Goal: Task Accomplishment & Management: Manage account settings

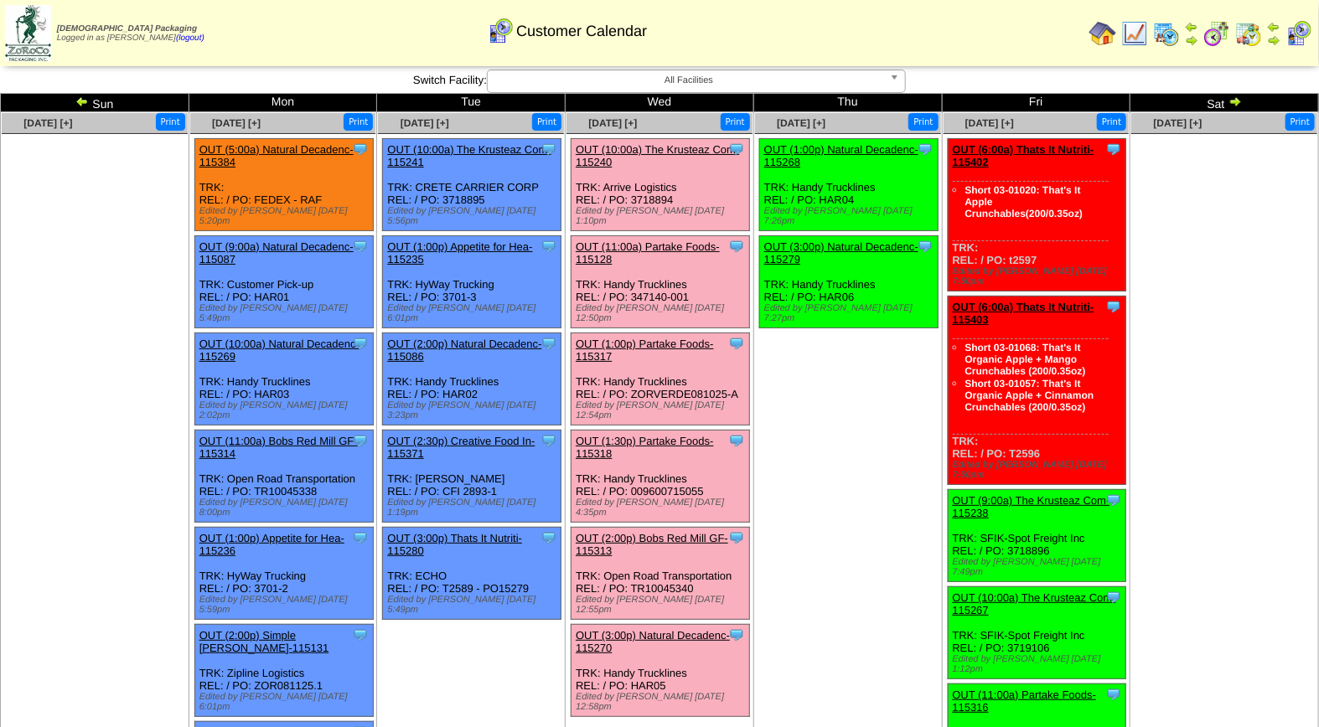
click at [652, 435] on link "OUT (1:30p) Partake Foods-115318" at bounding box center [645, 447] width 138 height 25
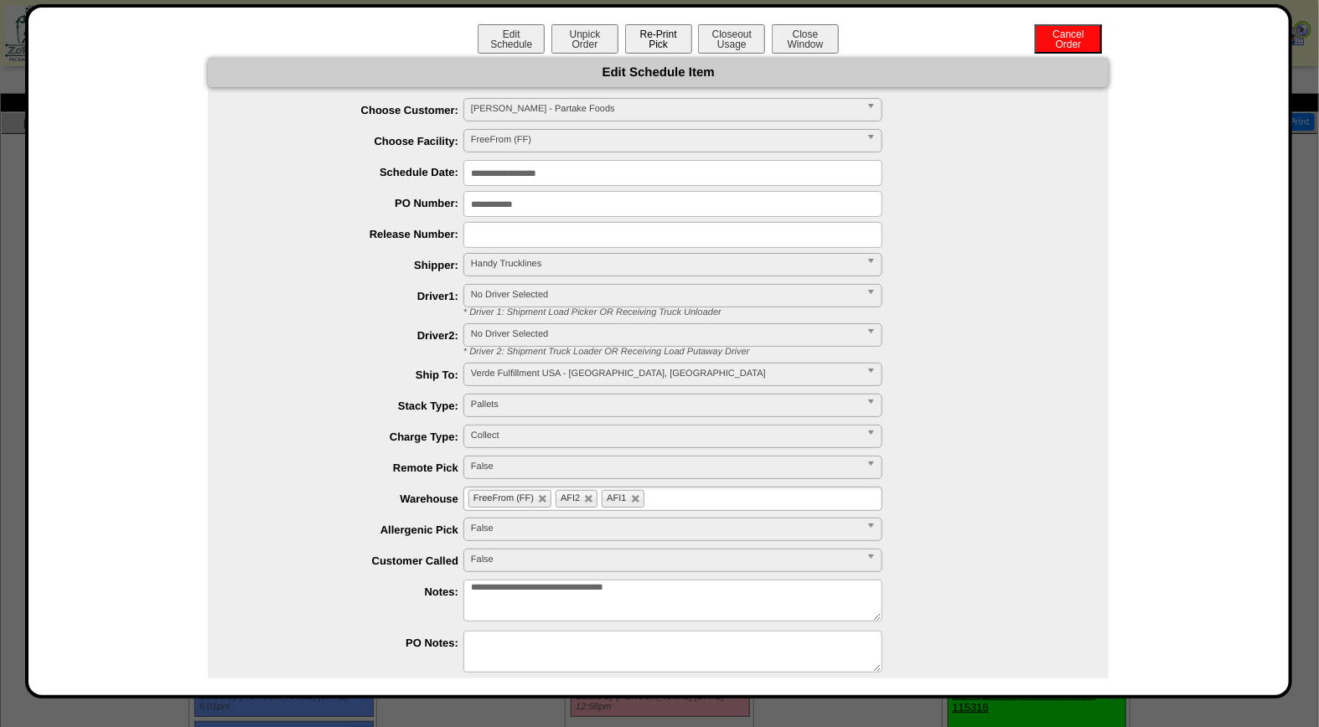
click at [659, 31] on button "Re-Print Pick" at bounding box center [658, 38] width 67 height 29
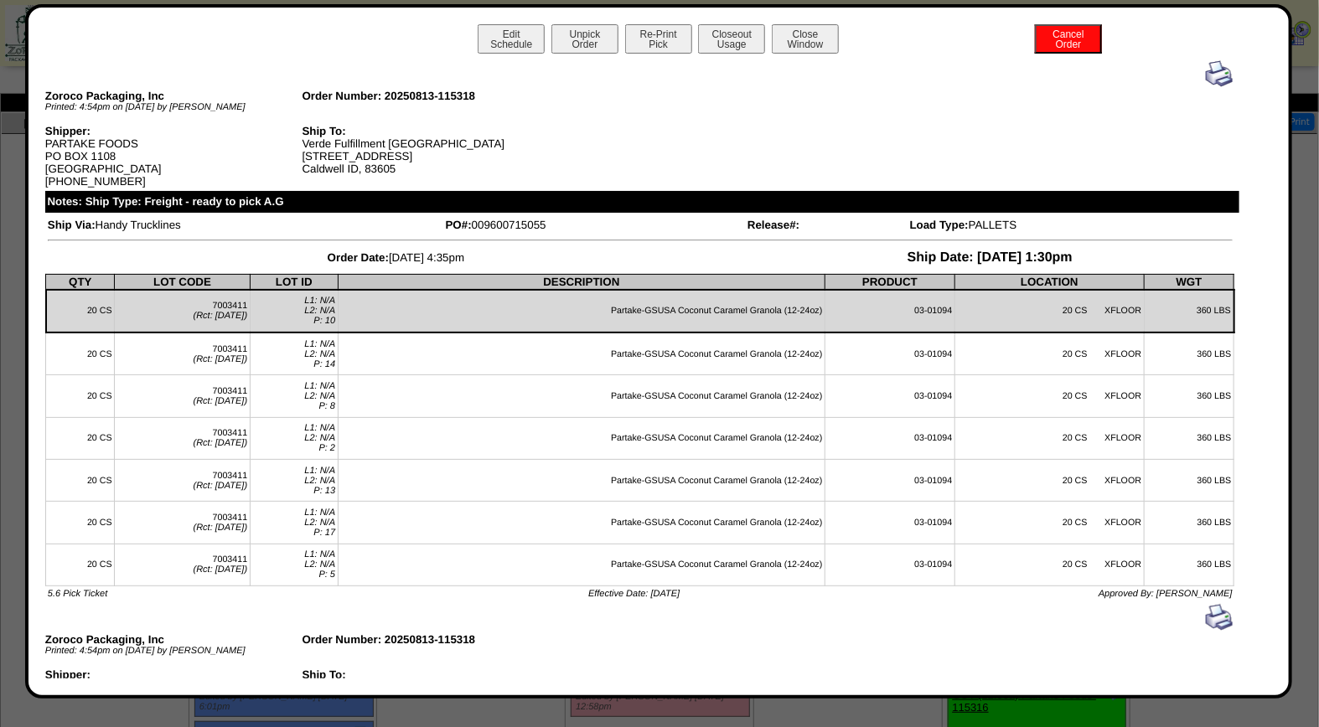
click at [1208, 74] on img at bounding box center [1219, 73] width 27 height 27
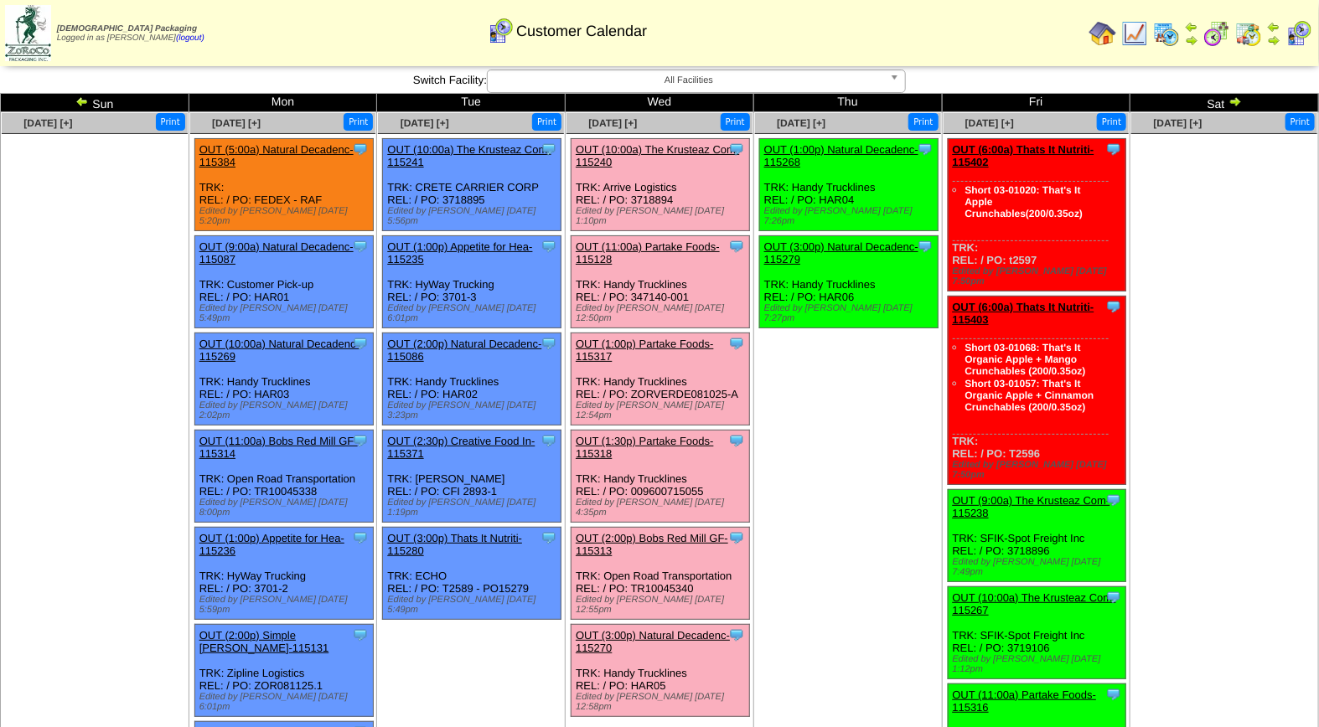
click at [664, 151] on link "OUT (10:00a) The Krusteaz Com-115240" at bounding box center [657, 155] width 163 height 25
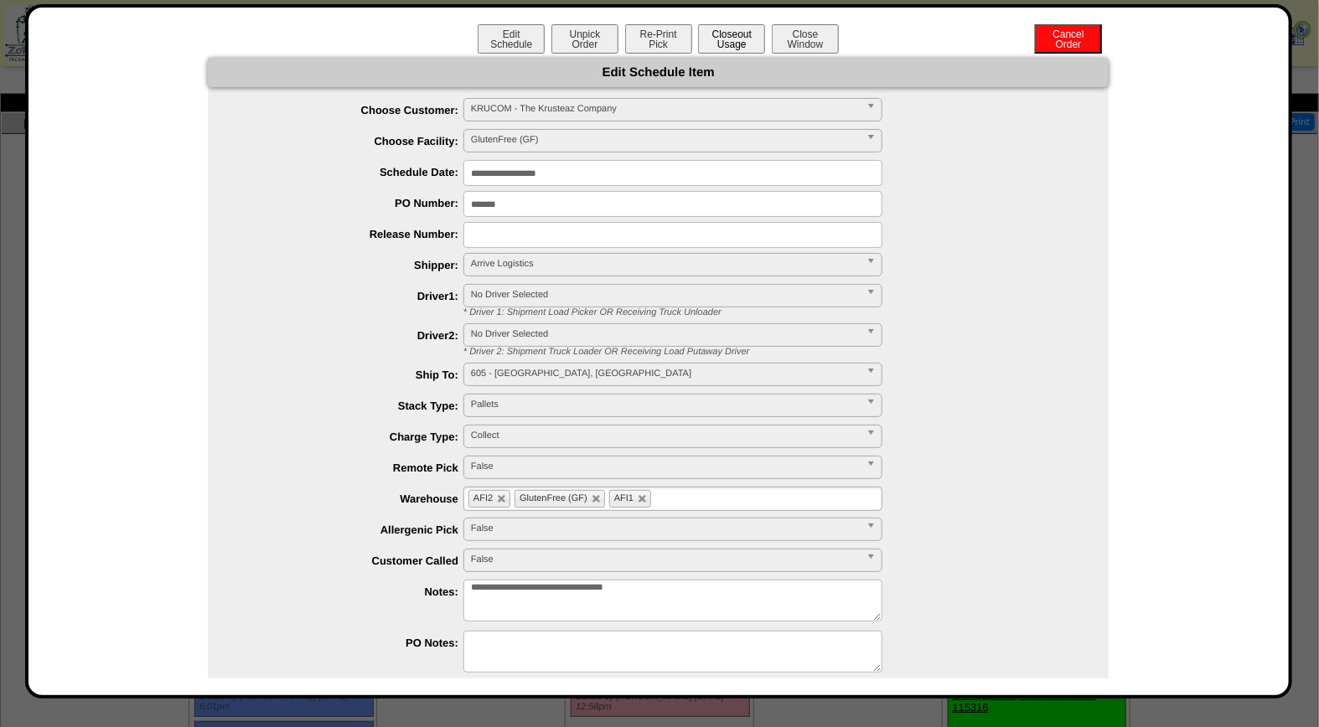
click at [718, 39] on button "Closeout Usage" at bounding box center [731, 38] width 67 height 29
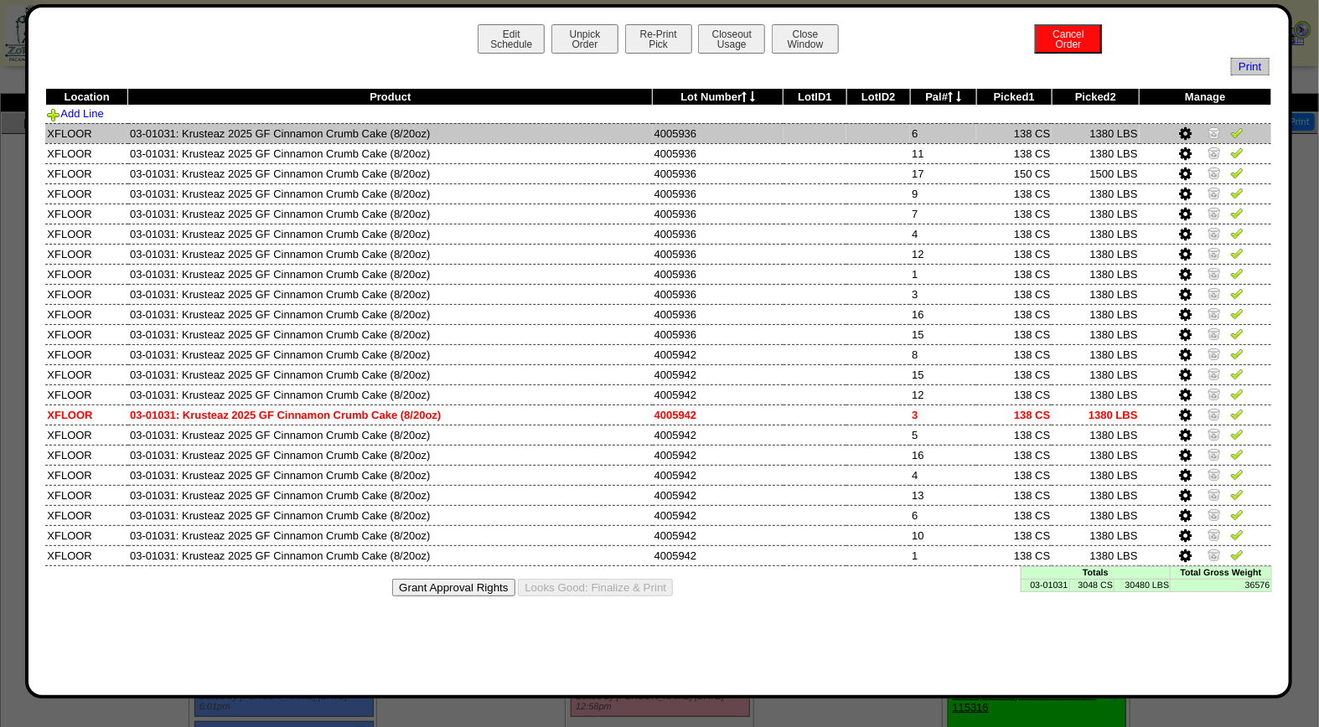
click at [1239, 134] on img at bounding box center [1236, 132] width 13 height 13
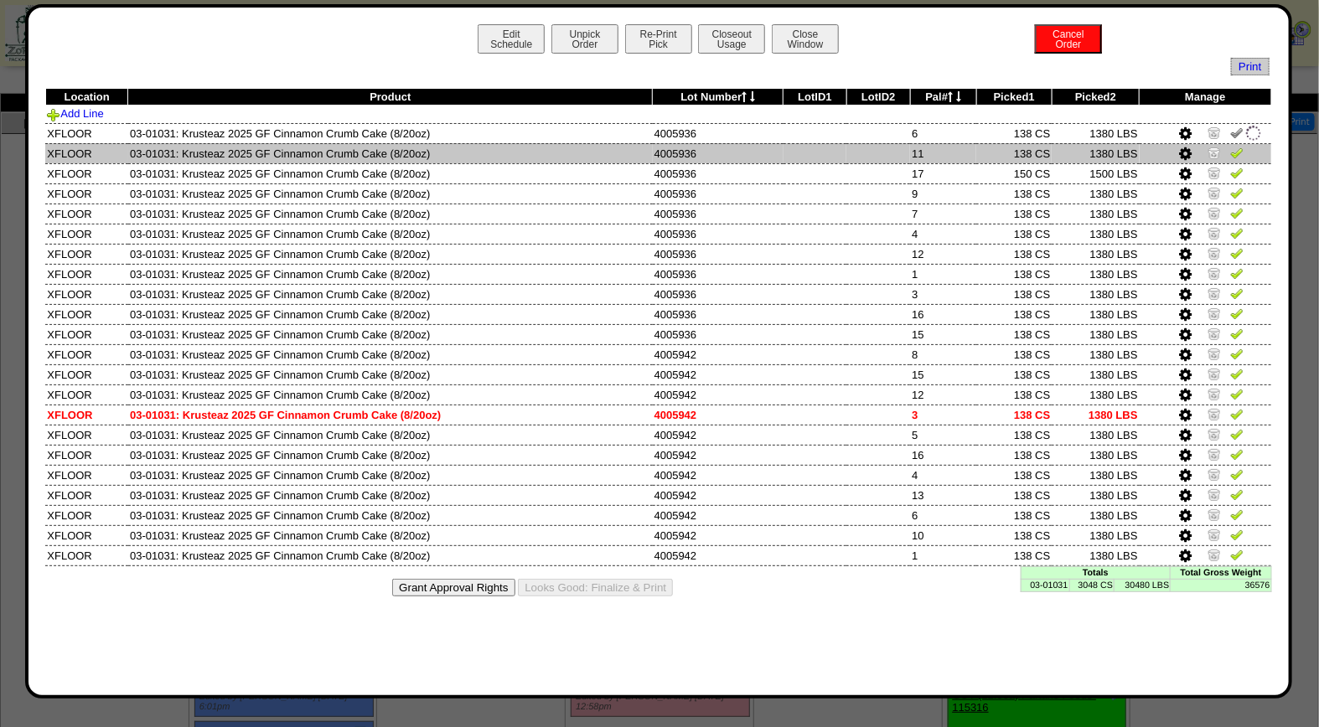
click at [1237, 154] on img at bounding box center [1236, 152] width 13 height 13
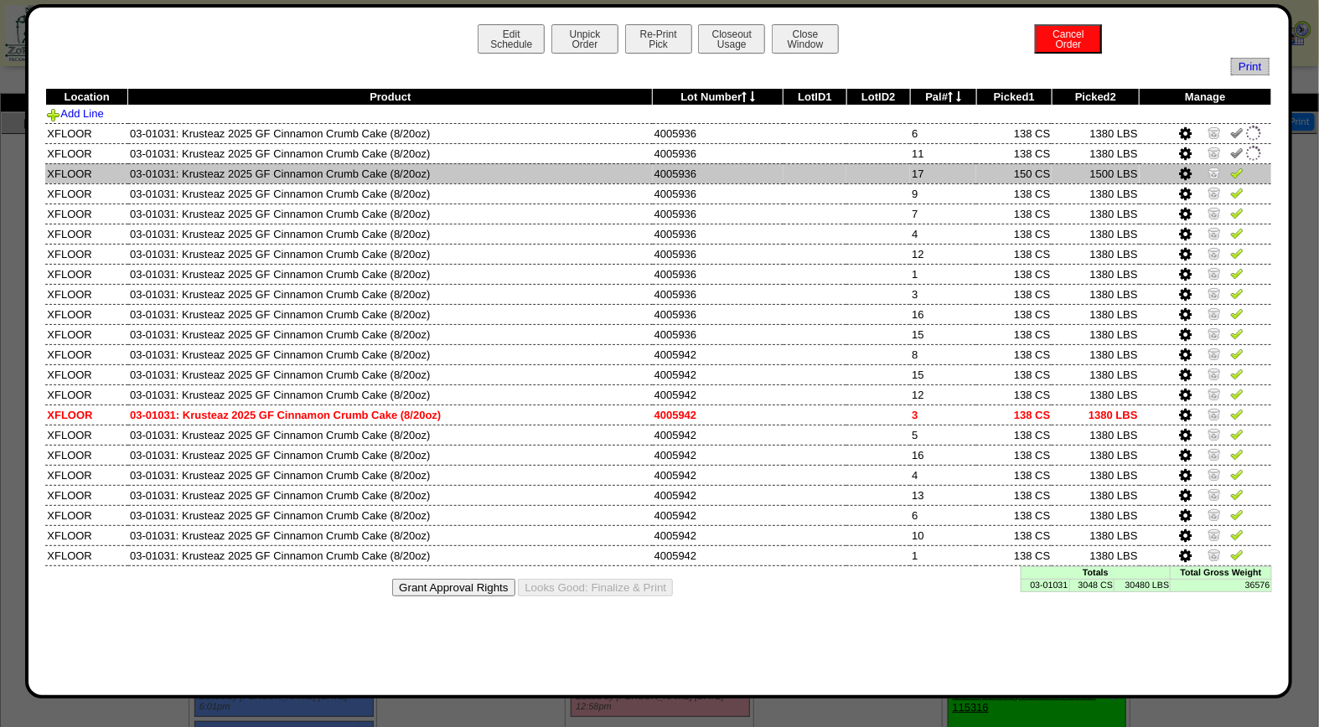
click at [1235, 168] on img at bounding box center [1236, 172] width 13 height 13
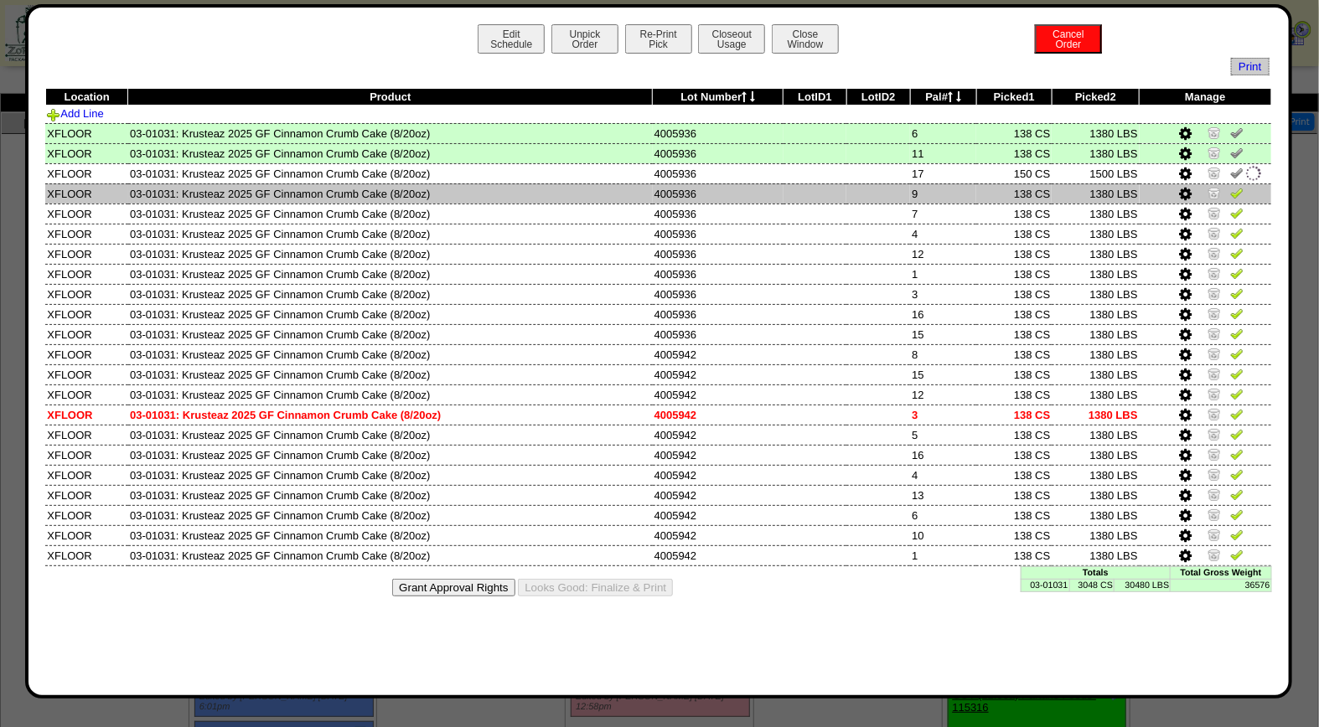
click at [1235, 189] on img at bounding box center [1236, 192] width 13 height 13
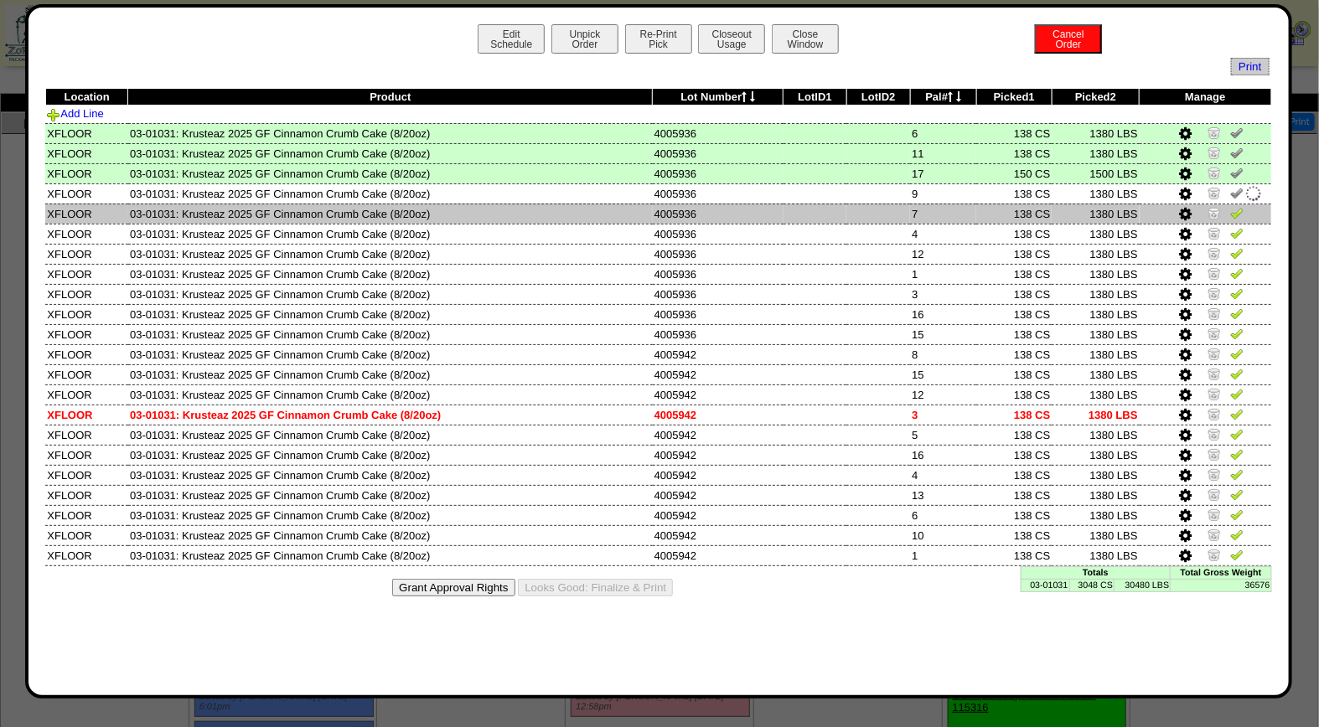
click at [1236, 210] on img at bounding box center [1236, 212] width 13 height 13
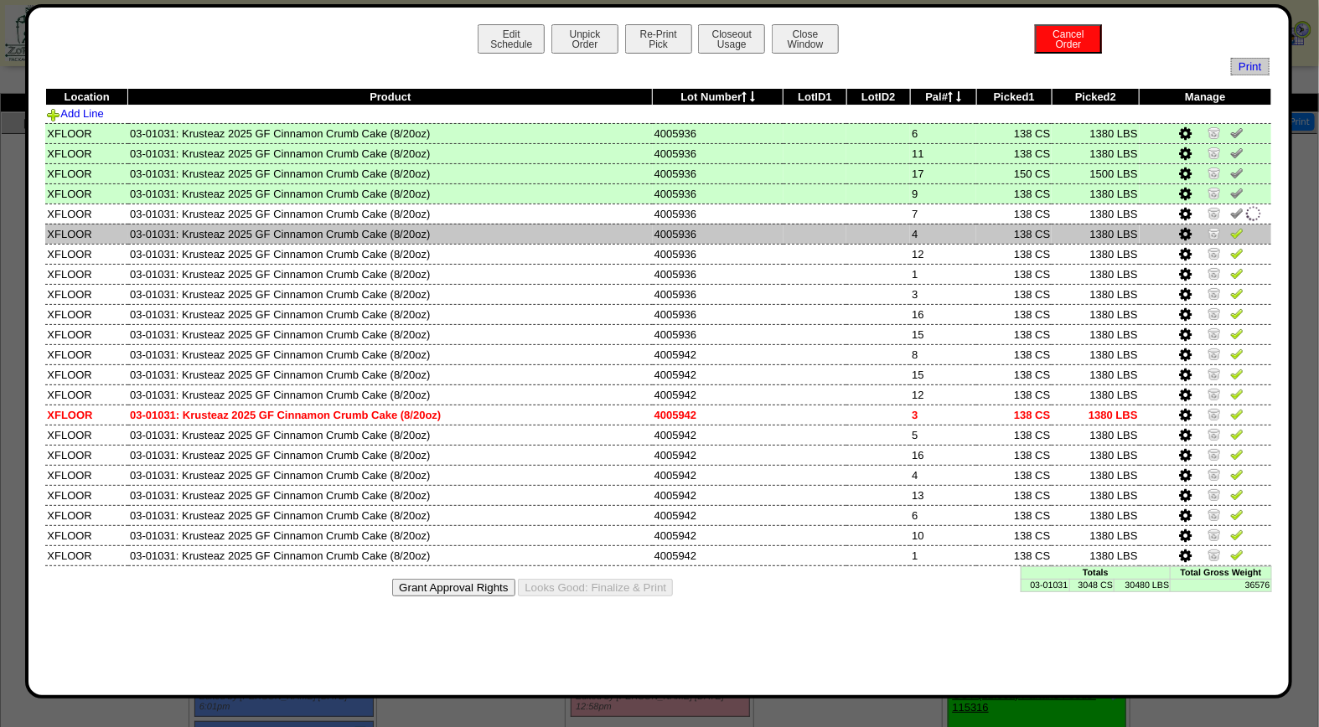
click at [1236, 230] on img at bounding box center [1236, 232] width 13 height 13
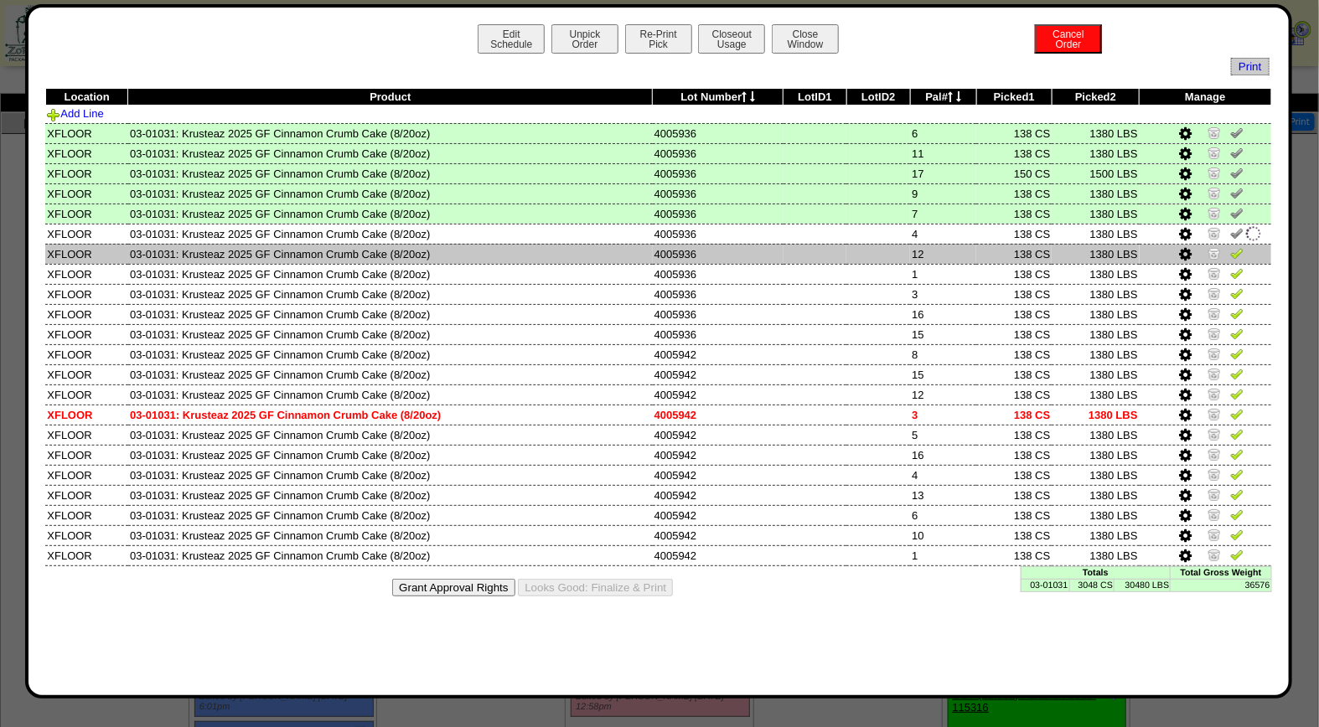
click at [1240, 248] on img at bounding box center [1236, 252] width 13 height 13
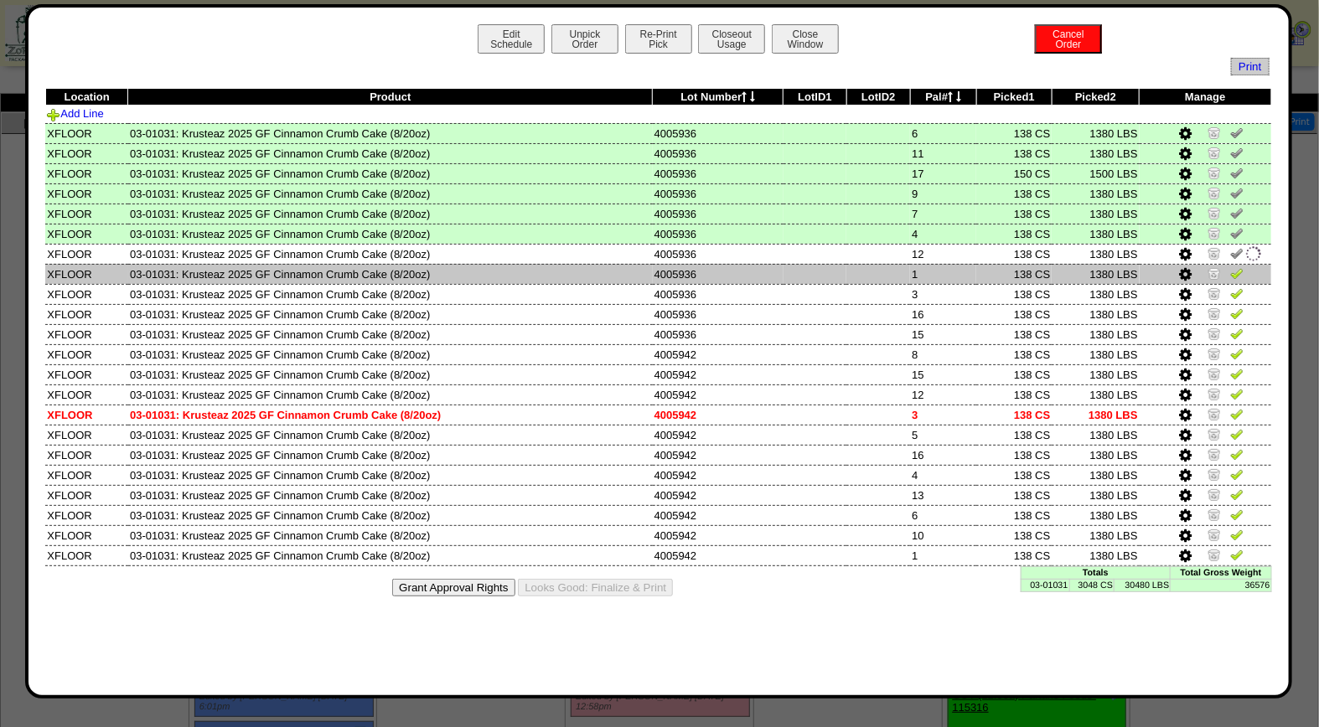
click at [1240, 267] on img at bounding box center [1236, 273] width 13 height 13
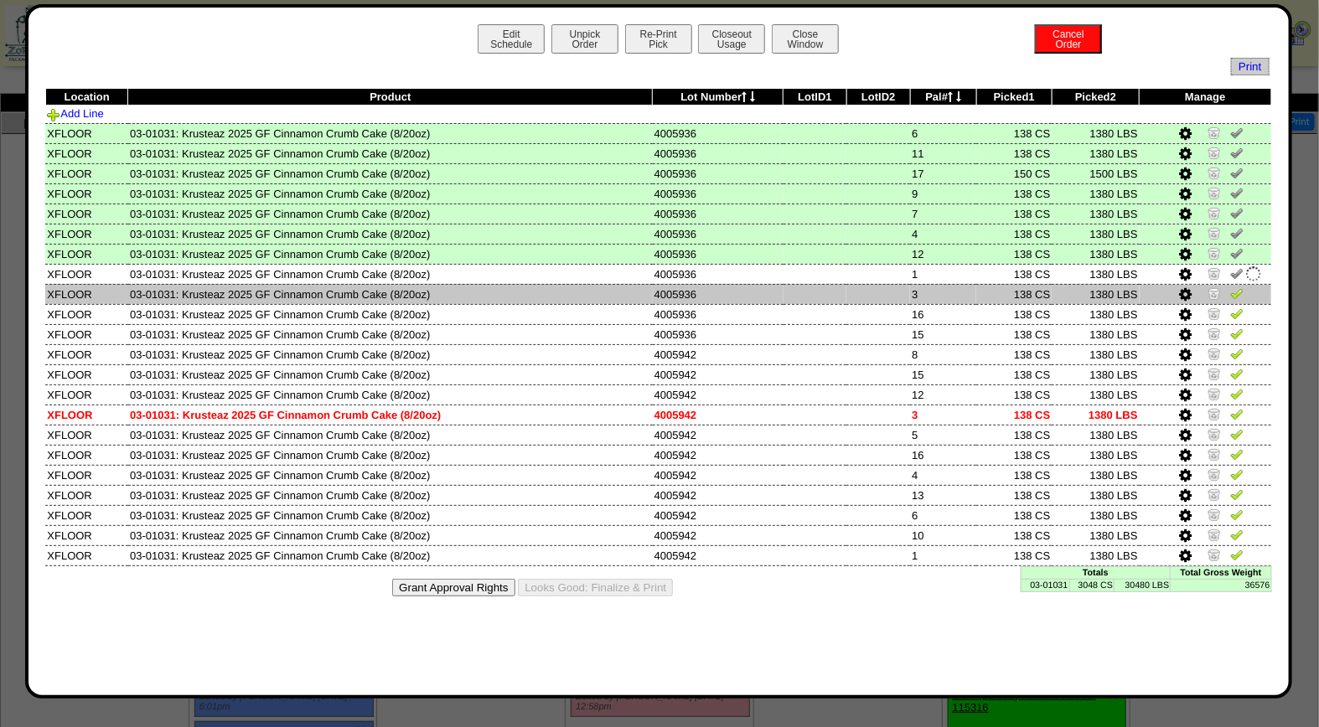
click at [1239, 289] on img at bounding box center [1236, 293] width 13 height 13
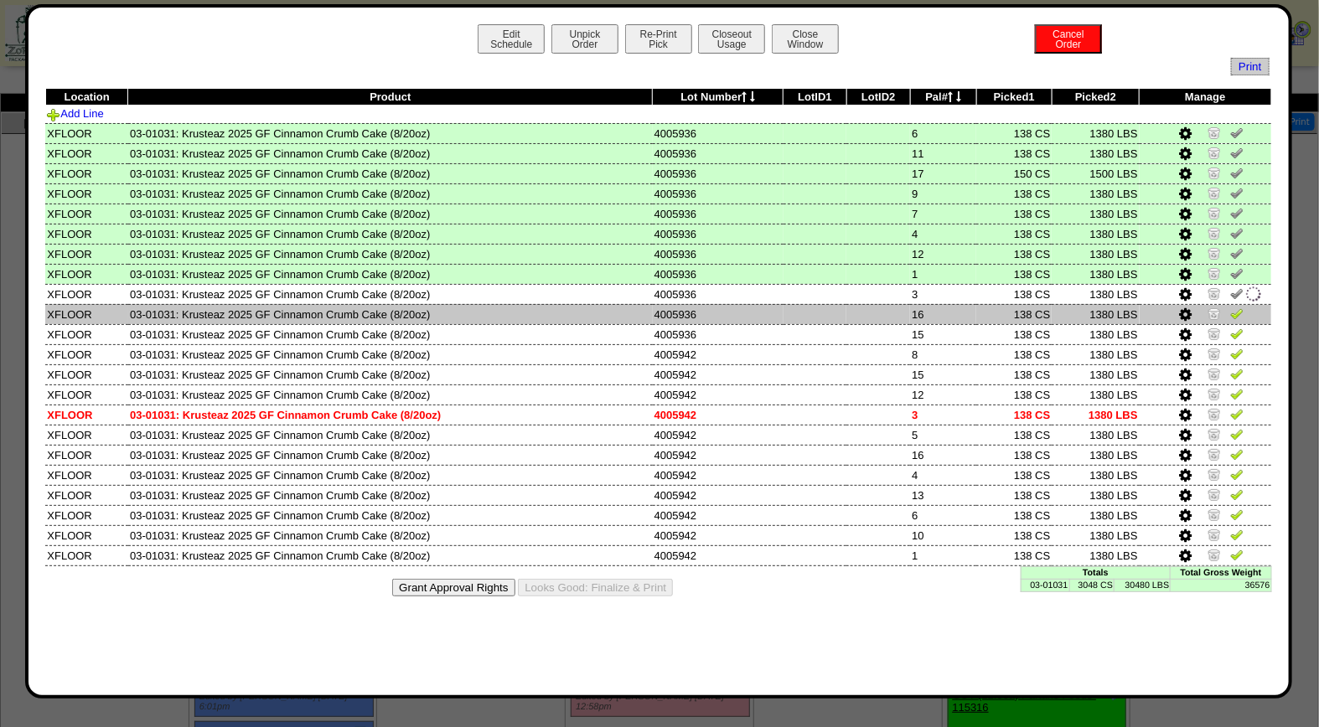
click at [1238, 314] on img at bounding box center [1236, 313] width 13 height 13
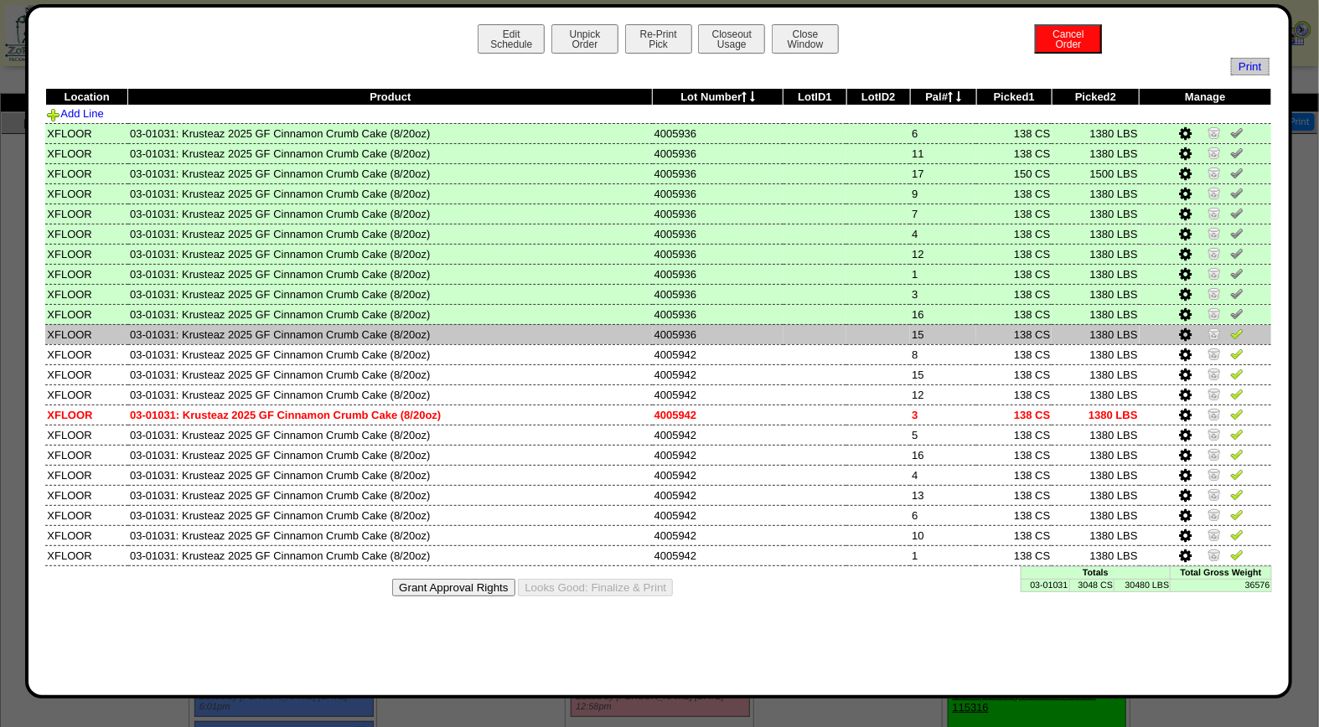
click at [1238, 329] on img at bounding box center [1236, 333] width 13 height 13
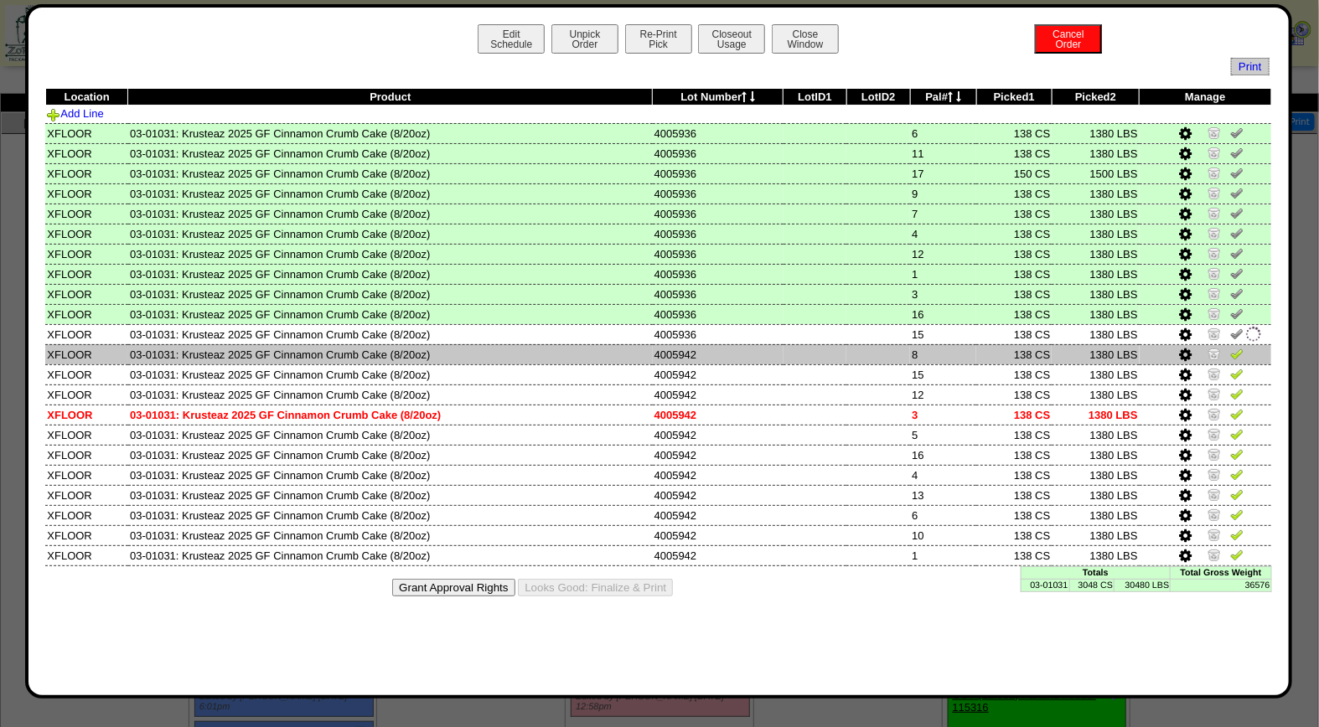
click at [1240, 348] on img at bounding box center [1236, 353] width 13 height 13
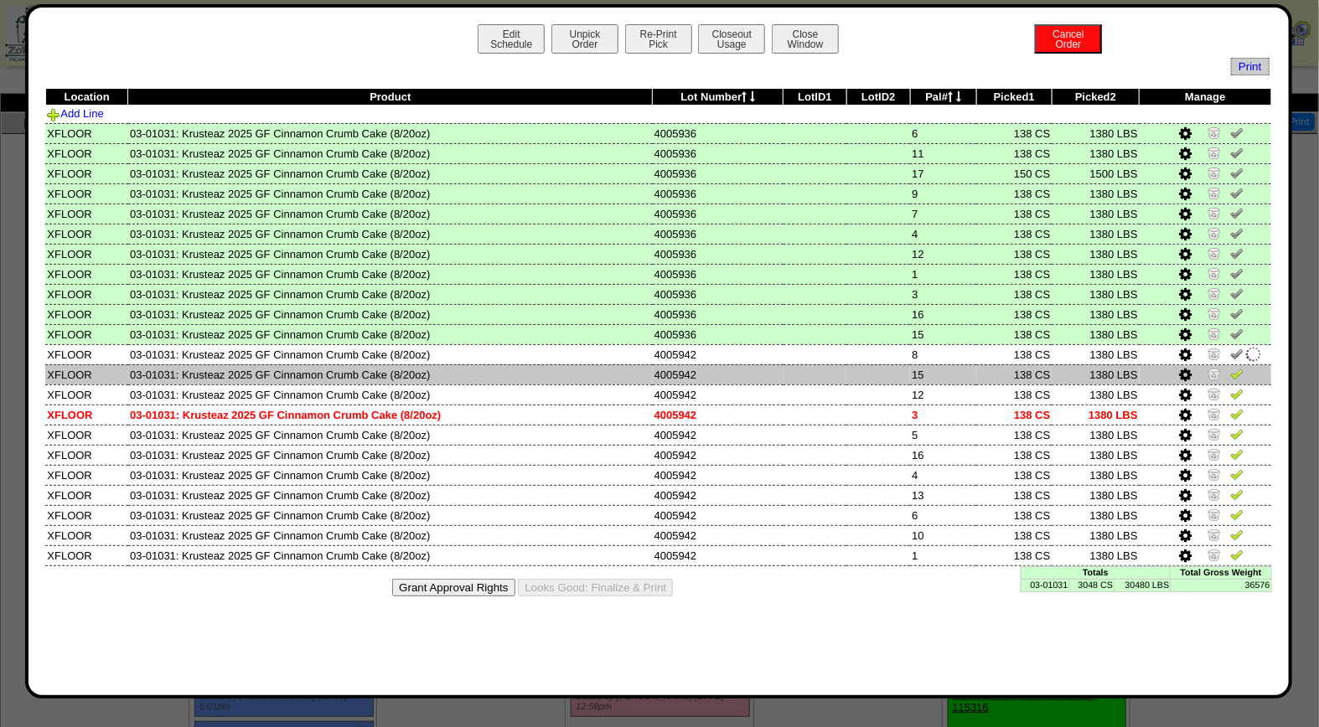
click at [1240, 370] on img at bounding box center [1236, 373] width 13 height 13
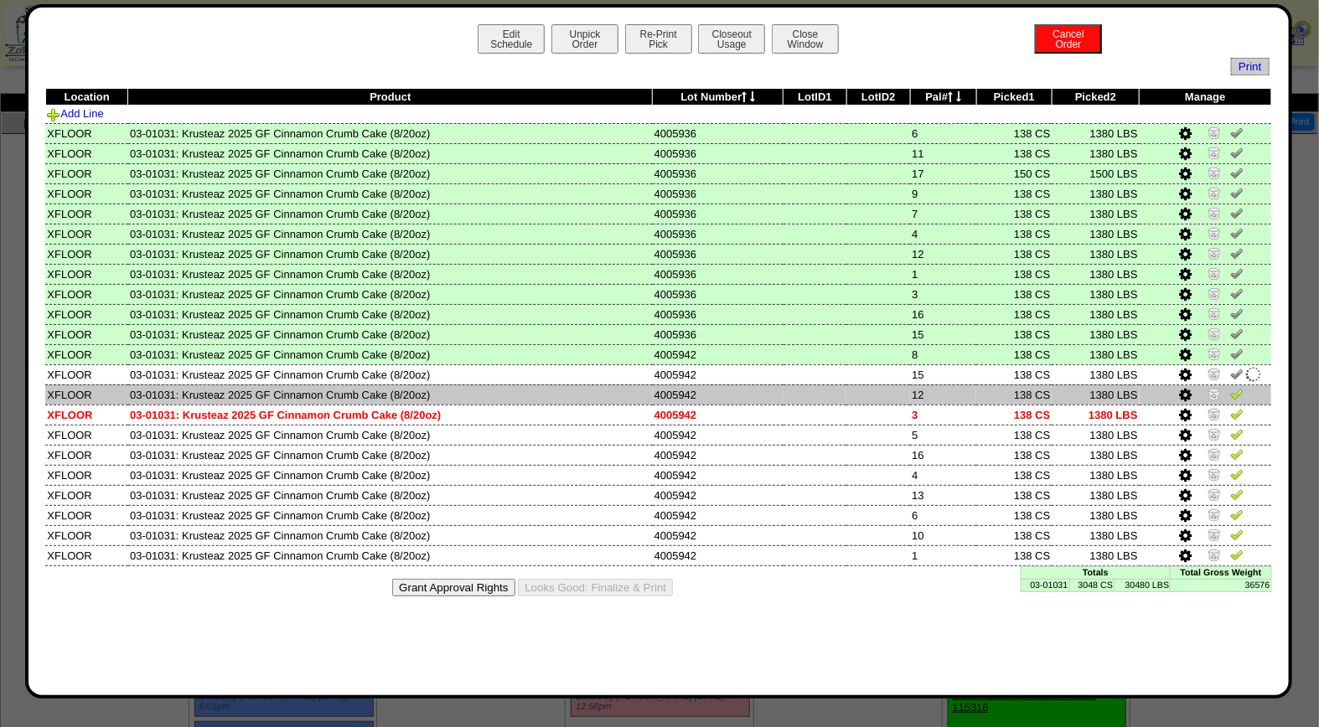
click at [1239, 391] on img at bounding box center [1236, 393] width 13 height 13
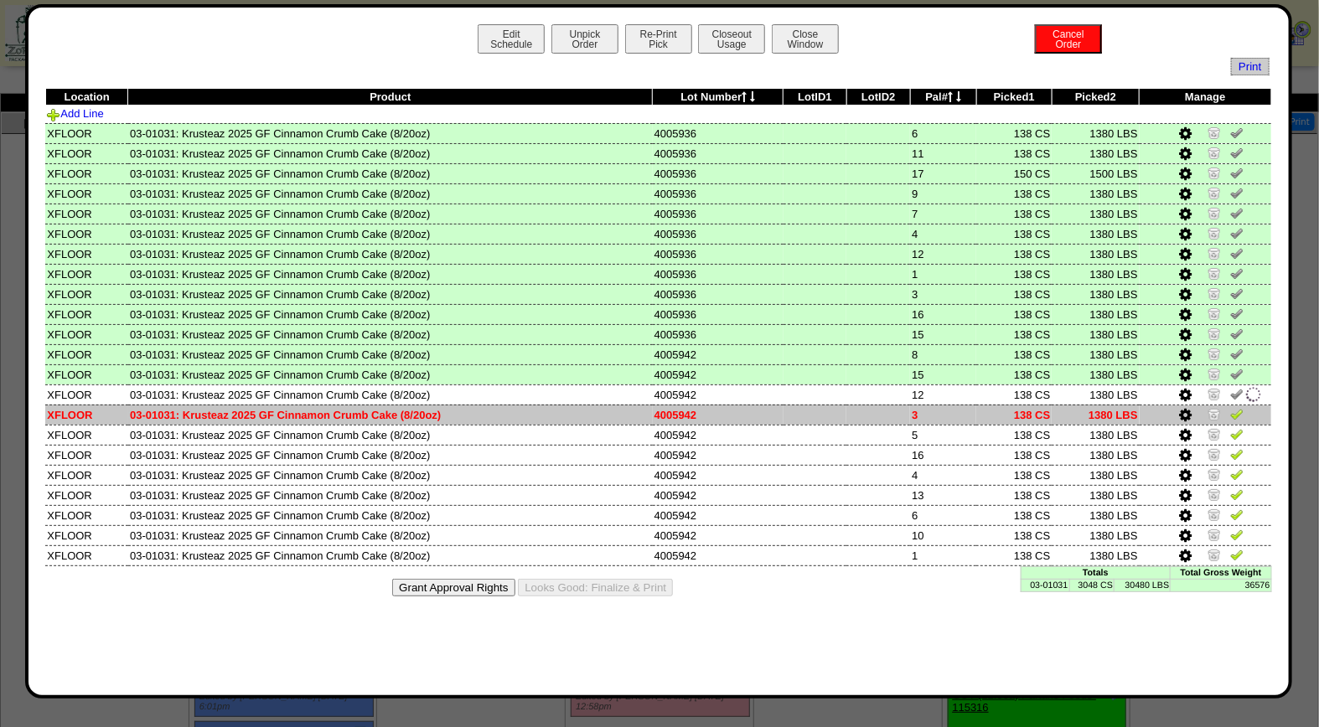
click at [1238, 408] on img at bounding box center [1236, 413] width 13 height 13
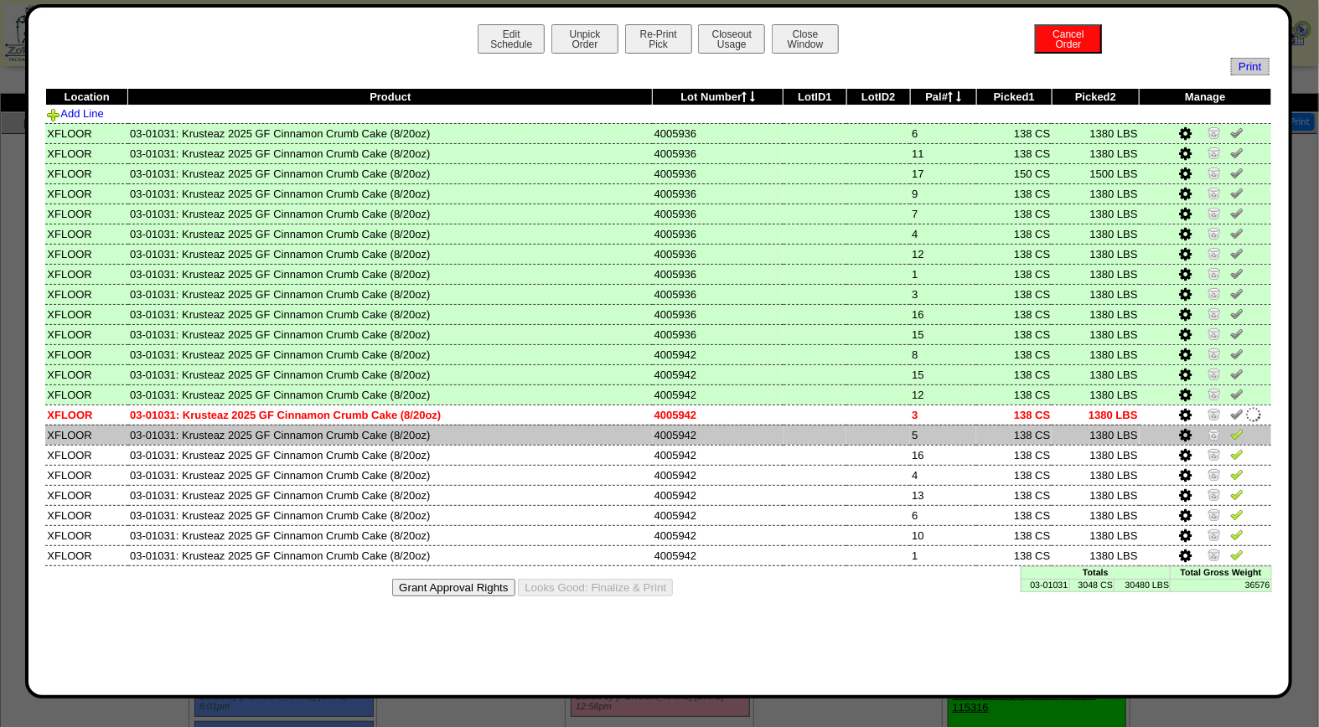
click at [1238, 429] on img at bounding box center [1236, 433] width 13 height 13
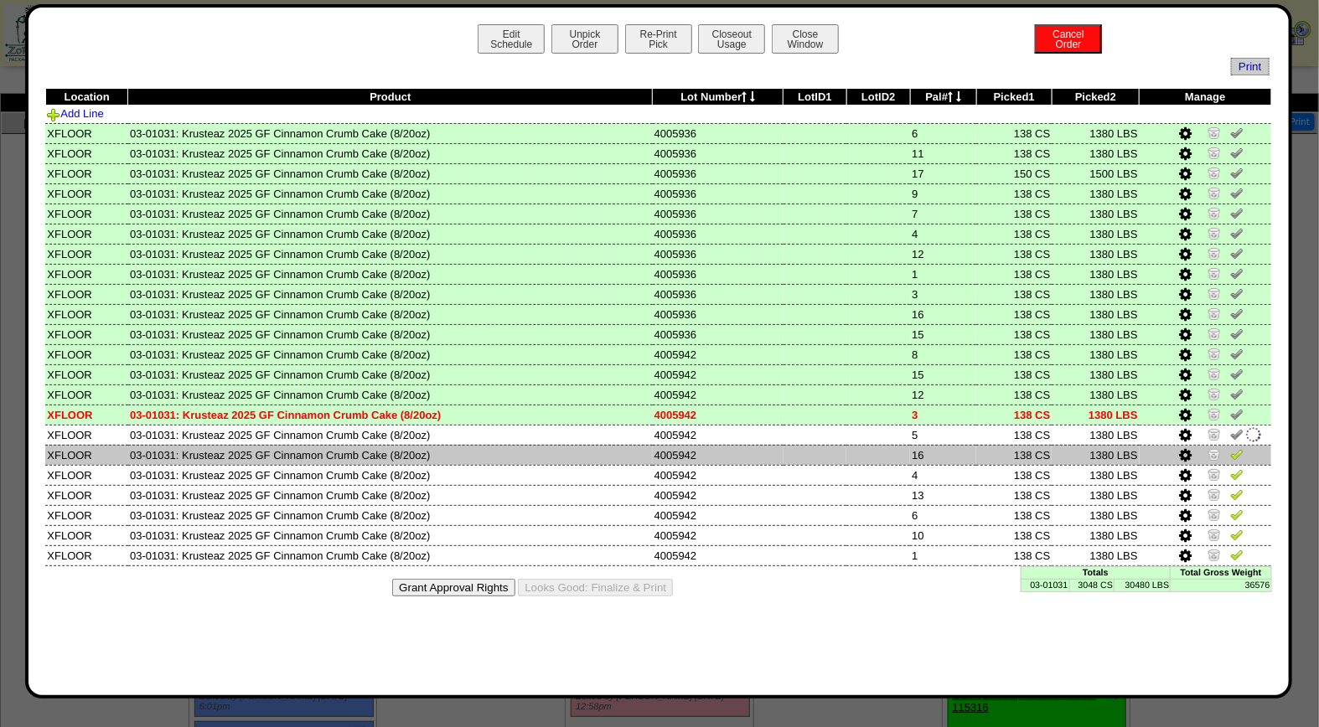
click at [1238, 453] on img at bounding box center [1236, 454] width 13 height 13
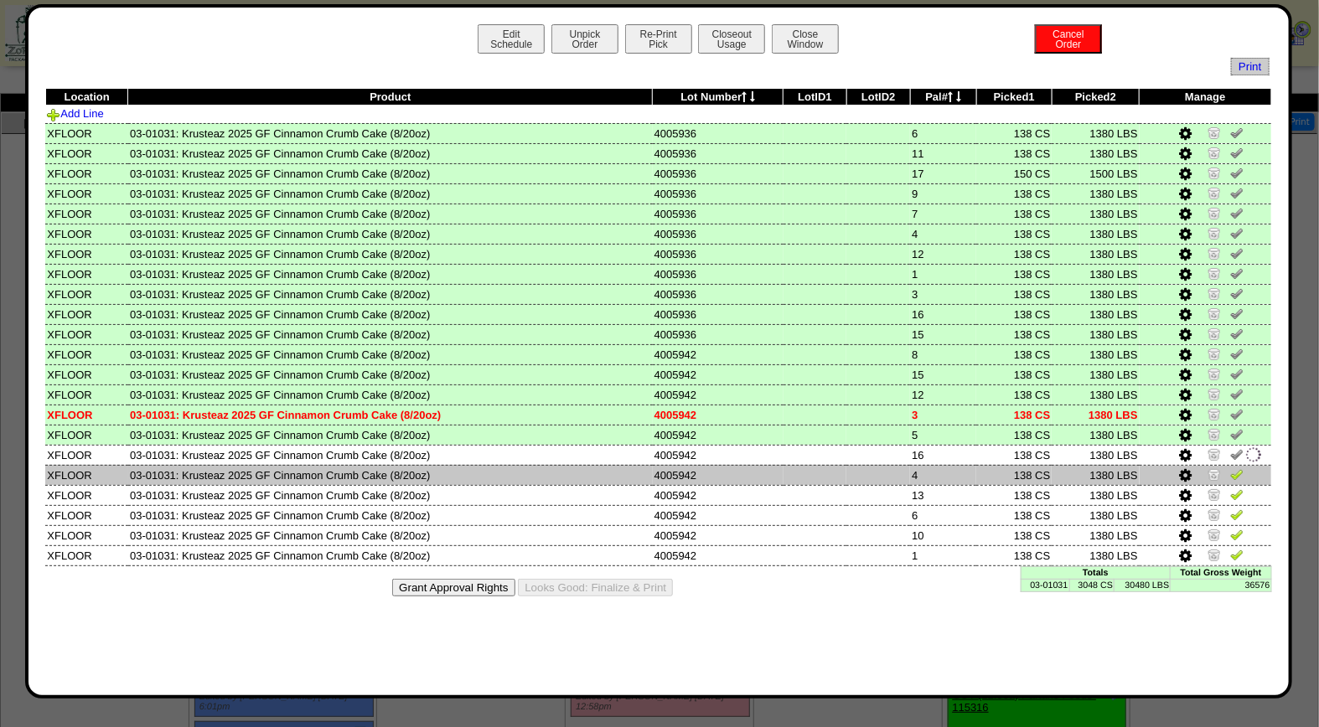
click at [1236, 468] on img at bounding box center [1236, 474] width 13 height 13
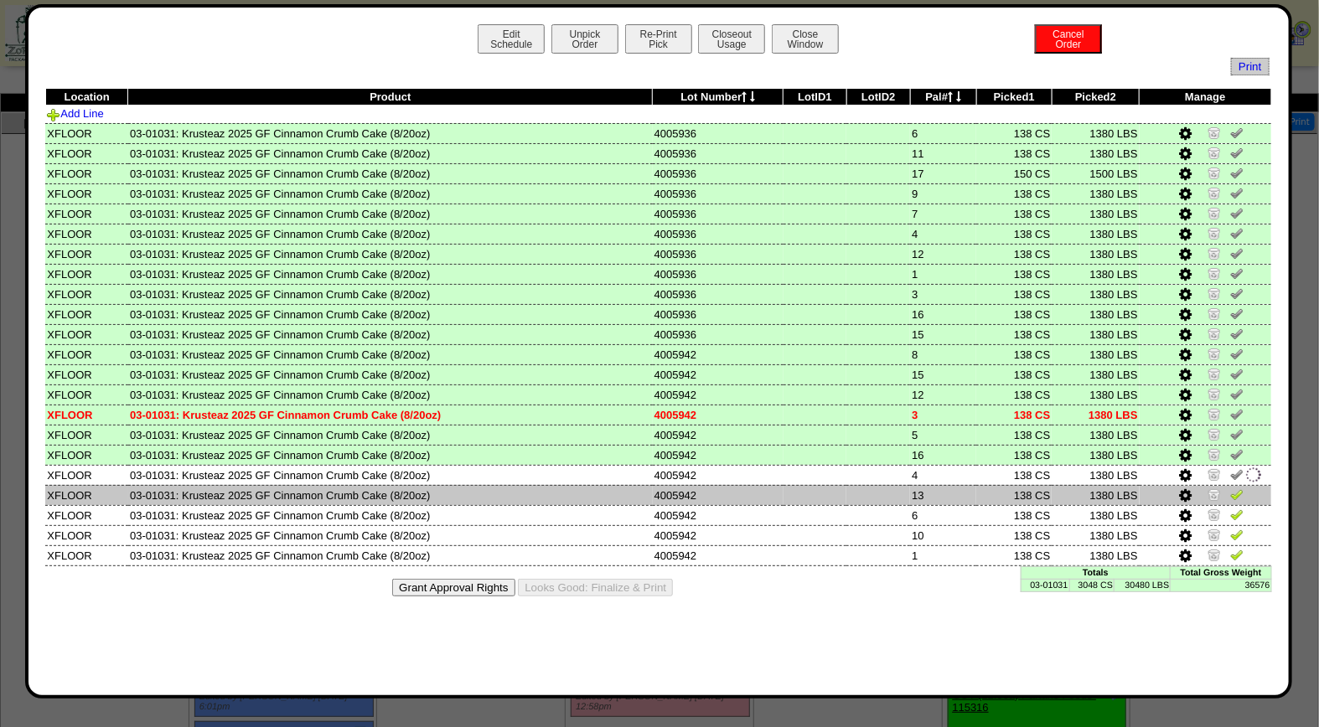
click at [1236, 488] on img at bounding box center [1236, 494] width 13 height 13
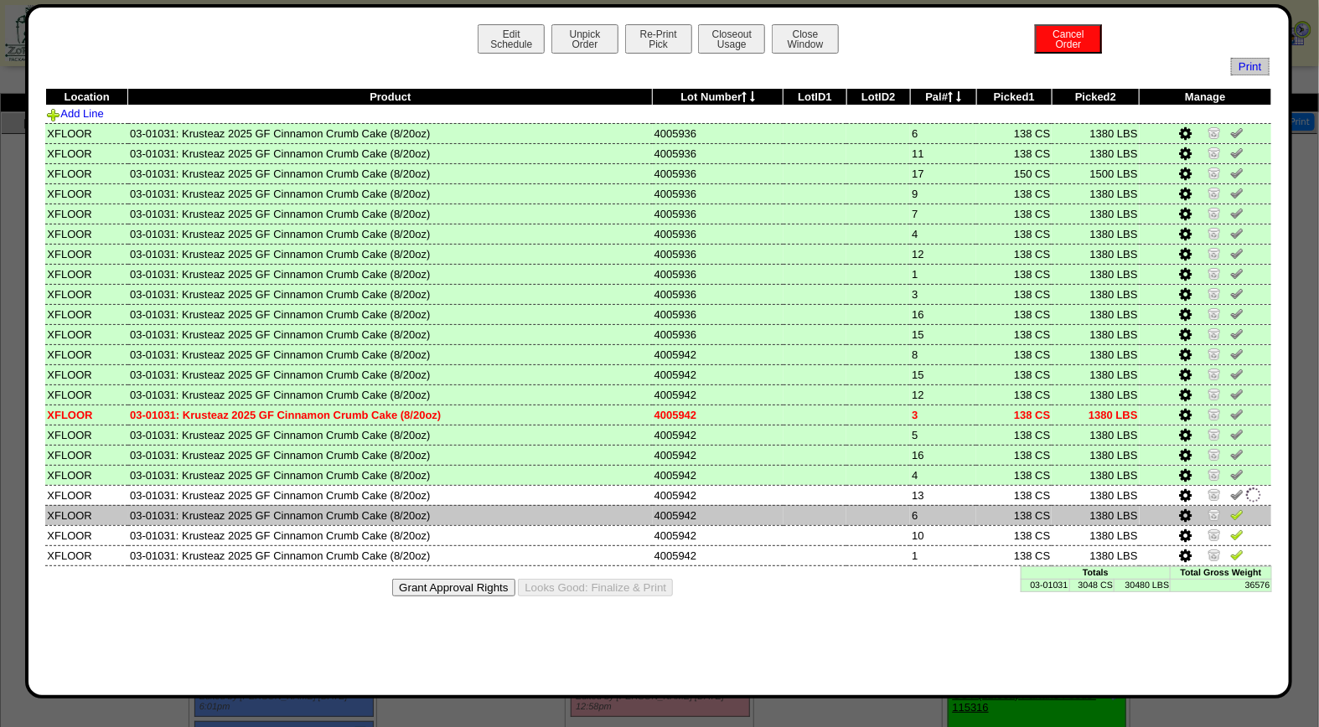
click at [1235, 508] on img at bounding box center [1236, 514] width 13 height 13
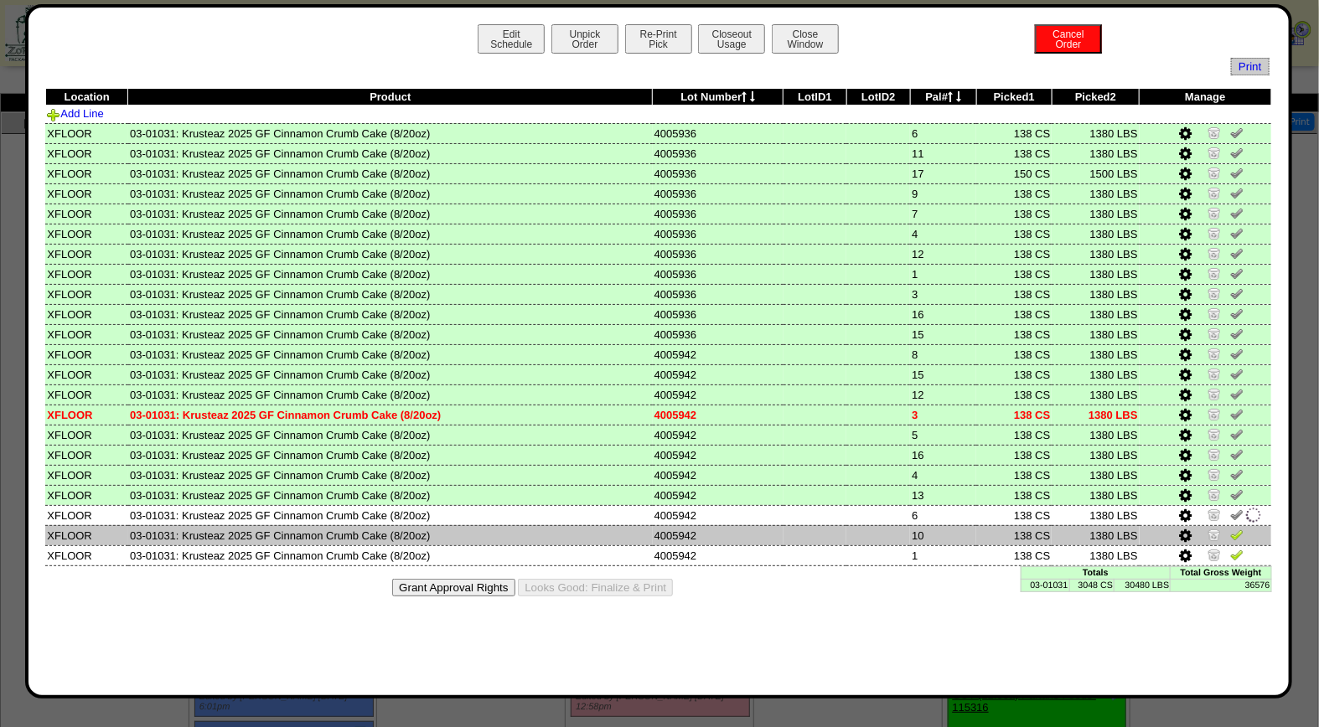
click at [1235, 528] on img at bounding box center [1236, 534] width 13 height 13
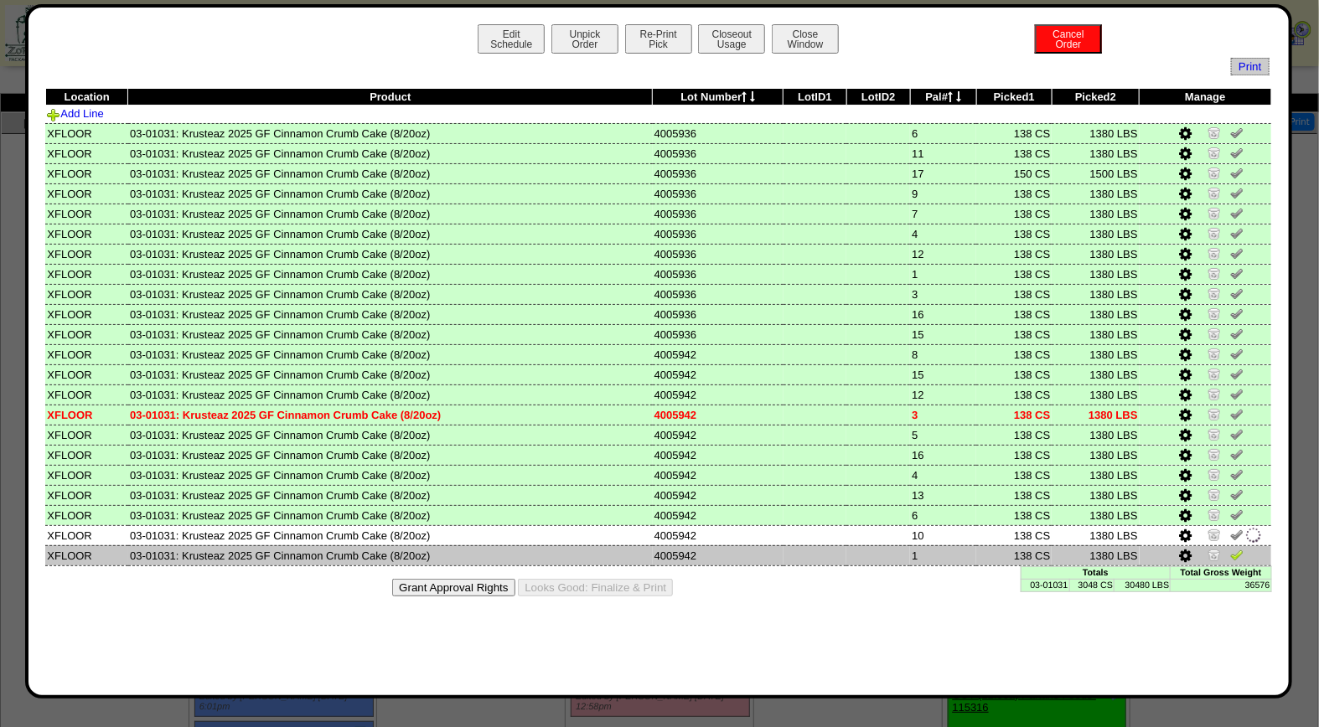
click at [1236, 550] on img at bounding box center [1236, 554] width 13 height 13
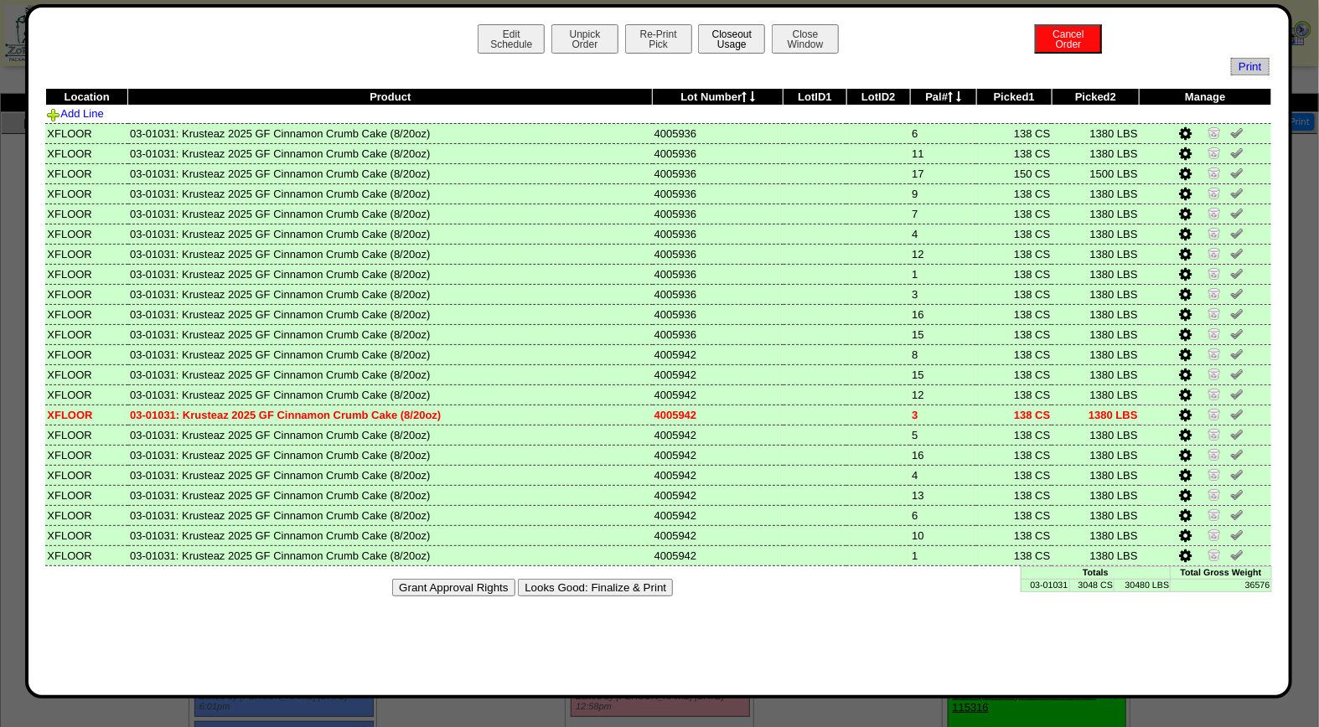
click at [727, 38] on button "Closeout Usage" at bounding box center [731, 38] width 67 height 29
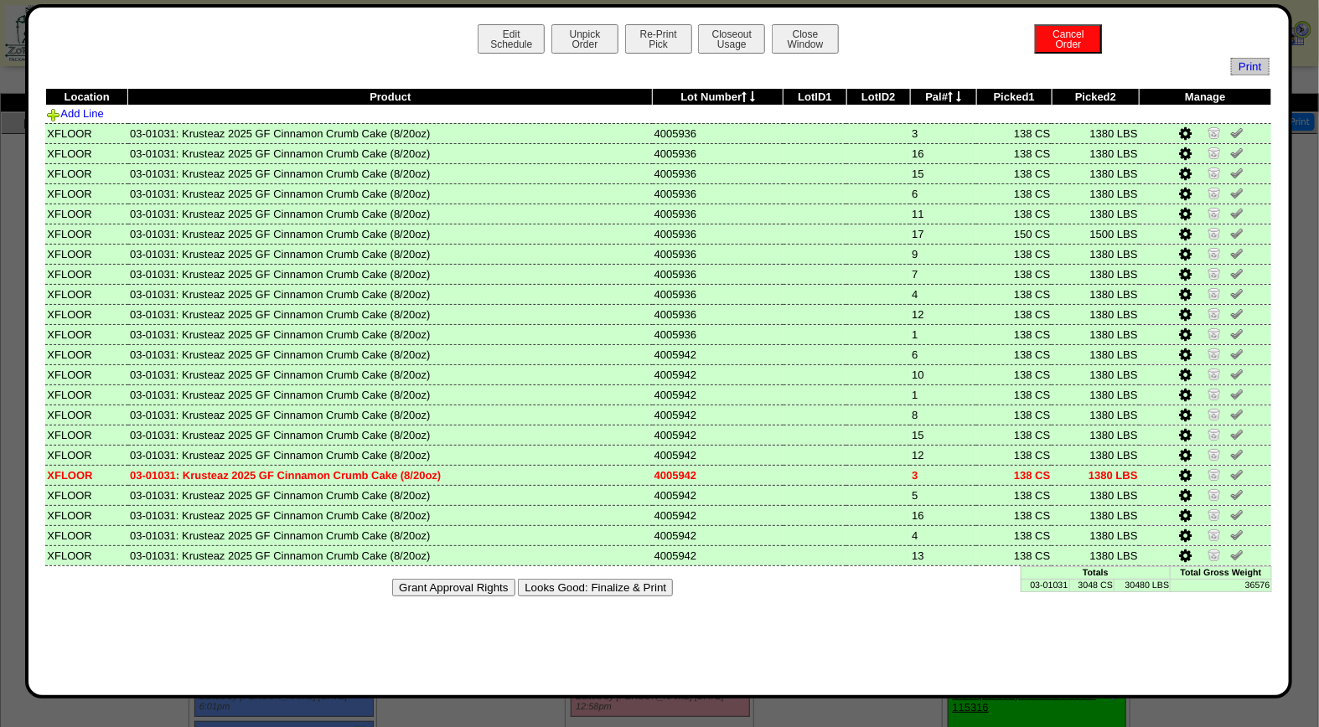
click at [607, 579] on button "Looks Good: Finalize & Print" at bounding box center [595, 588] width 155 height 18
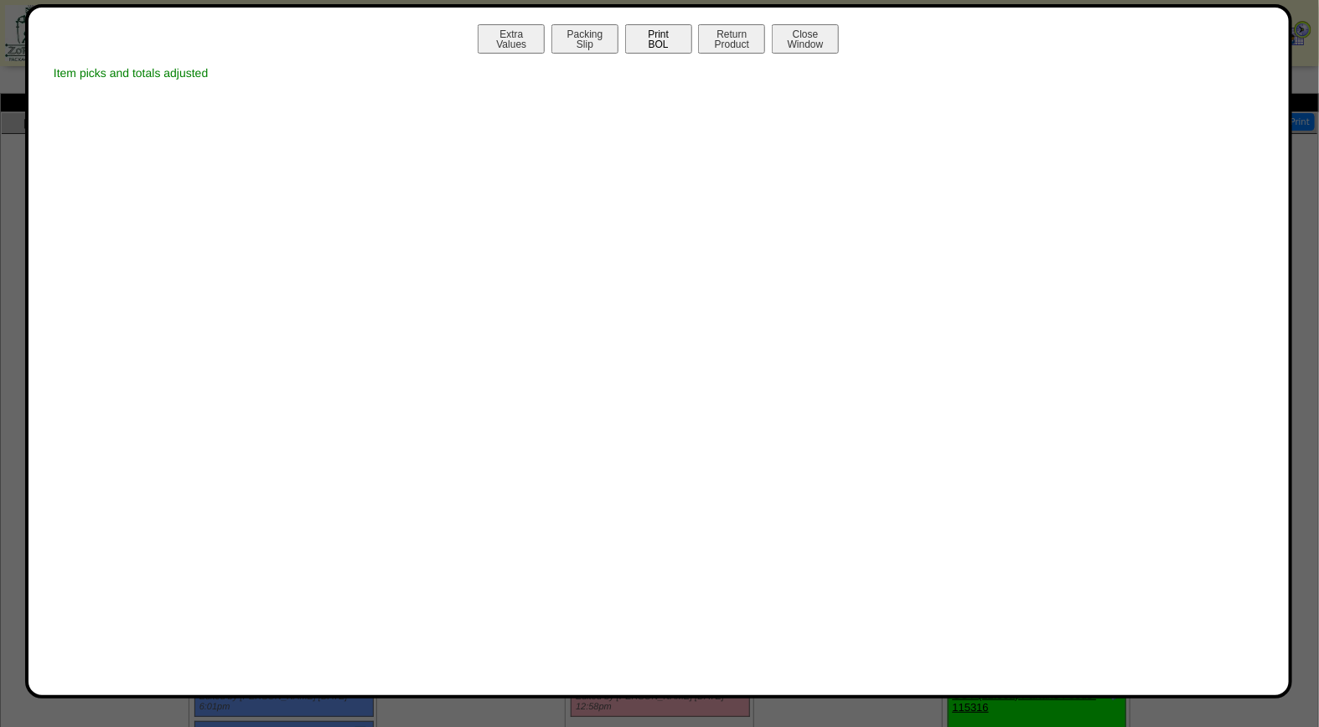
click at [655, 42] on button "Print BOL" at bounding box center [658, 38] width 67 height 29
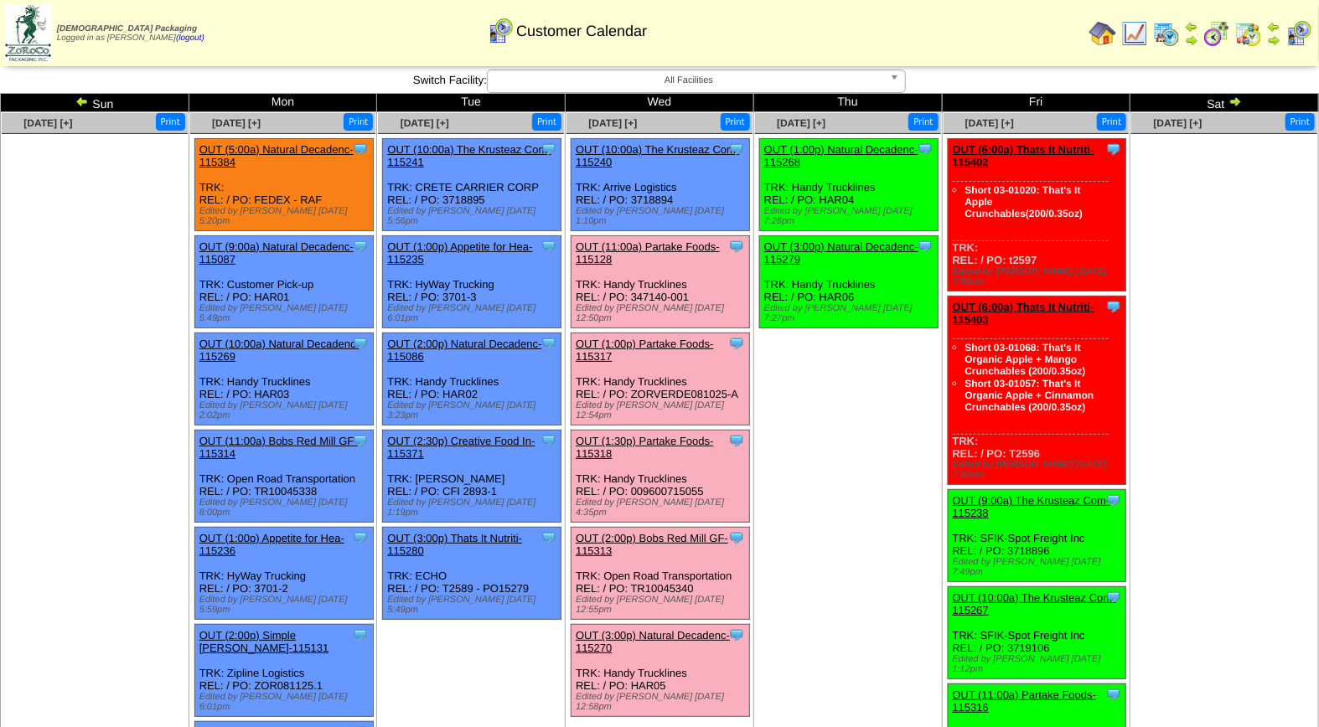
click at [642, 241] on link "OUT (11:00a) Partake Foods-115128" at bounding box center [648, 253] width 144 height 25
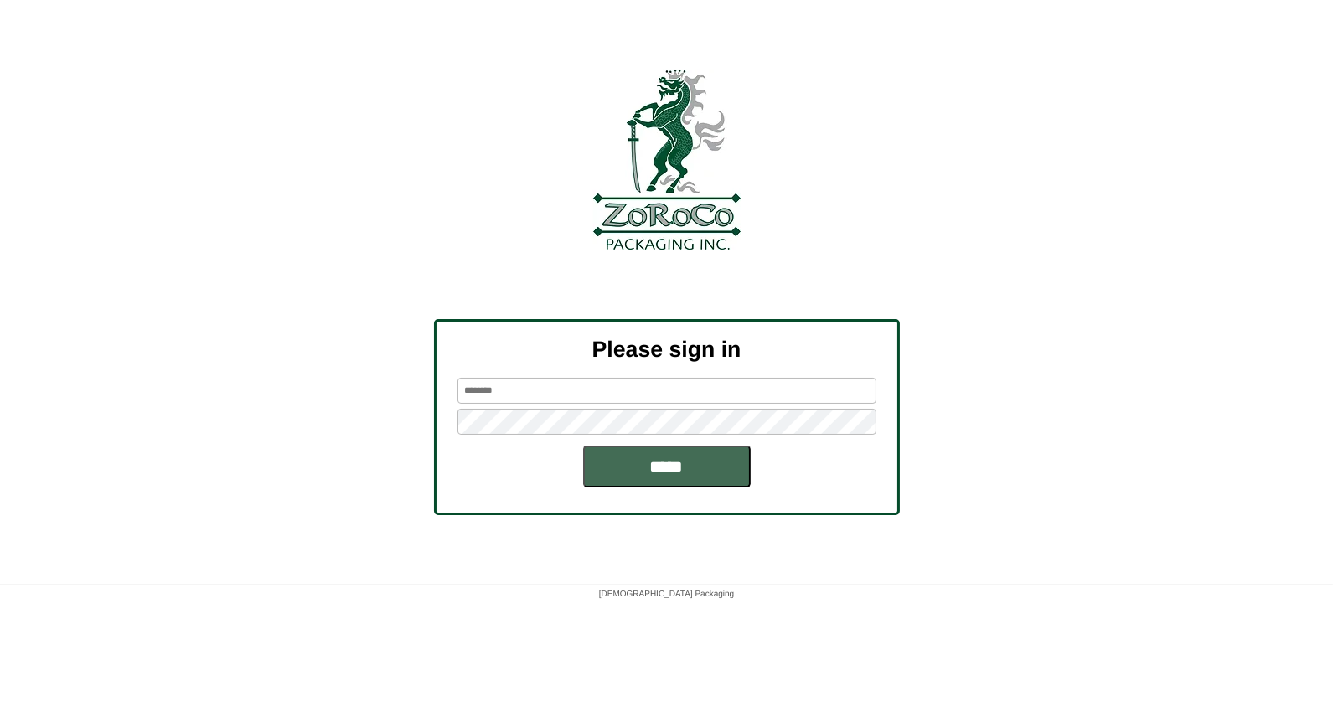
type input "*****"
click at [673, 461] on input "*****" at bounding box center [667, 467] width 168 height 42
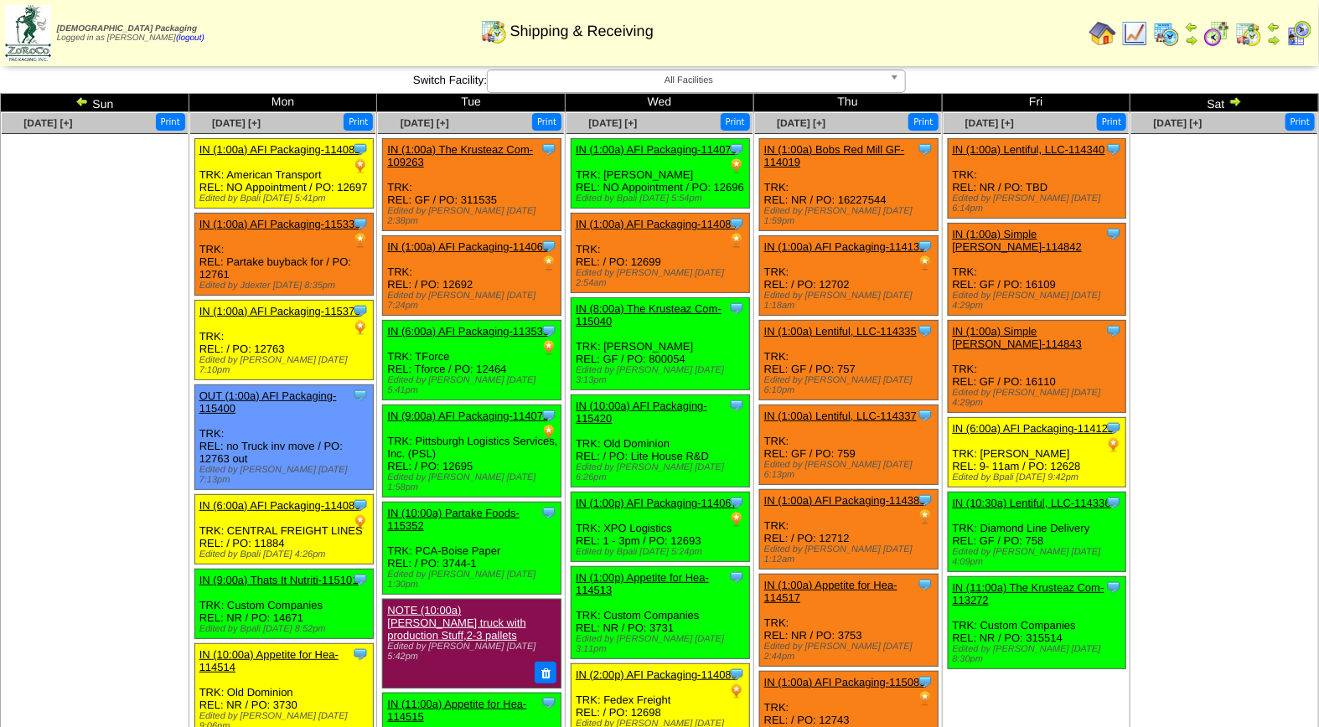
click at [1302, 35] on img at bounding box center [1299, 33] width 27 height 27
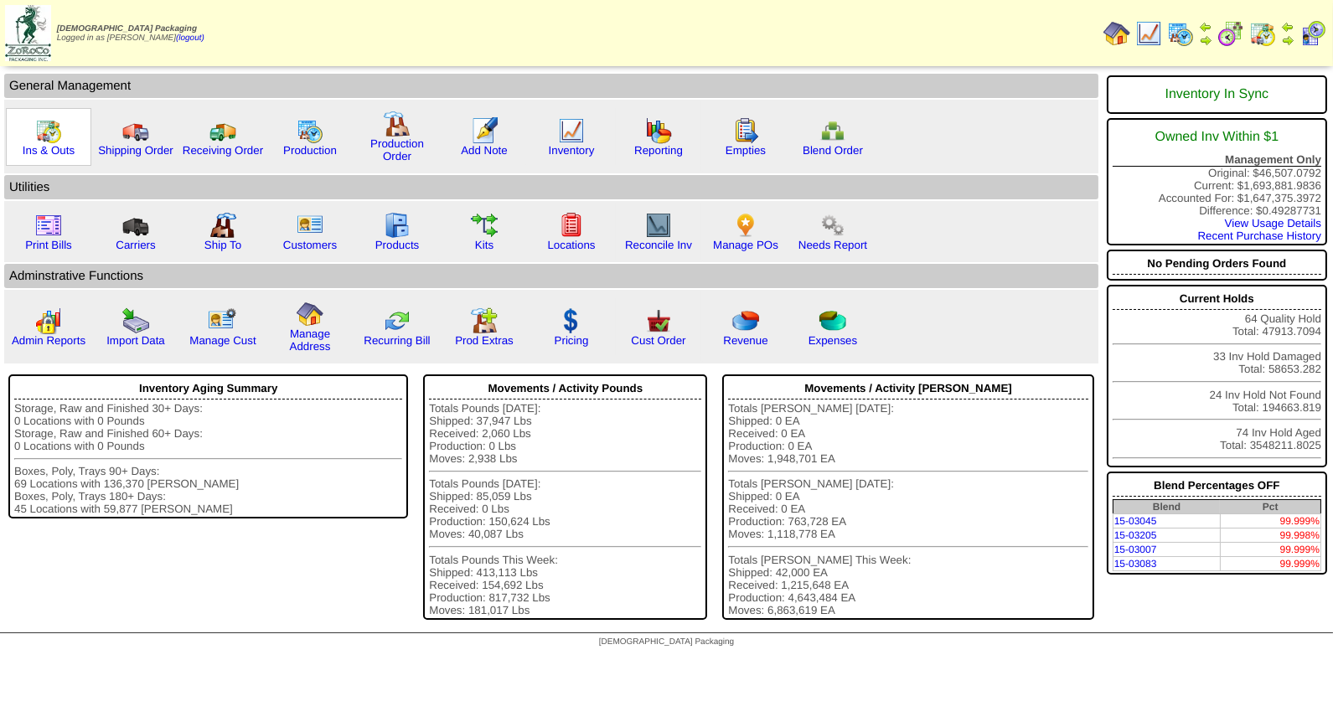
click at [43, 139] on img at bounding box center [48, 130] width 27 height 27
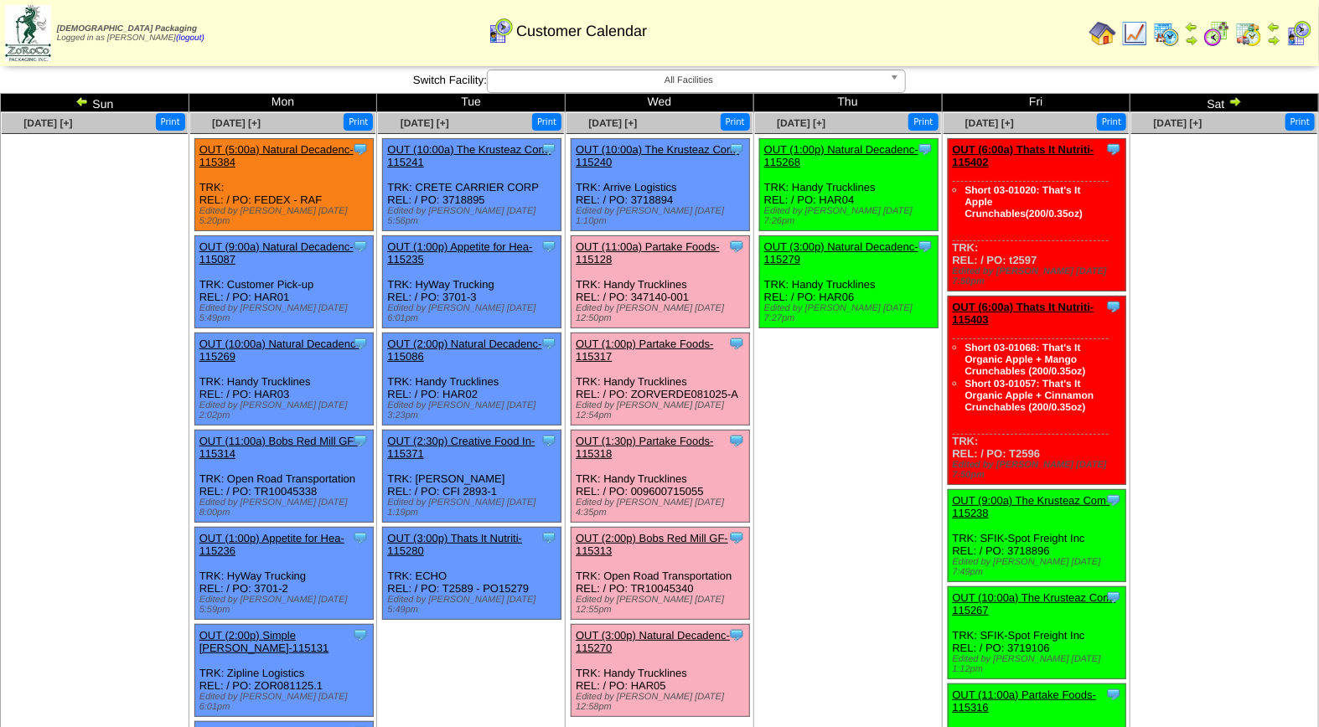
click at [660, 241] on link "OUT (11:00a) Partake Foods-115128" at bounding box center [648, 253] width 144 height 25
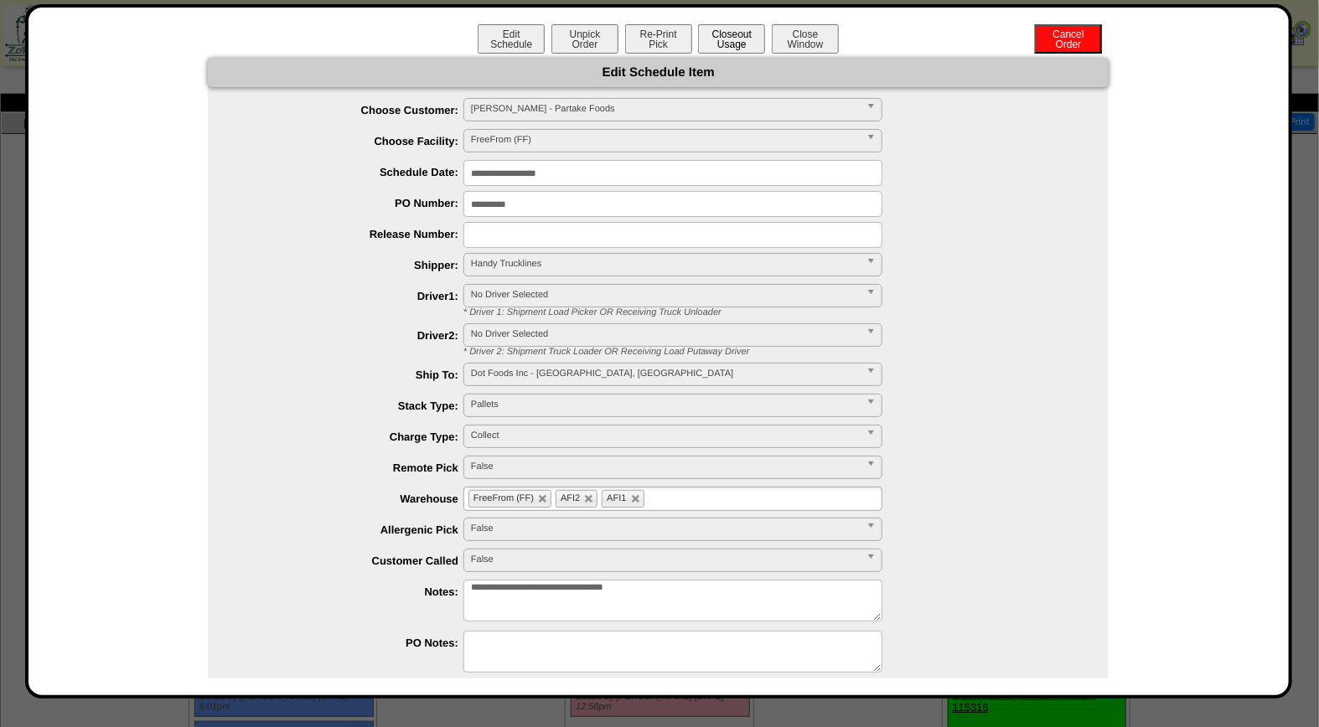
click at [730, 36] on button "Closeout Usage" at bounding box center [731, 38] width 67 height 29
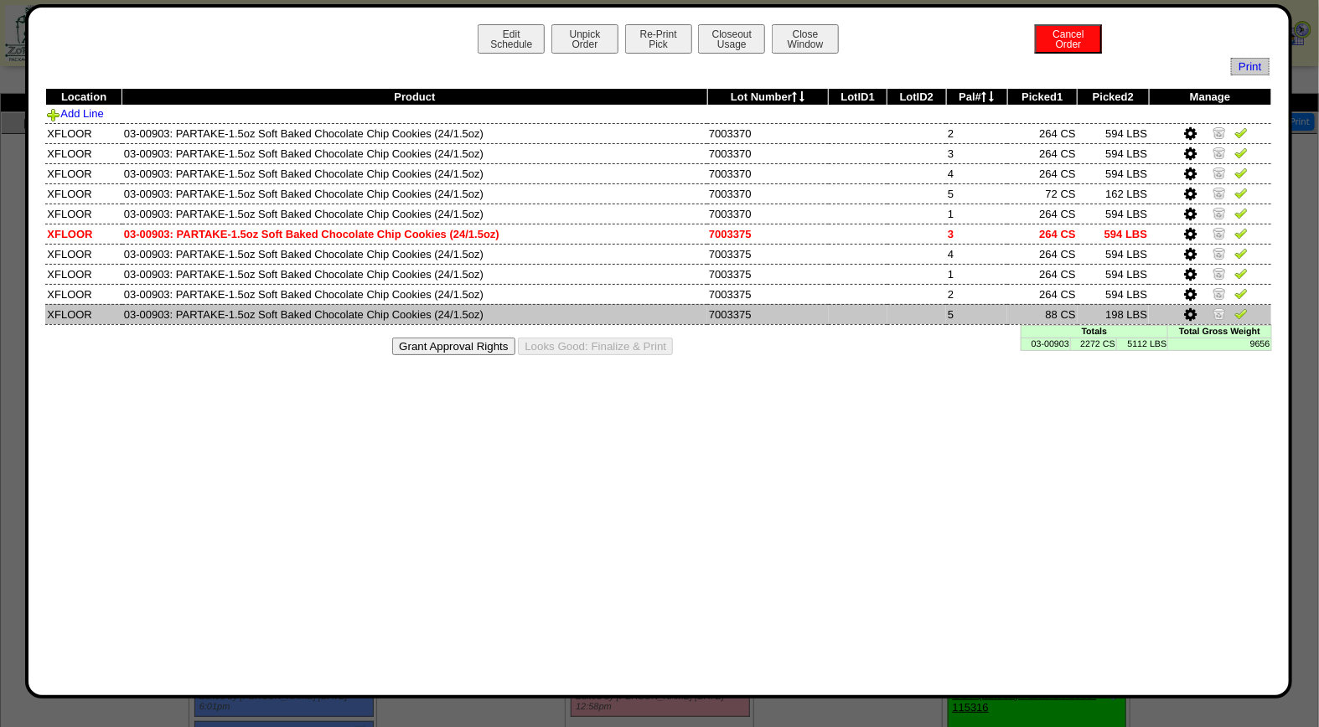
click at [1190, 313] on icon at bounding box center [1190, 315] width 13 height 15
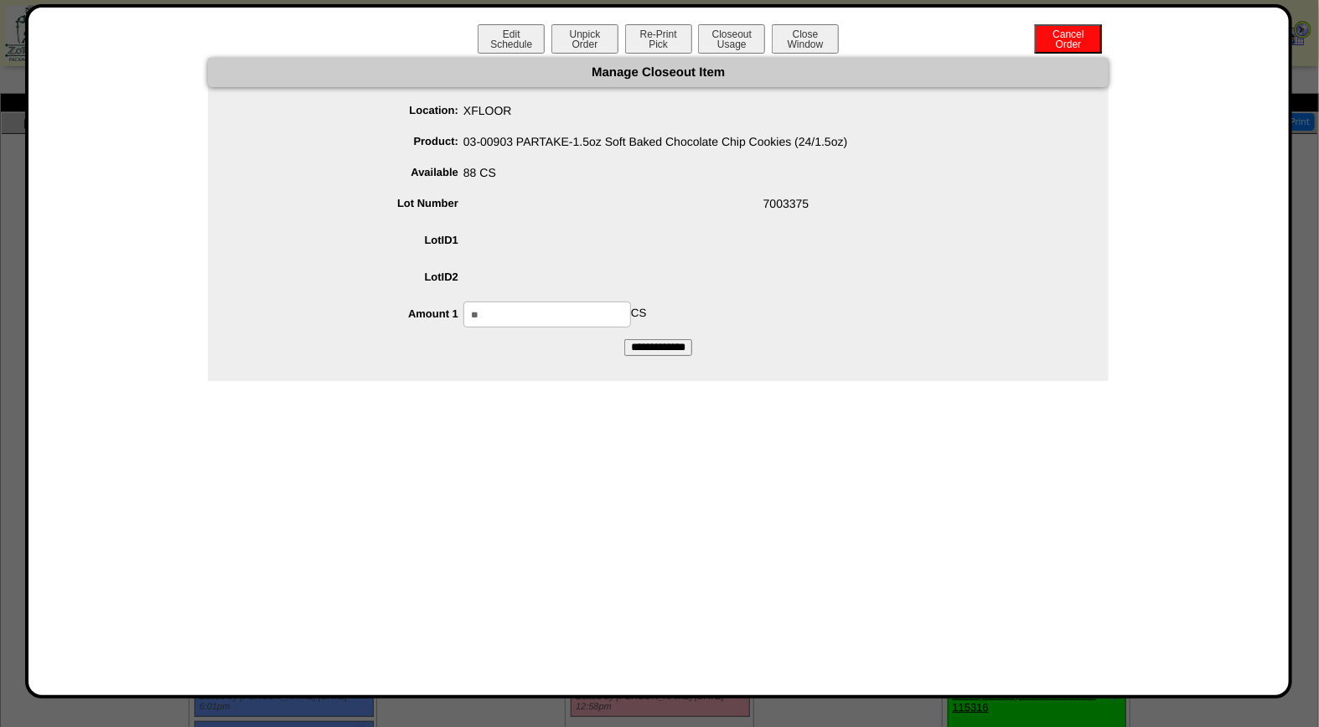
click at [497, 318] on input "**" at bounding box center [547, 315] width 168 height 26
type input "**"
click at [646, 346] on input "**********" at bounding box center [658, 347] width 68 height 17
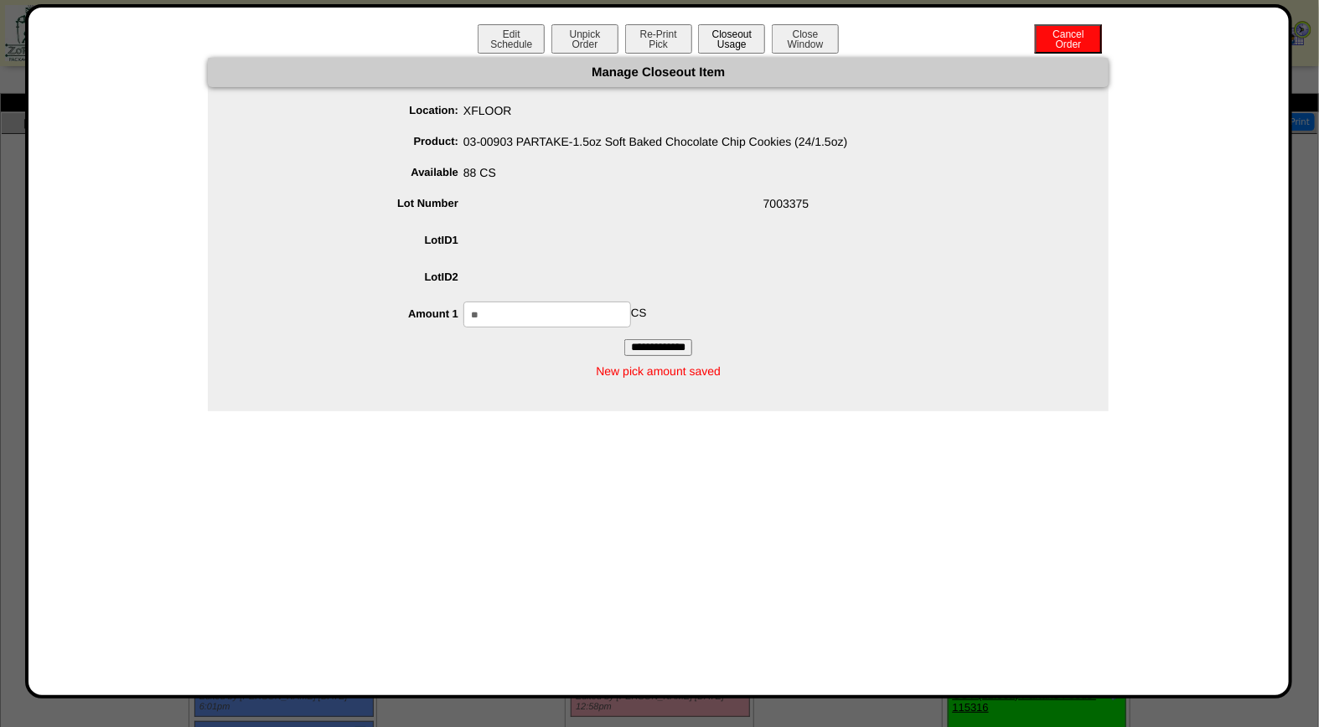
click at [726, 37] on button "Closeout Usage" at bounding box center [731, 38] width 67 height 29
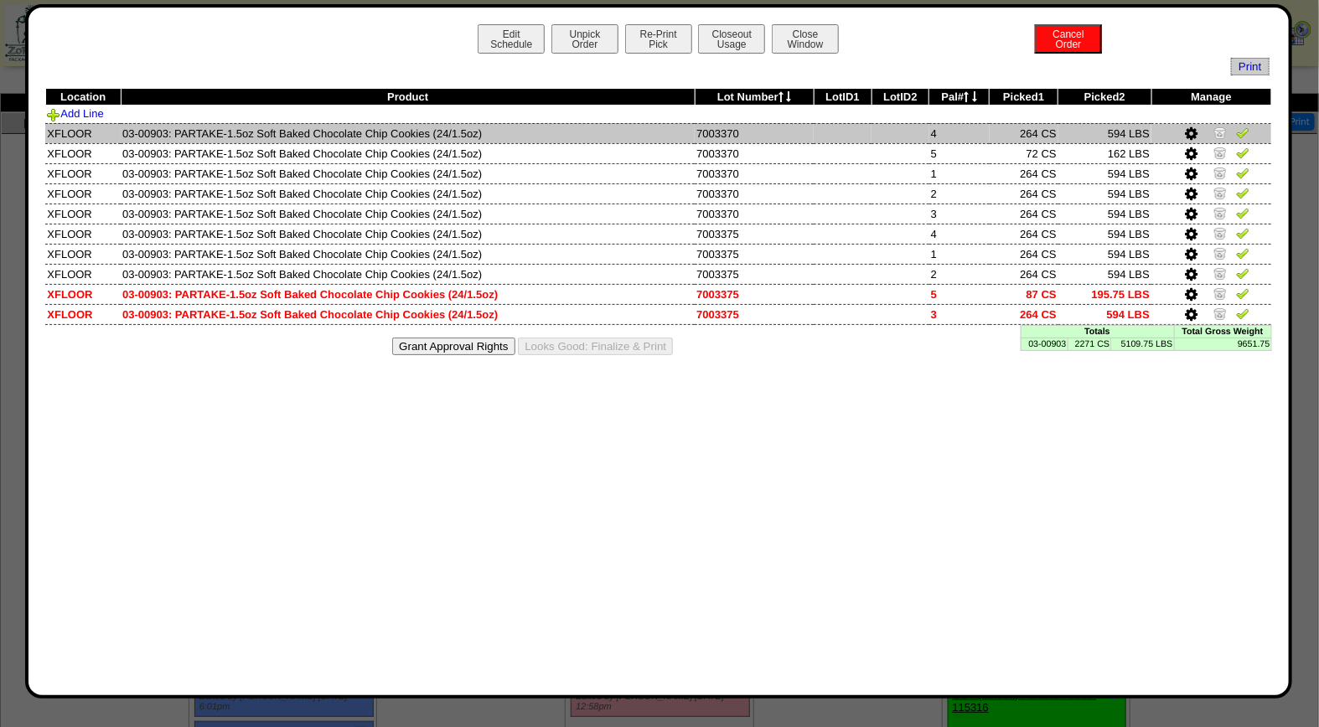
click at [1246, 130] on img at bounding box center [1242, 132] width 13 height 13
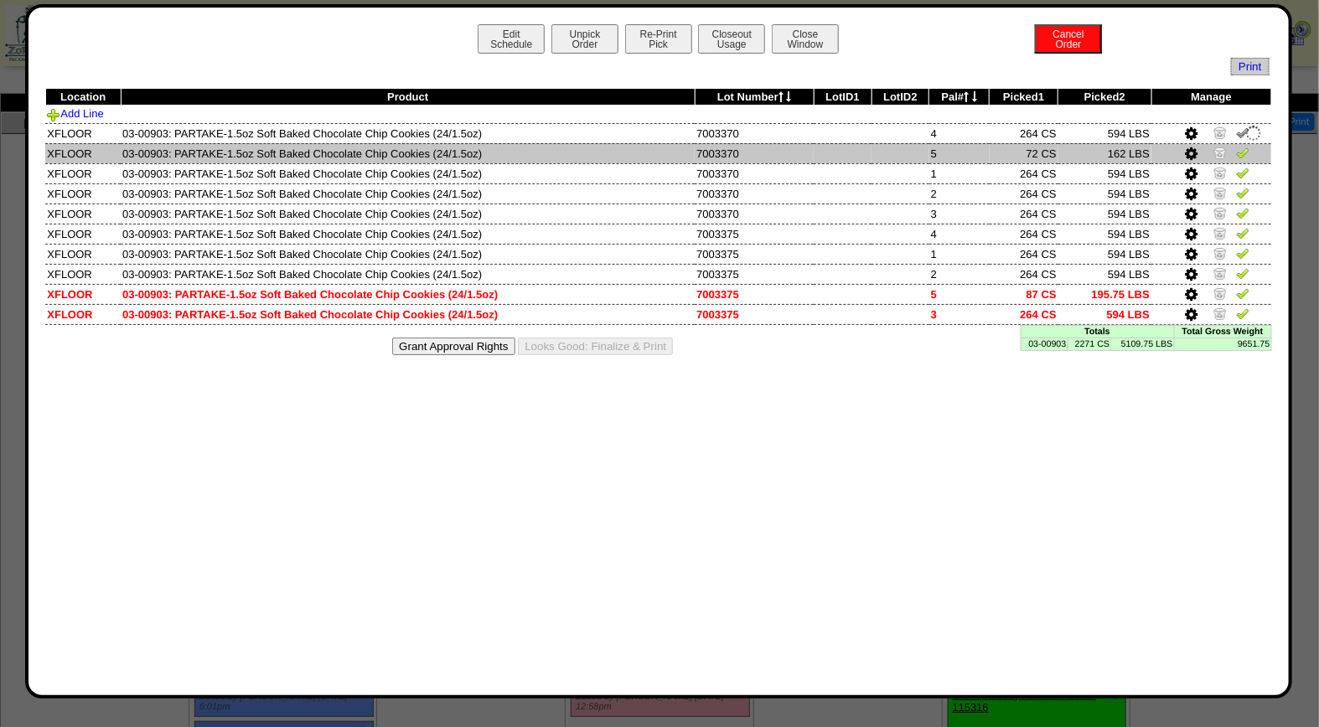
click at [1242, 154] on img at bounding box center [1242, 152] width 13 height 13
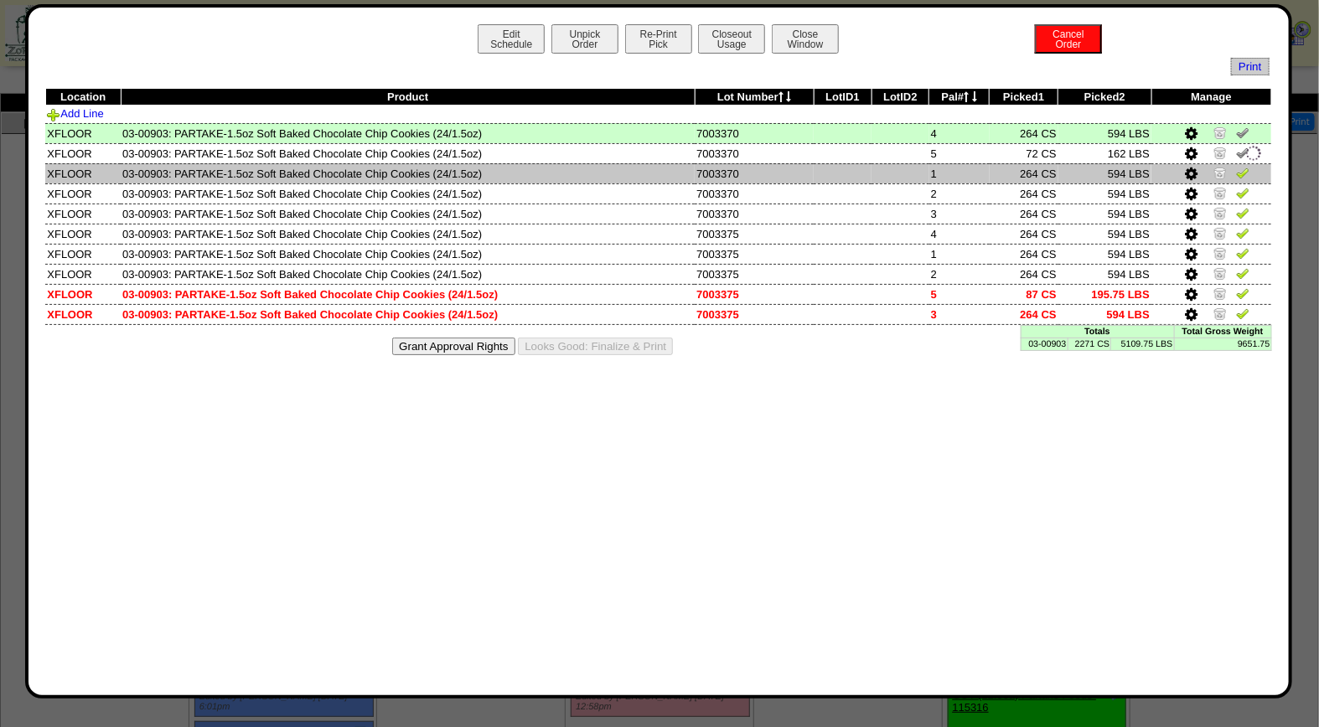
click at [1242, 169] on img at bounding box center [1242, 172] width 13 height 13
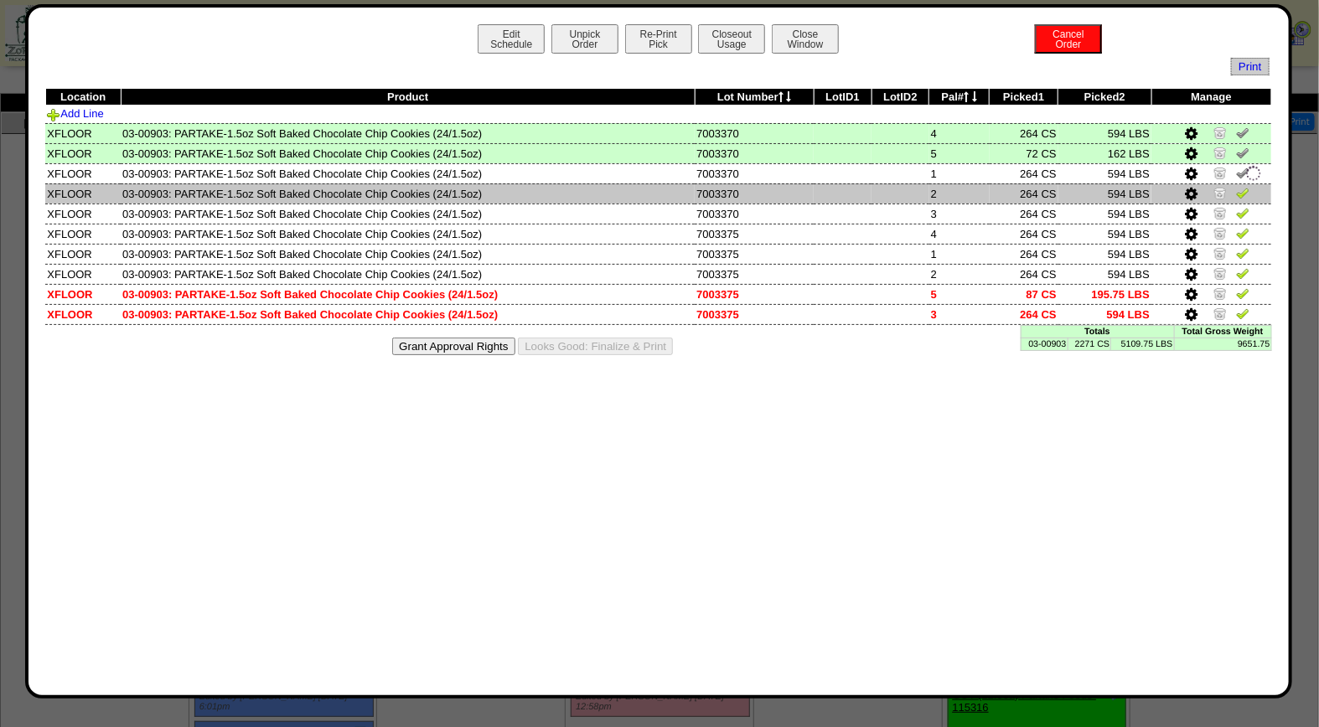
click at [1245, 189] on img at bounding box center [1242, 192] width 13 height 13
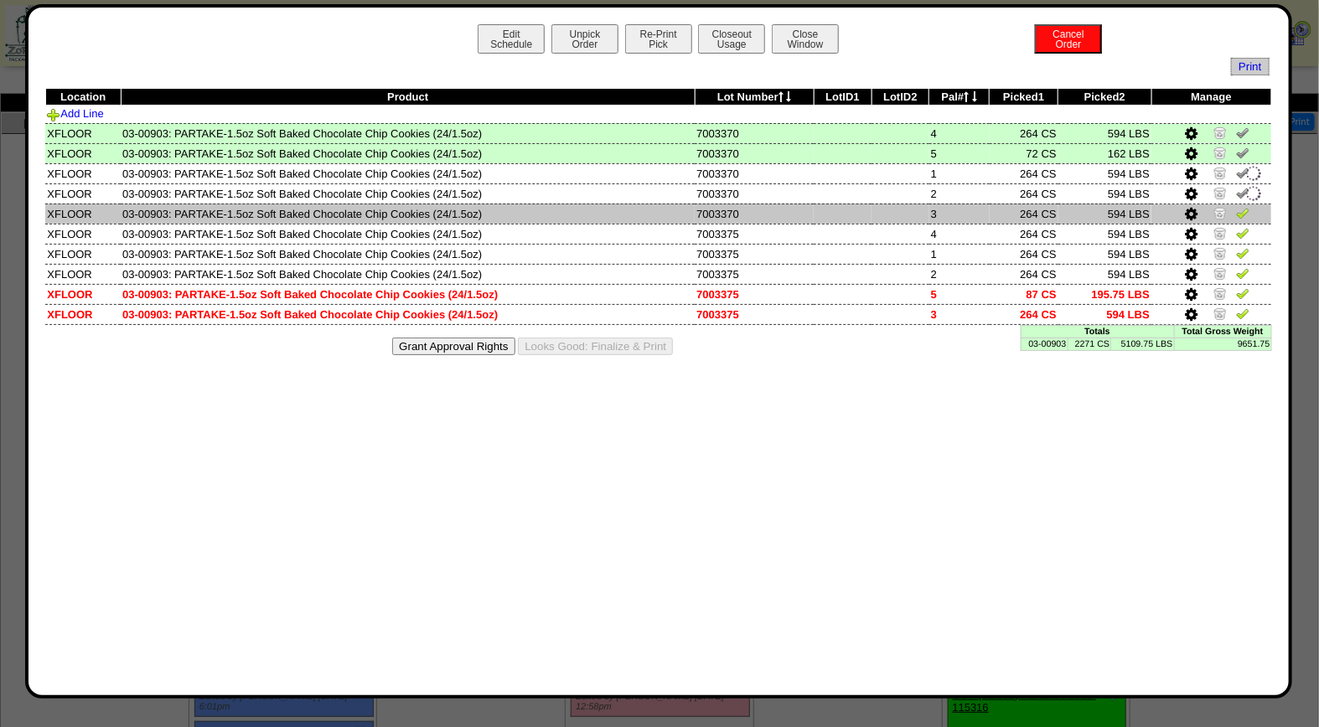
click at [1241, 214] on img at bounding box center [1242, 212] width 13 height 13
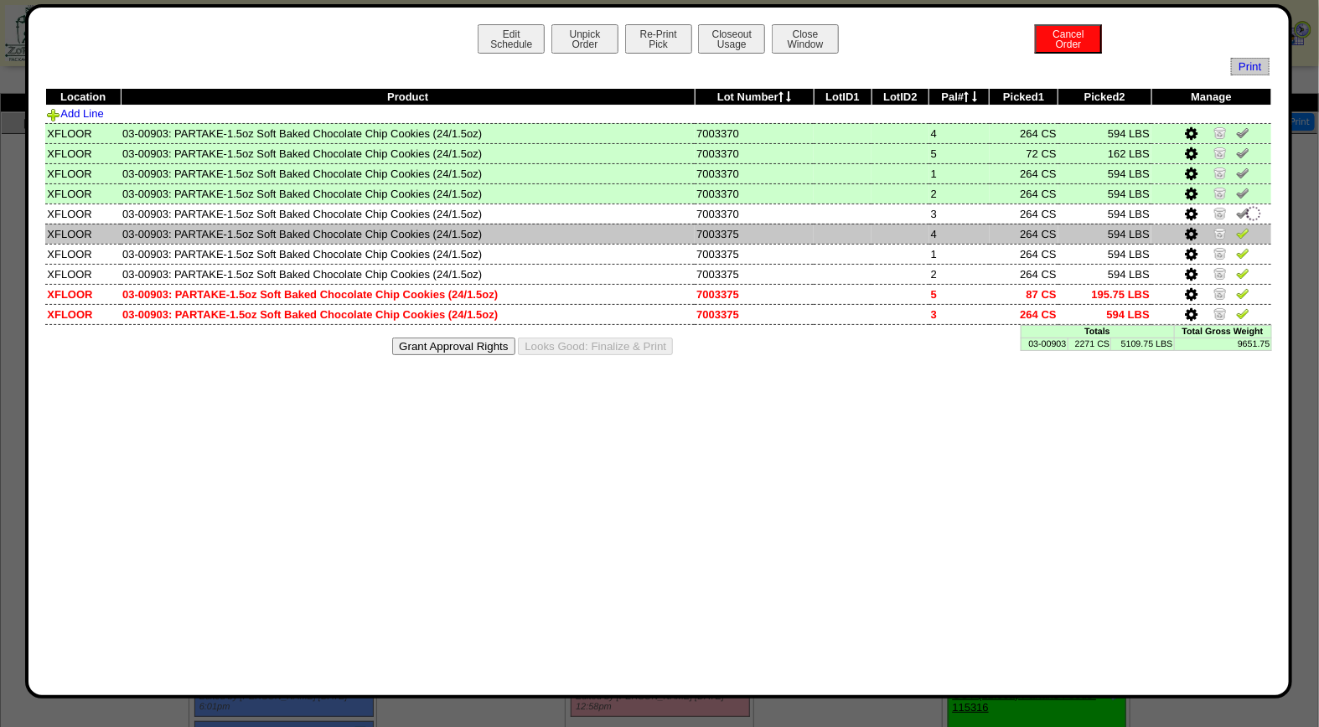
click at [1246, 232] on img at bounding box center [1242, 232] width 13 height 13
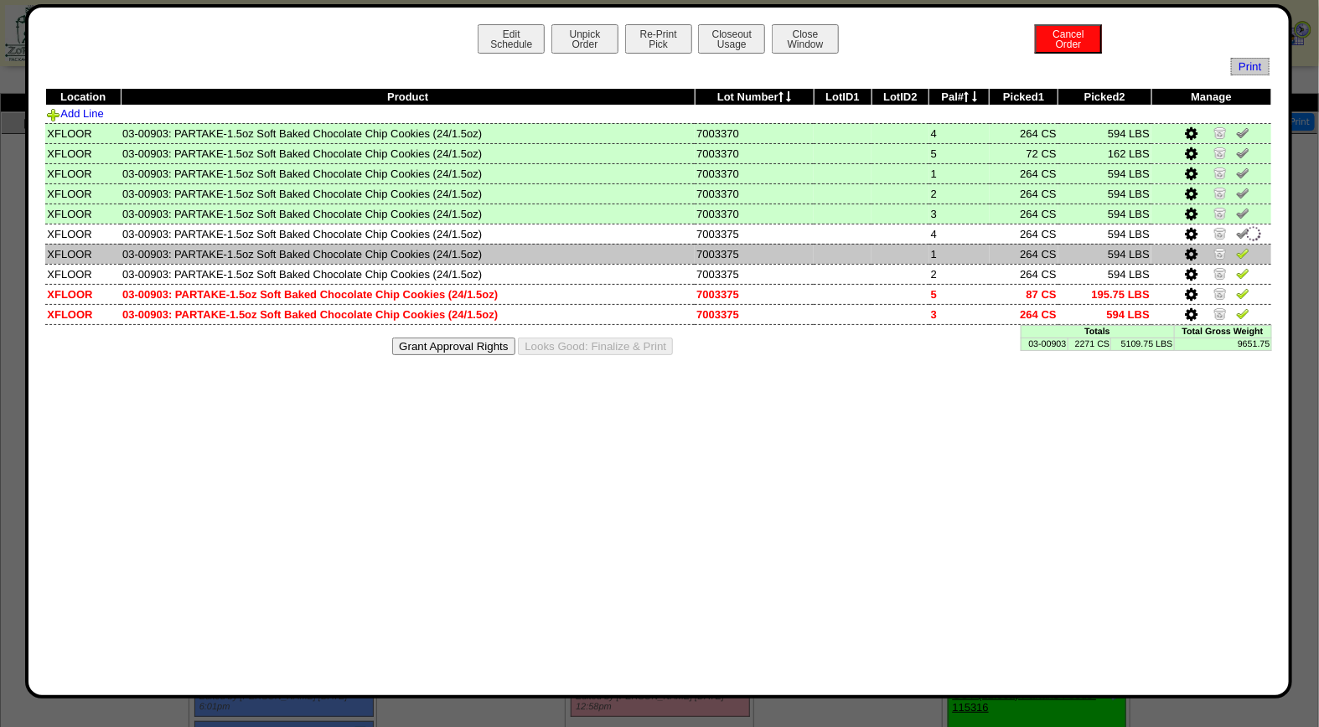
click at [1246, 251] on img at bounding box center [1242, 252] width 13 height 13
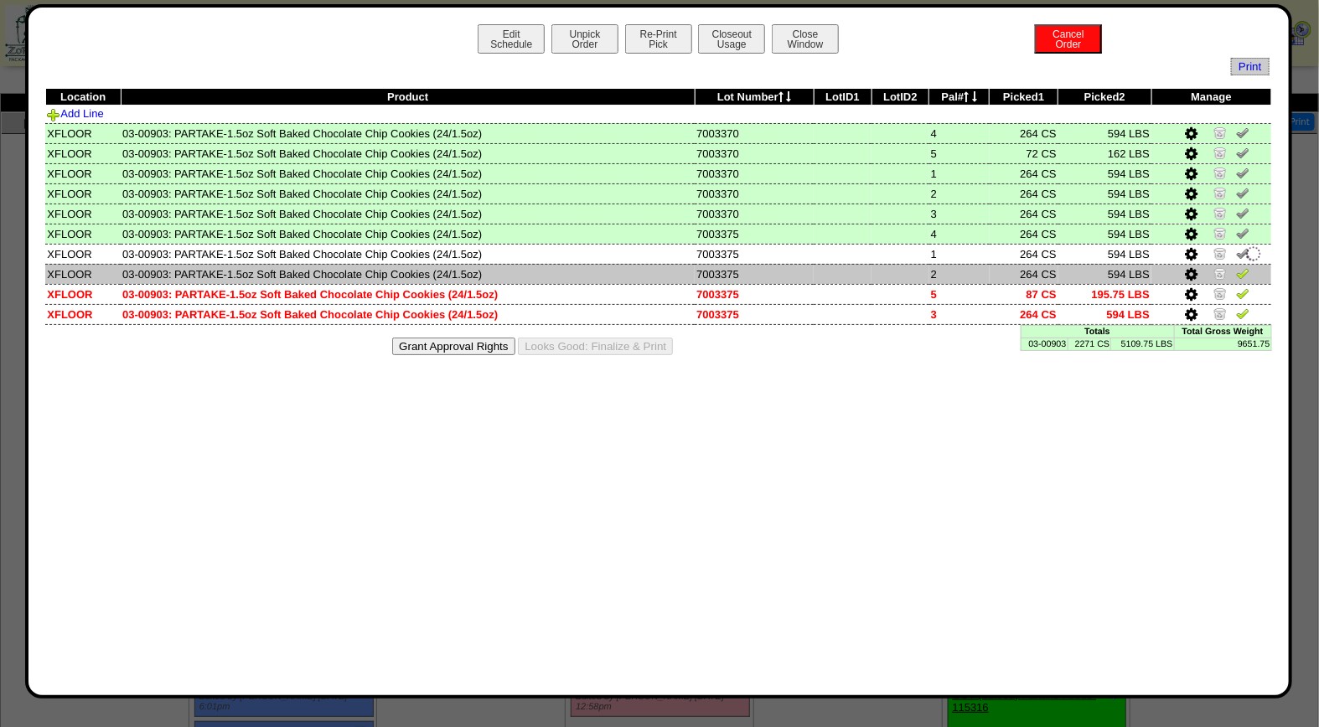
click at [1242, 275] on img at bounding box center [1242, 273] width 13 height 13
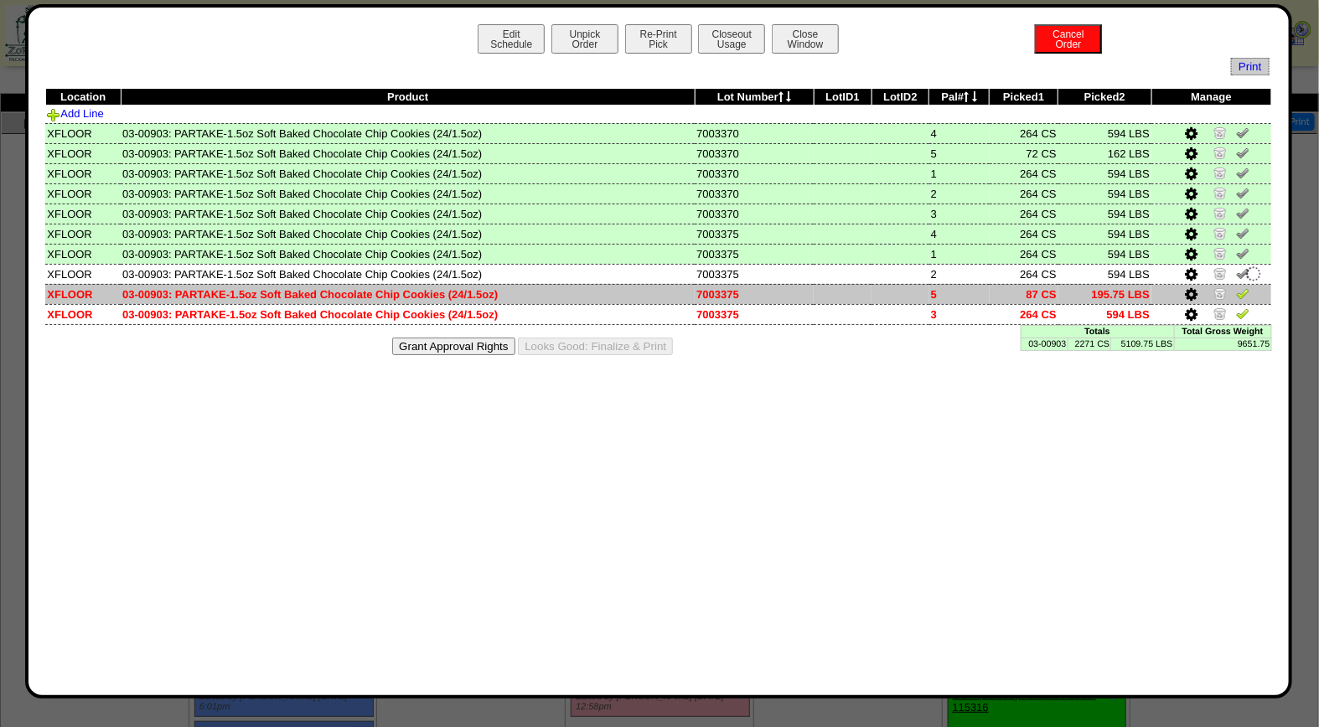
click at [1242, 298] on link at bounding box center [1242, 296] width 13 height 13
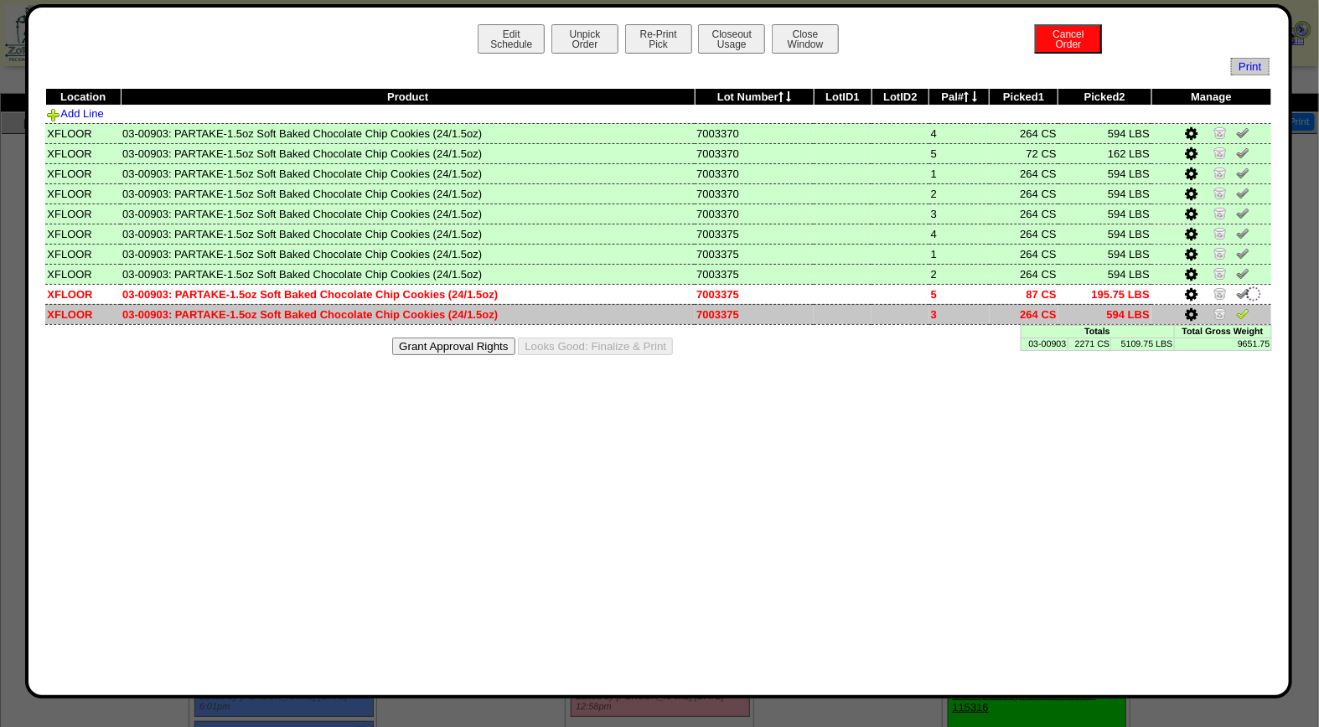
click at [1242, 314] on img at bounding box center [1242, 313] width 13 height 13
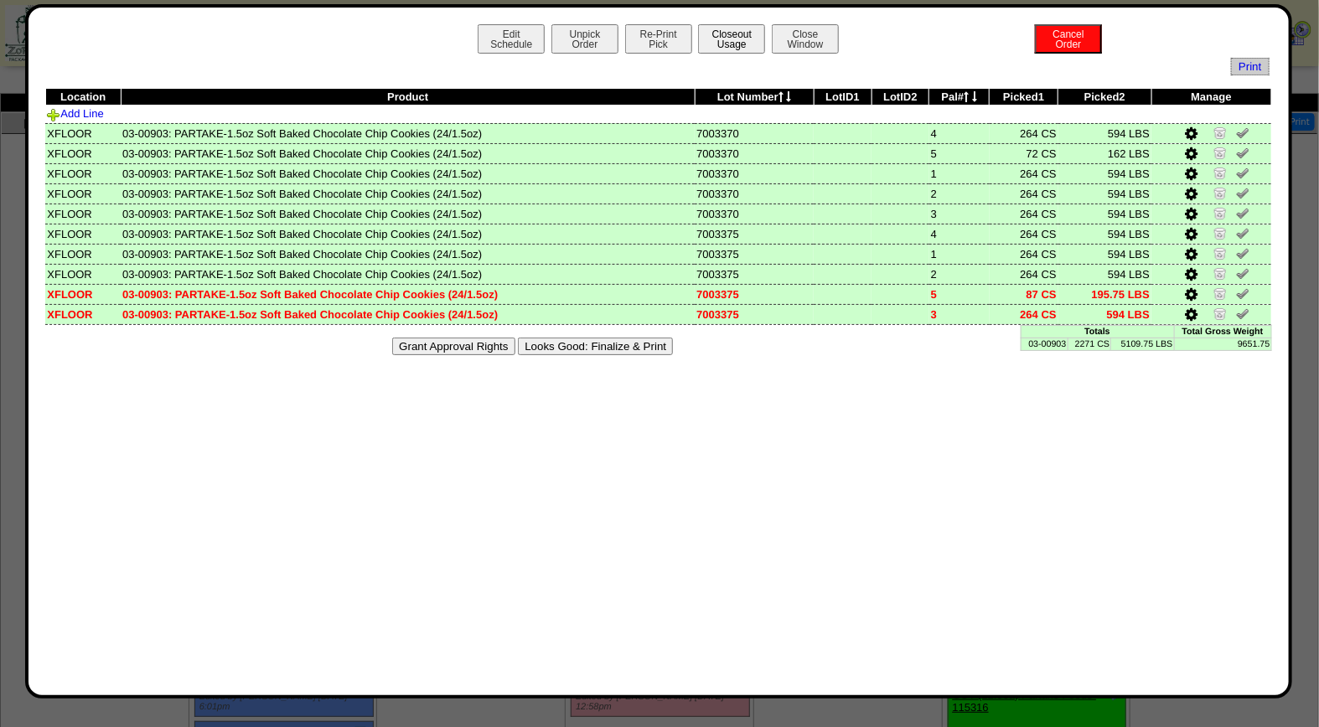
click at [732, 31] on button "Closeout Usage" at bounding box center [731, 38] width 67 height 29
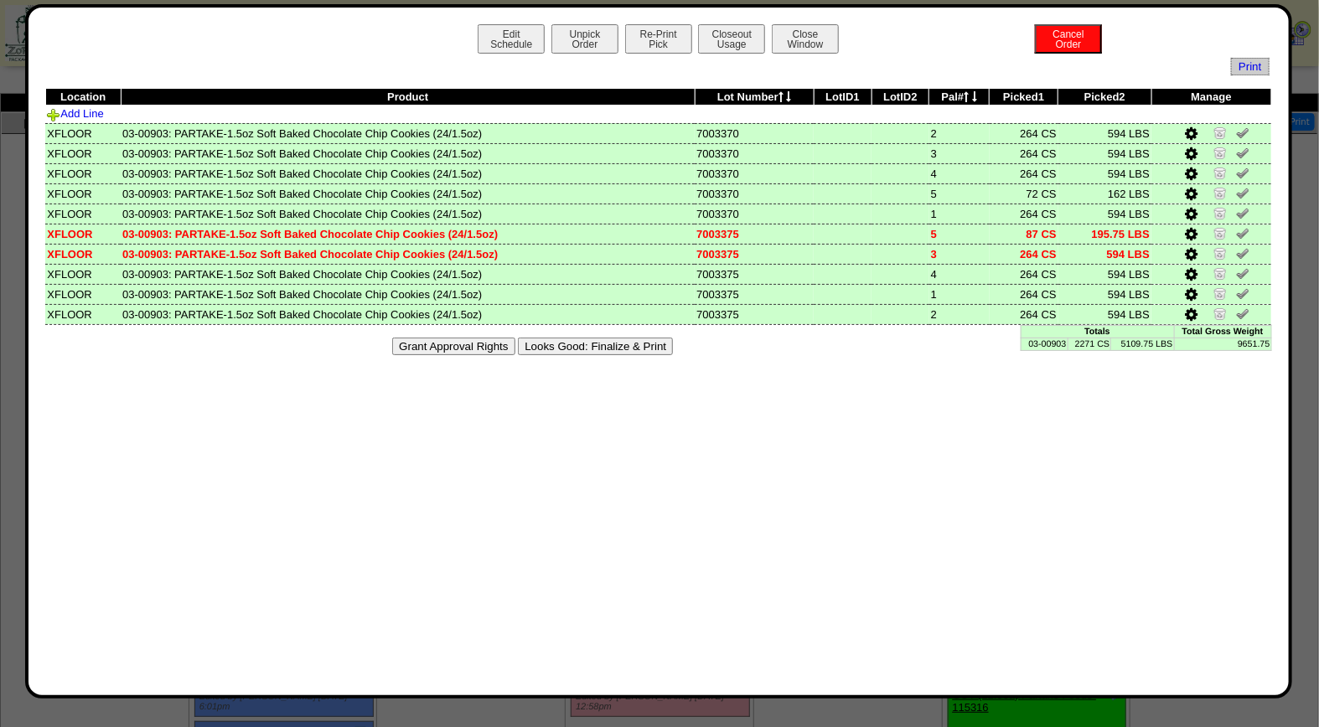
click at [627, 341] on button "Looks Good: Finalize & Print" at bounding box center [595, 347] width 155 height 18
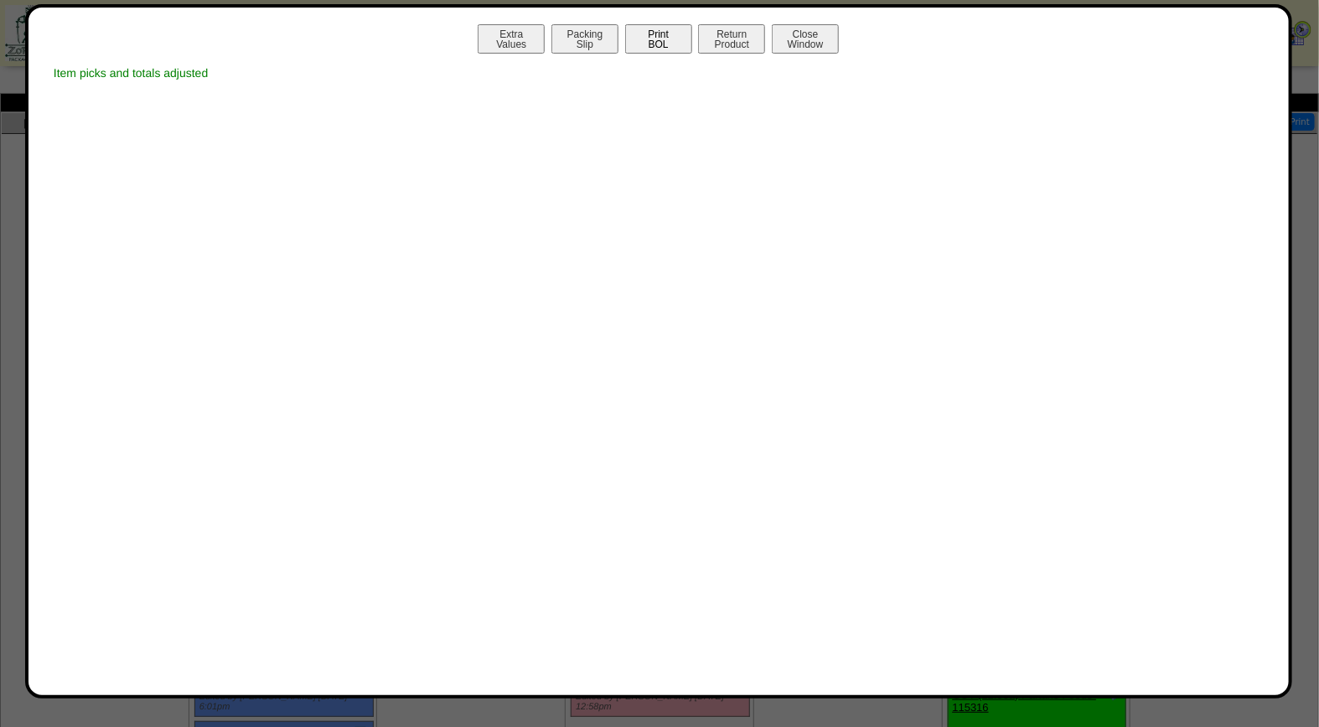
click at [654, 34] on button "Print BOL" at bounding box center [658, 38] width 67 height 29
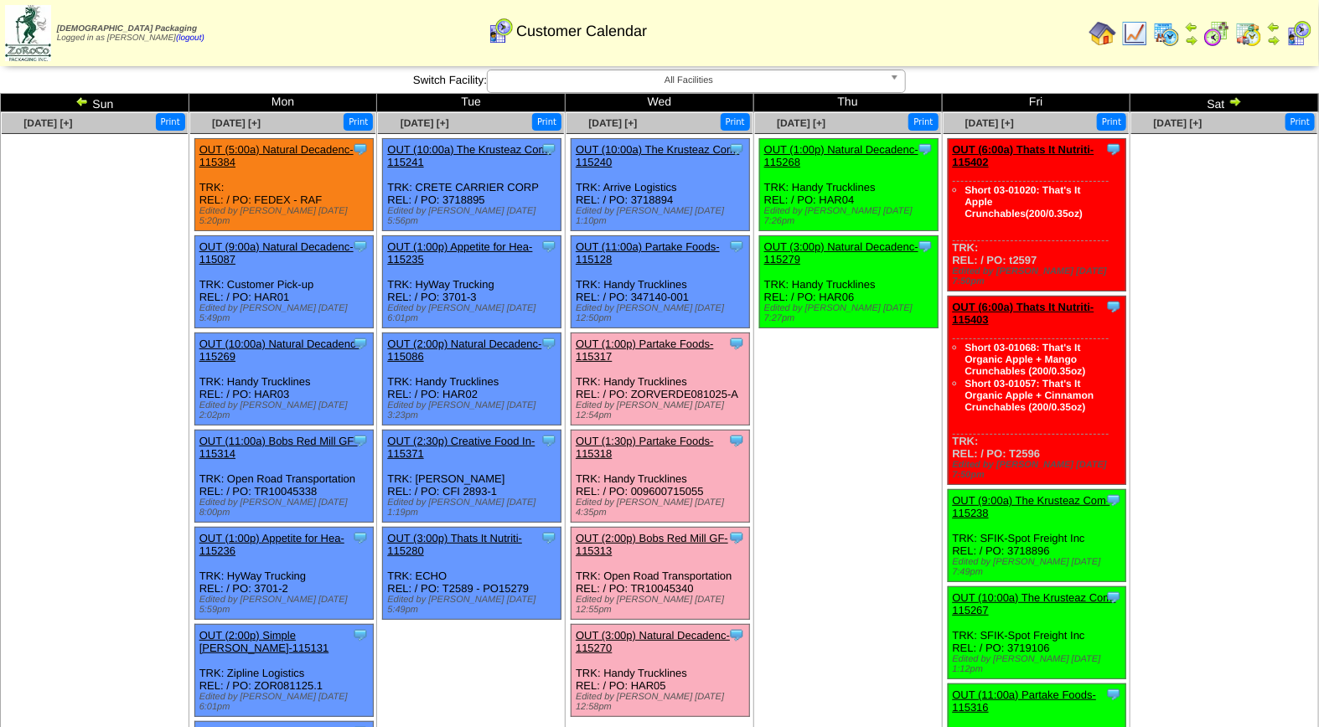
click at [645, 338] on link "OUT (1:00p) Partake Foods-115317" at bounding box center [645, 350] width 138 height 25
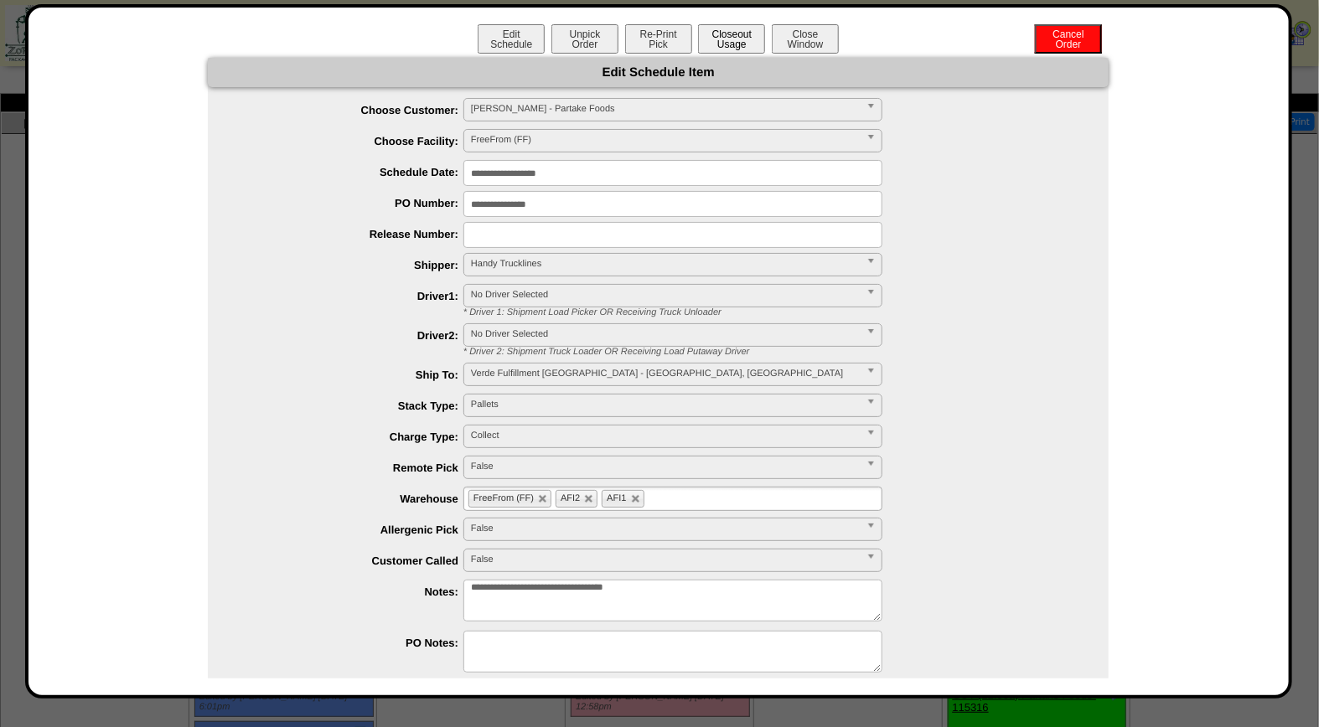
click at [706, 38] on button "Closeout Usage" at bounding box center [731, 38] width 67 height 29
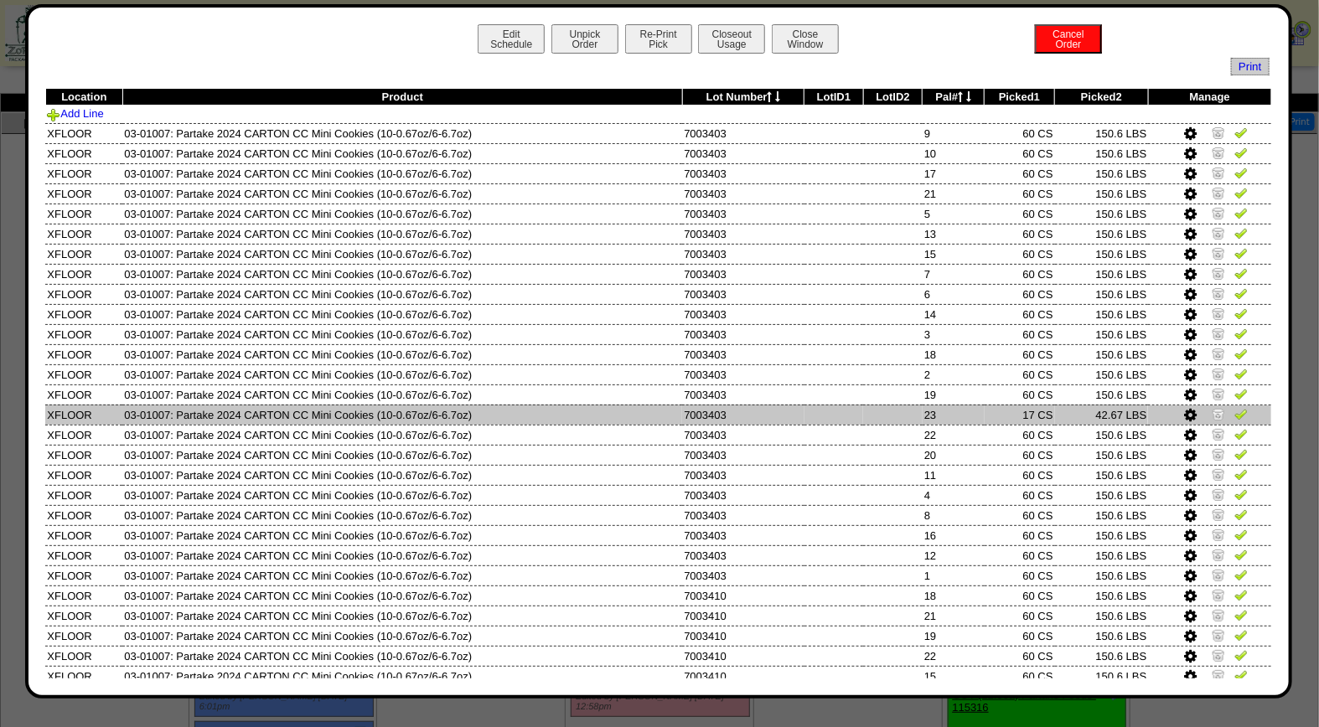
click at [1212, 412] on img at bounding box center [1218, 413] width 13 height 13
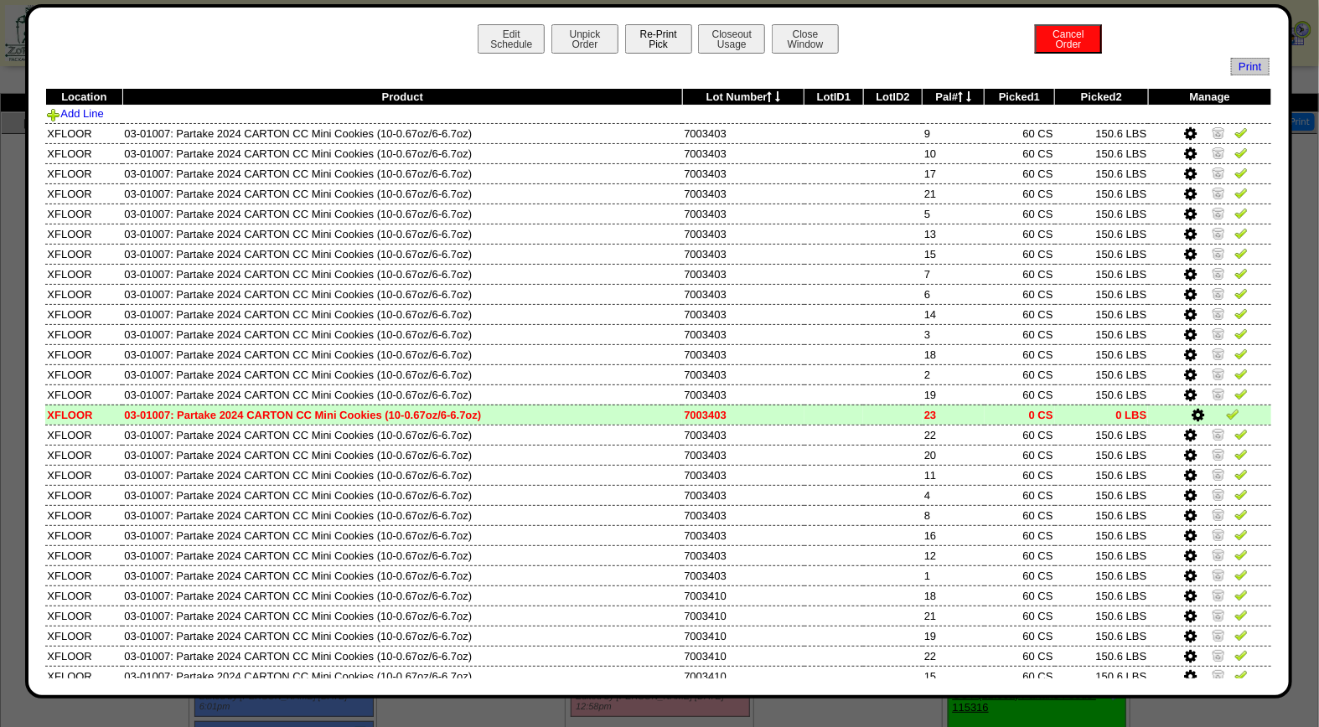
click at [670, 37] on button "Re-Print Pick" at bounding box center [658, 38] width 67 height 29
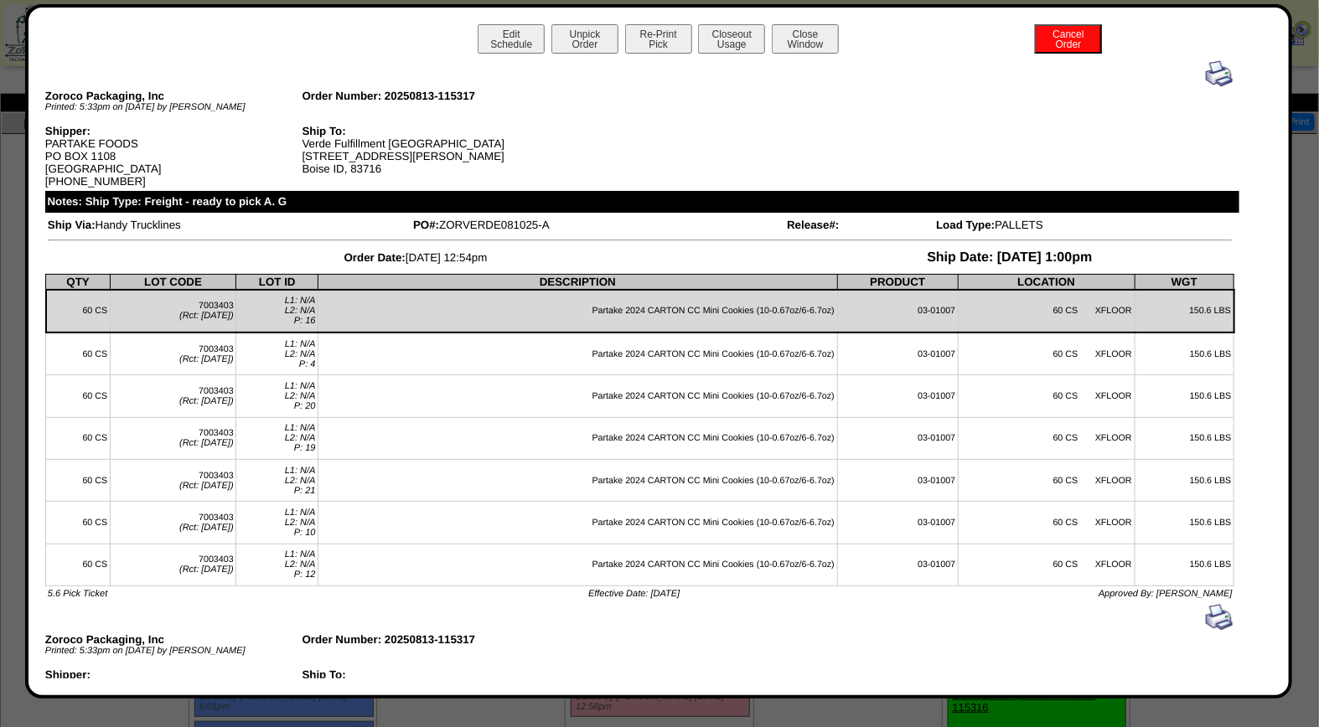
click at [1212, 70] on img at bounding box center [1219, 73] width 27 height 27
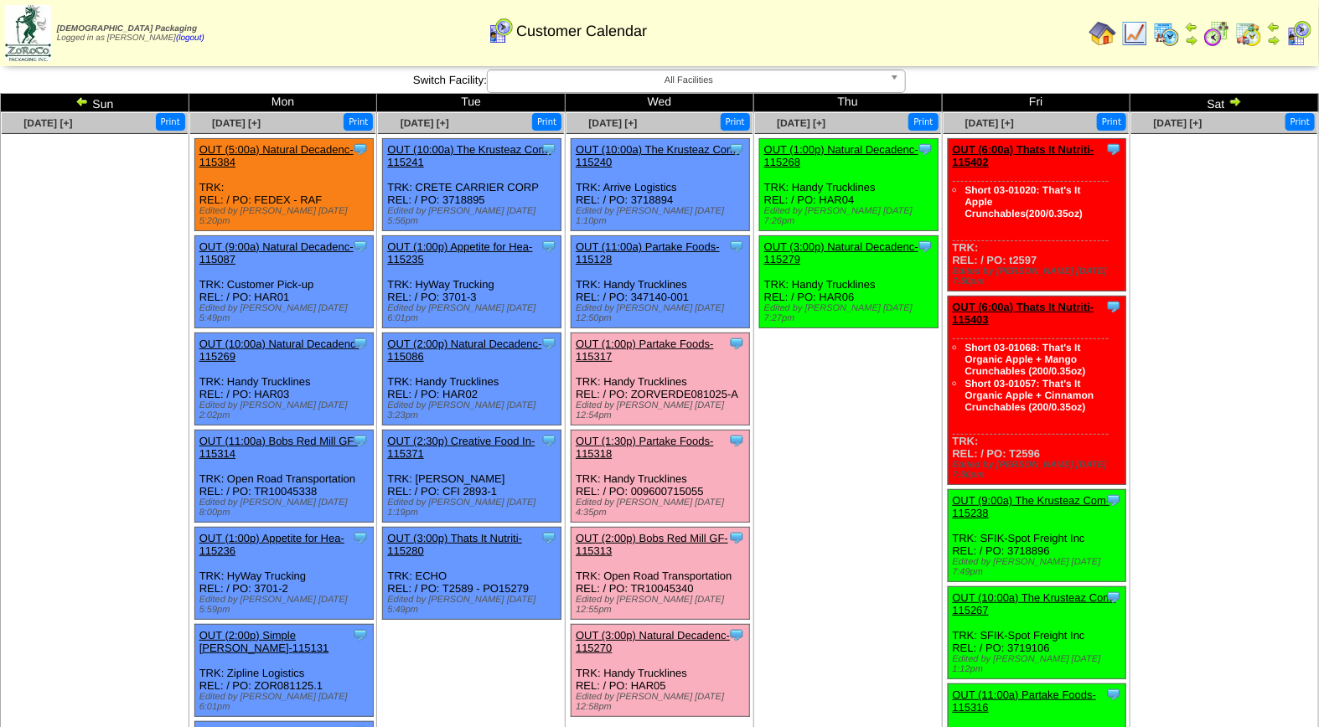
click at [626, 338] on link "OUT (1:00p) Partake Foods-115317" at bounding box center [645, 350] width 138 height 25
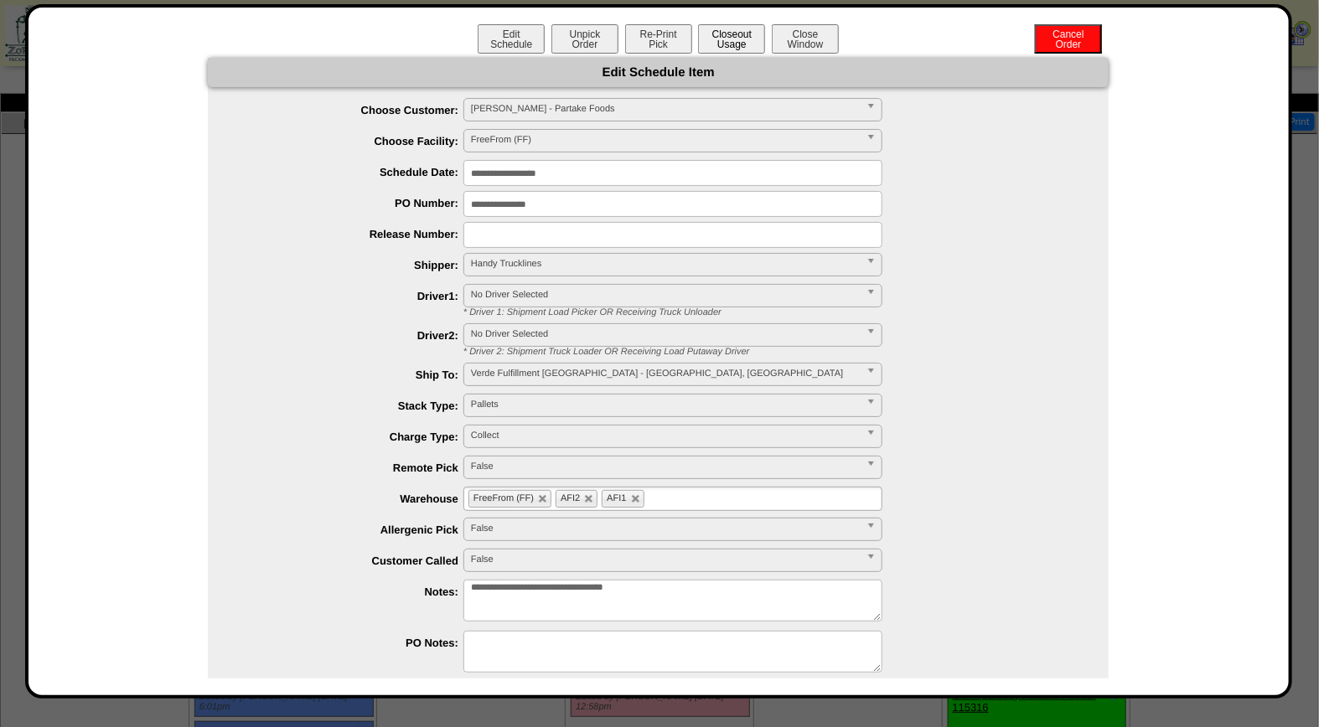
click at [709, 34] on button "Closeout Usage" at bounding box center [731, 38] width 67 height 29
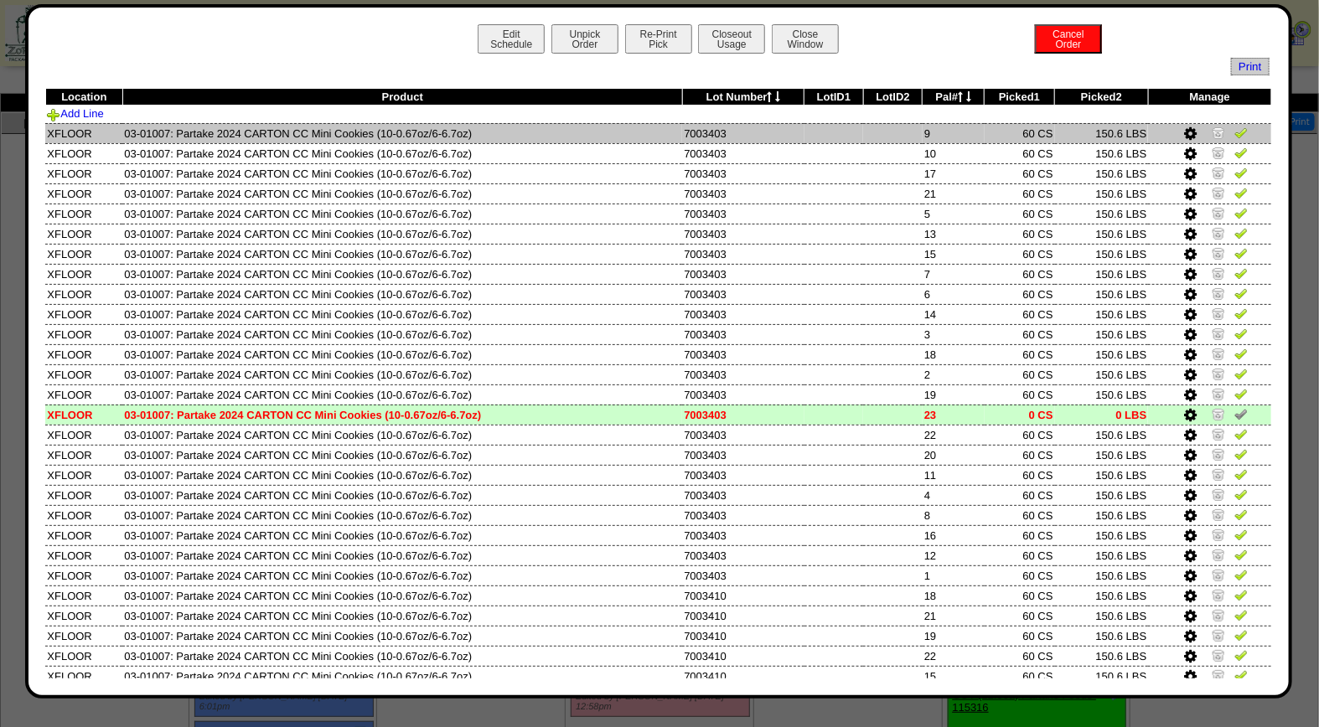
click at [1235, 137] on img at bounding box center [1241, 132] width 13 height 13
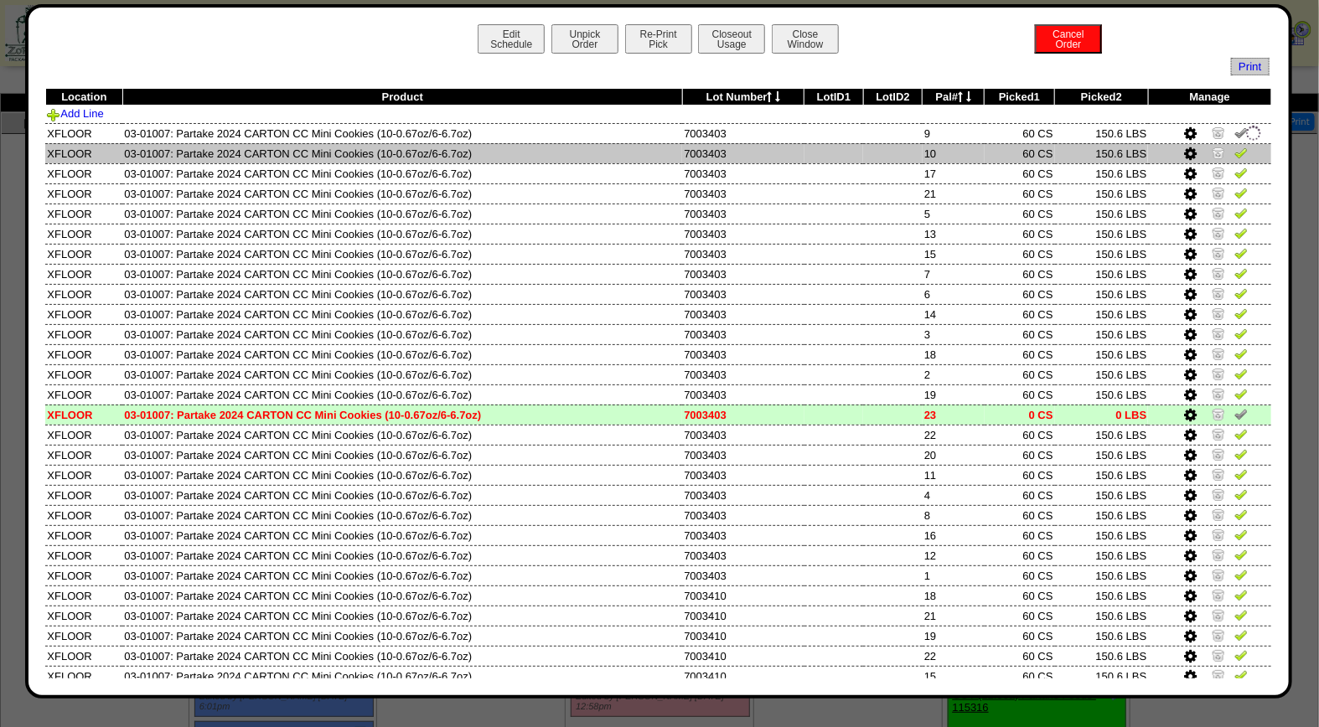
click at [1235, 151] on img at bounding box center [1241, 152] width 13 height 13
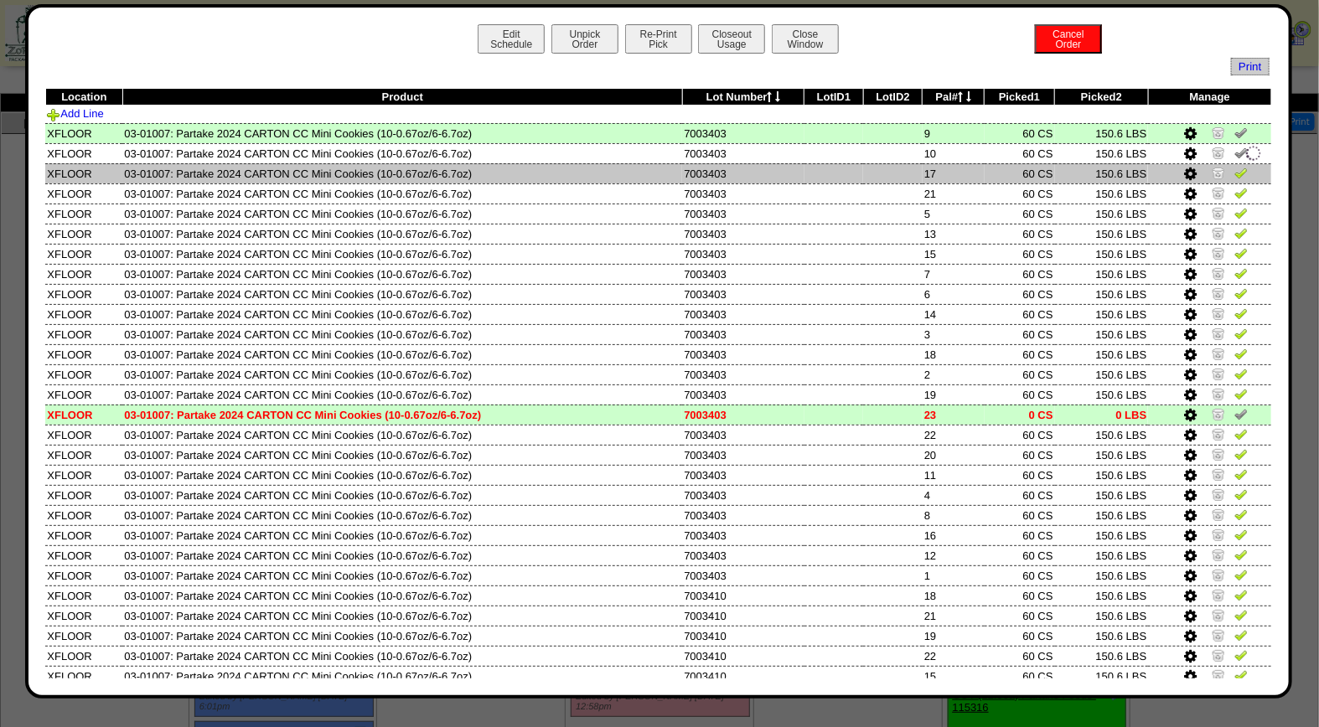
click at [1235, 168] on img at bounding box center [1241, 172] width 13 height 13
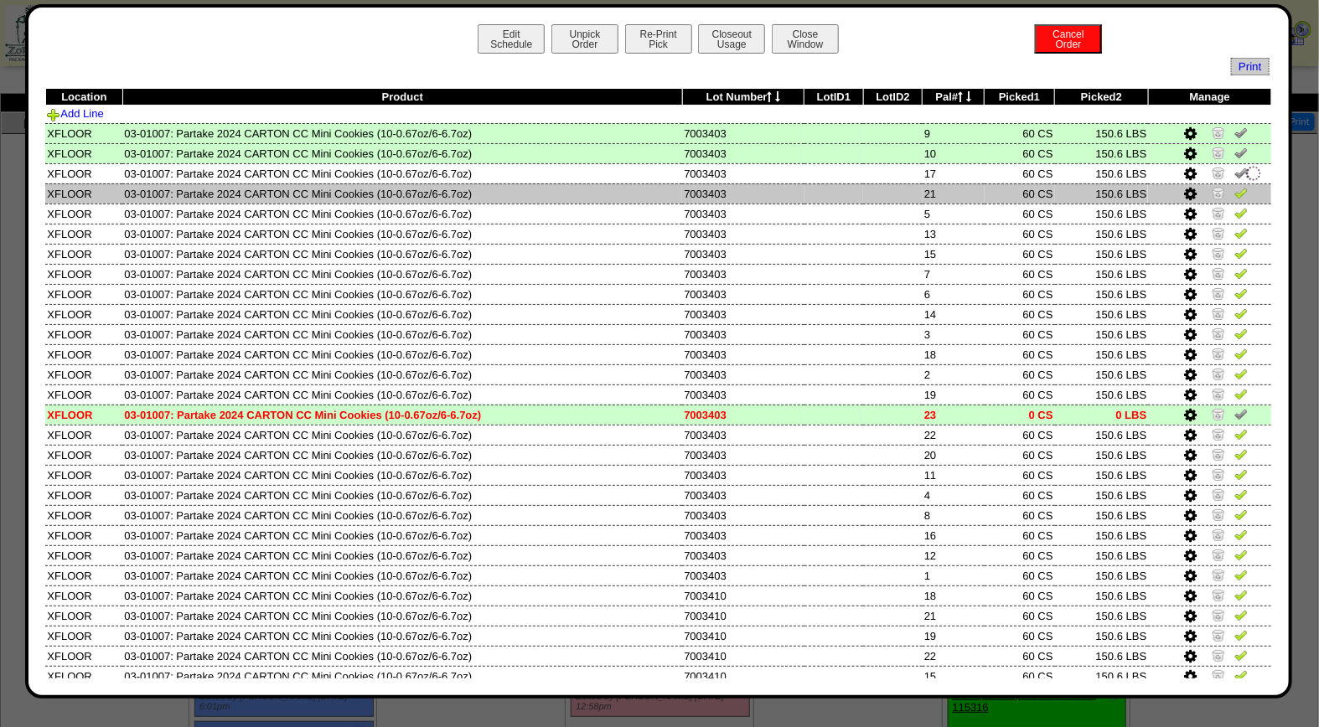
click at [1235, 186] on img at bounding box center [1241, 192] width 13 height 13
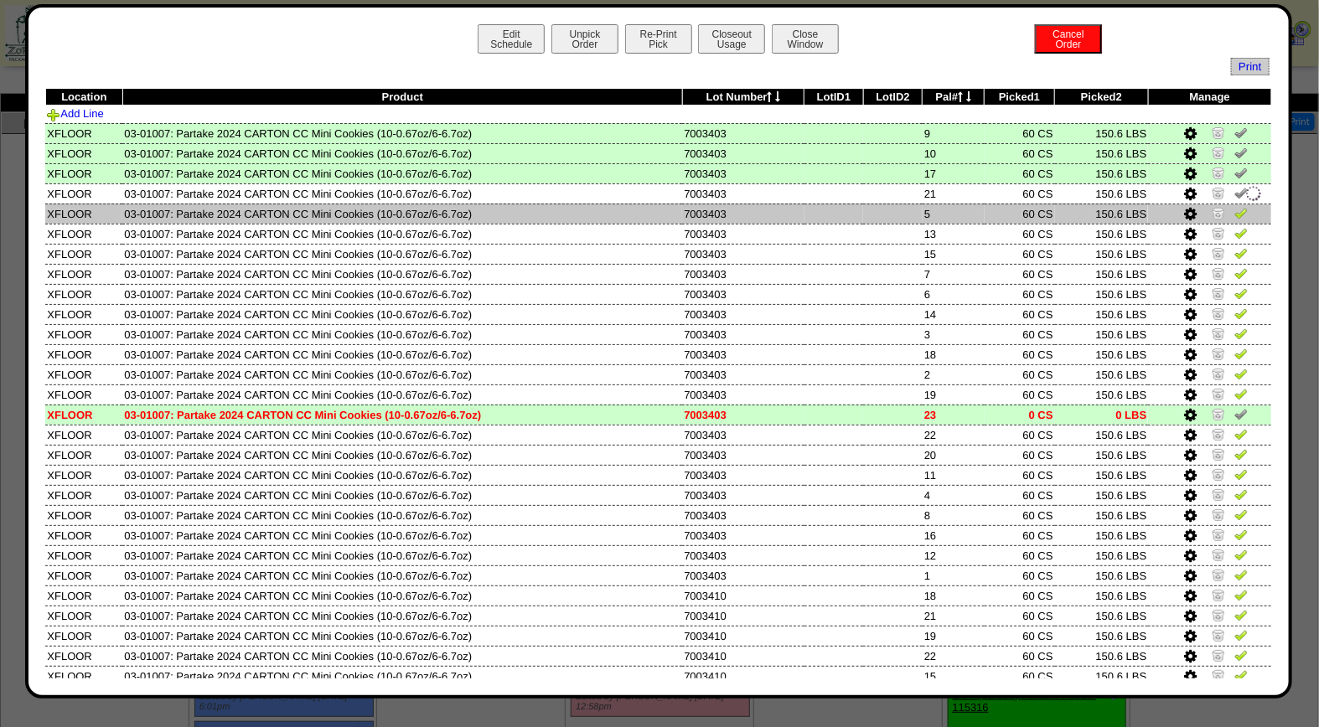
click at [1235, 211] on img at bounding box center [1241, 212] width 13 height 13
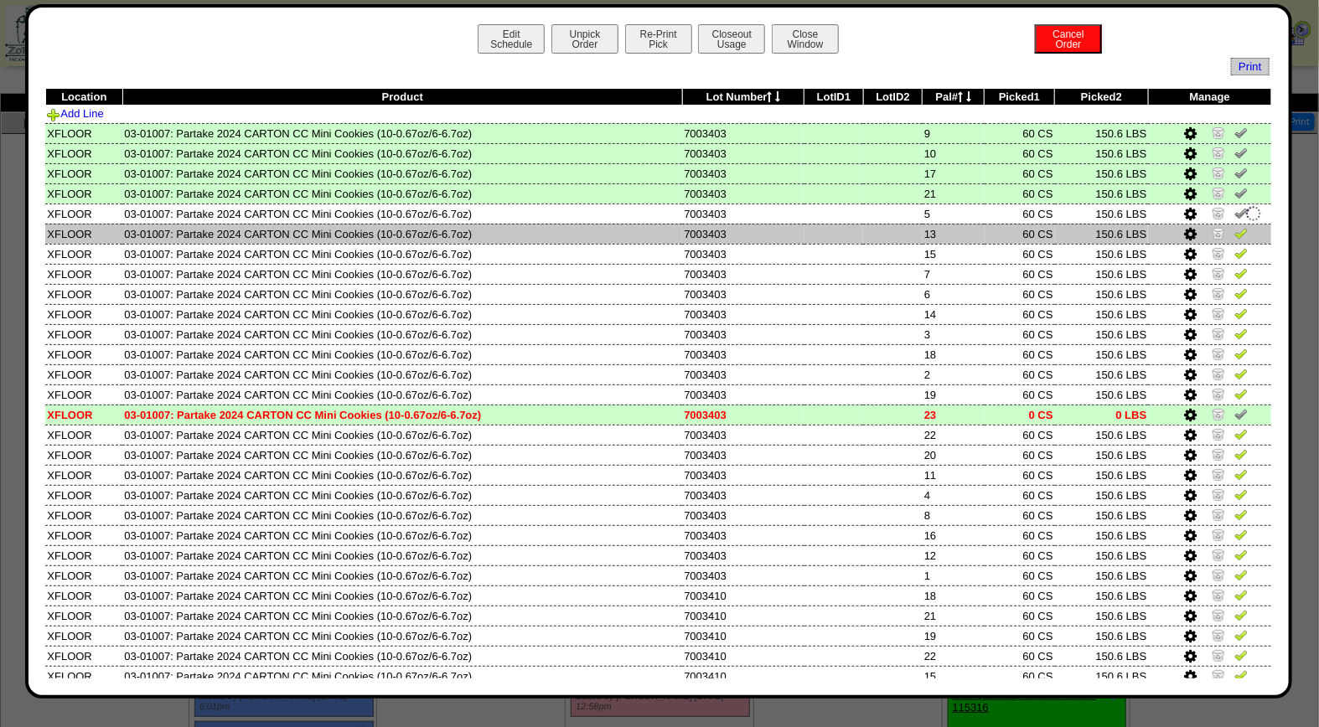
click at [1235, 230] on img at bounding box center [1241, 232] width 13 height 13
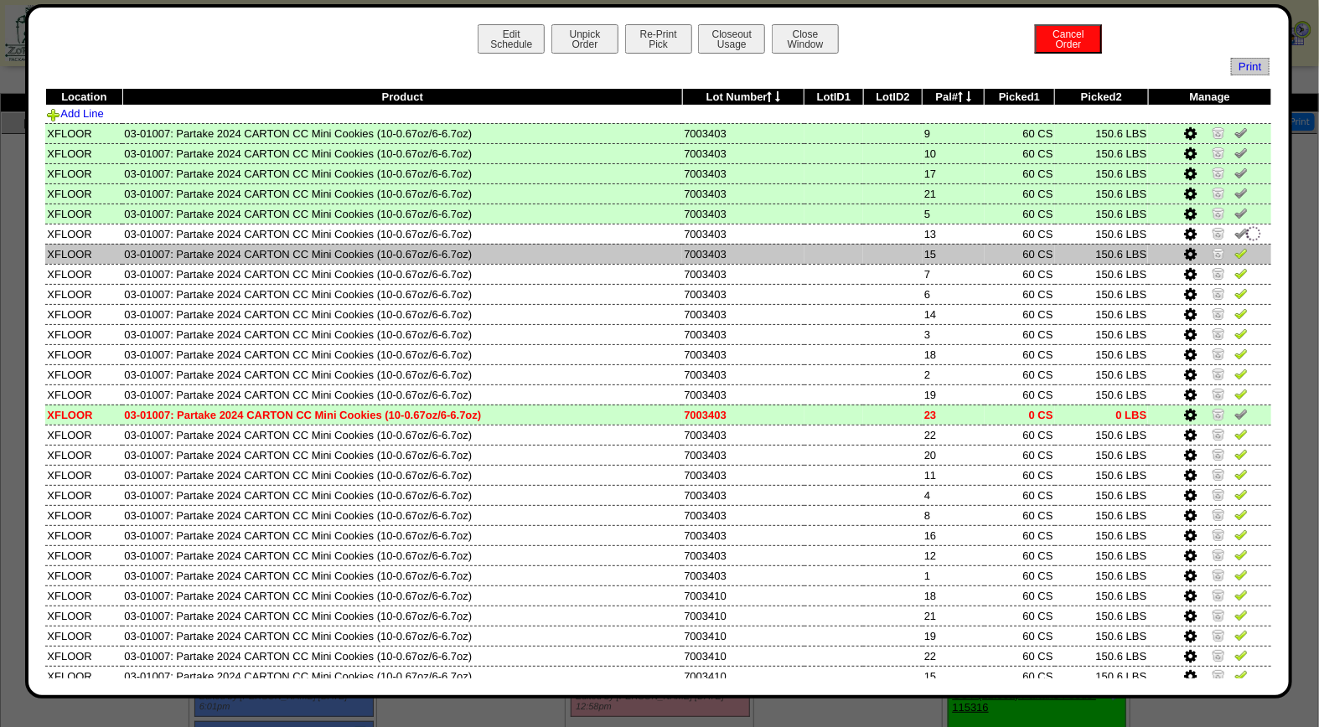
click at [1235, 252] on img at bounding box center [1241, 252] width 13 height 13
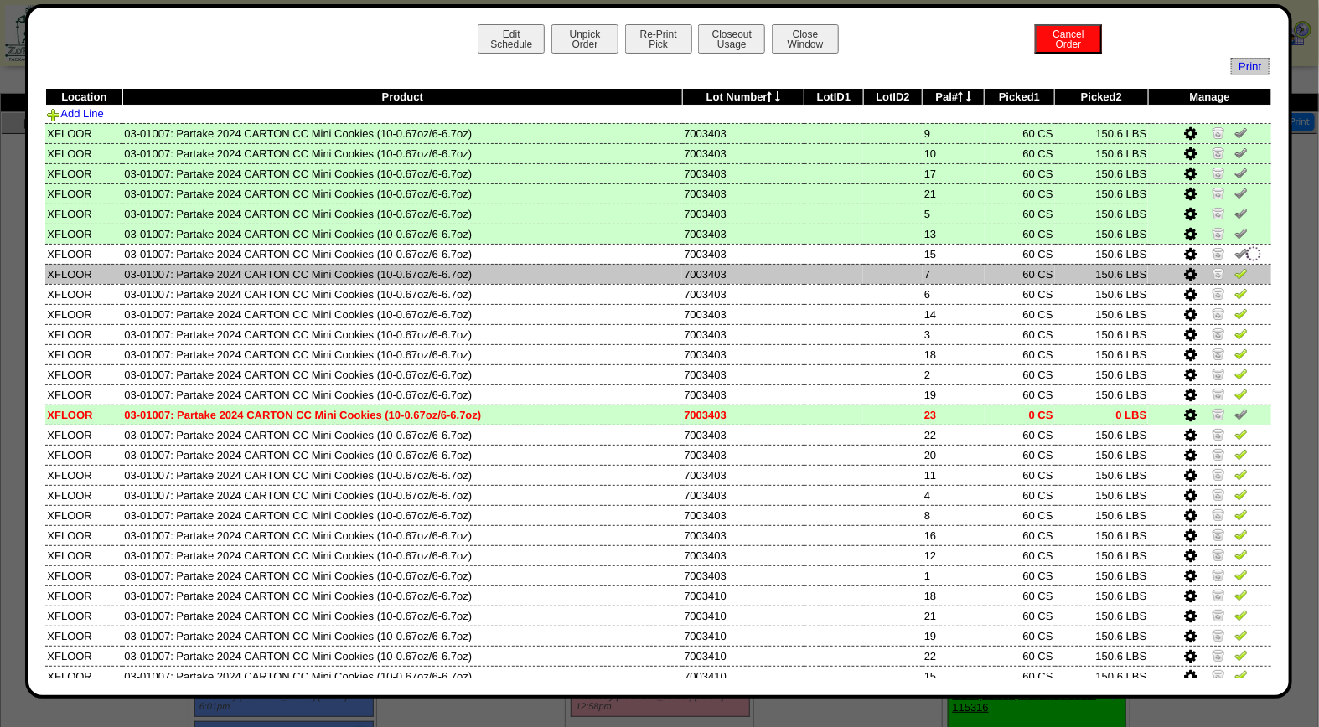
click at [1235, 272] on img at bounding box center [1241, 273] width 13 height 13
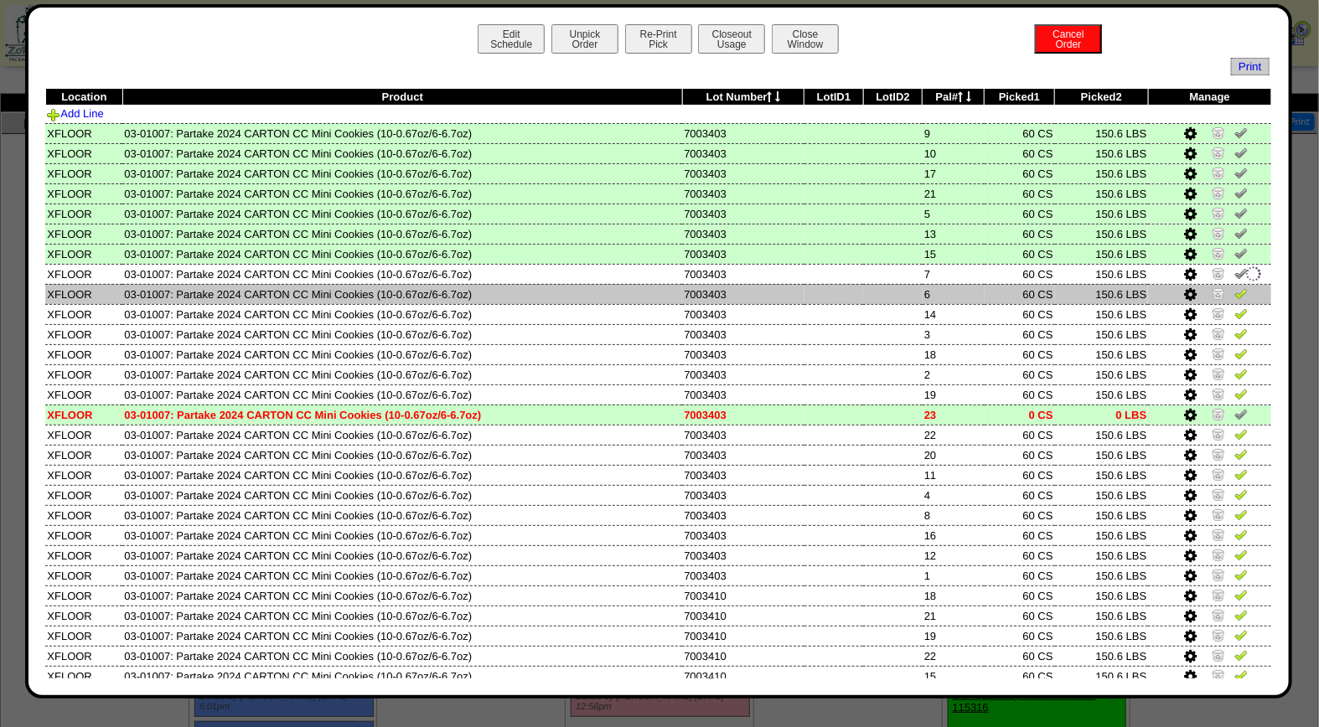
click at [1235, 287] on img at bounding box center [1241, 293] width 13 height 13
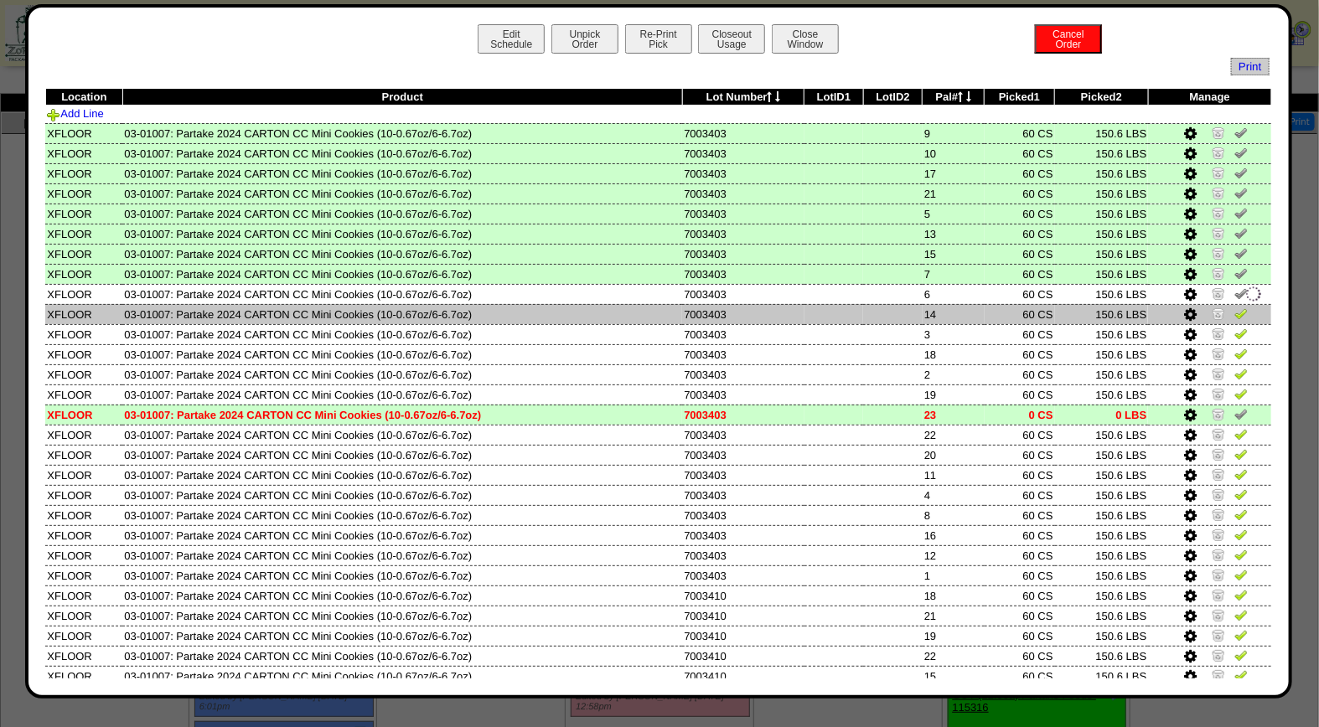
click at [1235, 307] on img at bounding box center [1241, 313] width 13 height 13
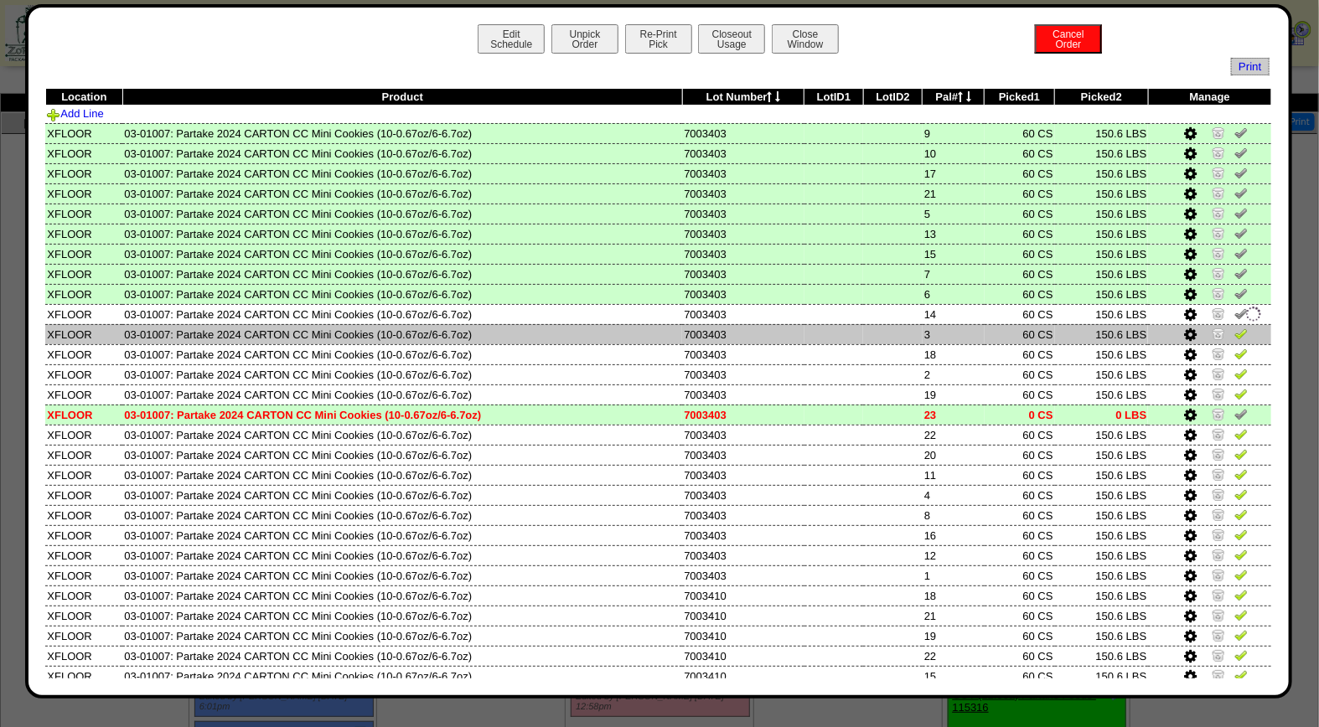
click at [1235, 327] on img at bounding box center [1241, 333] width 13 height 13
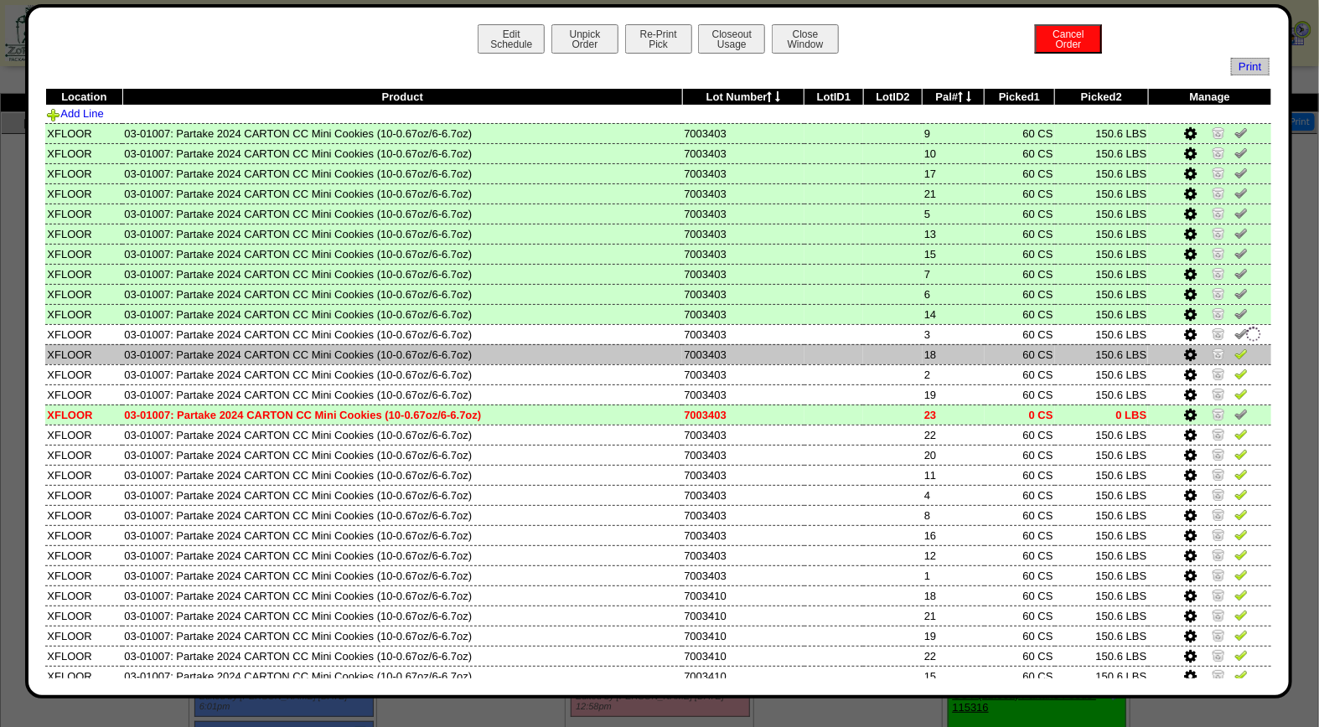
click at [1235, 347] on img at bounding box center [1241, 353] width 13 height 13
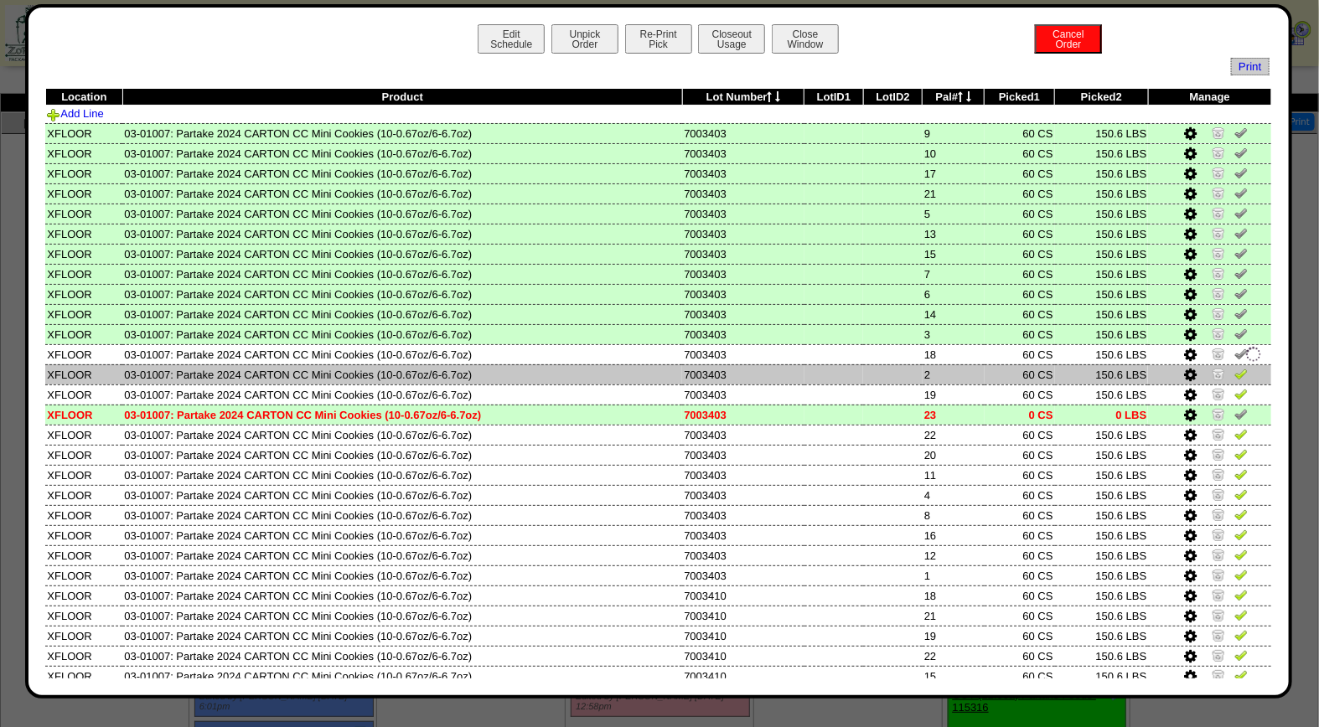
click at [1235, 369] on img at bounding box center [1241, 373] width 13 height 13
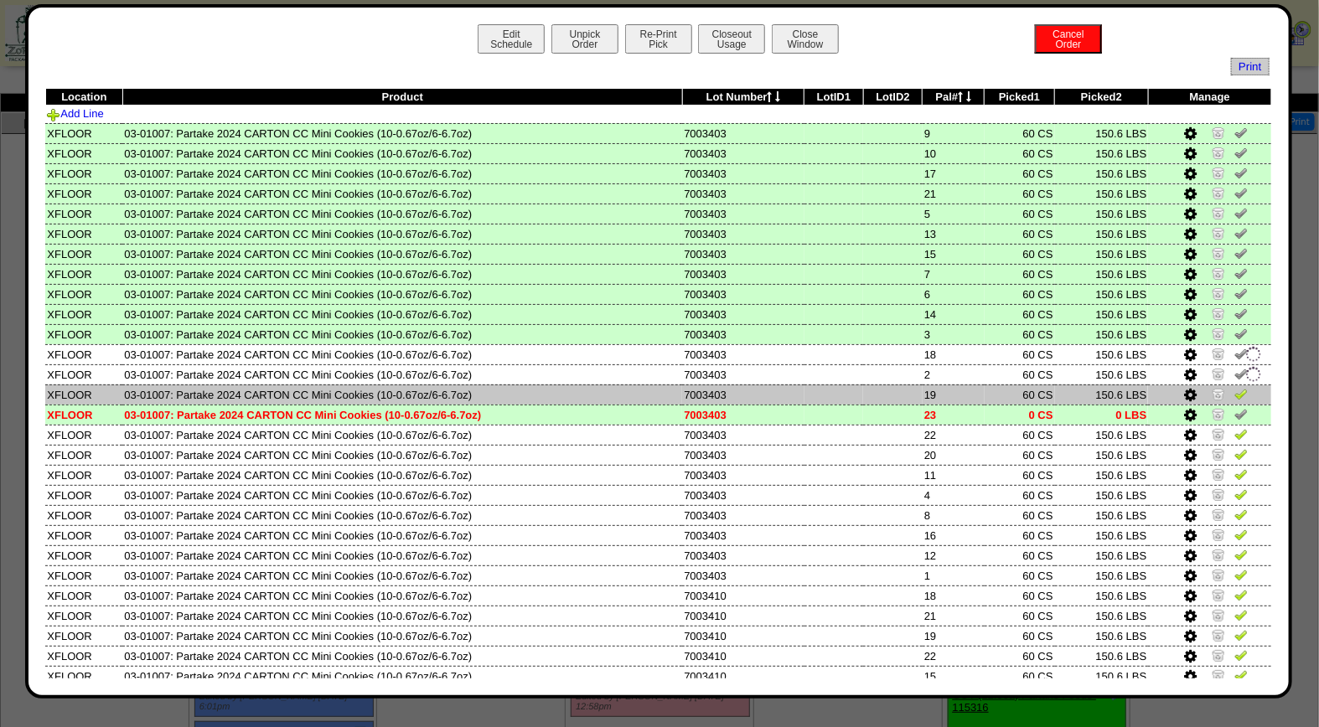
click at [1235, 387] on img at bounding box center [1241, 393] width 13 height 13
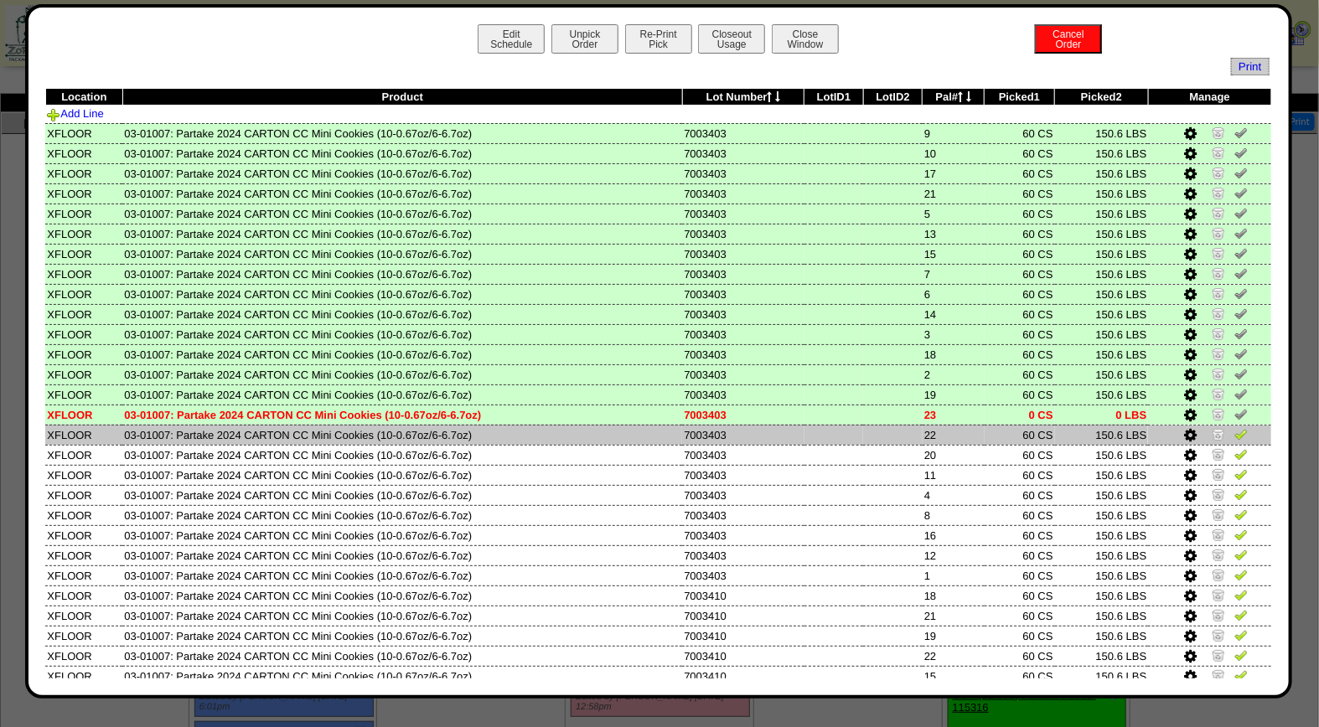
click at [1235, 429] on img at bounding box center [1241, 433] width 13 height 13
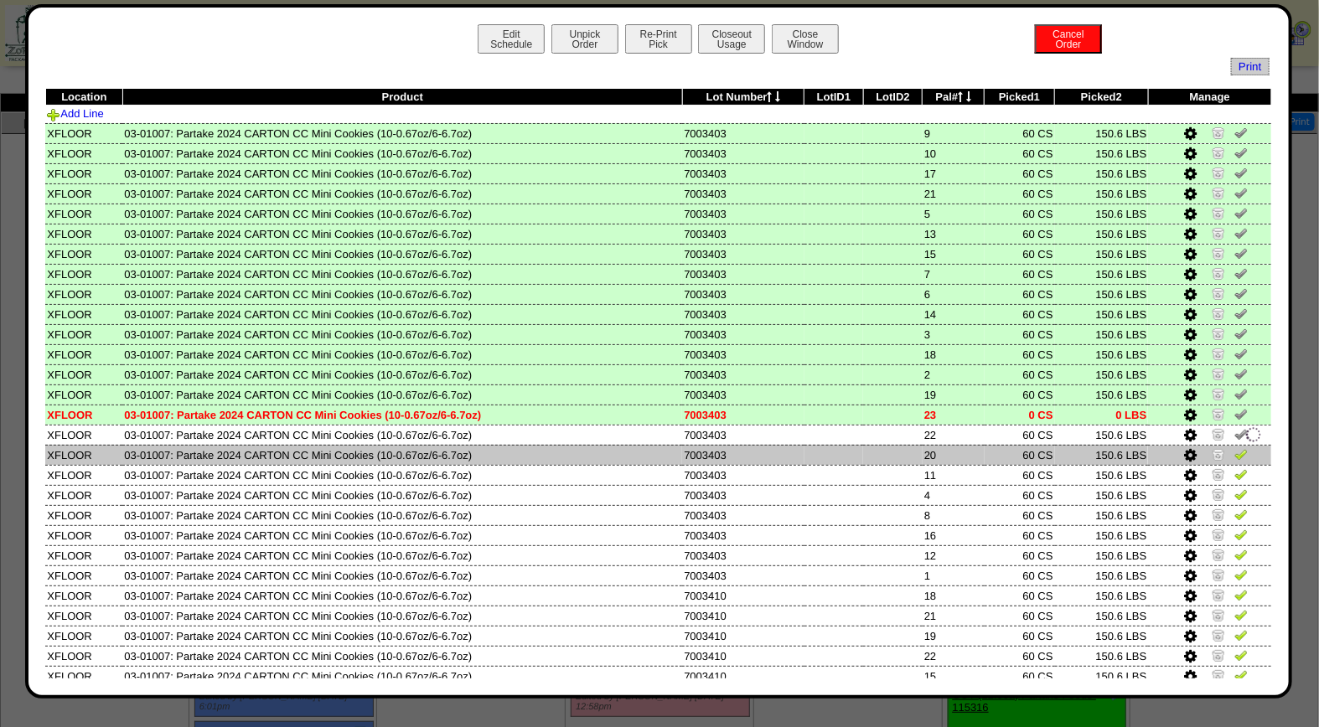
click at [1235, 448] on img at bounding box center [1241, 454] width 13 height 13
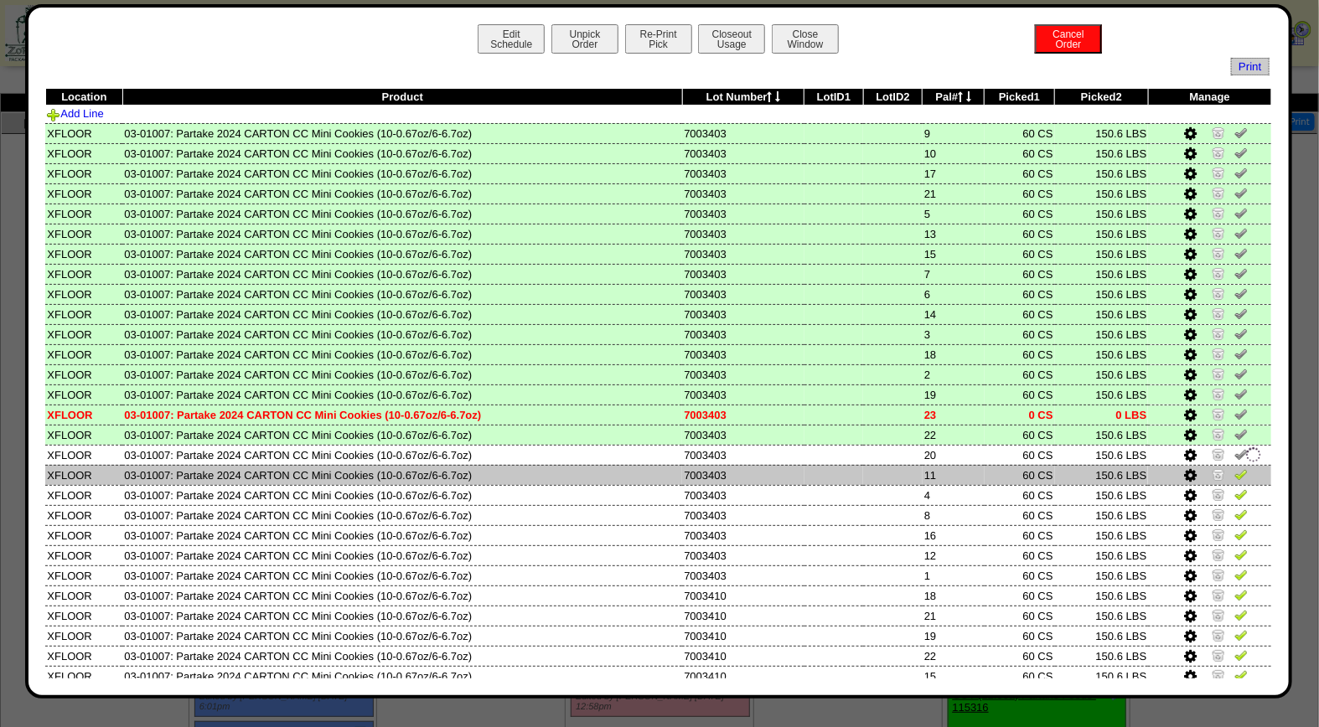
click at [1235, 468] on img at bounding box center [1241, 474] width 13 height 13
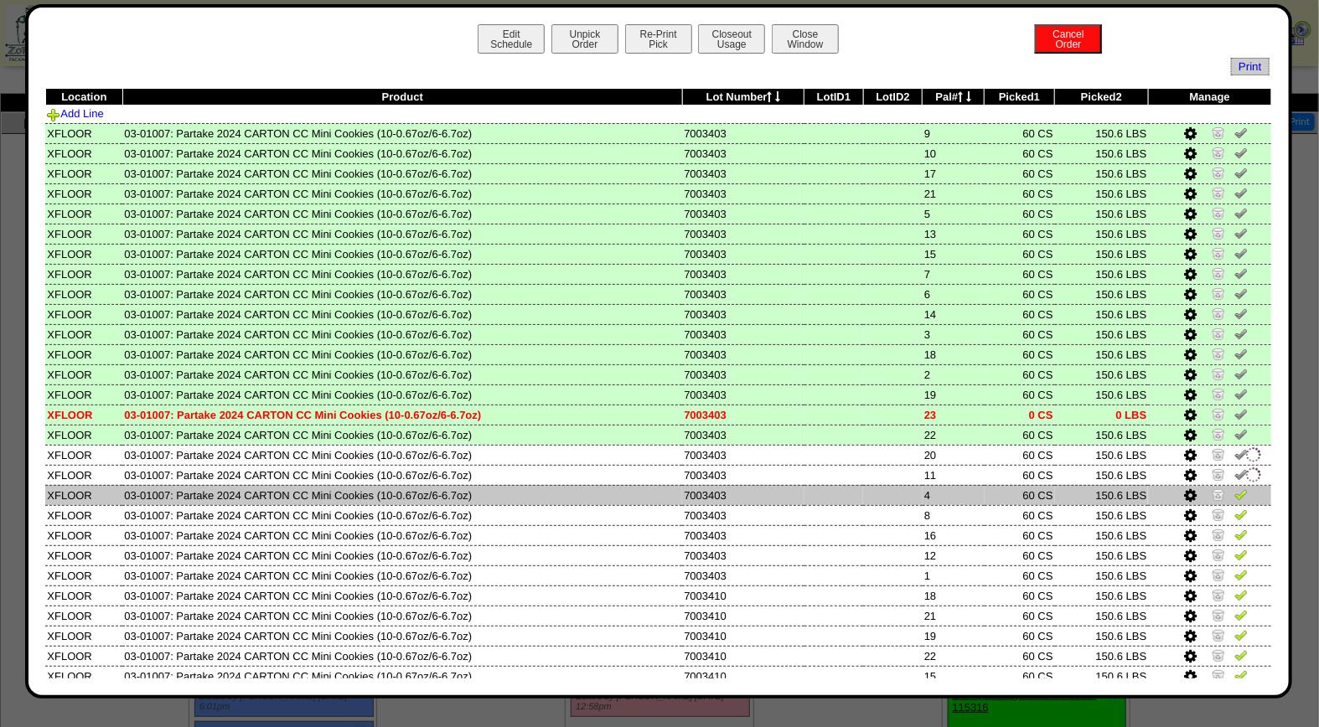
click at [1235, 488] on img at bounding box center [1241, 494] width 13 height 13
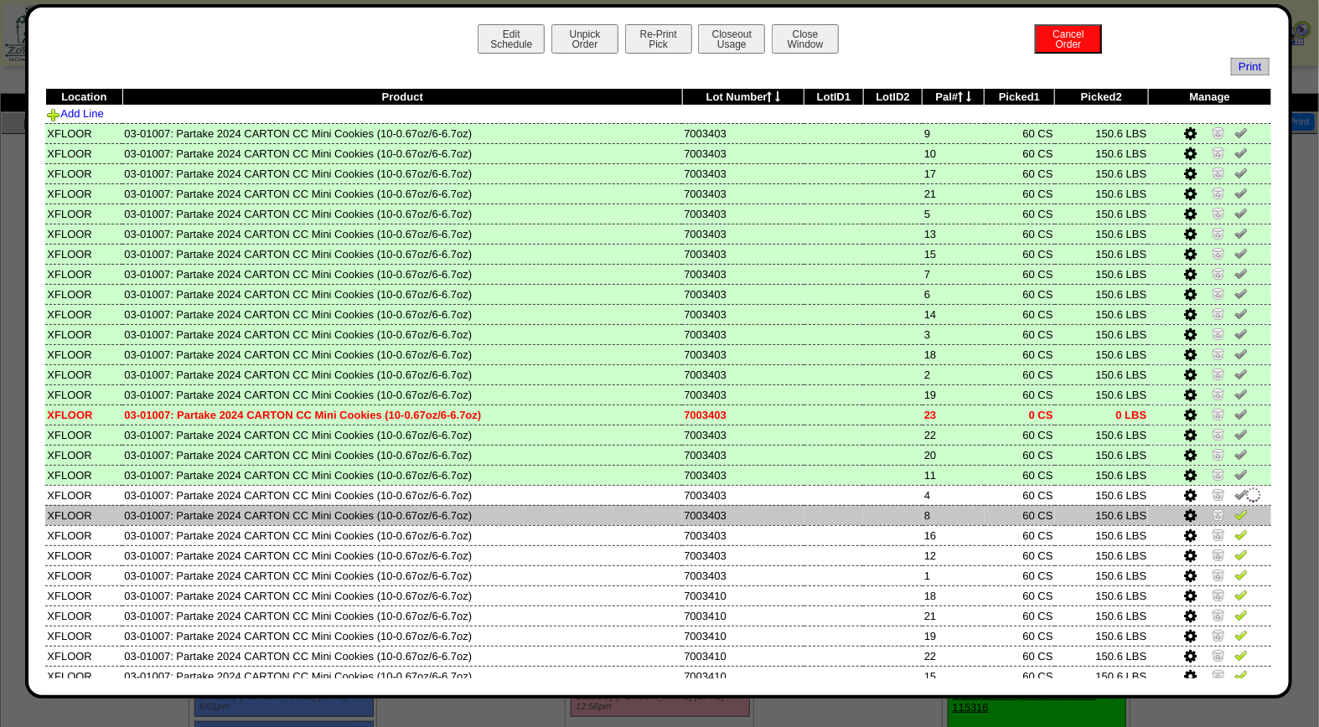
click at [1235, 515] on link at bounding box center [1241, 517] width 13 height 13
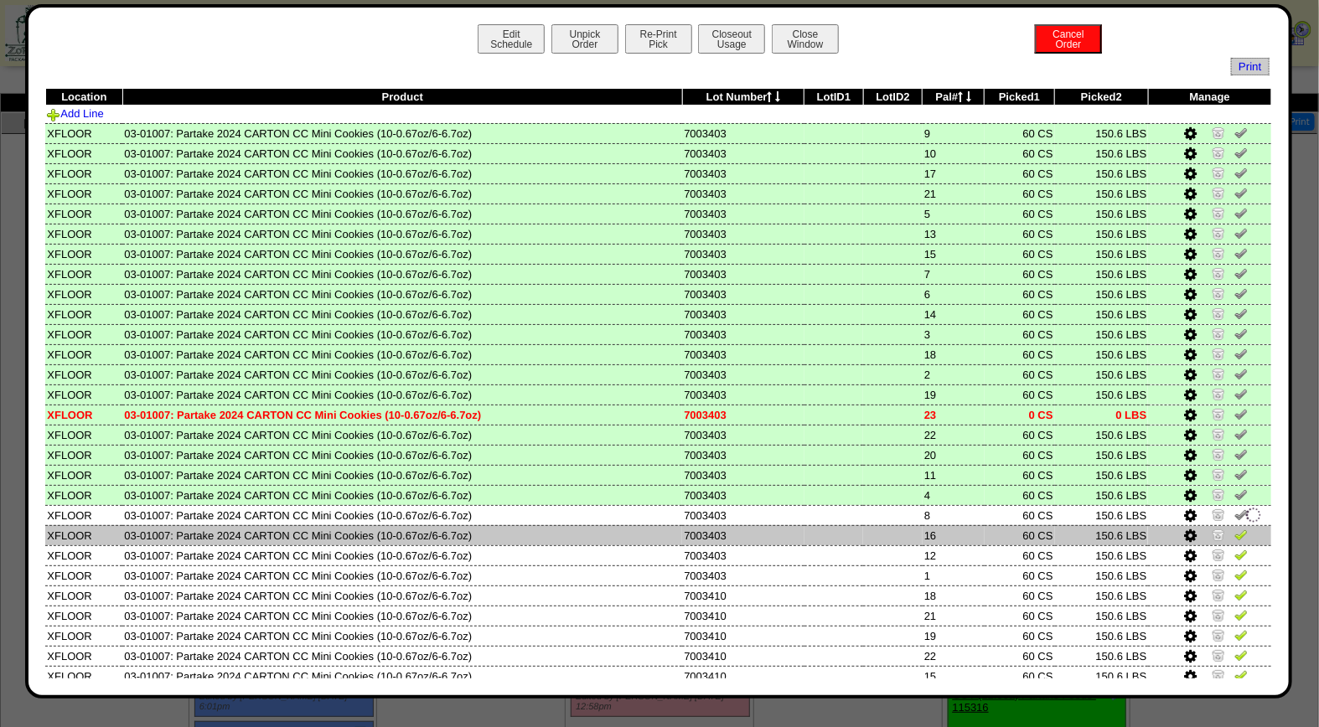
click at [1235, 534] on img at bounding box center [1241, 534] width 13 height 13
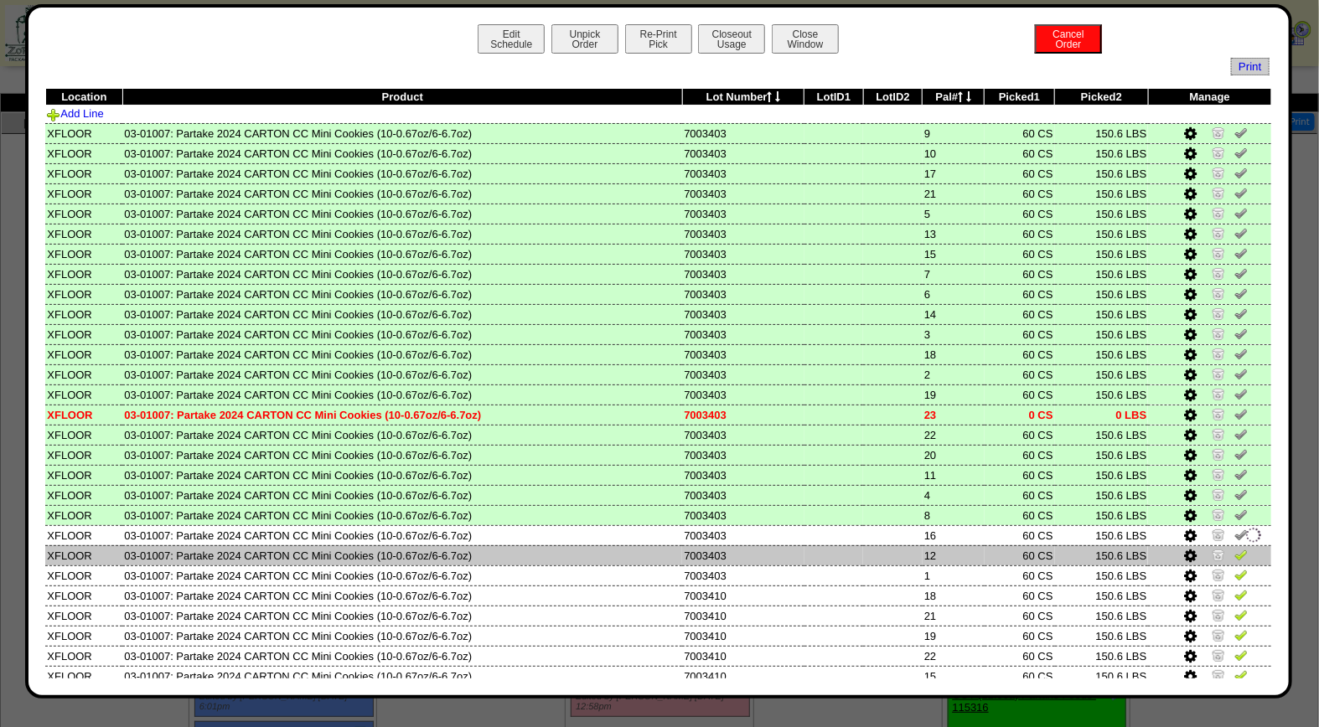
click at [1235, 548] on img at bounding box center [1241, 554] width 13 height 13
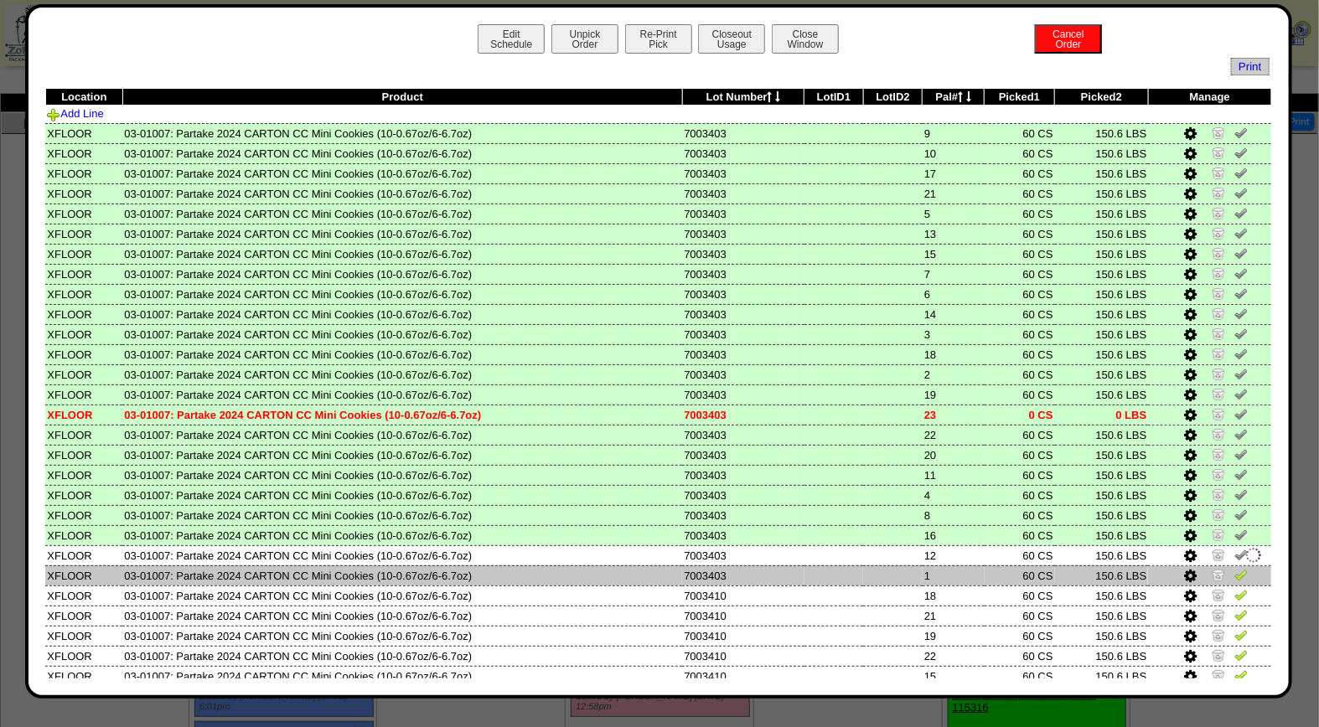
click at [1235, 568] on img at bounding box center [1241, 574] width 13 height 13
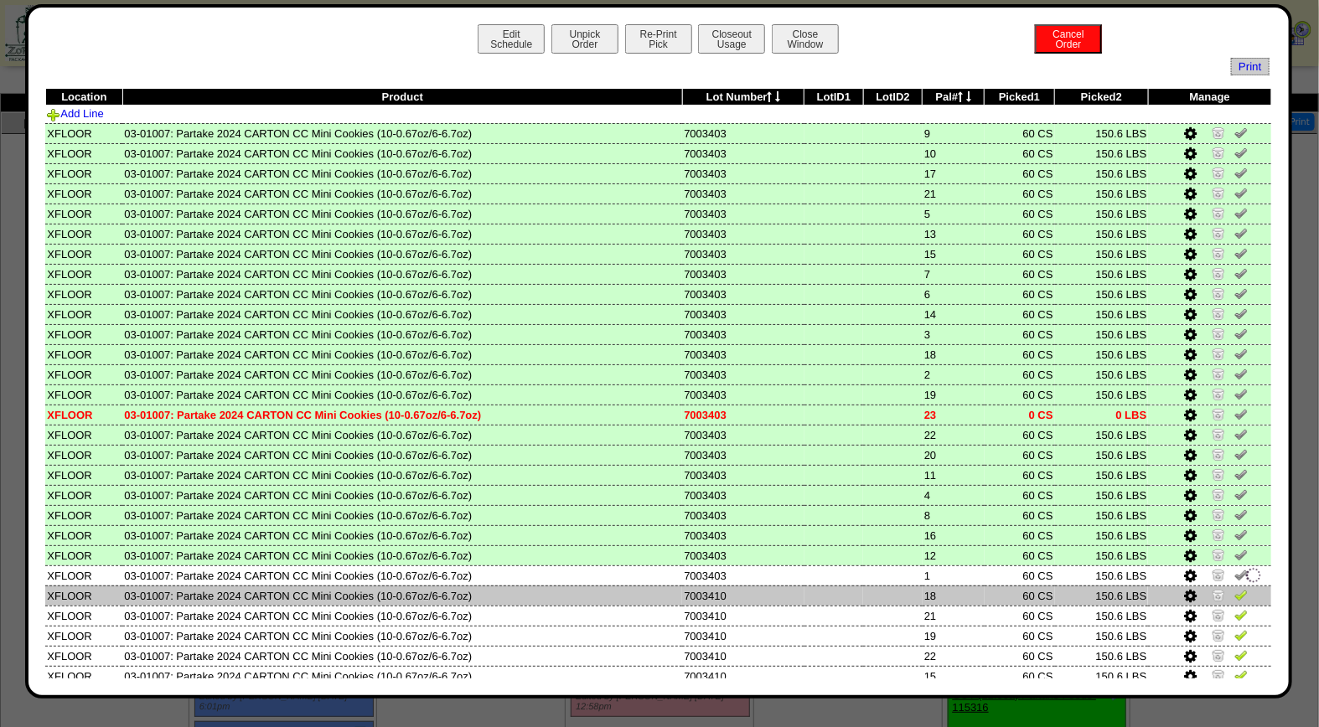
click at [1235, 588] on img at bounding box center [1241, 594] width 13 height 13
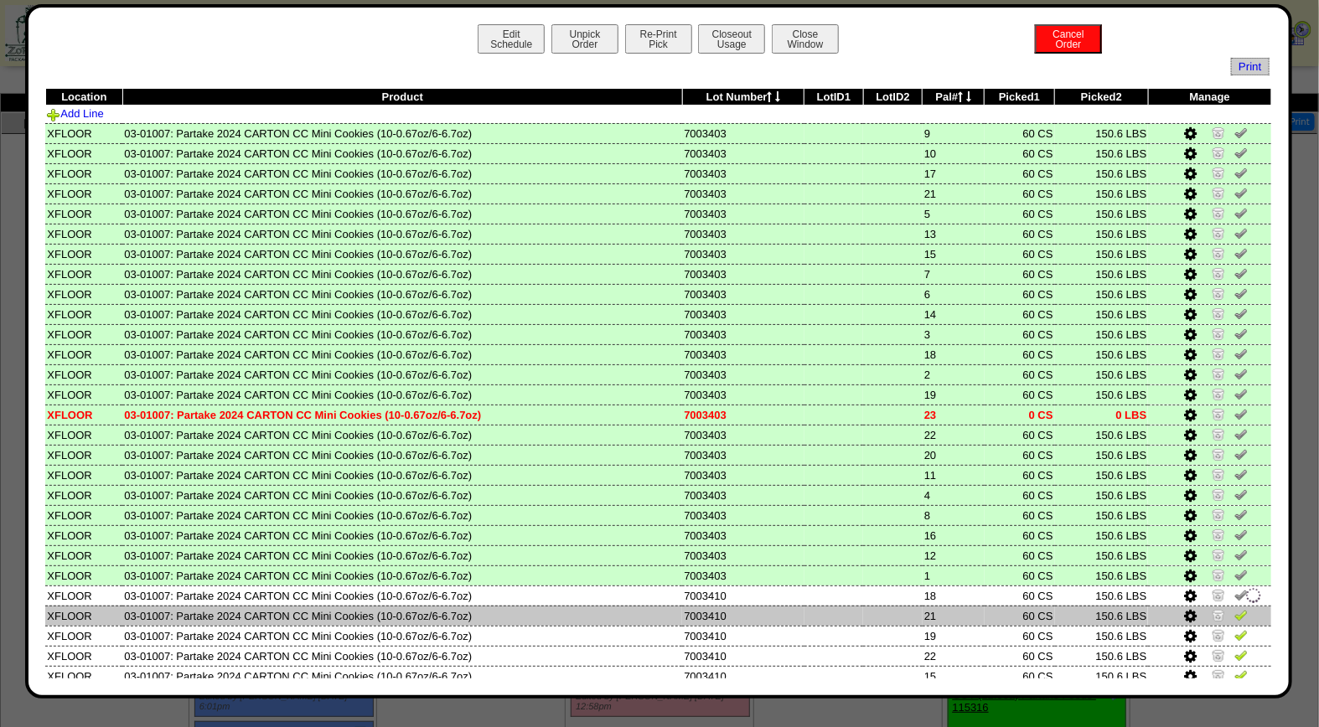
click at [1235, 608] on img at bounding box center [1241, 614] width 13 height 13
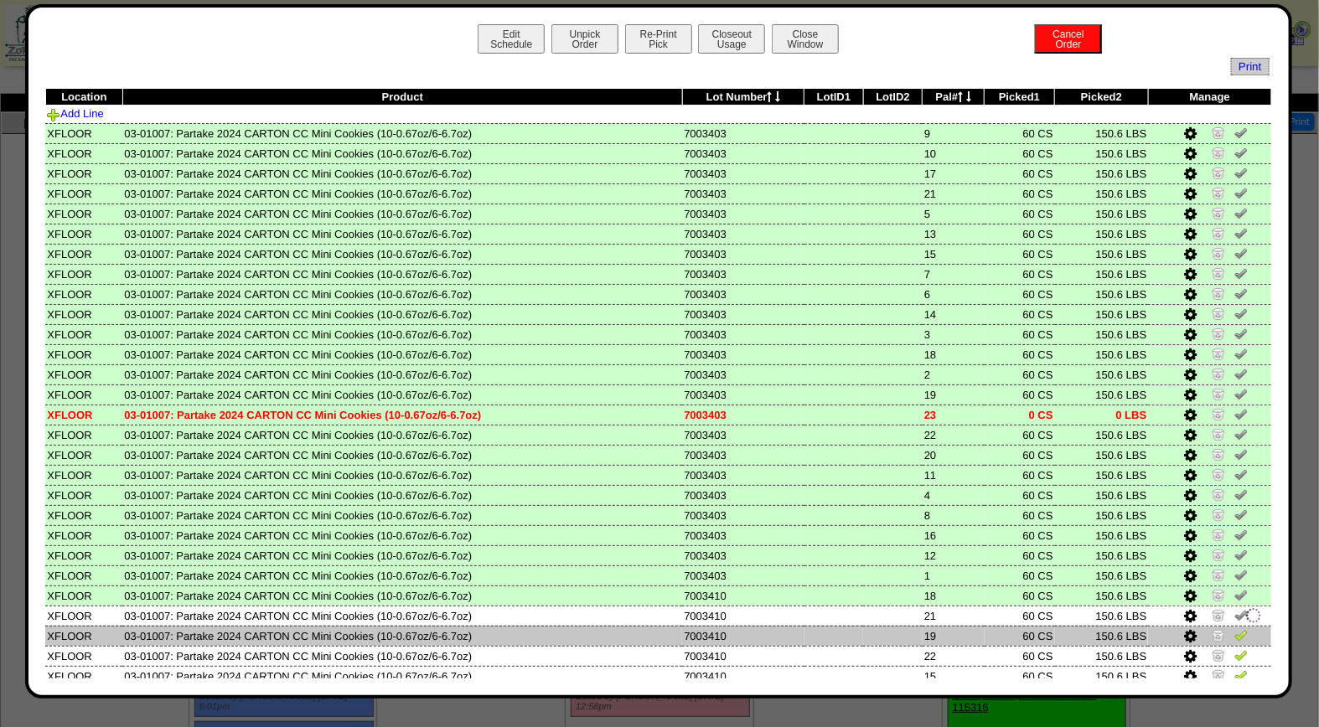
click at [1235, 631] on img at bounding box center [1241, 635] width 13 height 13
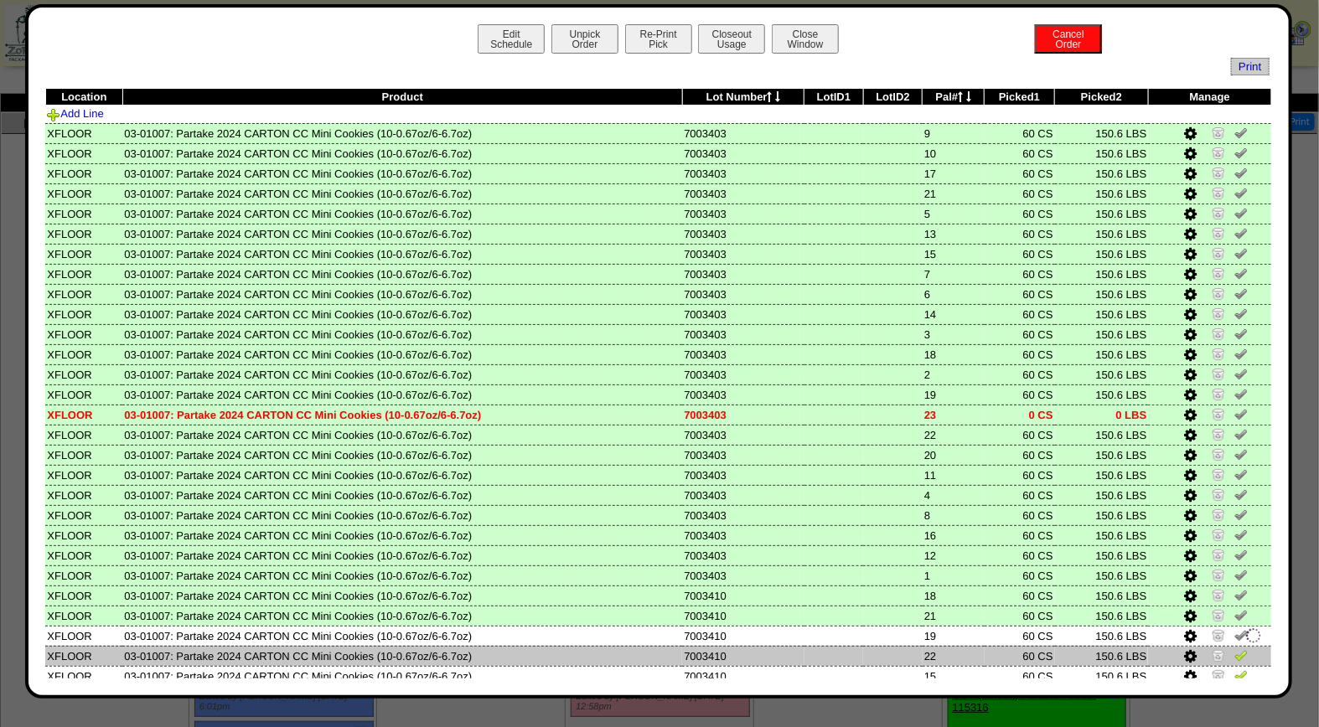
click at [1235, 649] on img at bounding box center [1241, 655] width 13 height 13
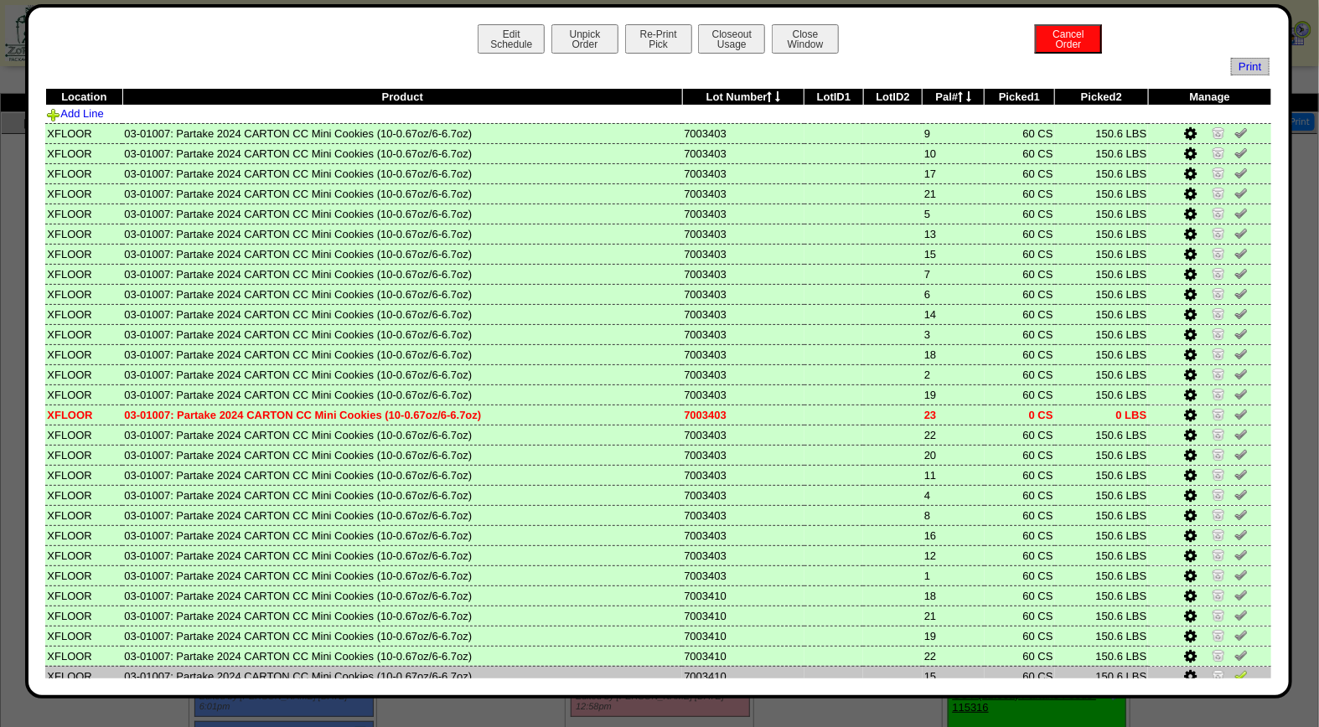
click at [1235, 669] on img at bounding box center [1241, 675] width 13 height 13
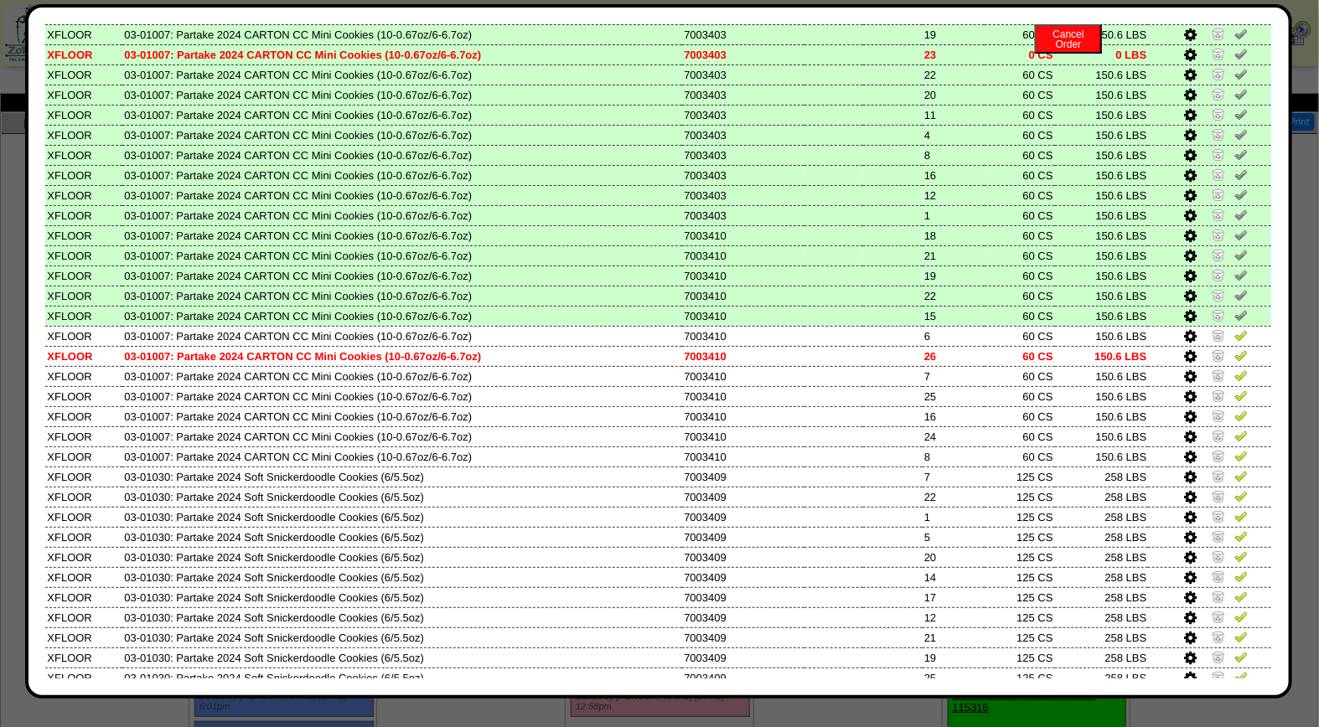
scroll to position [397, 0]
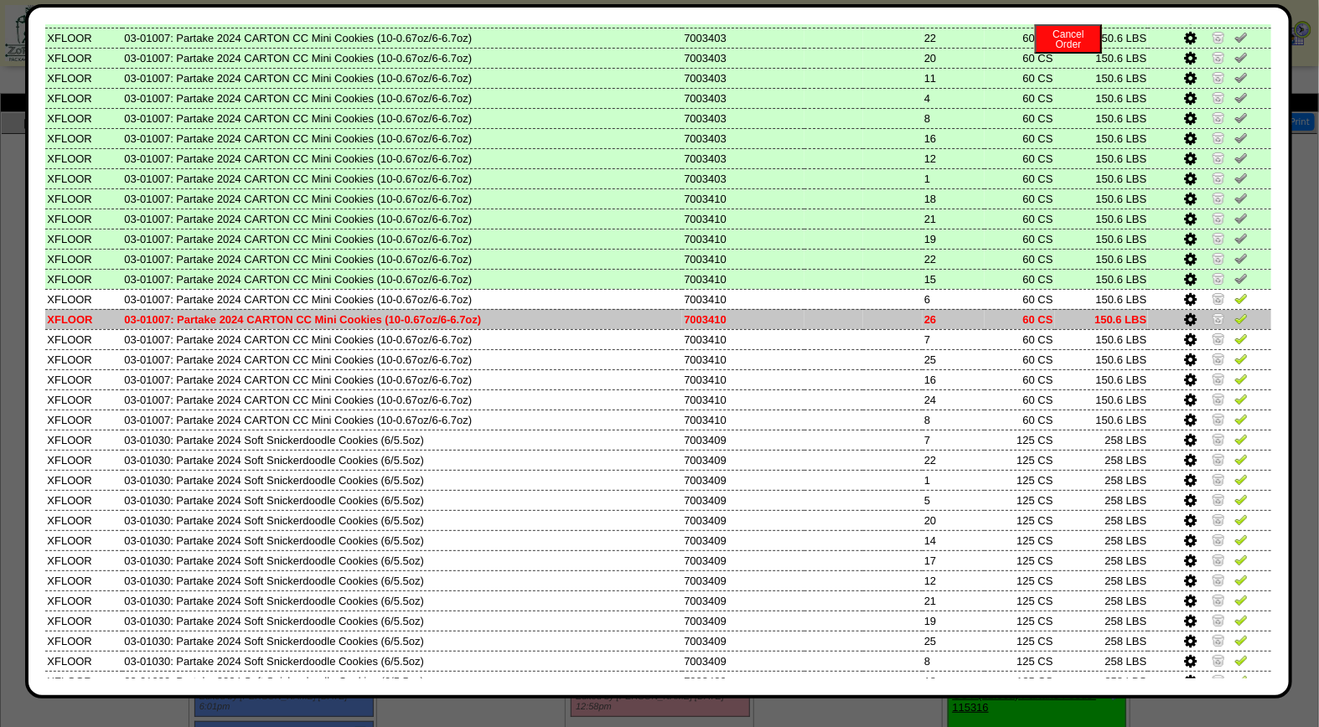
drag, startPoint x: 1232, startPoint y: 289, endPoint x: 1229, endPoint y: 307, distance: 17.8
click at [1235, 292] on img at bounding box center [1241, 298] width 13 height 13
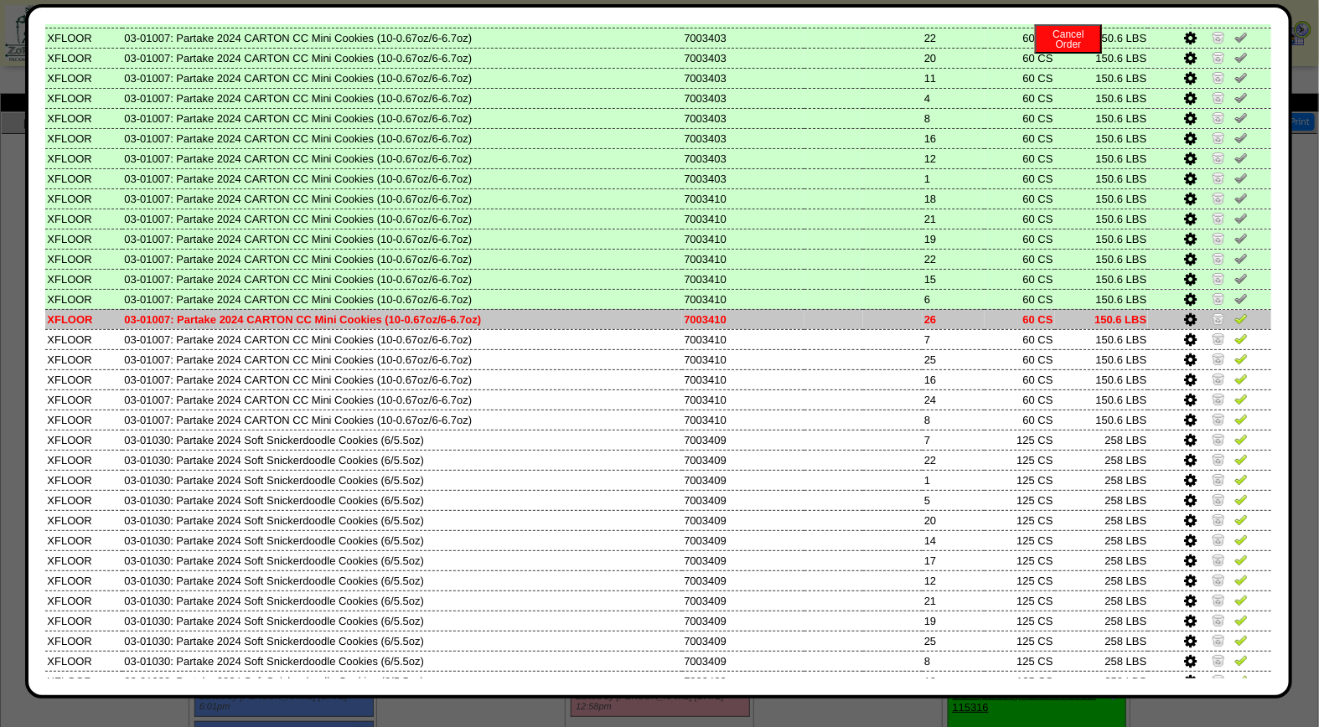
click at [1235, 312] on img at bounding box center [1241, 318] width 13 height 13
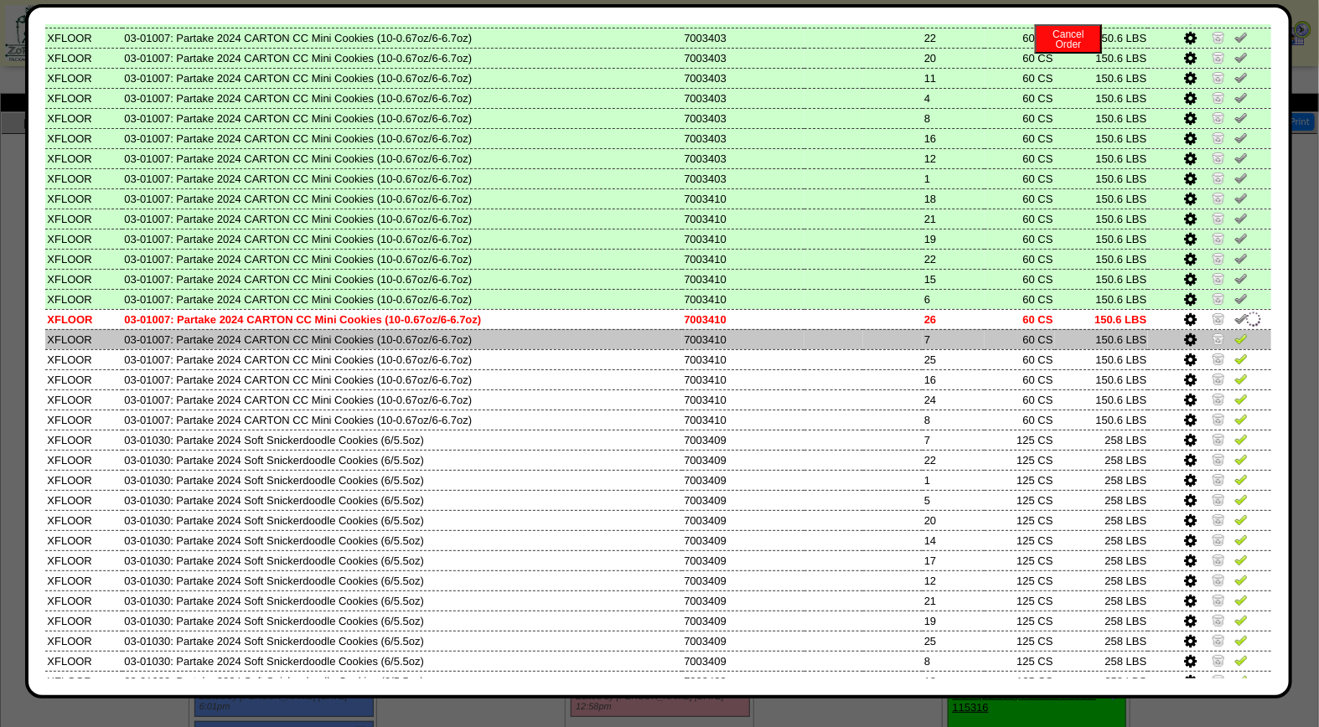
click at [1229, 329] on td at bounding box center [1209, 339] width 123 height 20
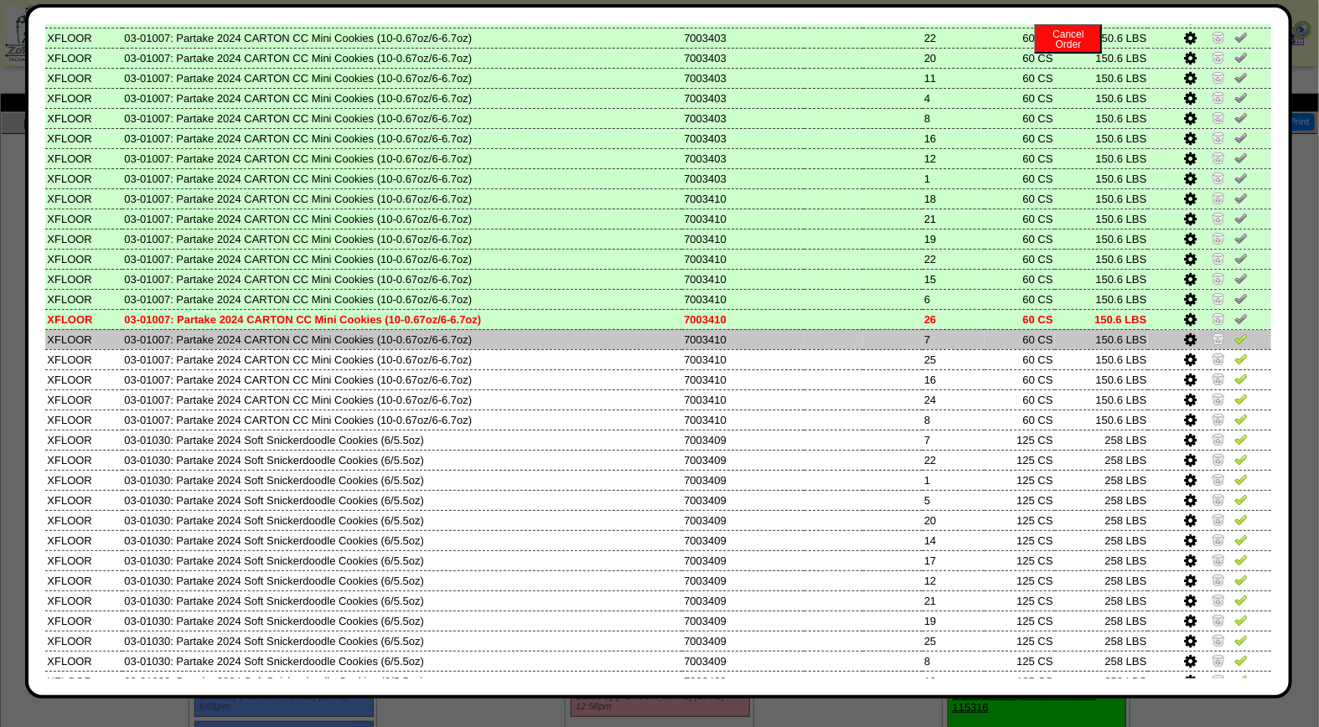
click at [1235, 332] on img at bounding box center [1241, 338] width 13 height 13
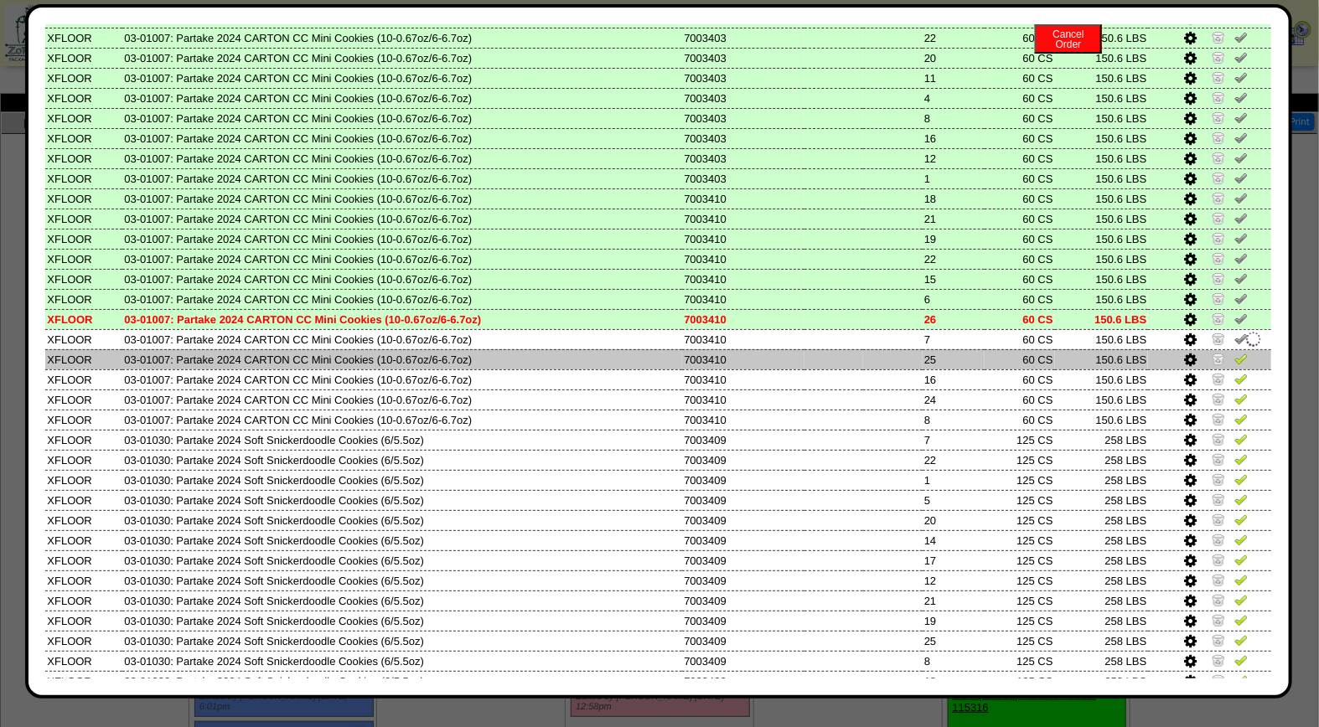
click at [1235, 352] on img at bounding box center [1241, 358] width 13 height 13
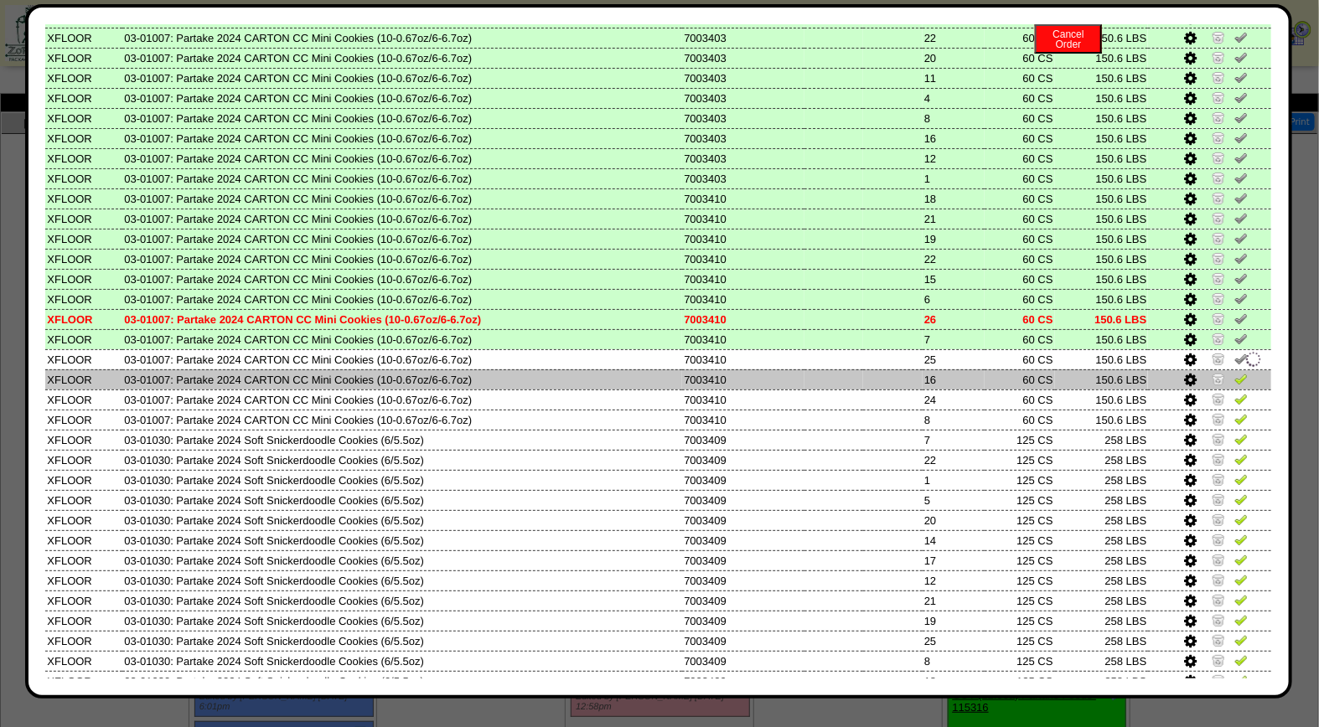
click at [1235, 372] on img at bounding box center [1241, 378] width 13 height 13
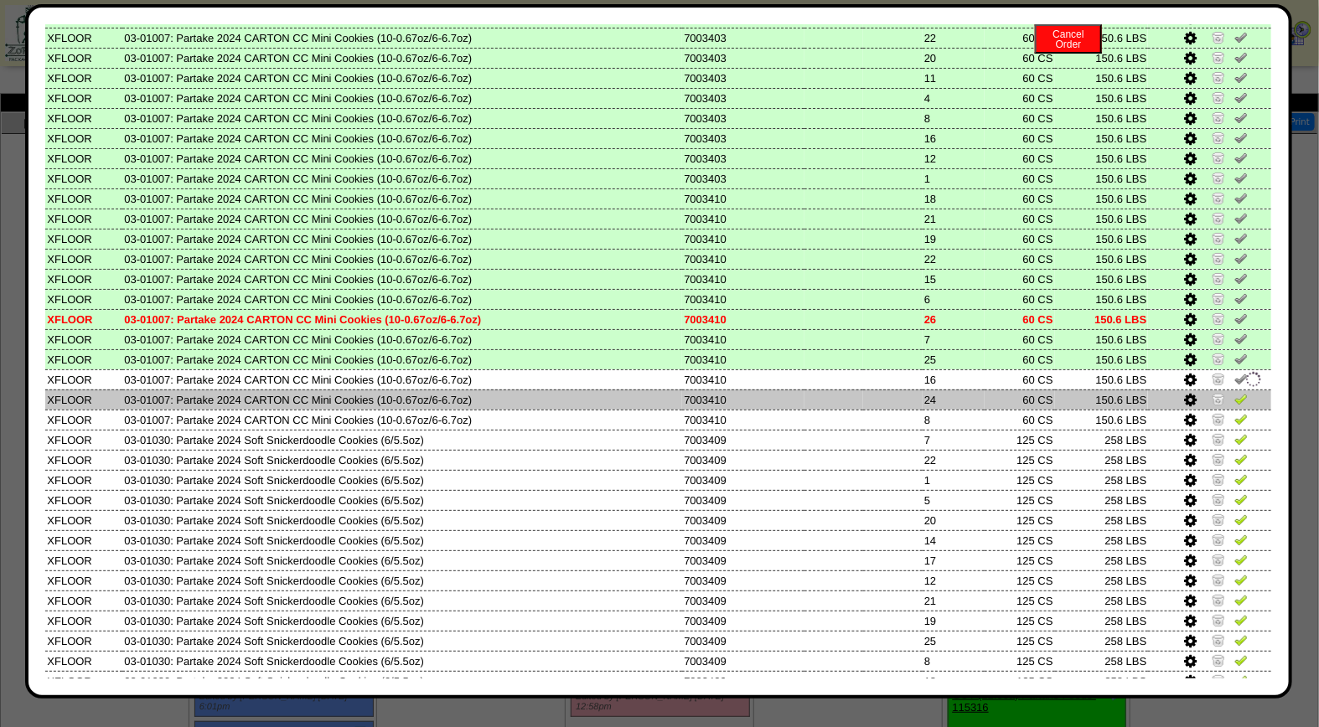
click at [1235, 392] on img at bounding box center [1241, 398] width 13 height 13
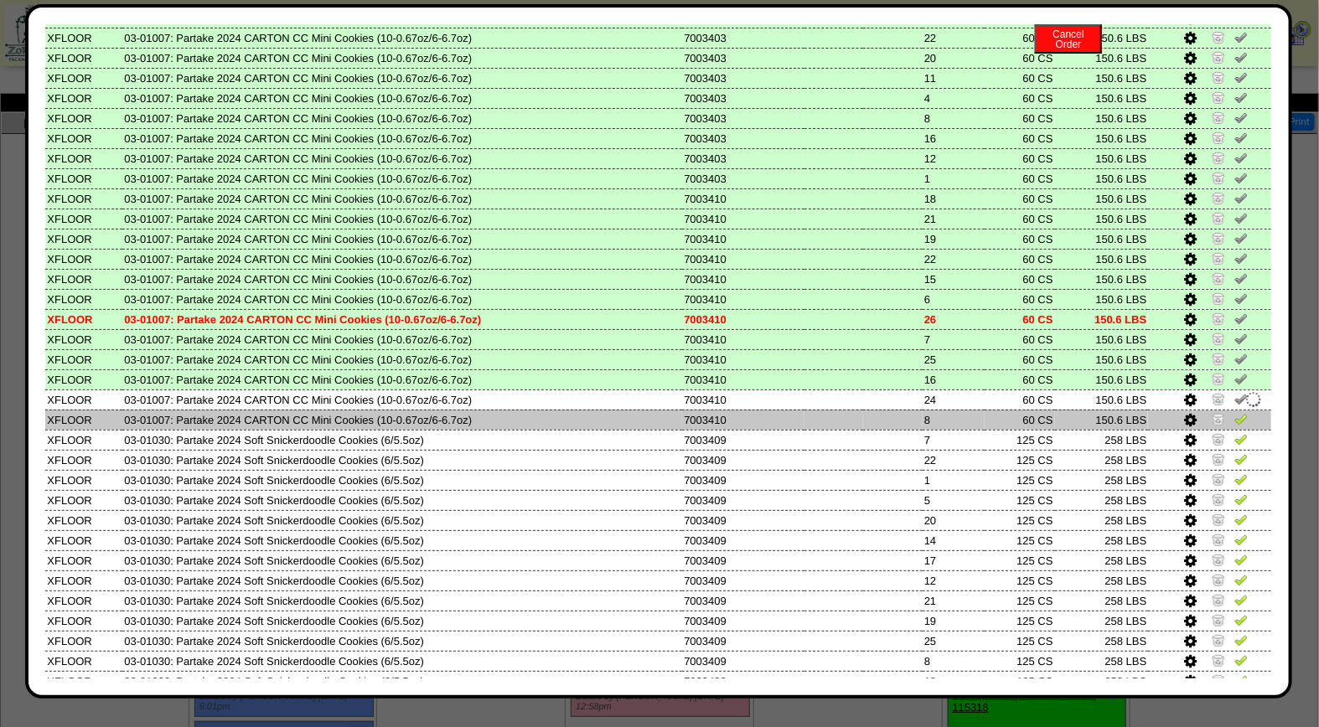
click at [1235, 412] on img at bounding box center [1241, 418] width 13 height 13
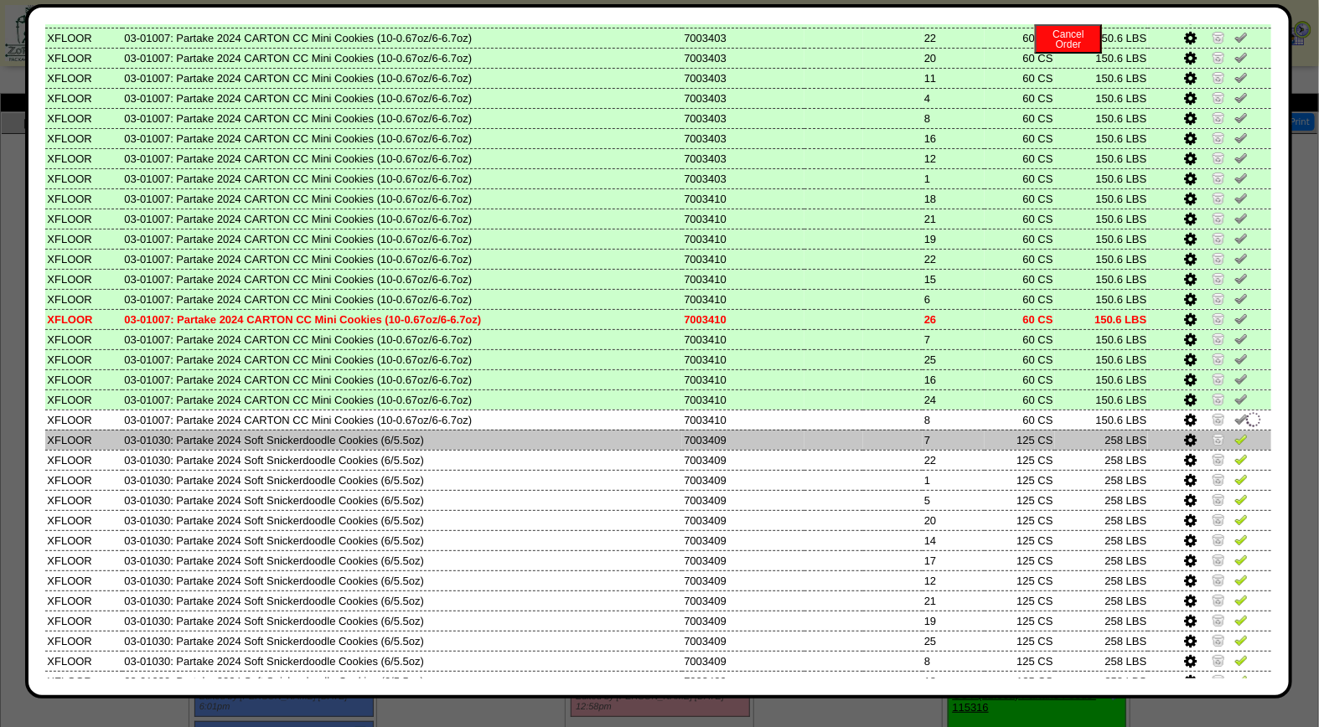
click at [1235, 432] on img at bounding box center [1241, 438] width 13 height 13
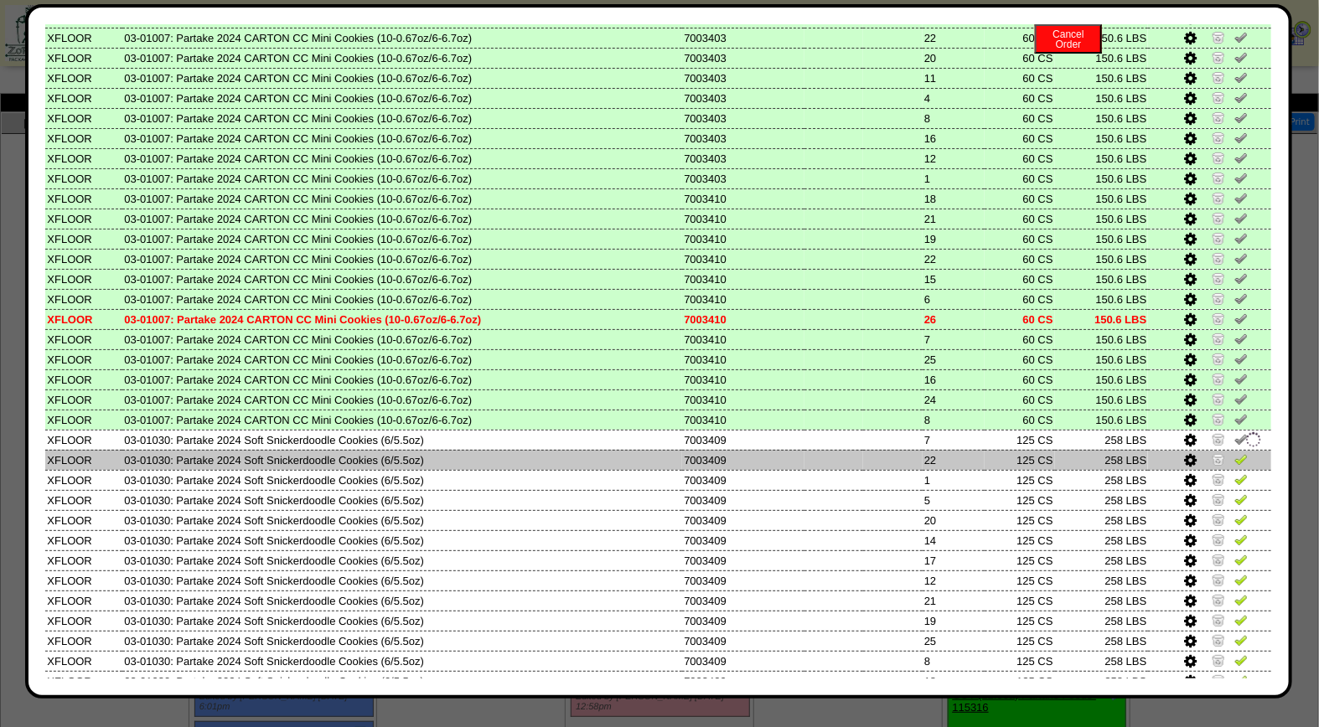
click at [1235, 453] on img at bounding box center [1241, 459] width 13 height 13
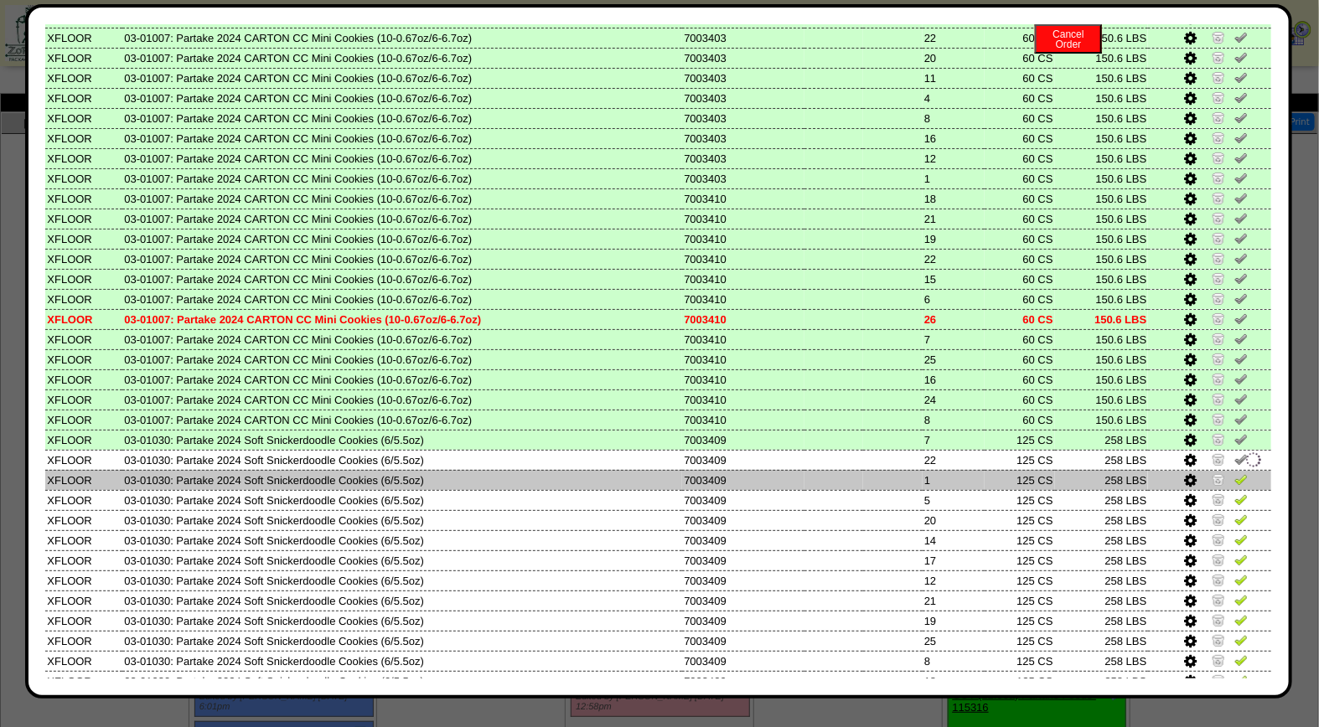
click at [1235, 473] on img at bounding box center [1241, 479] width 13 height 13
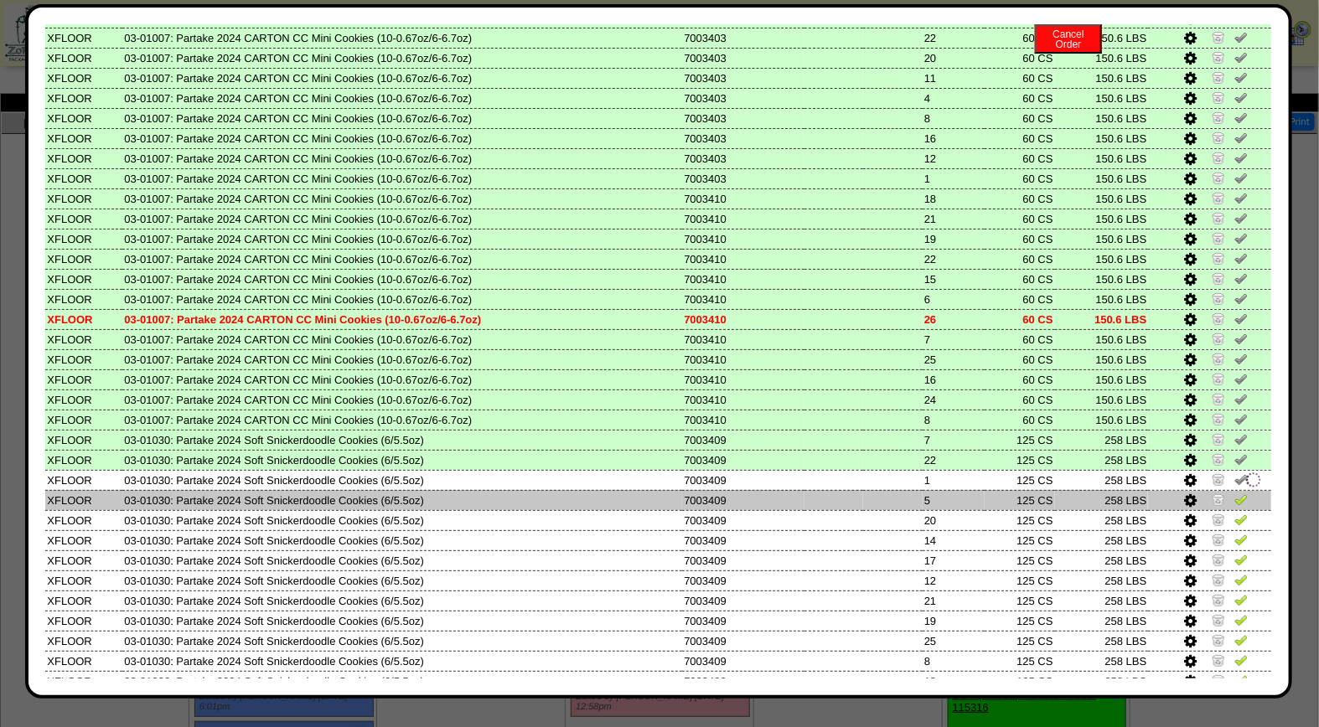
click at [1228, 490] on td at bounding box center [1209, 500] width 123 height 20
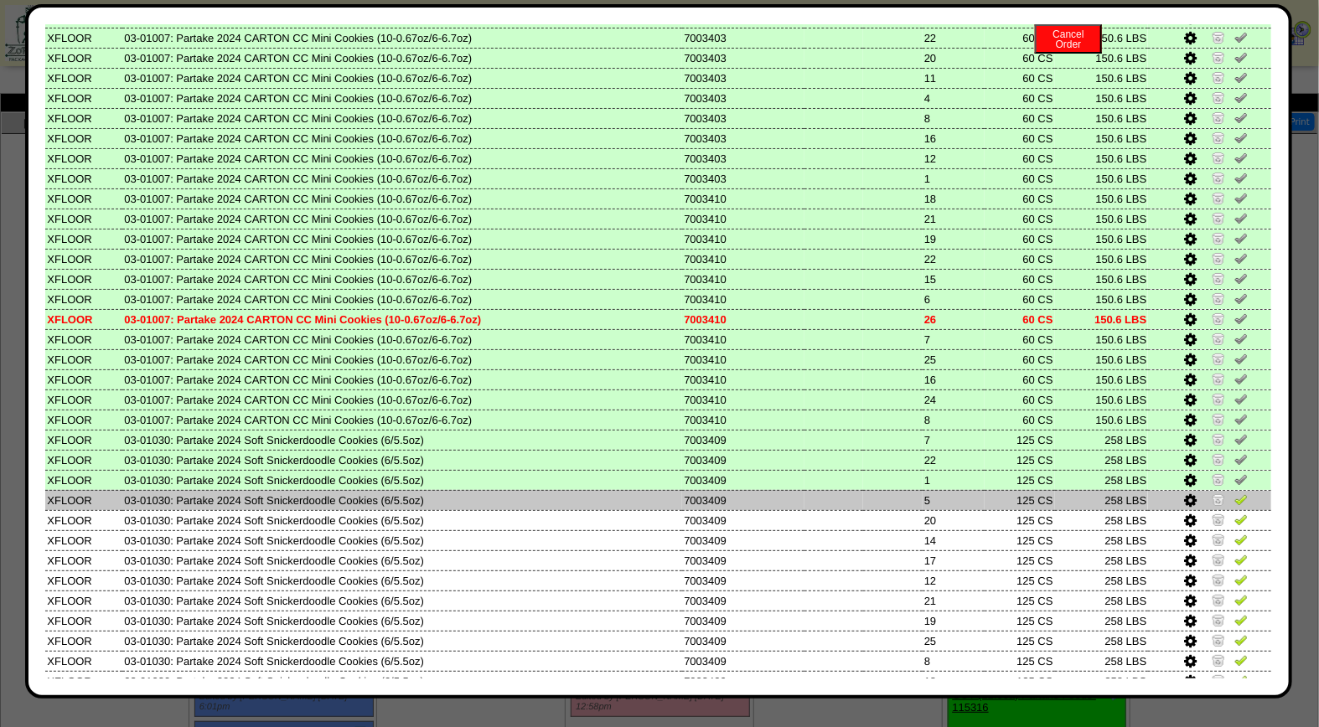
click at [1235, 493] on img at bounding box center [1241, 499] width 13 height 13
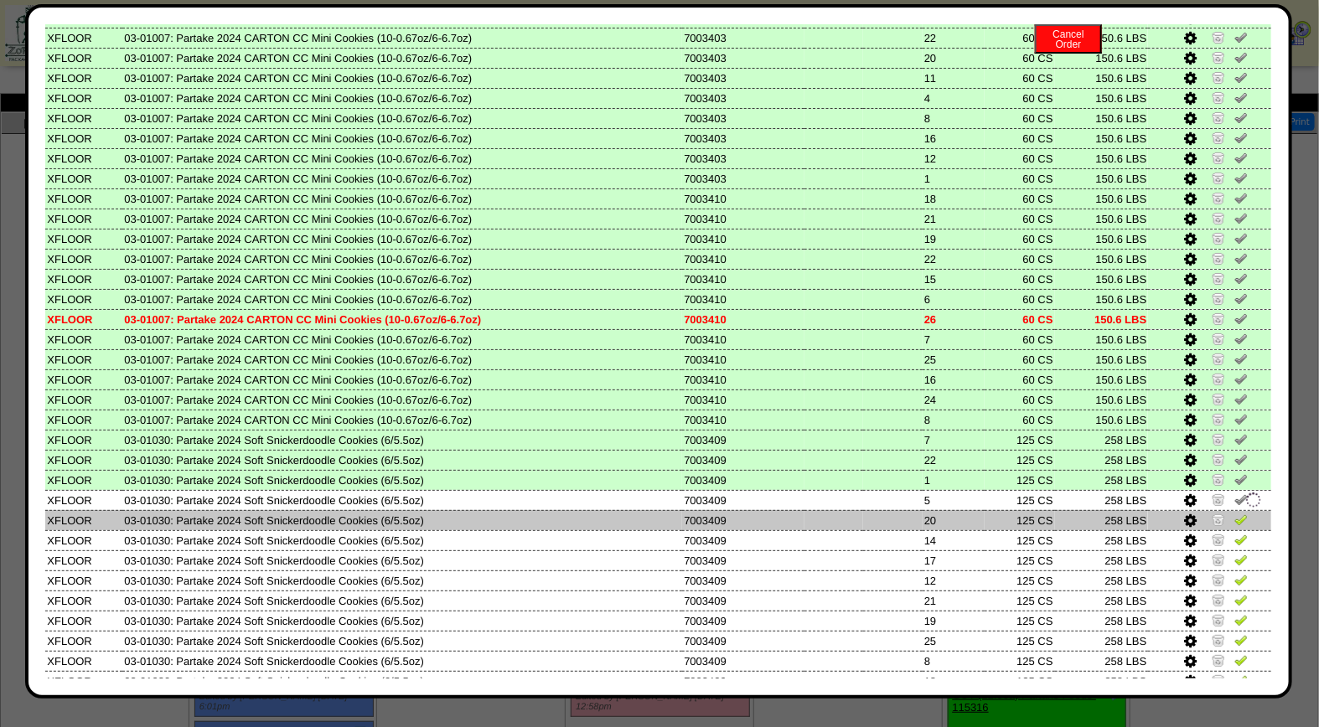
click at [1235, 513] on img at bounding box center [1241, 519] width 13 height 13
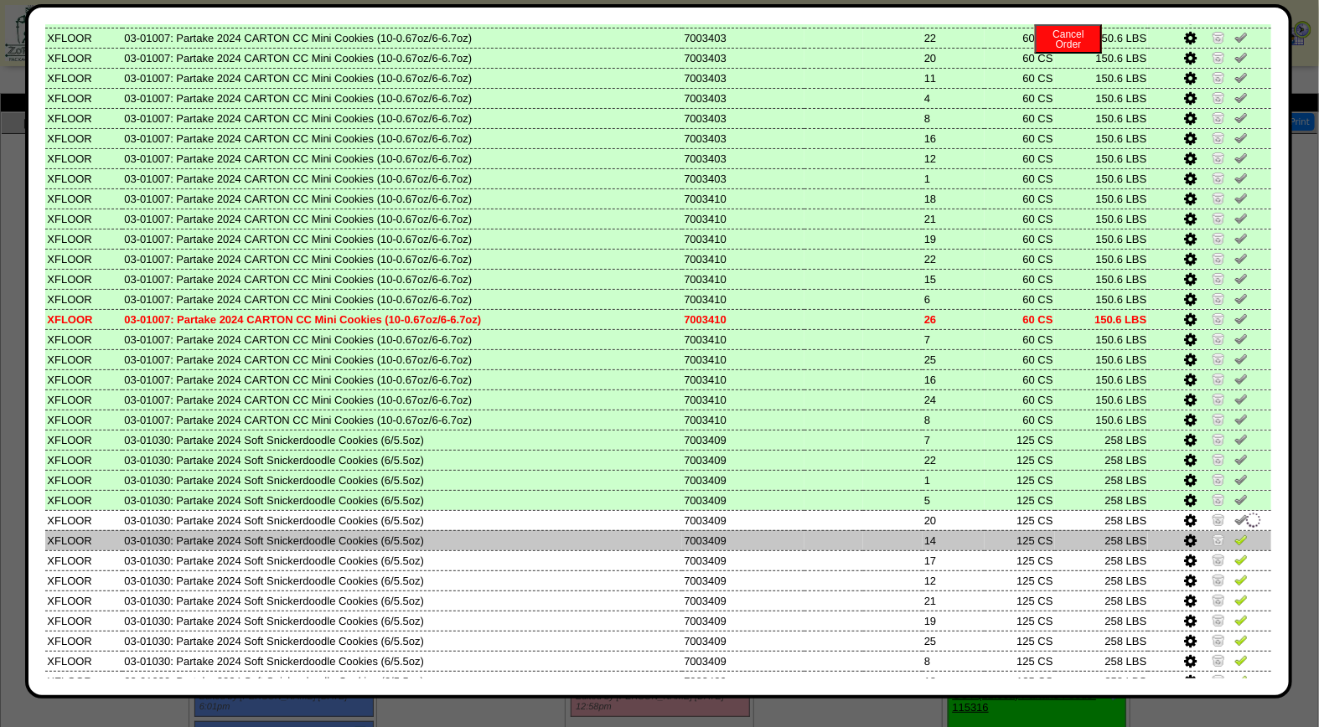
click at [1235, 533] on img at bounding box center [1241, 539] width 13 height 13
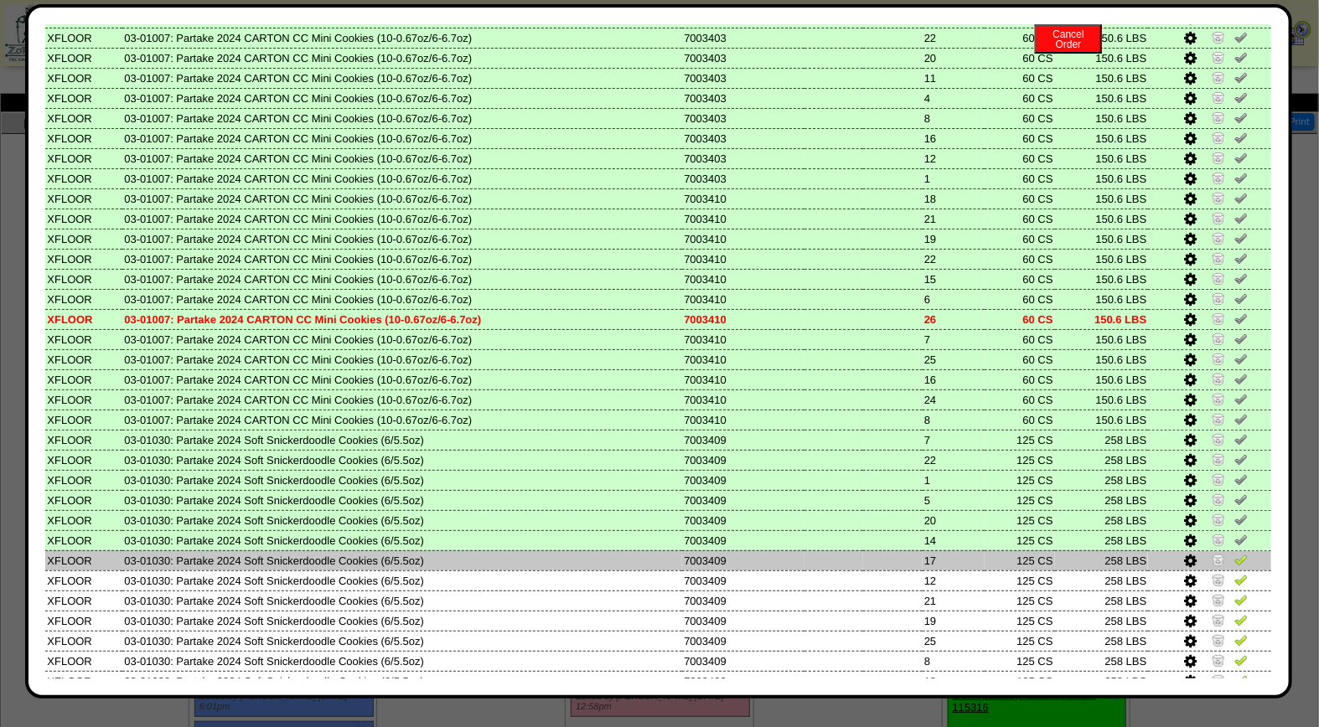
click at [1228, 551] on td at bounding box center [1209, 561] width 123 height 20
click at [1235, 553] on img at bounding box center [1241, 559] width 13 height 13
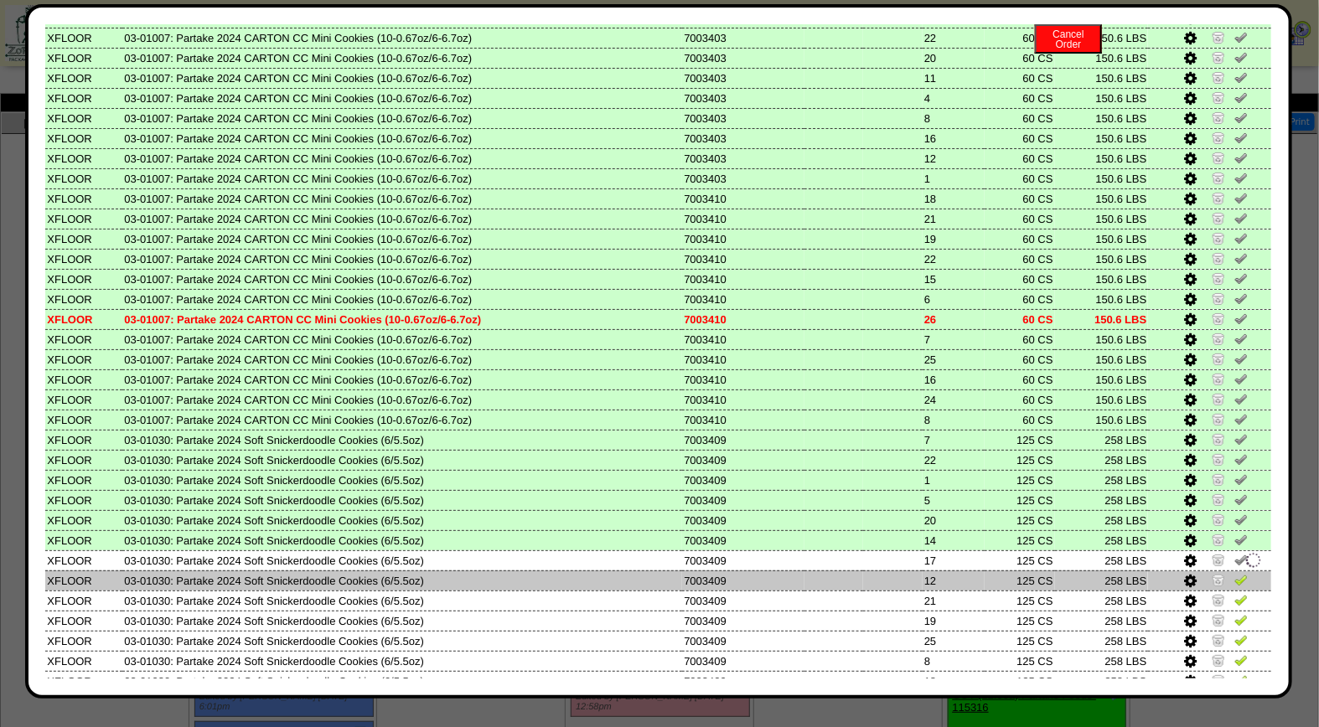
click at [1235, 573] on img at bounding box center [1241, 579] width 13 height 13
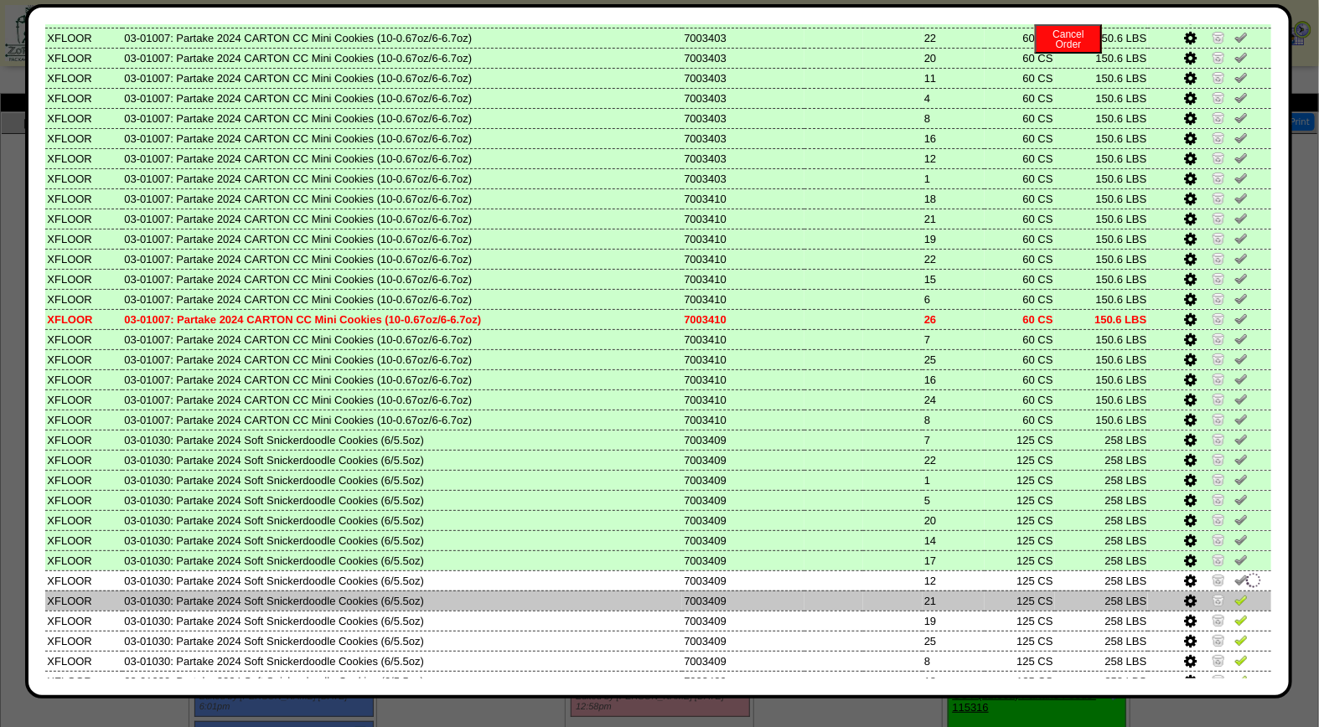
click at [1235, 593] on img at bounding box center [1241, 599] width 13 height 13
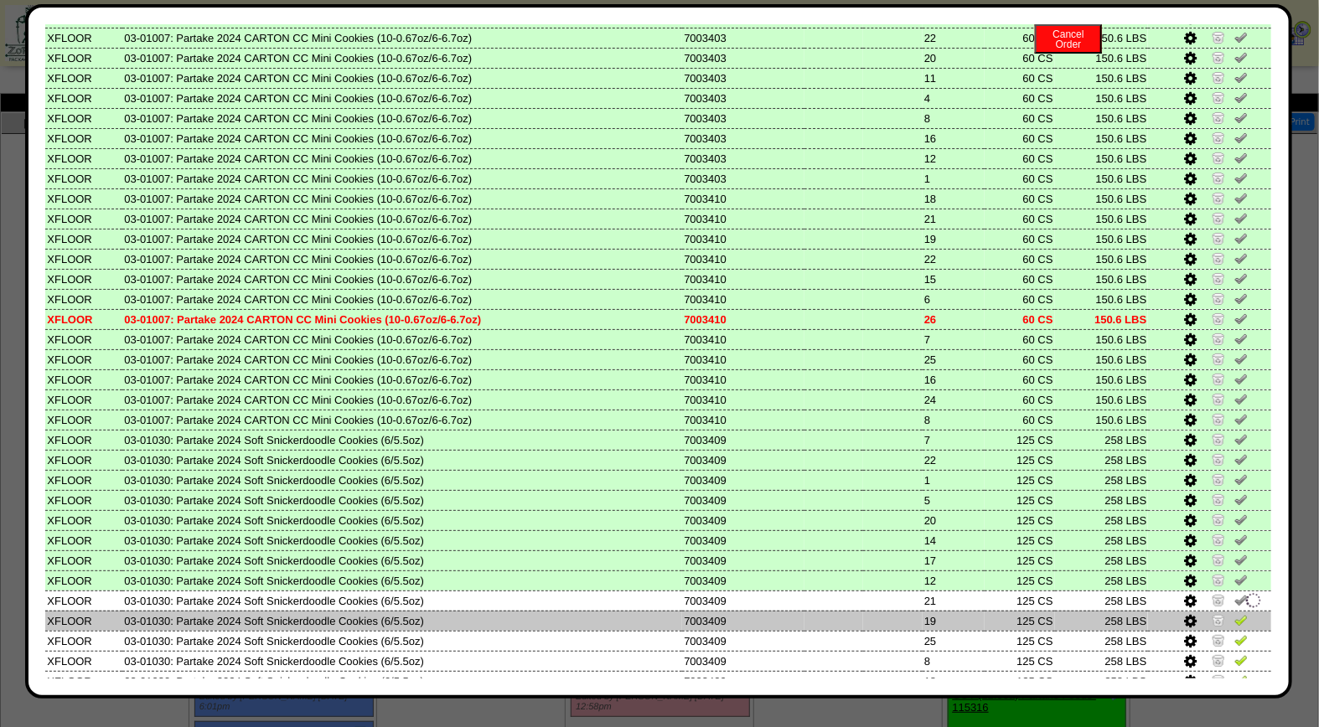
click at [1235, 613] on img at bounding box center [1241, 619] width 13 height 13
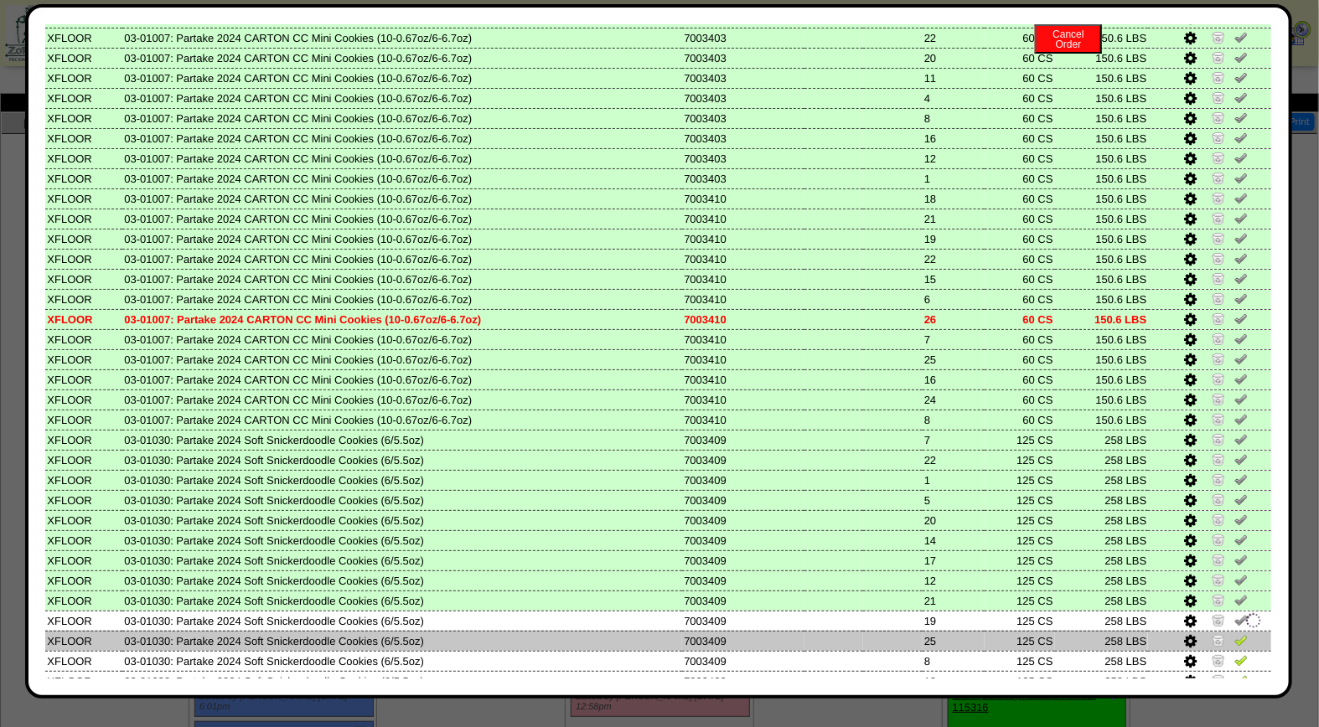
click at [1235, 634] on img at bounding box center [1241, 640] width 13 height 13
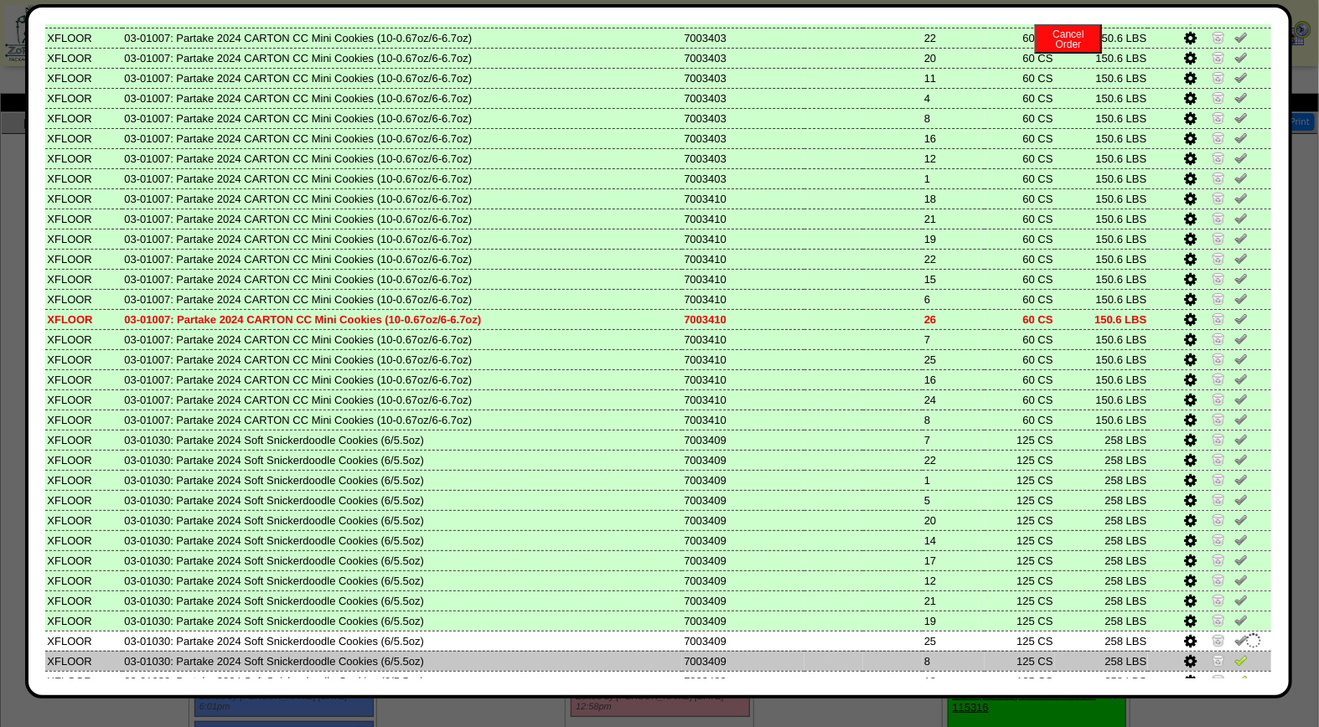
click at [1235, 654] on img at bounding box center [1241, 660] width 13 height 13
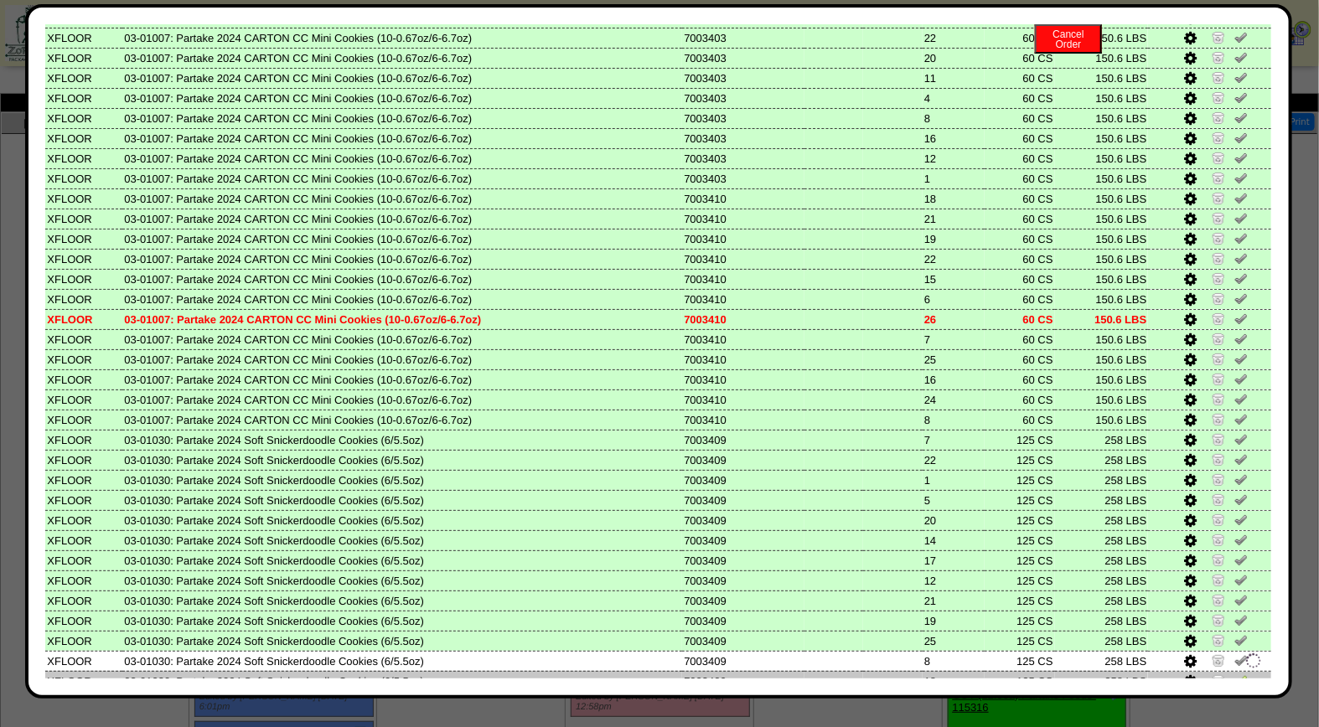
click at [1235, 674] on img at bounding box center [1241, 680] width 13 height 13
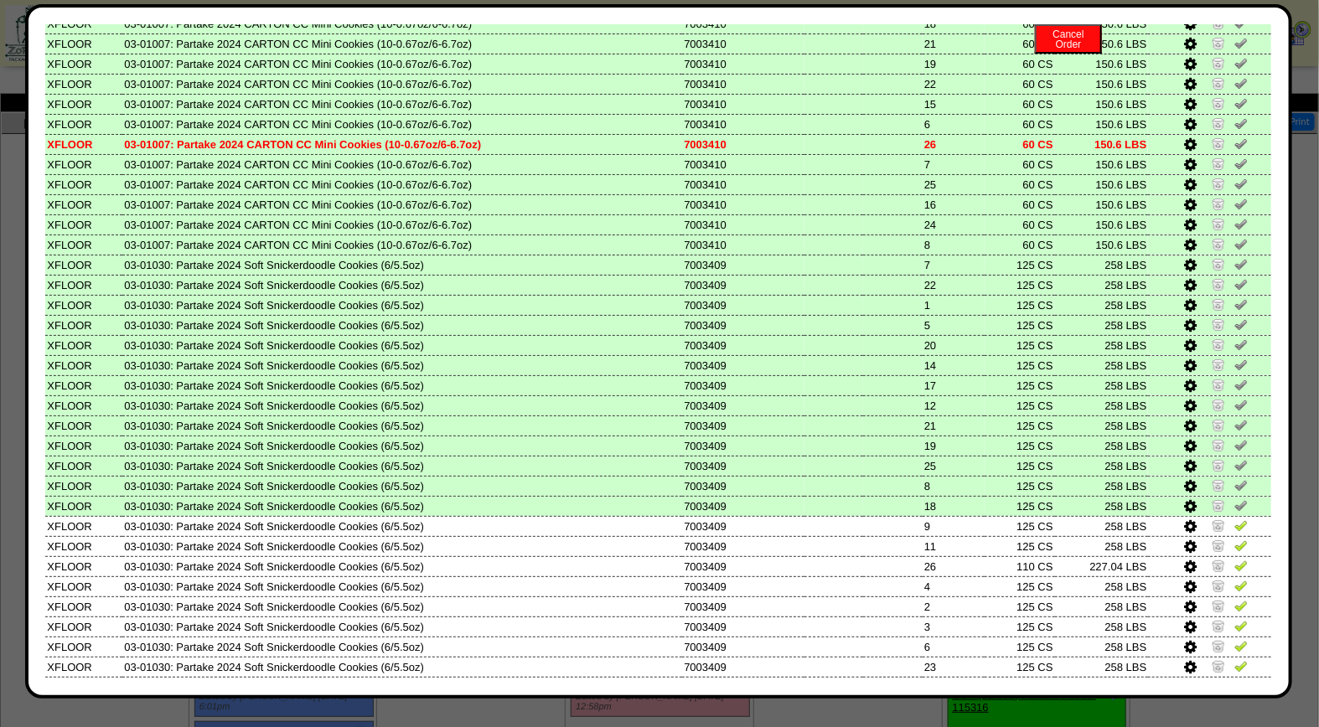
scroll to position [692, 0]
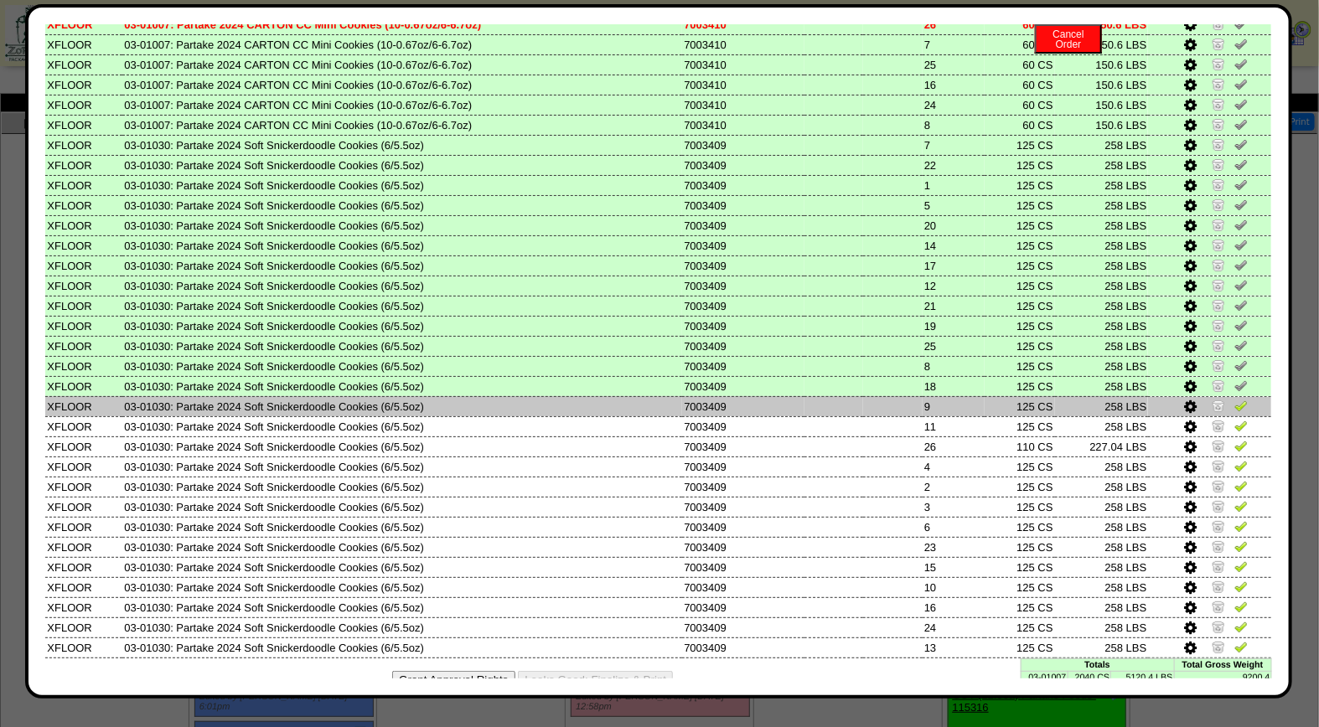
click at [1235, 399] on img at bounding box center [1241, 405] width 13 height 13
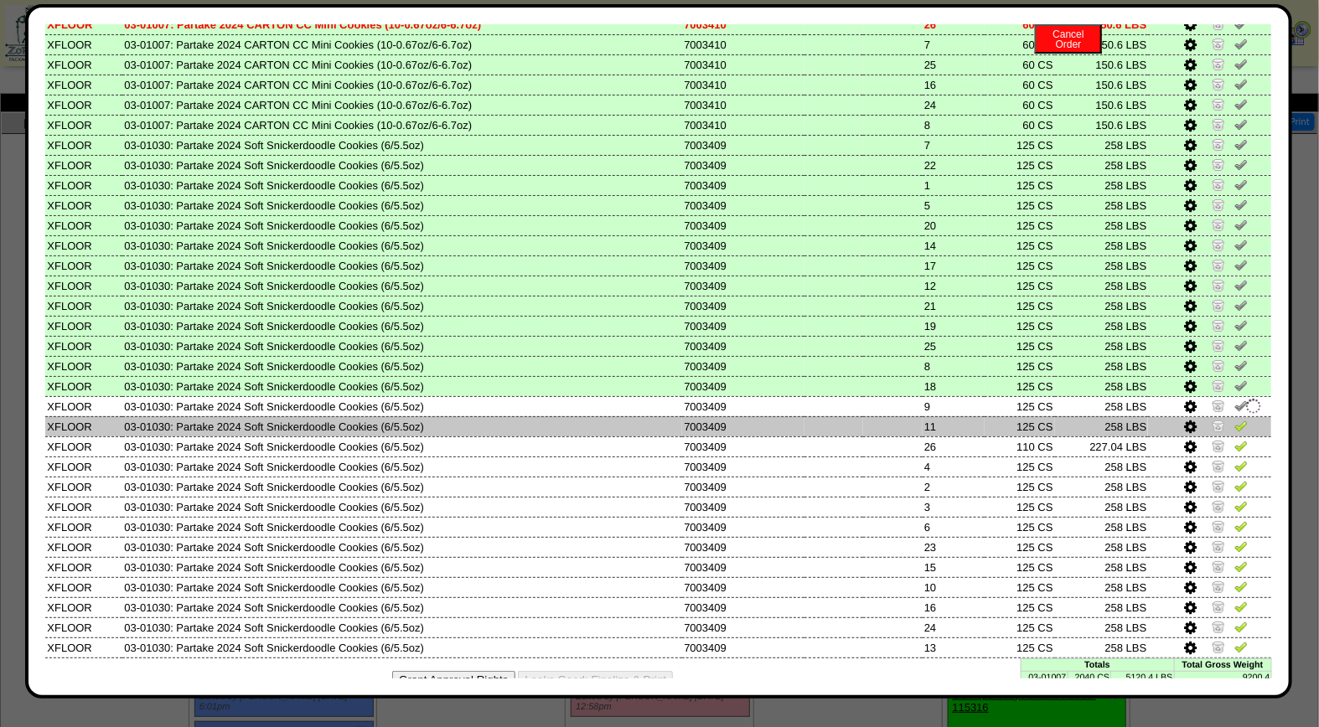
click at [1235, 419] on img at bounding box center [1241, 425] width 13 height 13
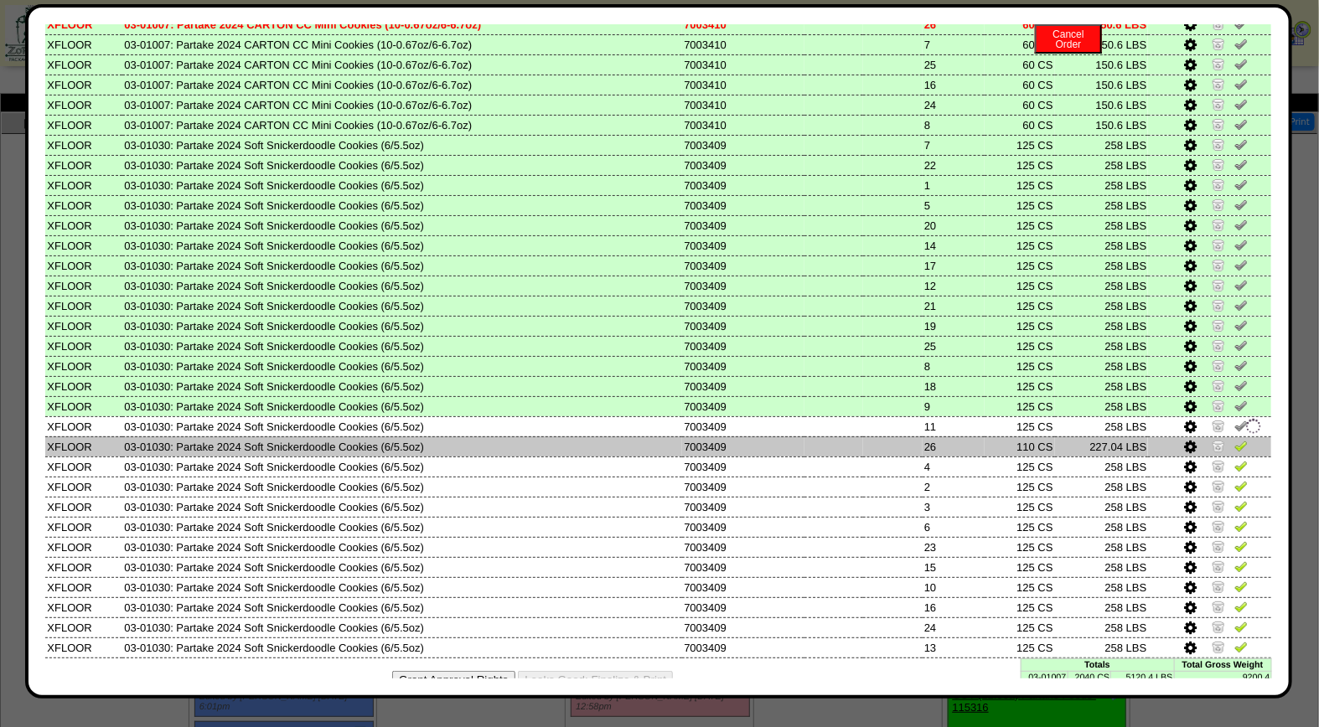
click at [1235, 439] on img at bounding box center [1241, 445] width 13 height 13
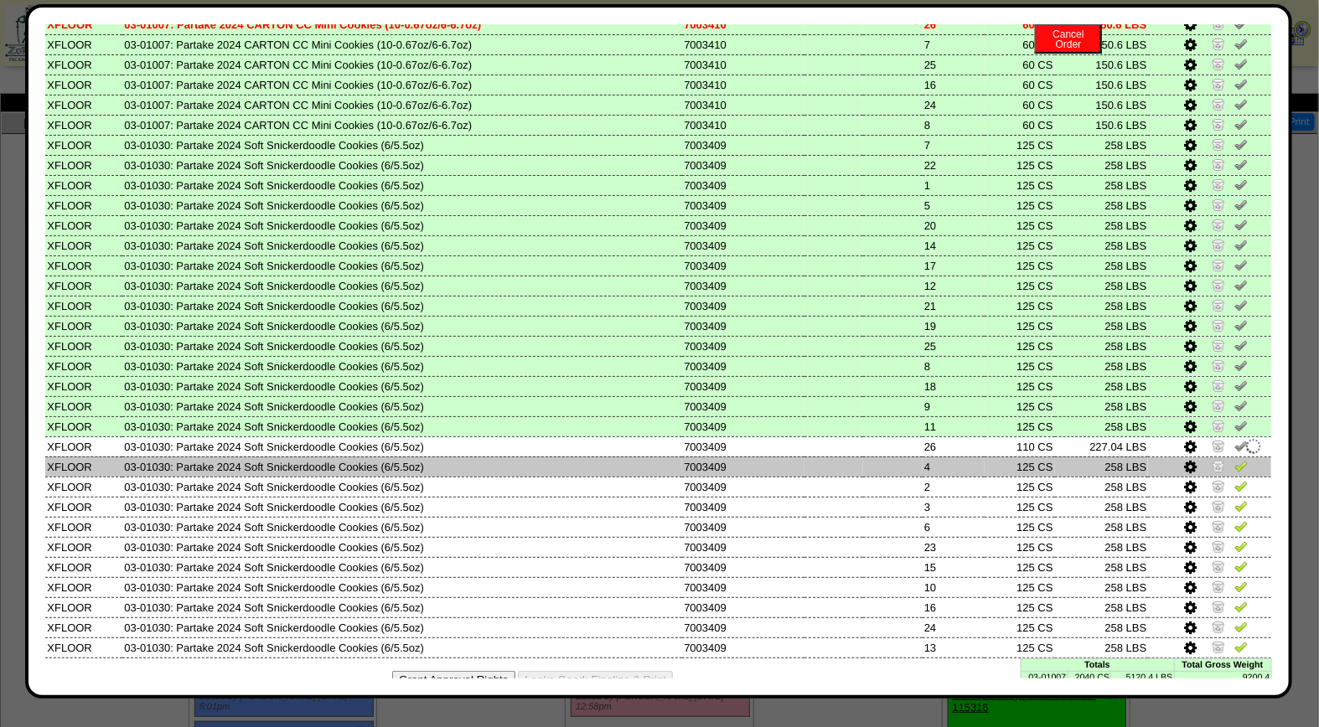
click at [1235, 459] on img at bounding box center [1241, 465] width 13 height 13
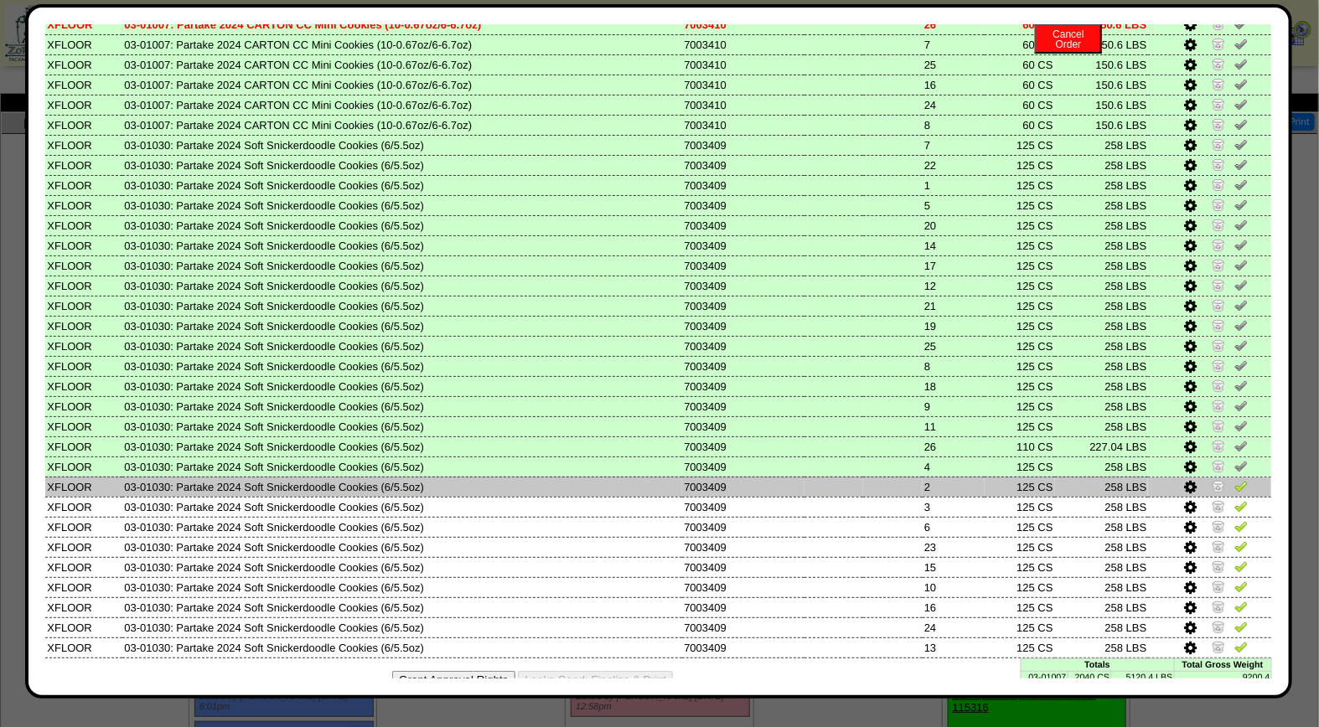
click at [1235, 479] on img at bounding box center [1241, 485] width 13 height 13
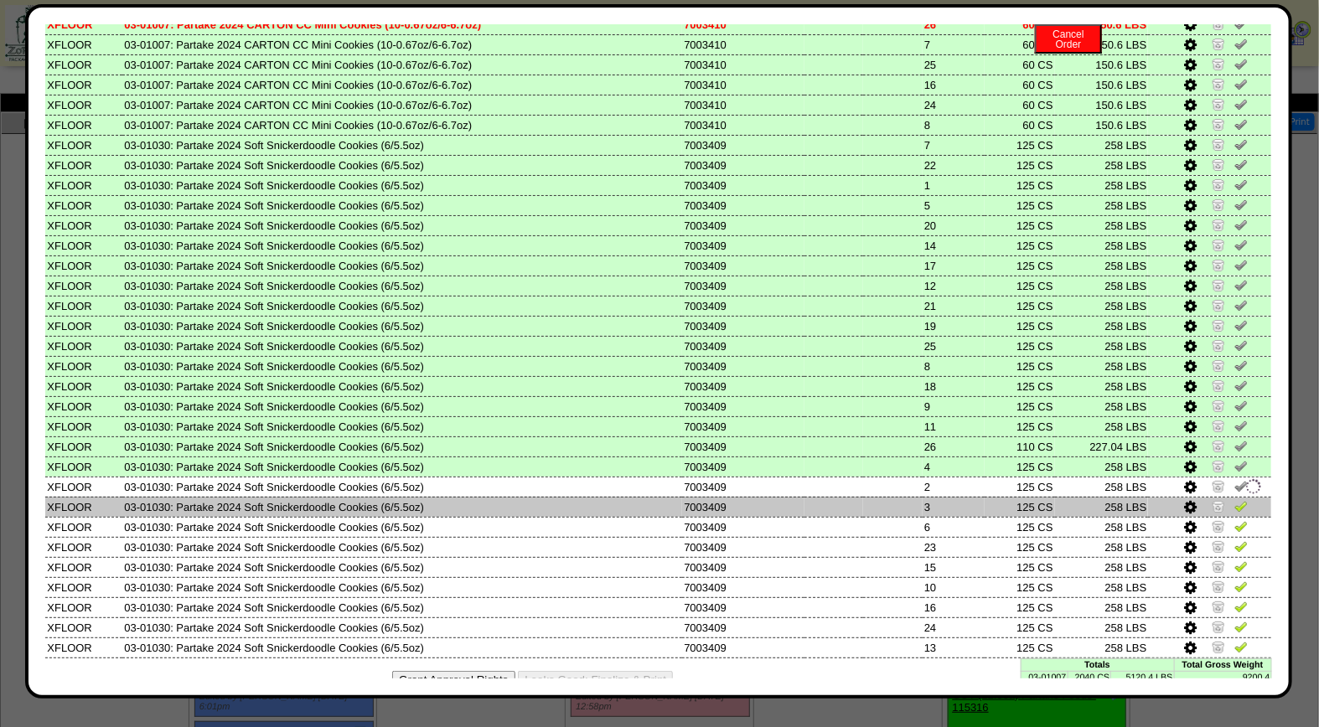
click at [1235, 500] on img at bounding box center [1241, 506] width 13 height 13
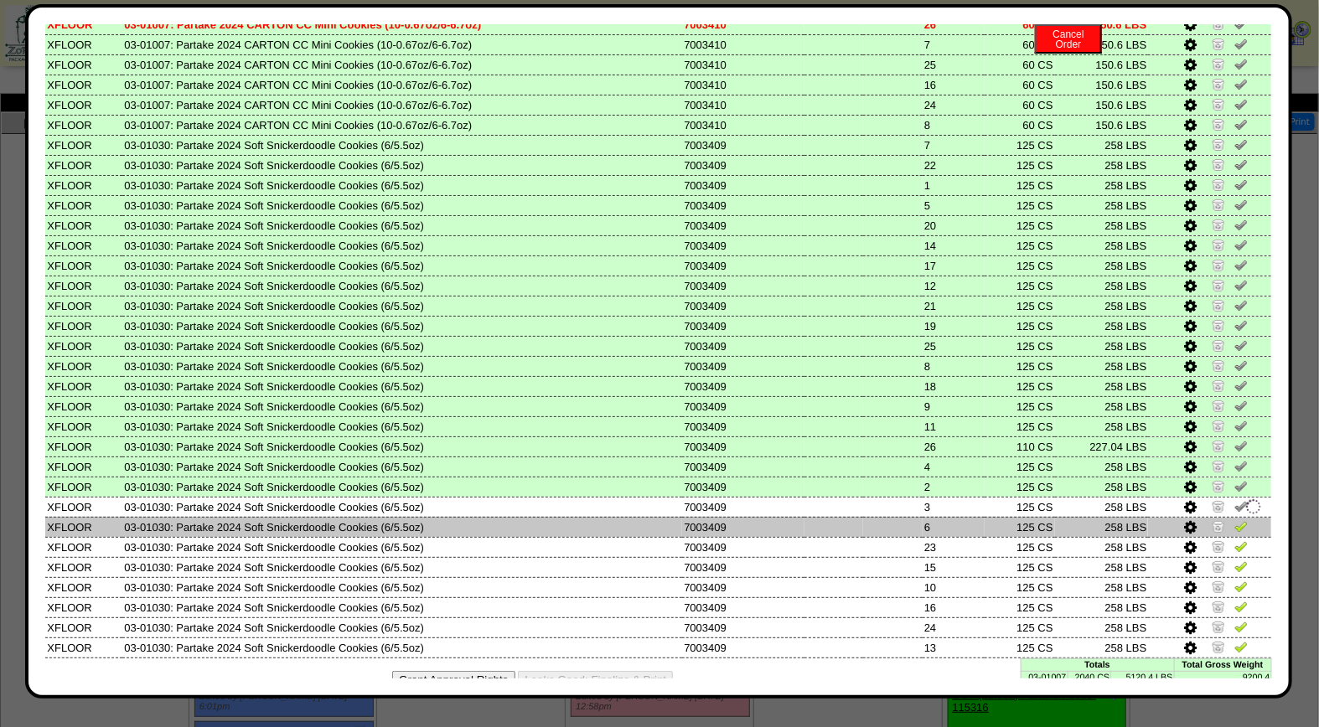
click at [1235, 520] on img at bounding box center [1241, 526] width 13 height 13
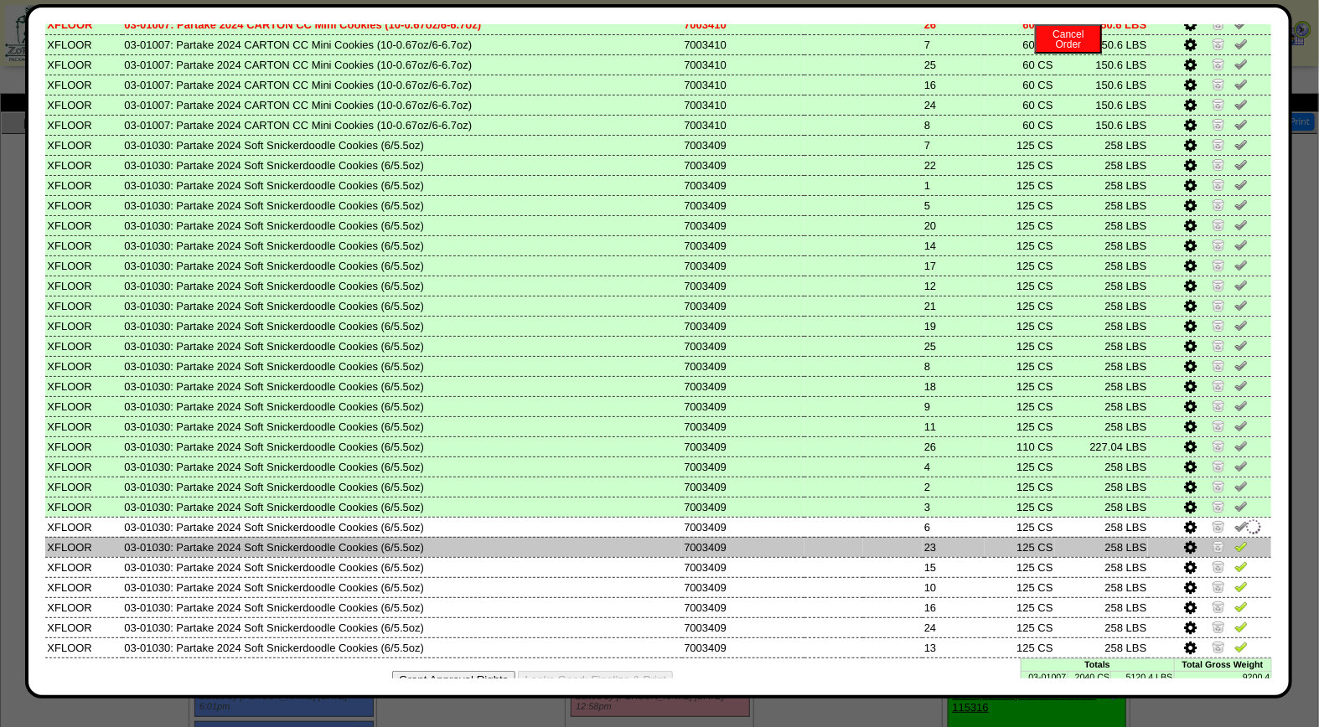
click at [1235, 540] on img at bounding box center [1241, 546] width 13 height 13
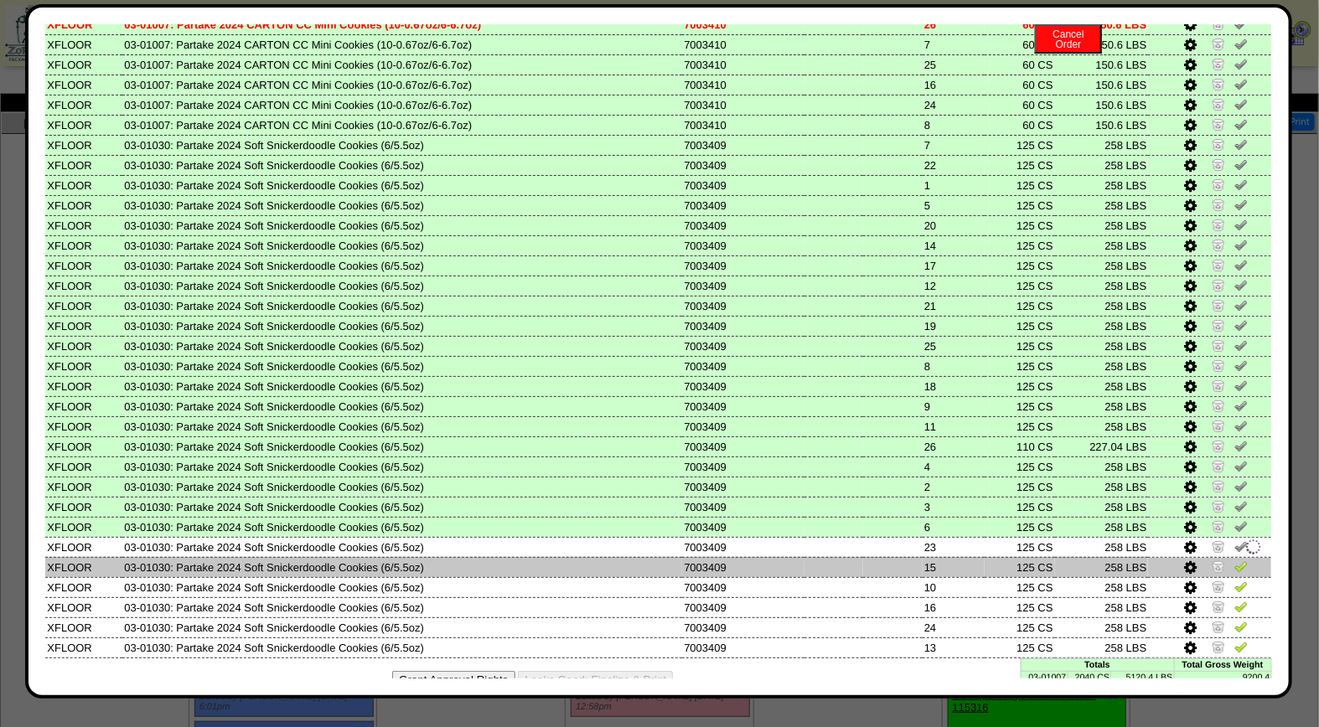
click at [1235, 560] on img at bounding box center [1241, 566] width 13 height 13
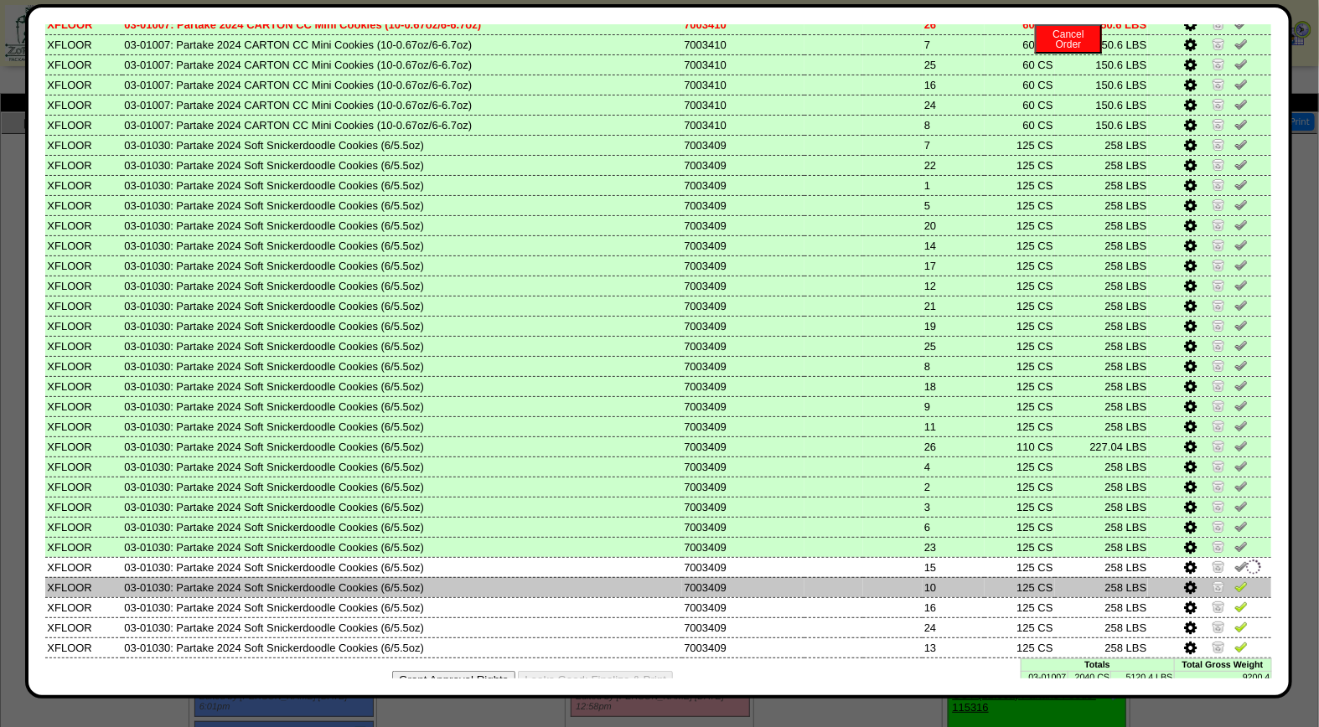
click at [1235, 580] on img at bounding box center [1241, 586] width 13 height 13
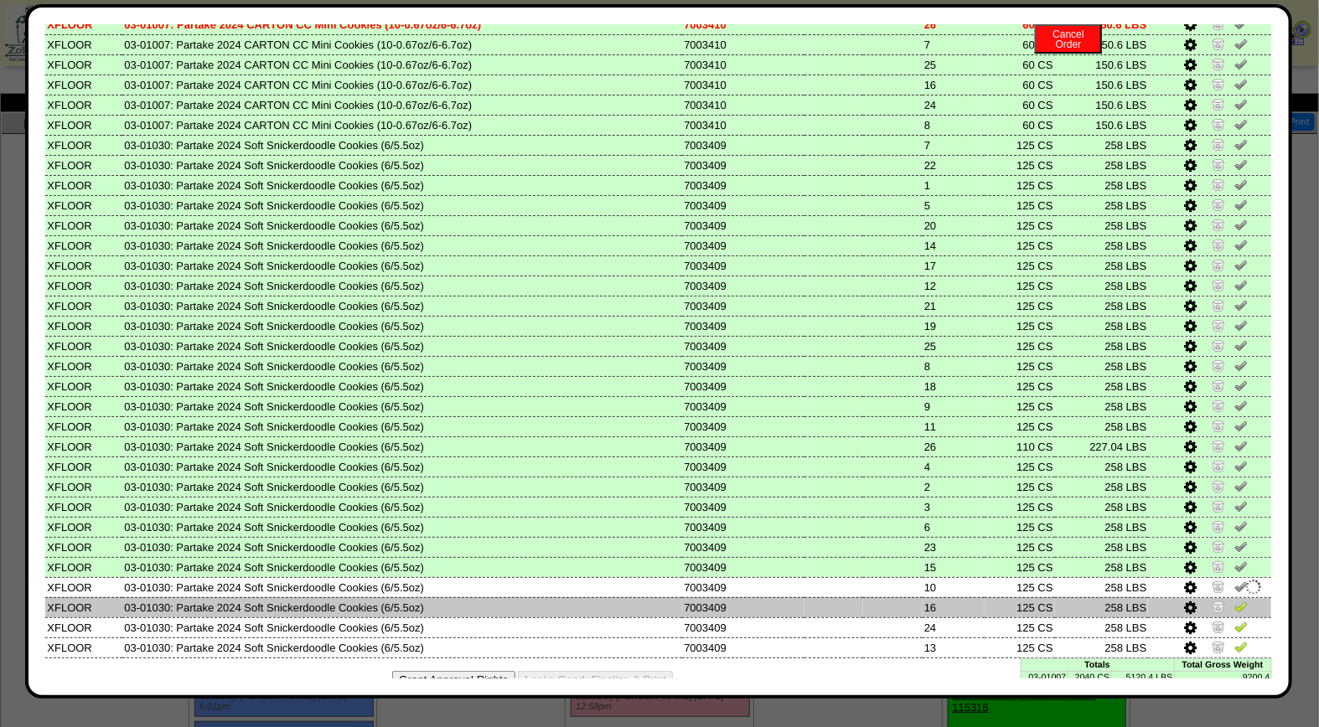
click at [1235, 600] on img at bounding box center [1241, 606] width 13 height 13
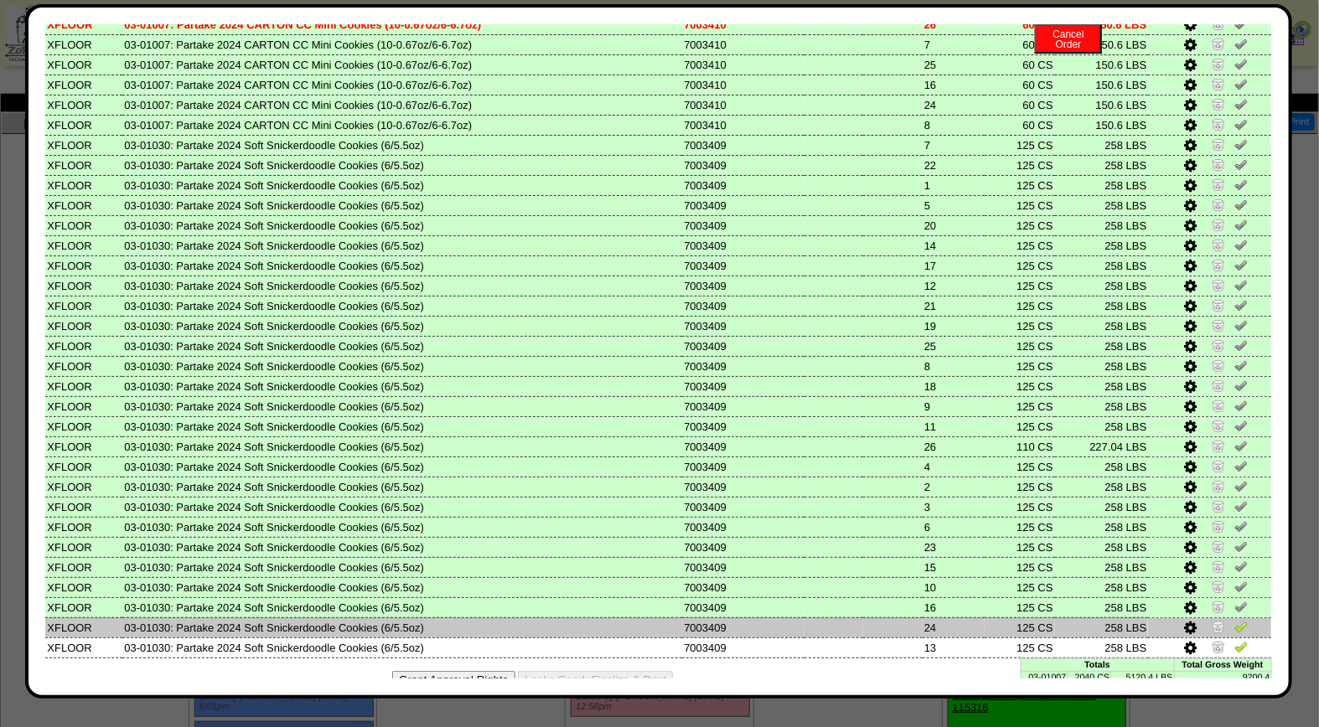
click at [1235, 620] on img at bounding box center [1241, 626] width 13 height 13
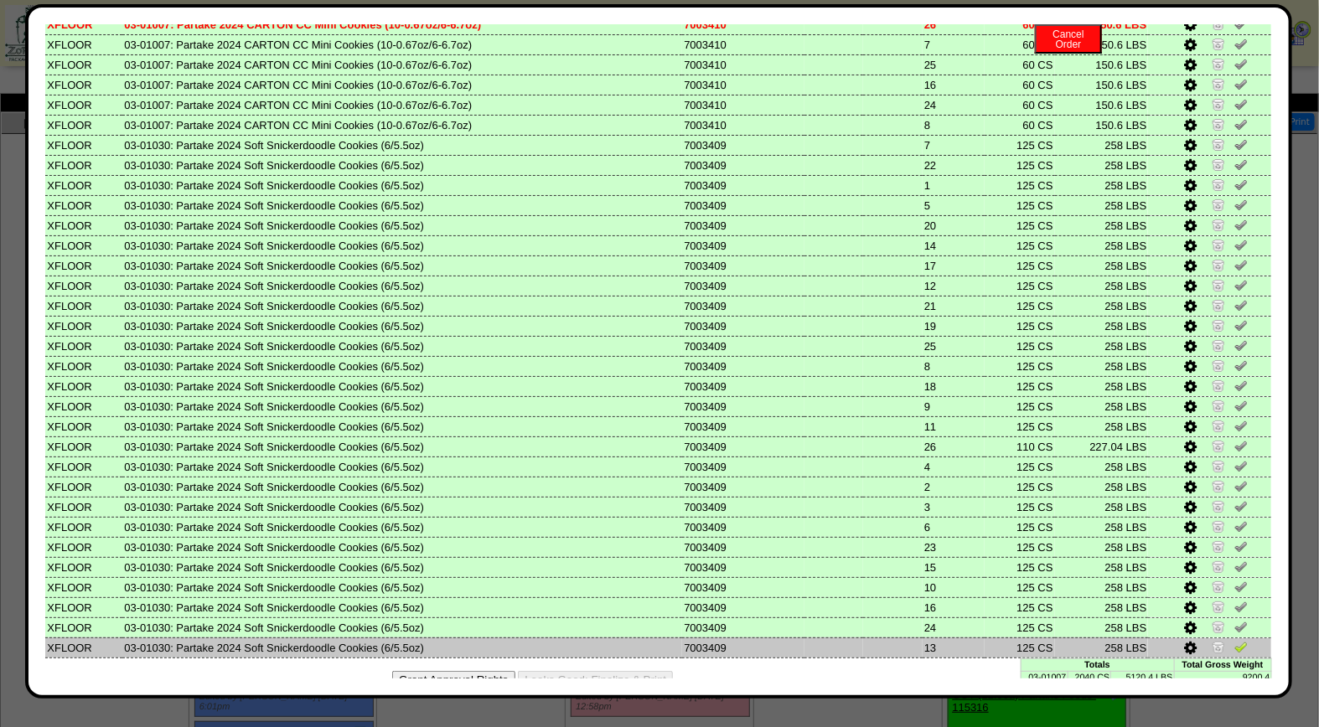
click at [1235, 640] on img at bounding box center [1241, 646] width 13 height 13
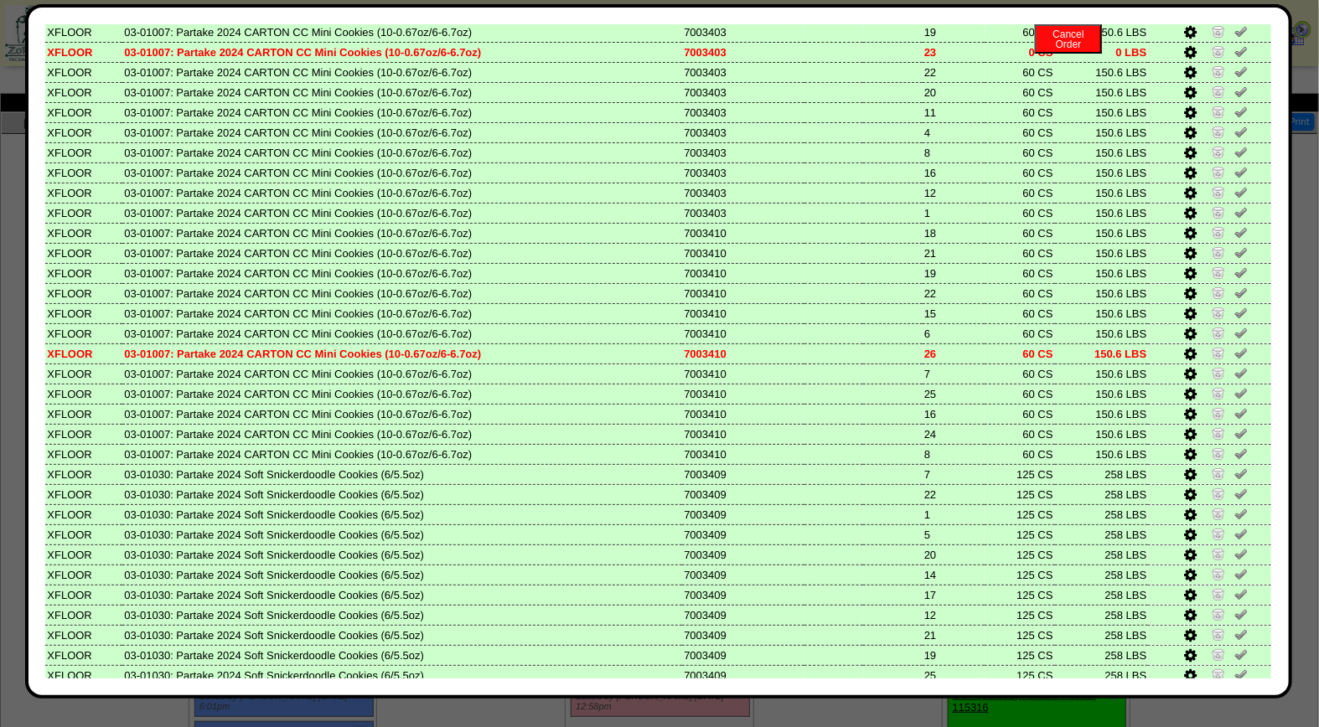
scroll to position [0, 0]
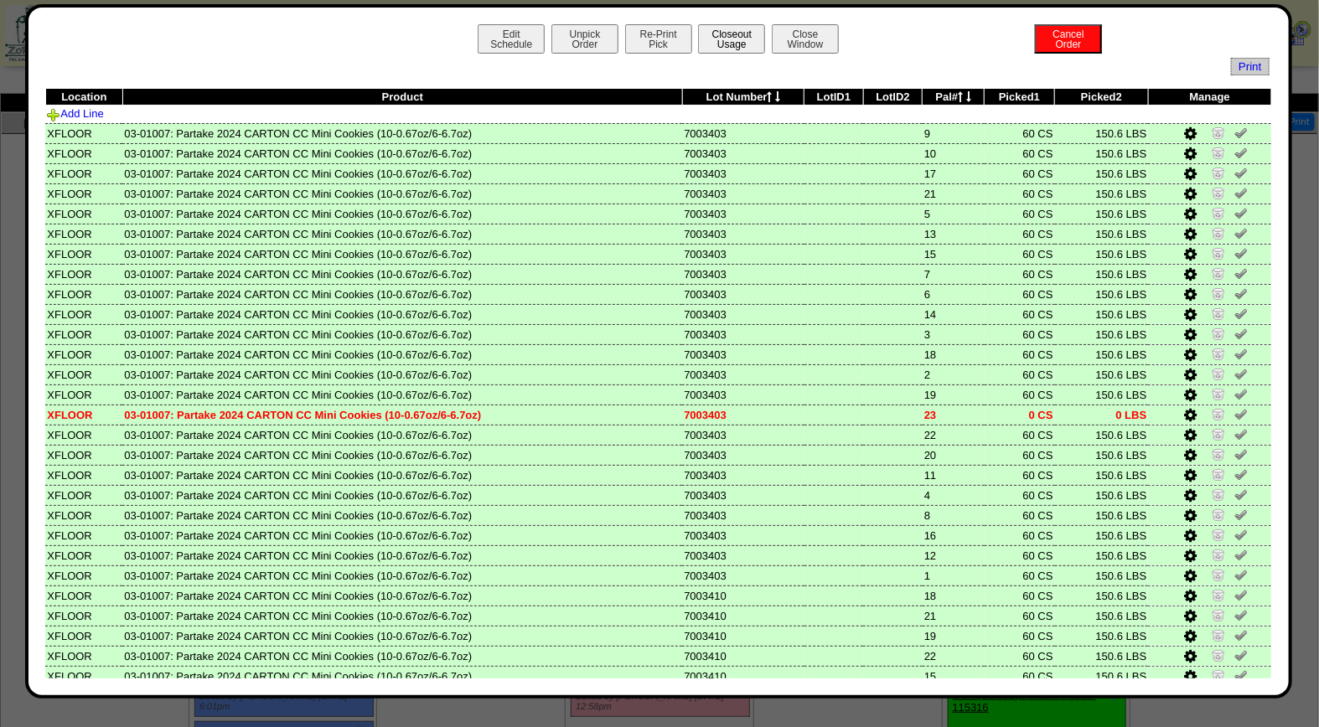
click at [727, 35] on button "Closeout Usage" at bounding box center [731, 38] width 67 height 29
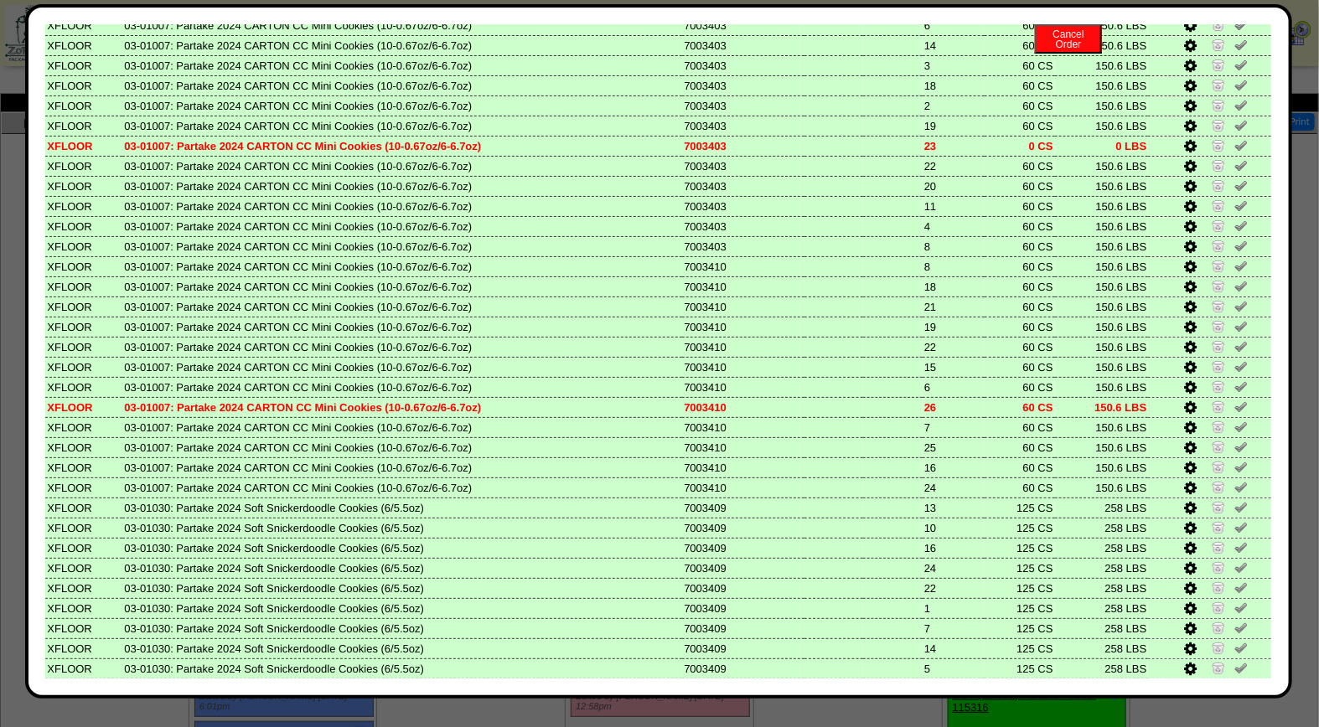
scroll to position [692, 0]
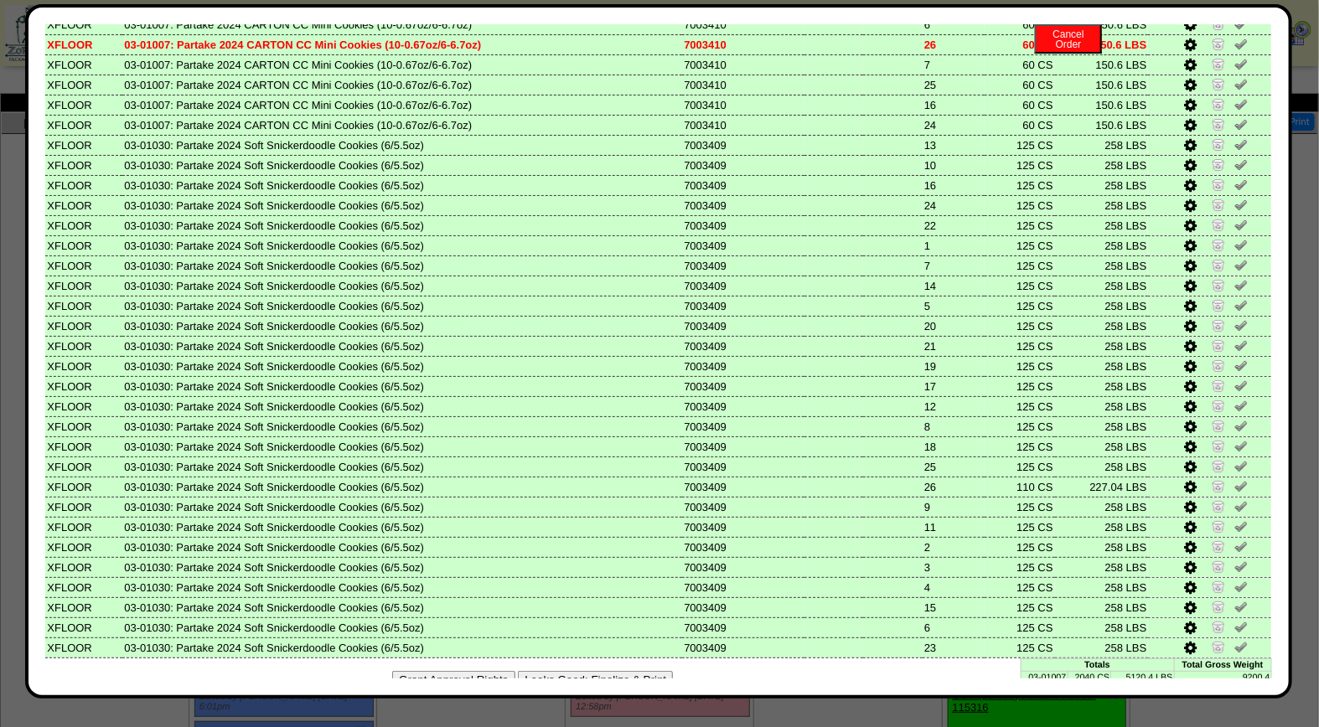
click at [656, 671] on button "Looks Good: Finalize & Print" at bounding box center [595, 680] width 155 height 18
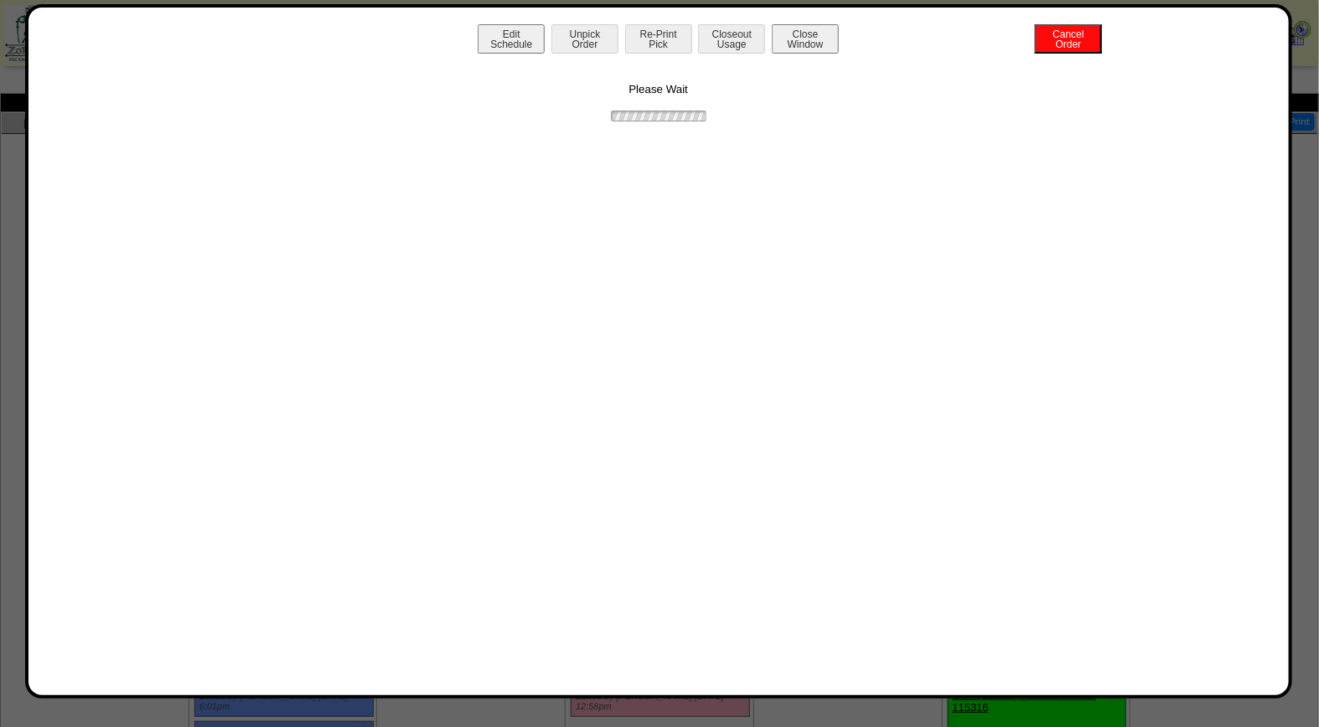
scroll to position [0, 0]
click at [651, 47] on button "Print BOL" at bounding box center [658, 38] width 67 height 29
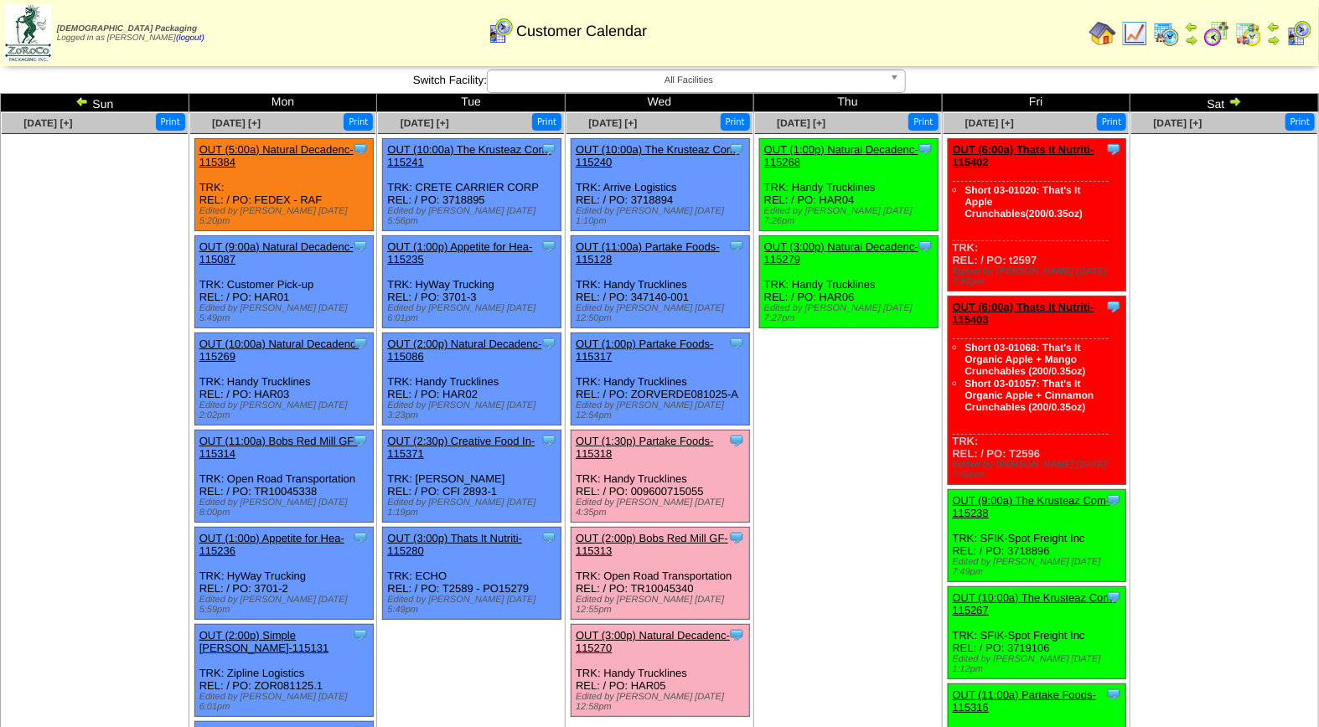
click at [657, 435] on link "OUT (1:30p) Partake Foods-115318" at bounding box center [645, 447] width 138 height 25
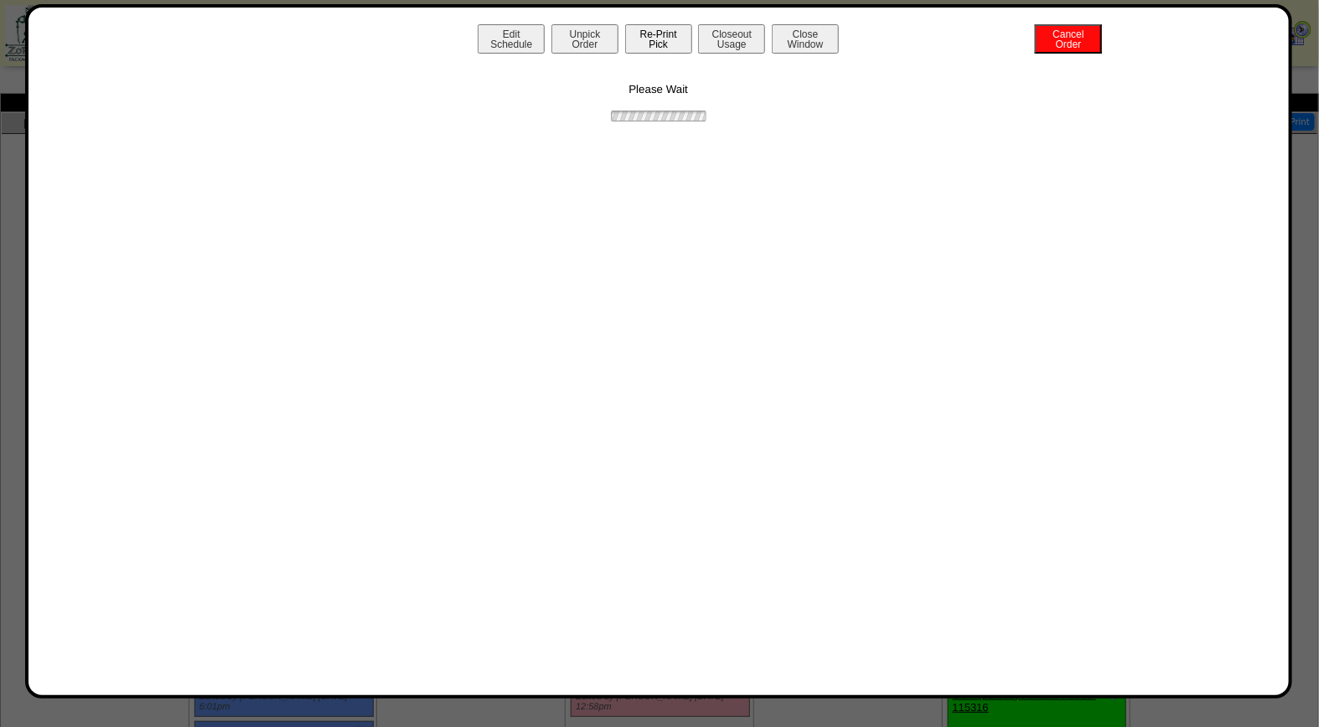
click at [639, 39] on button "Re-Print Pick" at bounding box center [658, 38] width 67 height 29
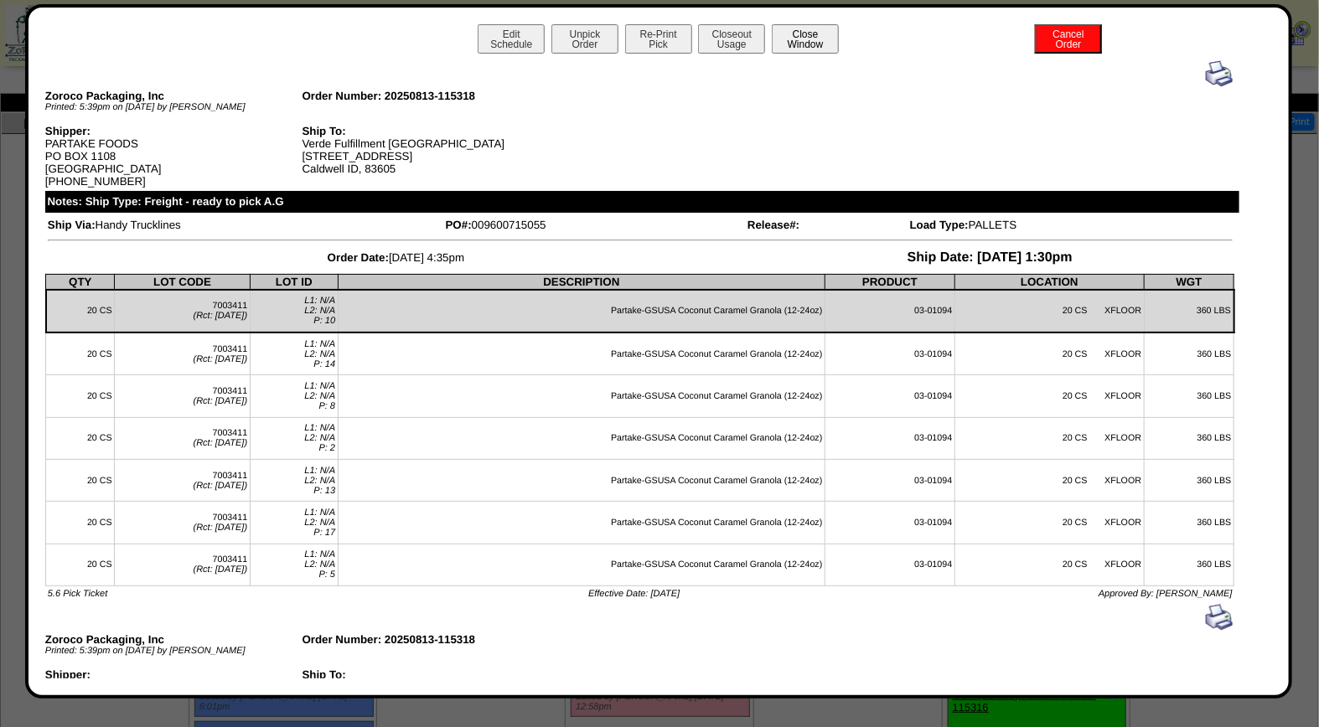
click at [815, 40] on button "Close Window" at bounding box center [805, 38] width 67 height 29
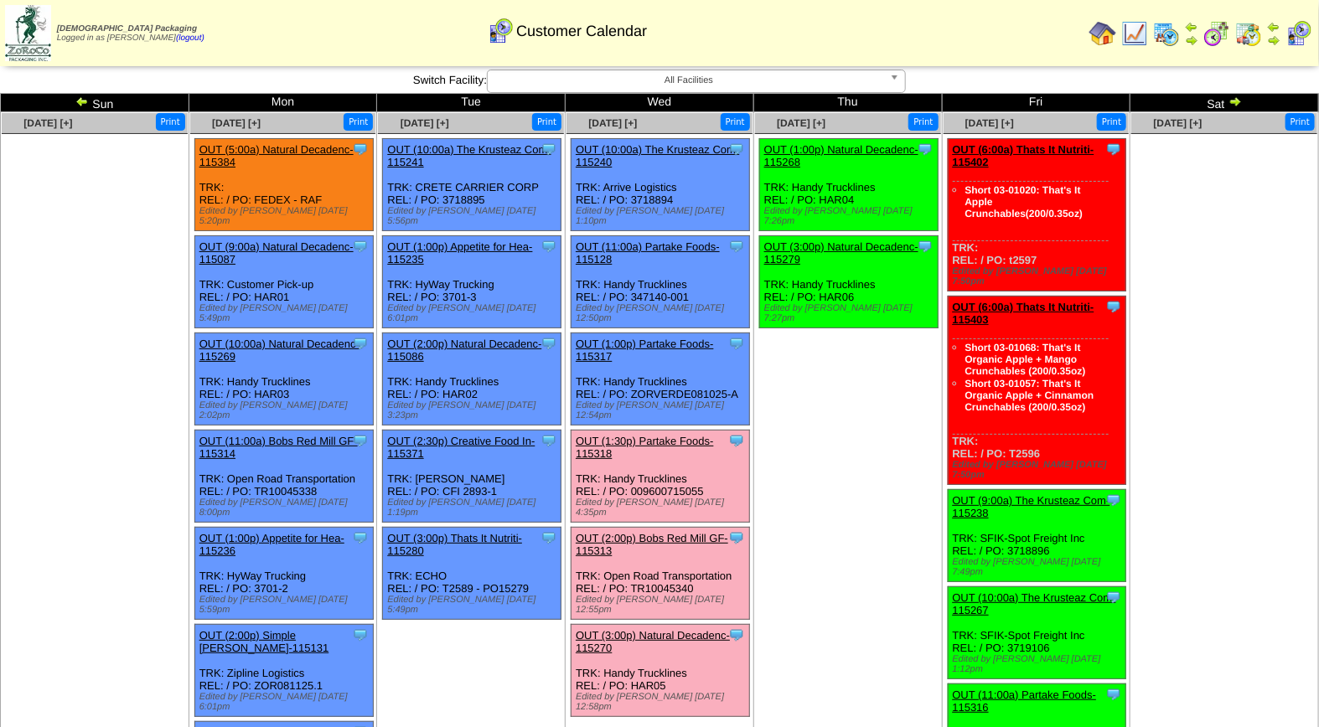
click at [674, 532] on link "OUT (2:00p) Bobs Red Mill GF-115313" at bounding box center [652, 544] width 153 height 25
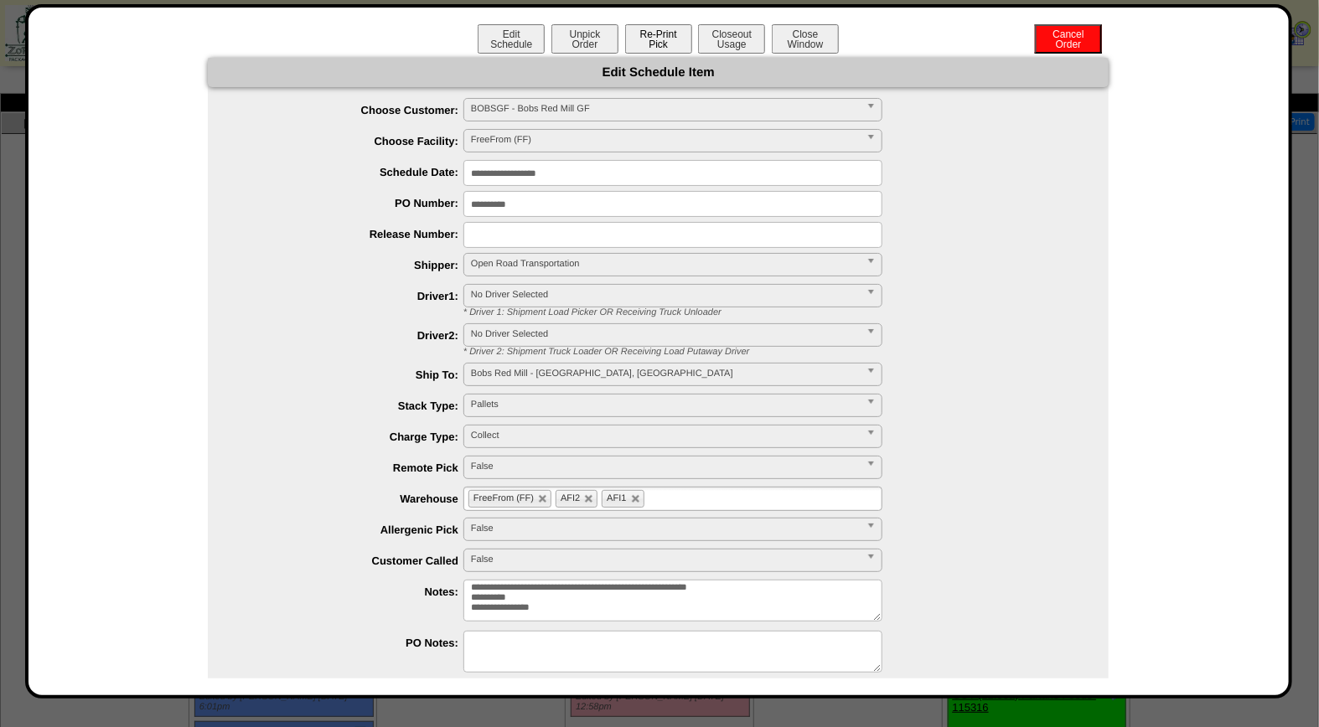
click at [656, 31] on button "Re-Print Pick" at bounding box center [658, 38] width 67 height 29
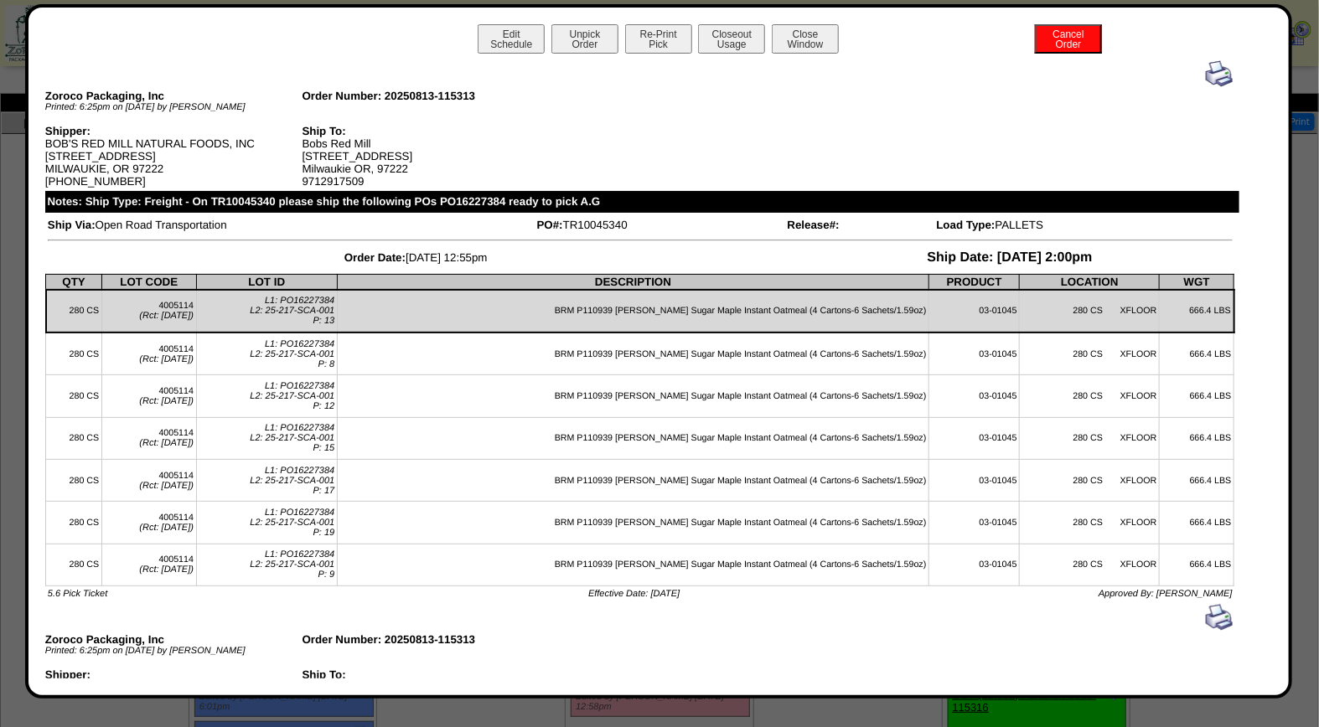
click at [1206, 73] on img at bounding box center [1219, 73] width 27 height 27
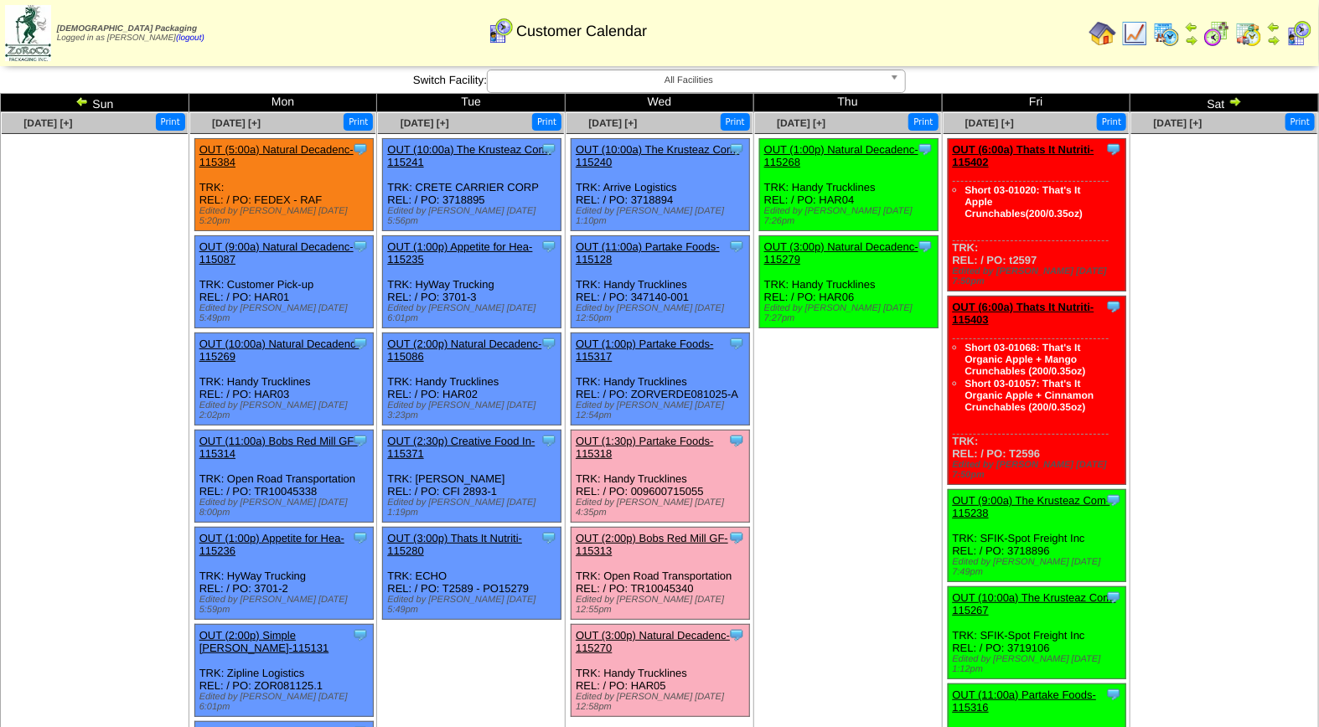
click at [651, 629] on link "OUT (3:00p) Natural Decadenc-115270" at bounding box center [653, 641] width 154 height 25
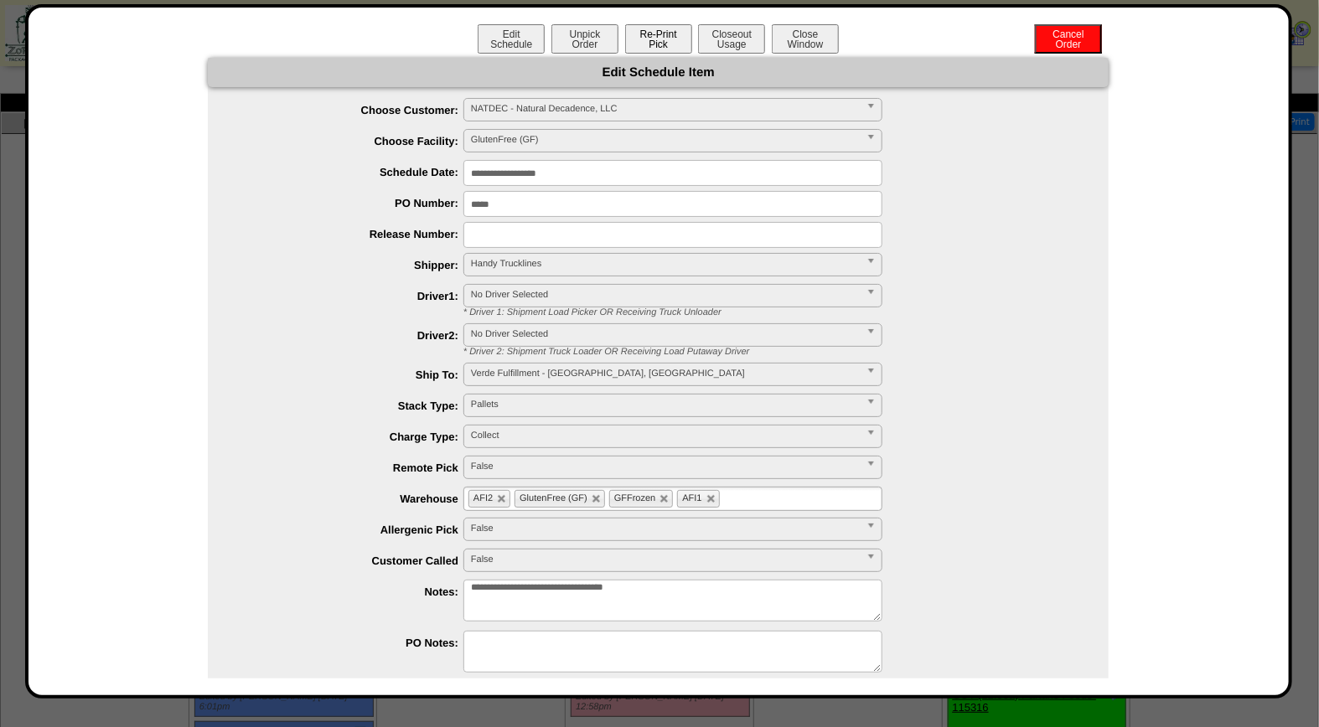
click at [649, 39] on button "Re-Print Pick" at bounding box center [658, 38] width 67 height 29
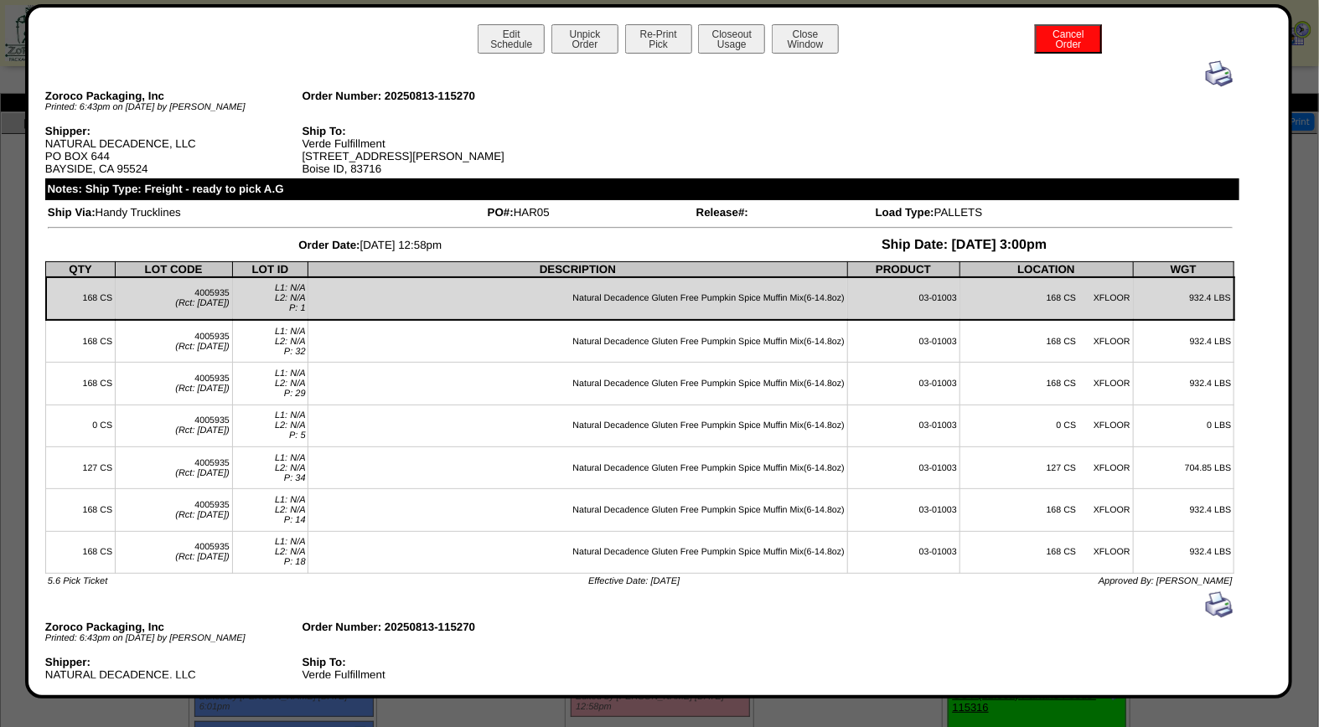
click at [1208, 70] on img at bounding box center [1219, 73] width 27 height 27
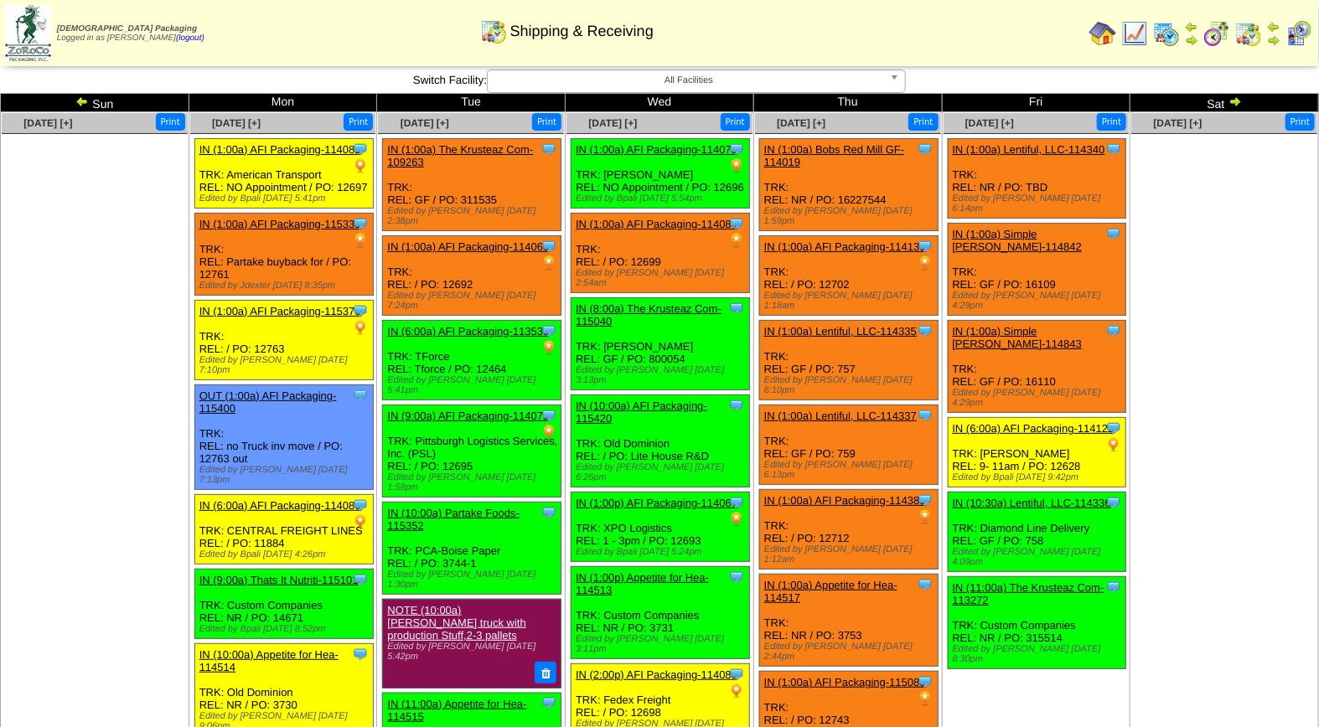
click at [1136, 34] on img at bounding box center [1134, 33] width 27 height 27
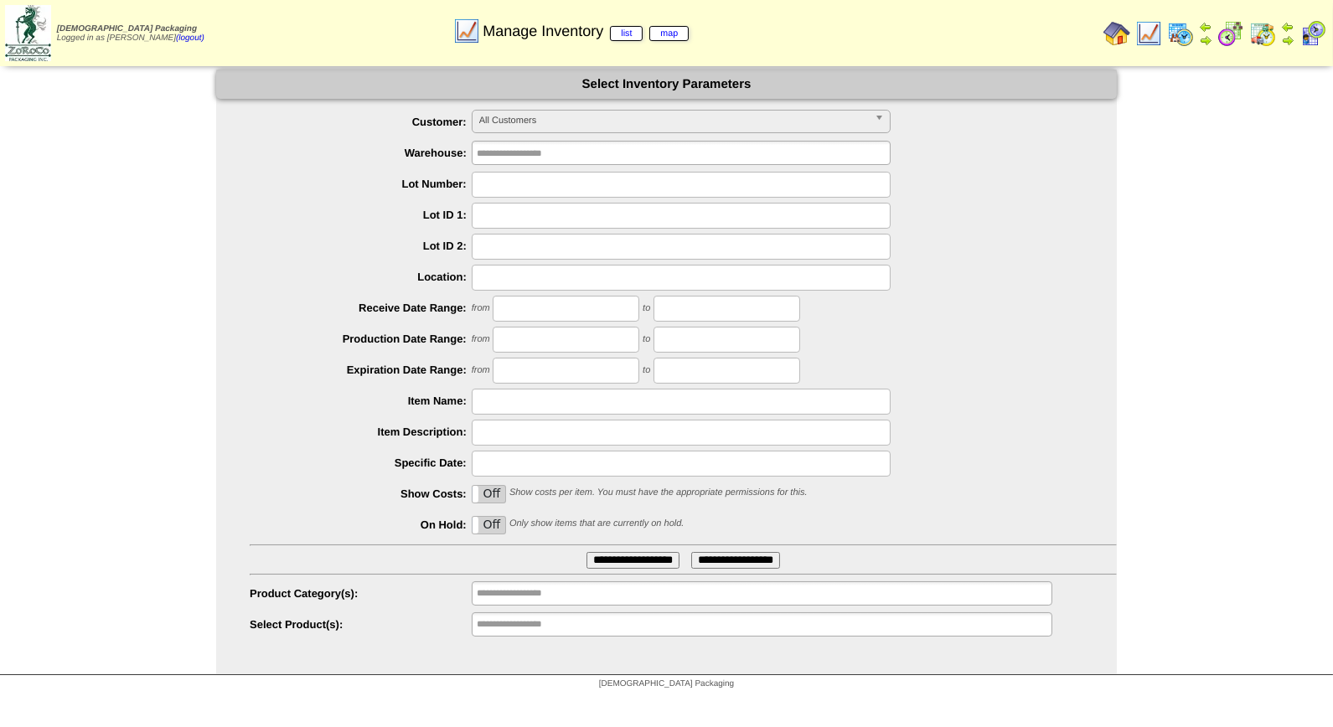
click at [536, 189] on input "text" at bounding box center [681, 185] width 419 height 26
type input "*******"
click at [587, 552] on input "**********" at bounding box center [633, 560] width 93 height 17
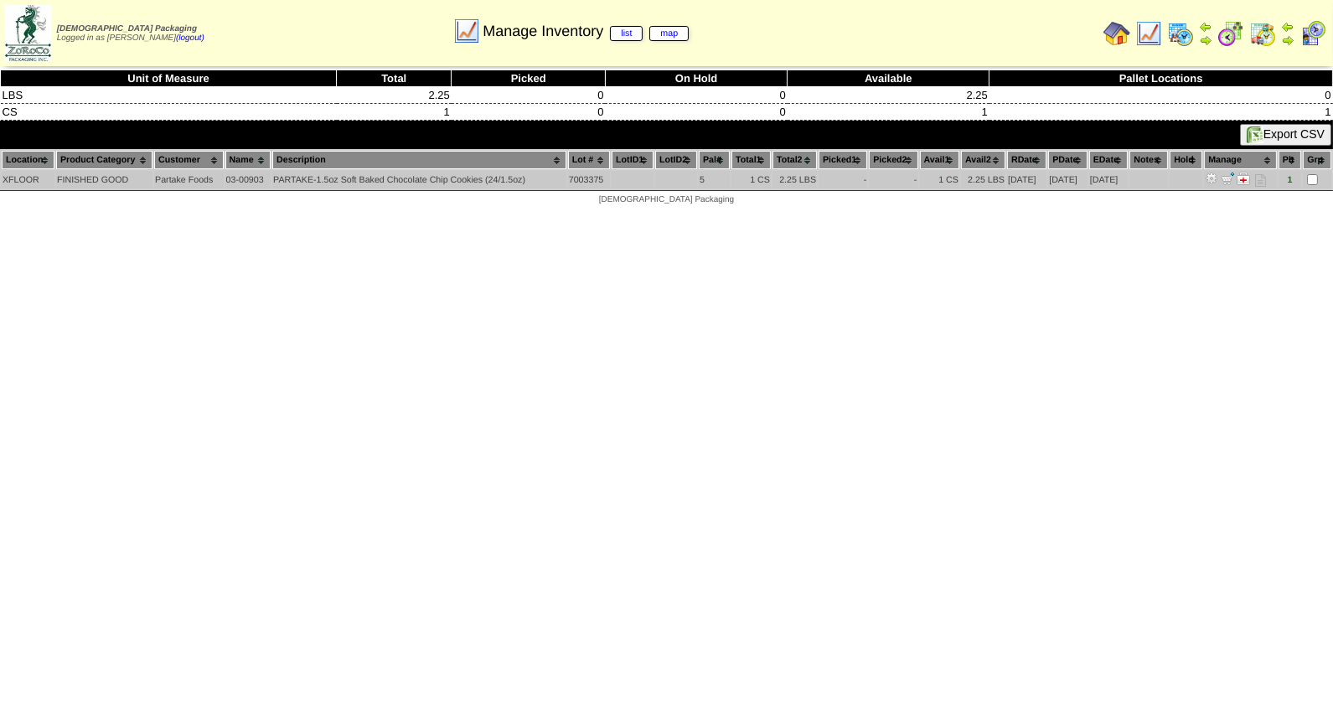
click at [1219, 177] on img at bounding box center [1211, 178] width 13 height 13
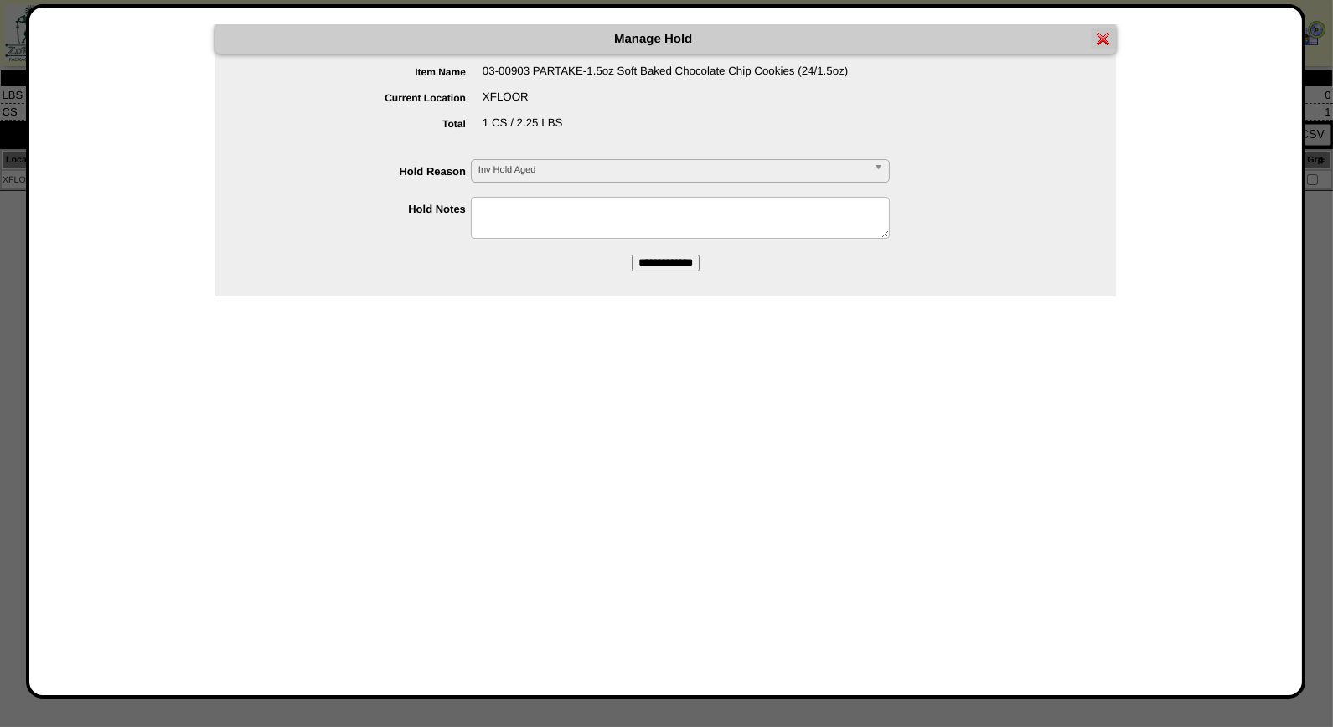
click at [880, 169] on b at bounding box center [881, 171] width 15 height 22
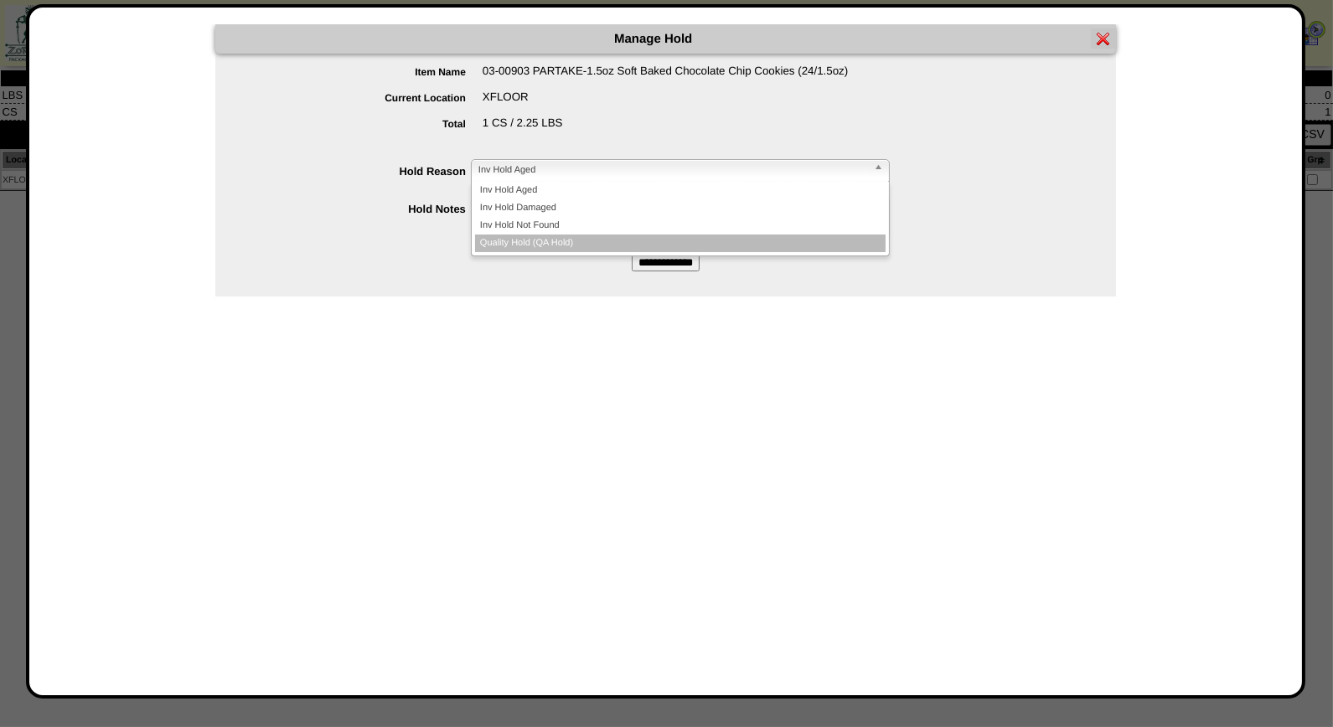
click at [736, 239] on li "Quality Hold (QA Hold)" at bounding box center [680, 244] width 411 height 18
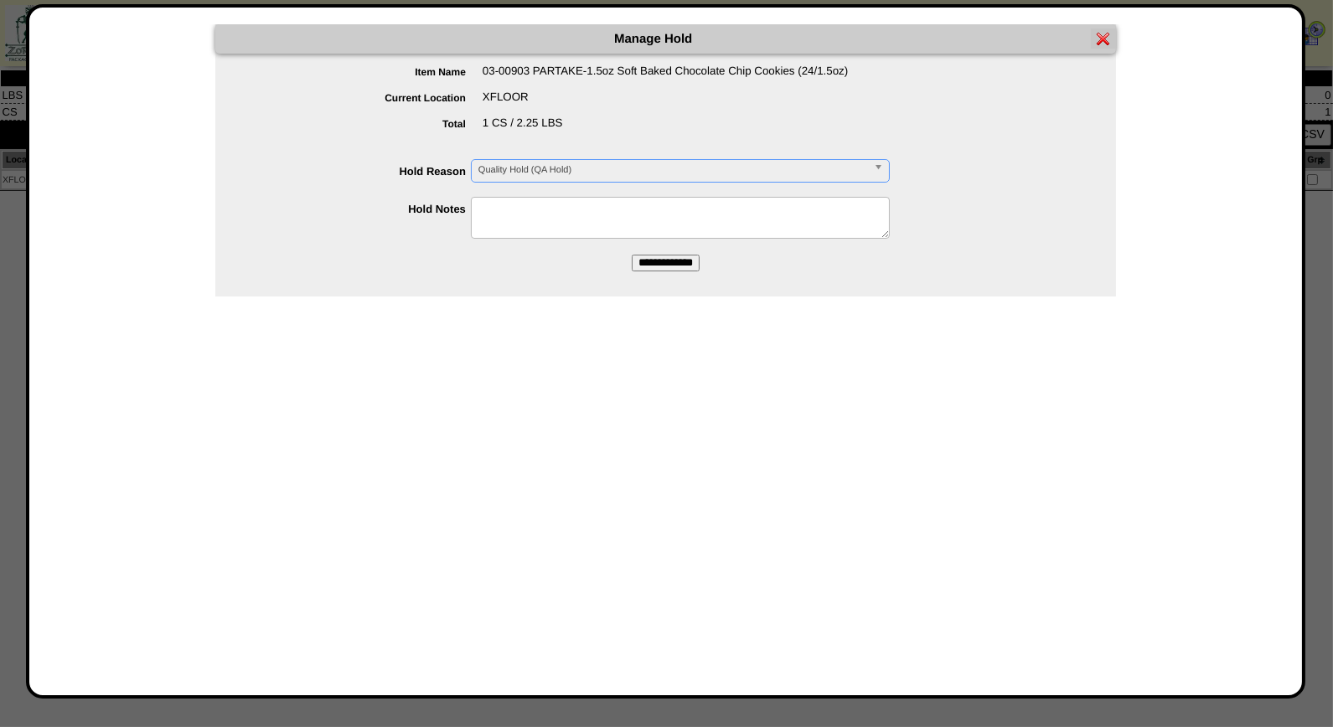
click at [623, 218] on textarea at bounding box center [680, 218] width 419 height 42
type textarea "**********"
click at [665, 261] on input "**********" at bounding box center [666, 263] width 68 height 17
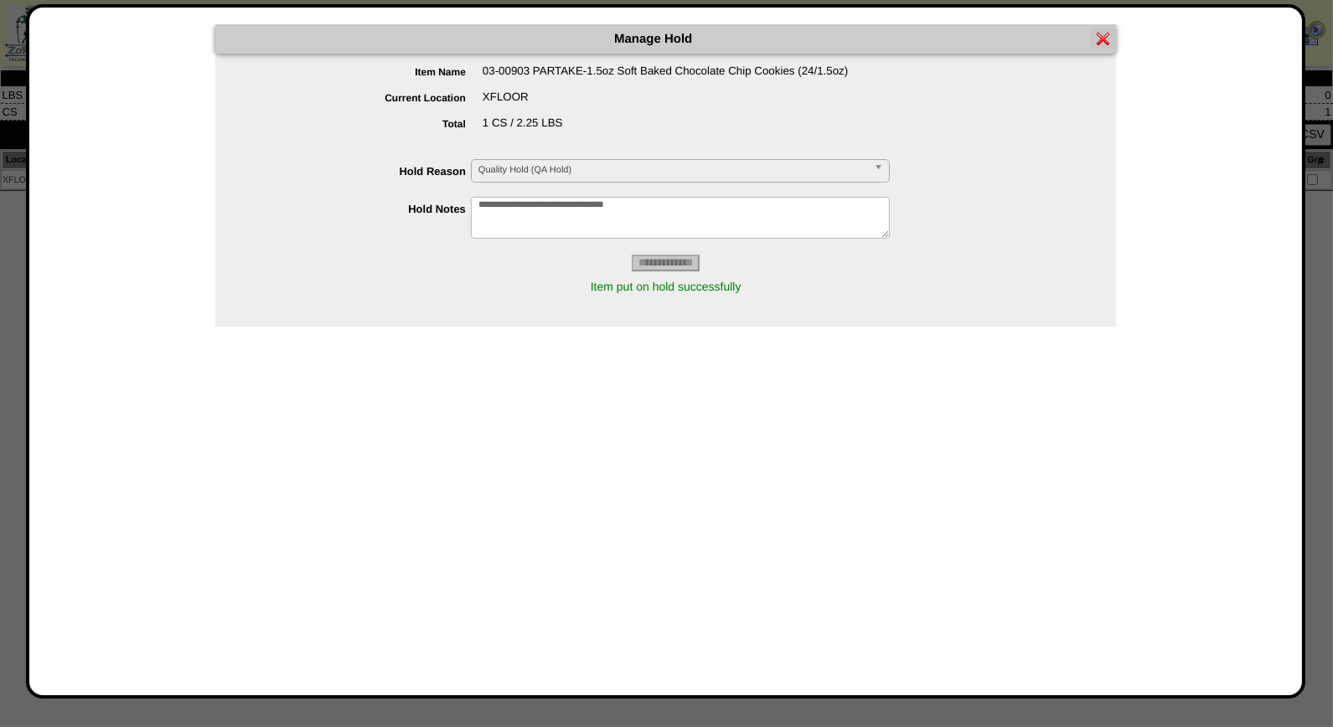
click at [1107, 34] on img at bounding box center [1103, 38] width 13 height 13
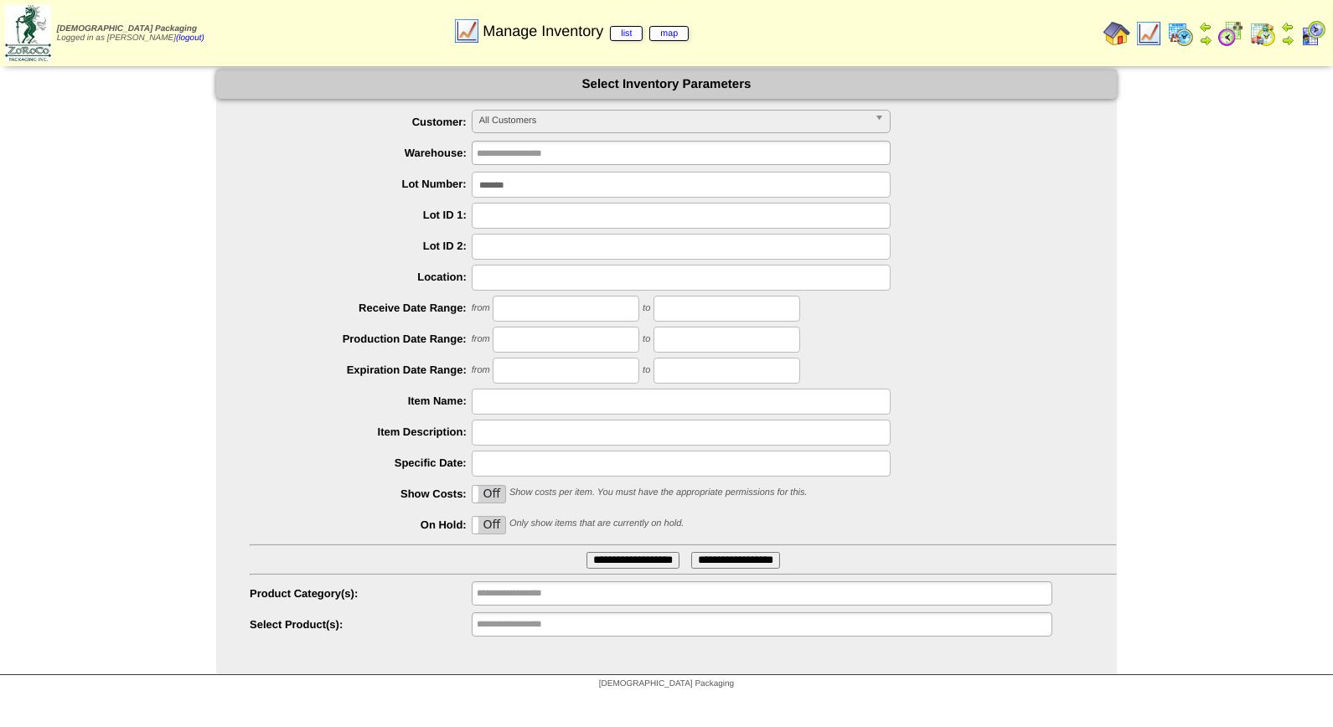
drag, startPoint x: 463, startPoint y: 189, endPoint x: 400, endPoint y: 191, distance: 63.7
click at [400, 191] on div "*******" at bounding box center [683, 185] width 867 height 26
